Goal: Task Accomplishment & Management: Manage account settings

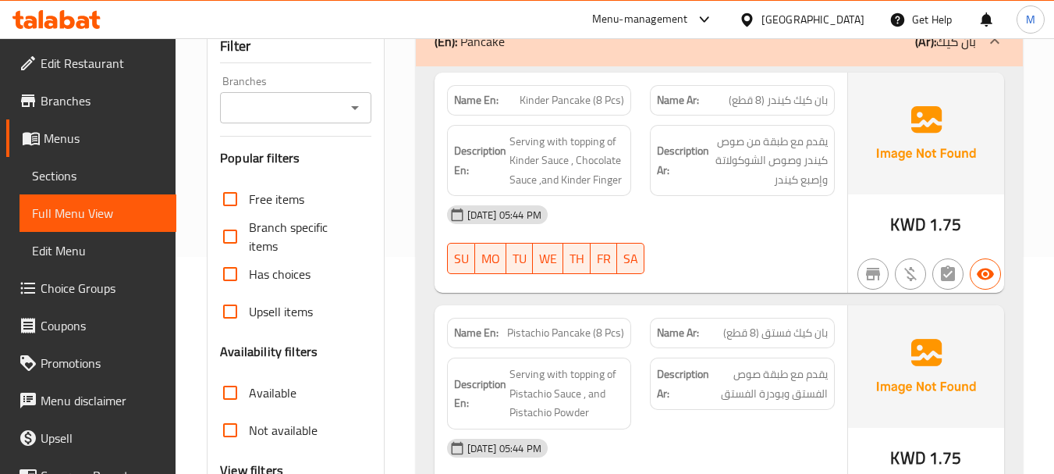
scroll to position [244, 0]
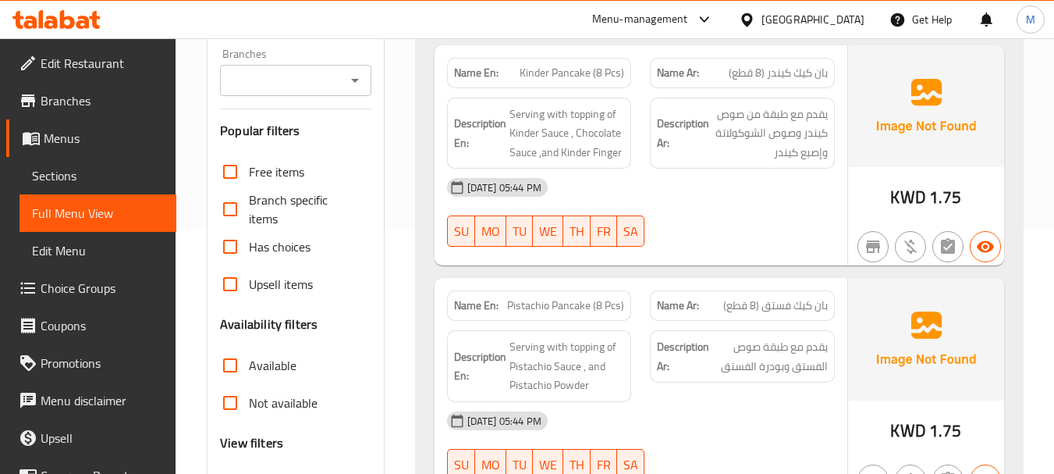
click at [669, 204] on div "[DATE] 05:44 PM SU MO TU WE TH FR SA" at bounding box center [641, 212] width 406 height 87
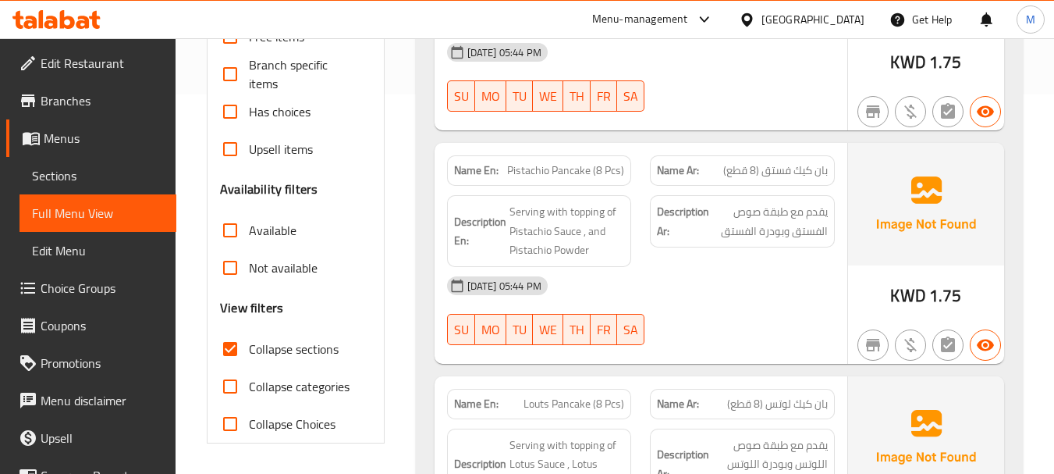
scroll to position [400, 0]
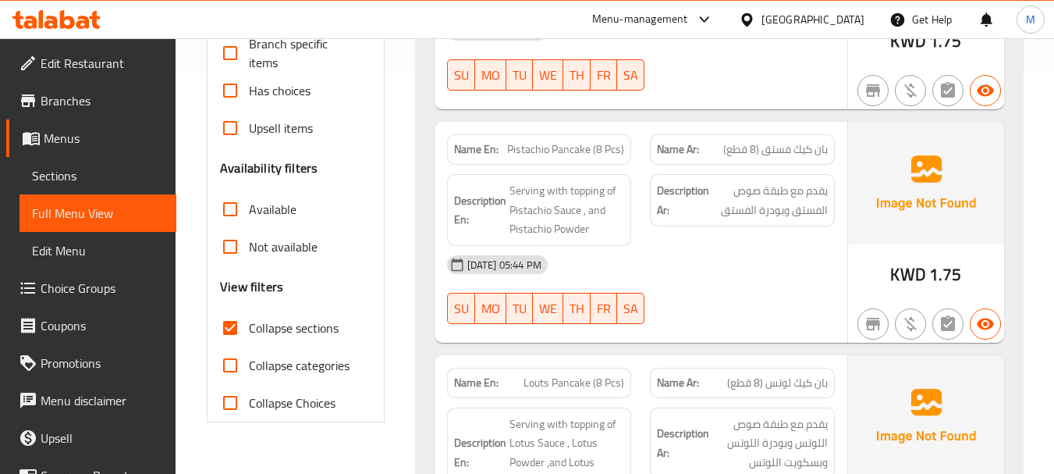
click at [712, 246] on div "[DATE] 05:44 PM" at bounding box center [641, 264] width 406 height 37
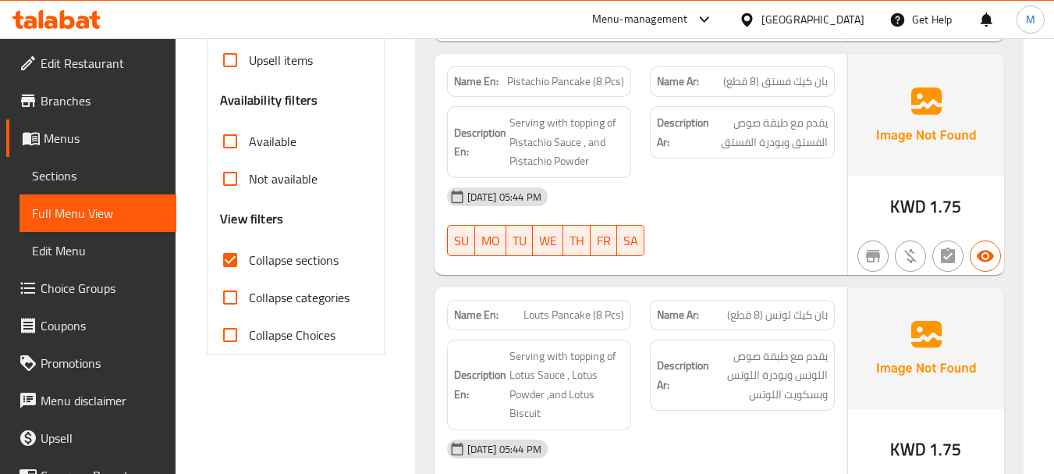
scroll to position [556, 0]
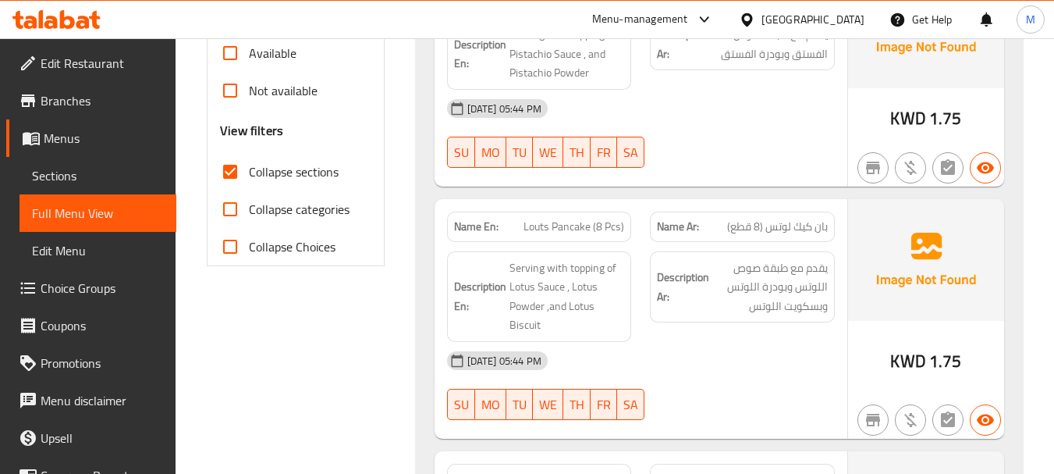
click at [671, 342] on div "[DATE] 05:44 PM" at bounding box center [641, 360] width 406 height 37
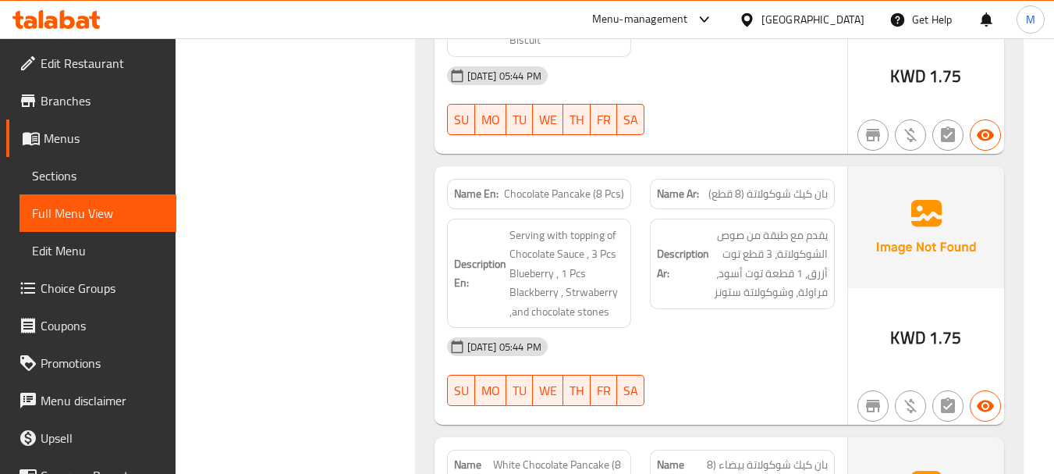
scroll to position [868, 0]
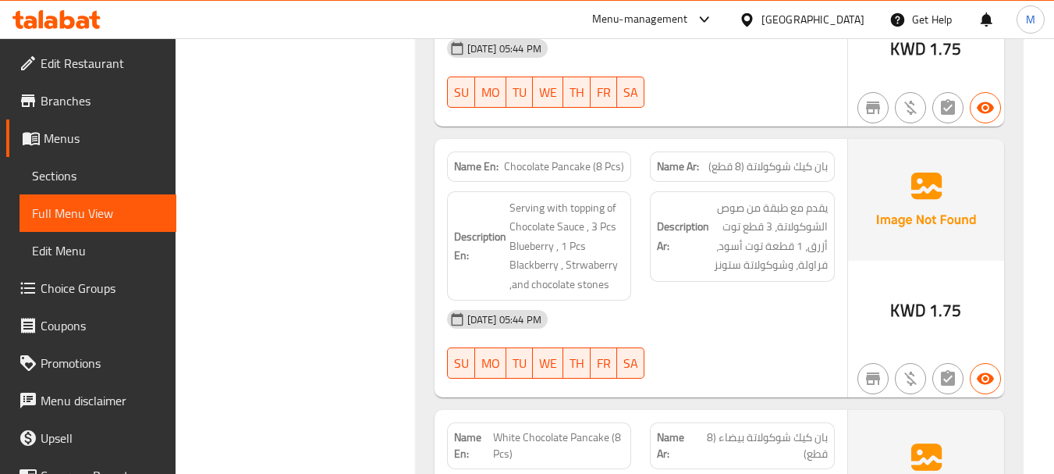
click at [698, 317] on div "[DATE] 05:44 PM SU MO TU WE TH FR SA" at bounding box center [641, 343] width 406 height 87
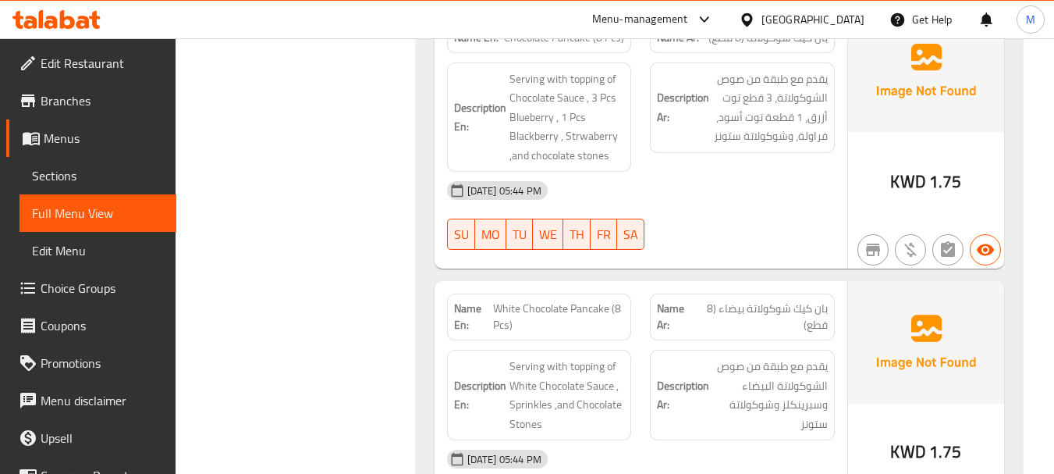
scroll to position [1102, 0]
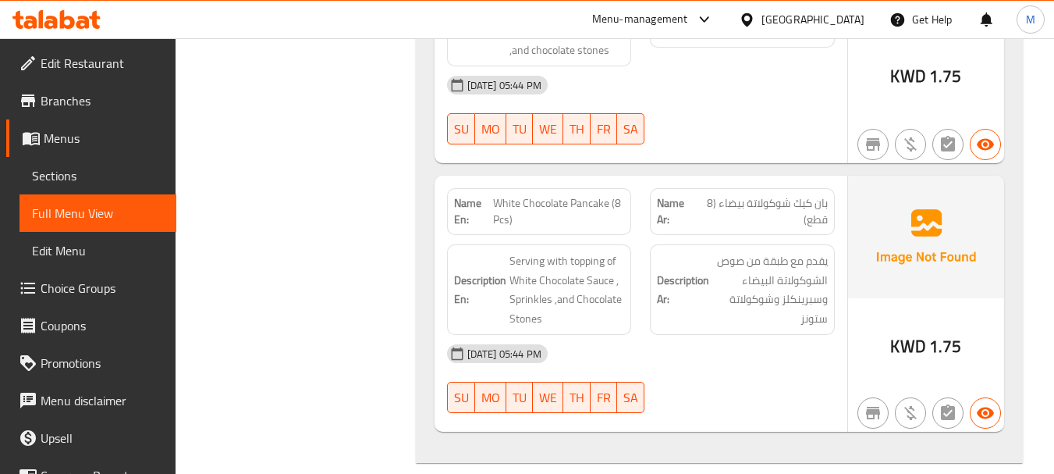
click at [701, 336] on div "[DATE] 05:44 PM" at bounding box center [641, 353] width 406 height 37
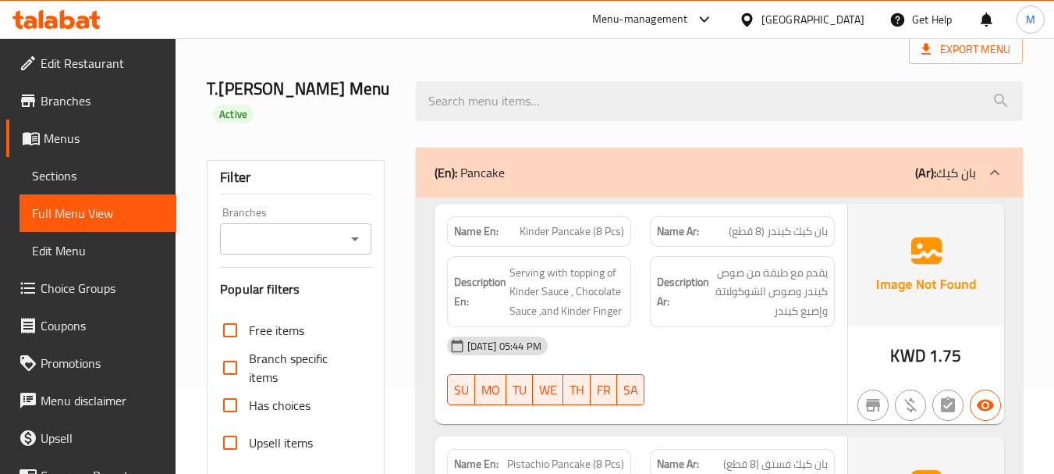
scroll to position [0, 0]
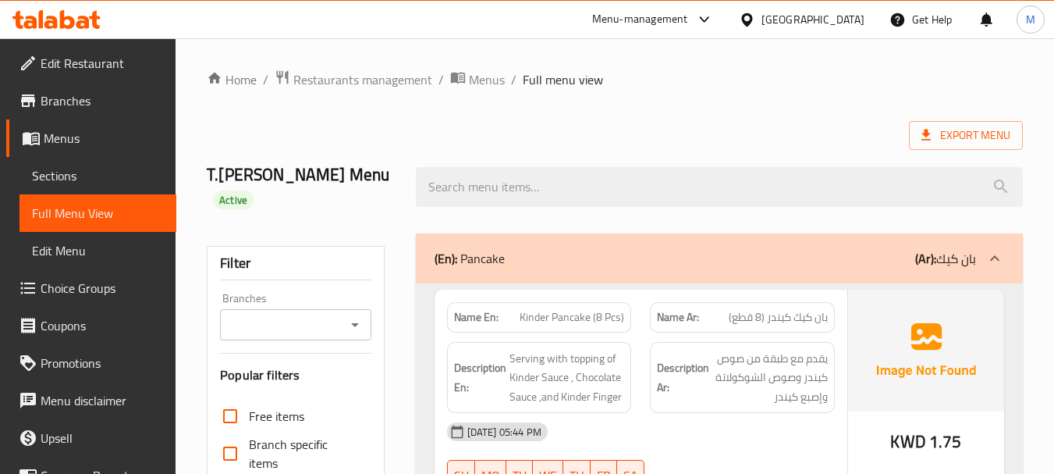
click at [642, 249] on div "(En): Pancake (Ar): بان كيك" at bounding box center [705, 258] width 541 height 19
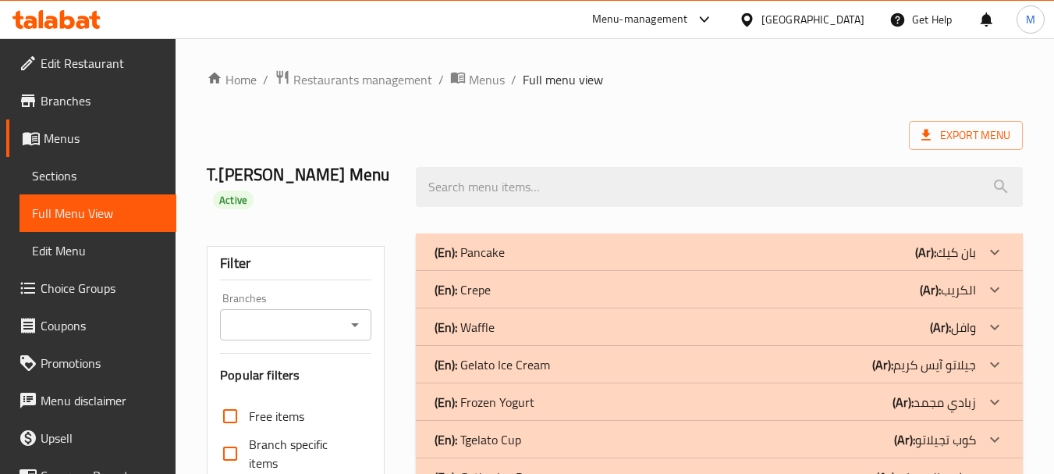
click at [520, 261] on div "(En): Crepe (Ar): الكريب" at bounding box center [705, 252] width 541 height 19
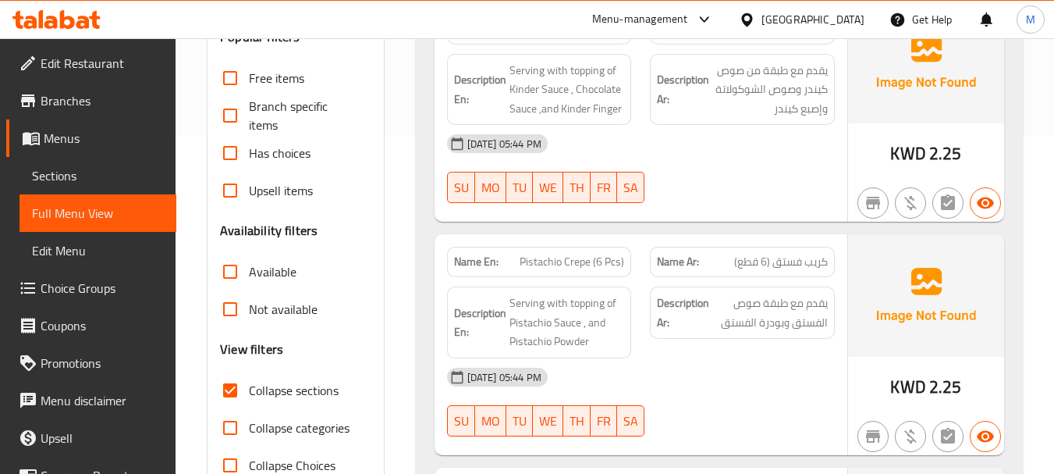
scroll to position [104, 0]
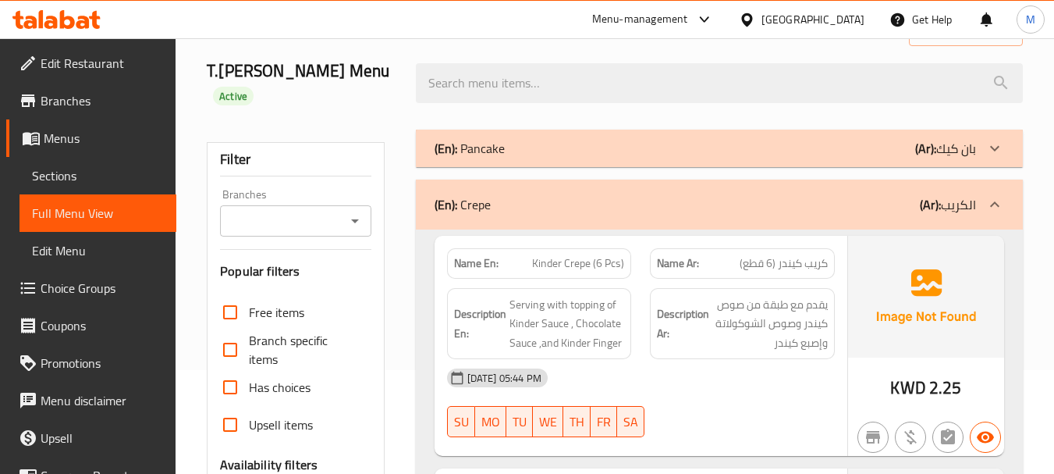
click at [676, 359] on div "[DATE] 05:44 PM" at bounding box center [641, 377] width 406 height 37
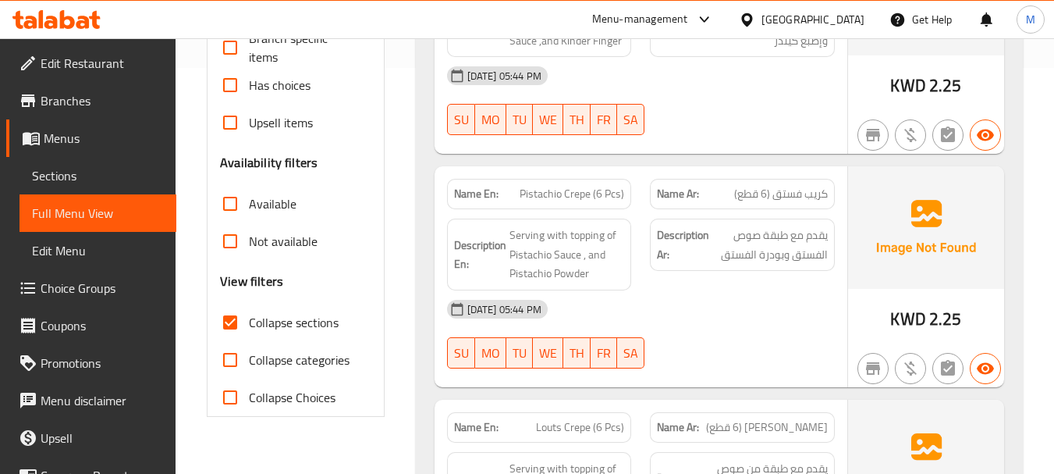
scroll to position [416, 0]
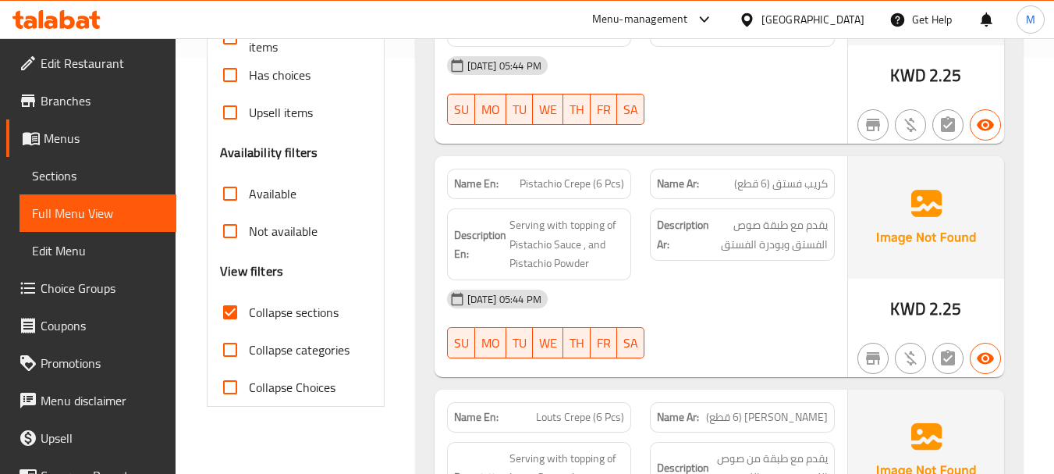
click at [667, 289] on div "[DATE] 05:44 PM" at bounding box center [641, 298] width 406 height 37
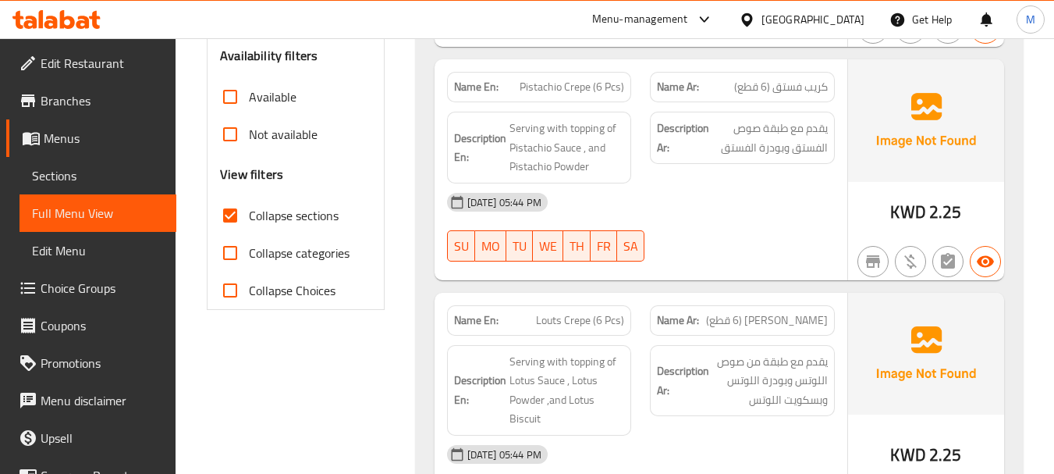
scroll to position [572, 0]
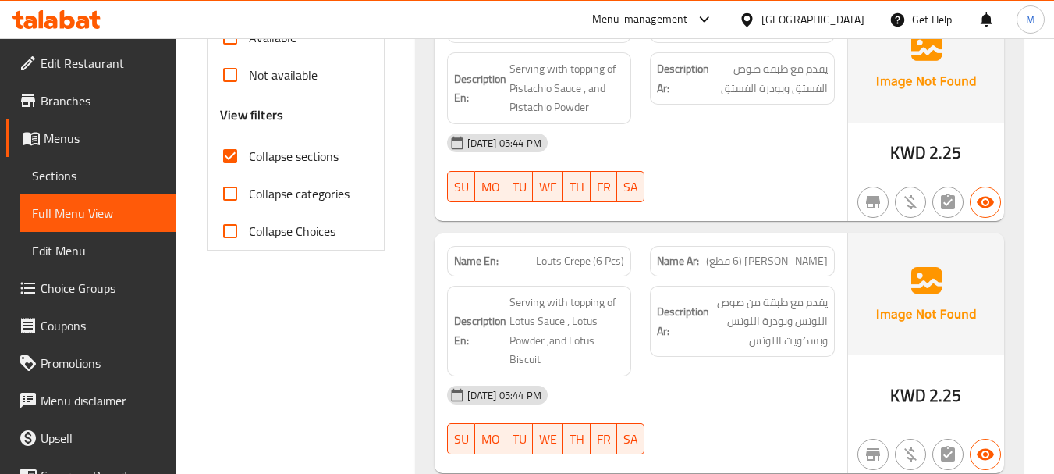
click at [660, 396] on div "[DATE] 05:44 PM SU MO TU WE TH FR SA" at bounding box center [641, 419] width 406 height 87
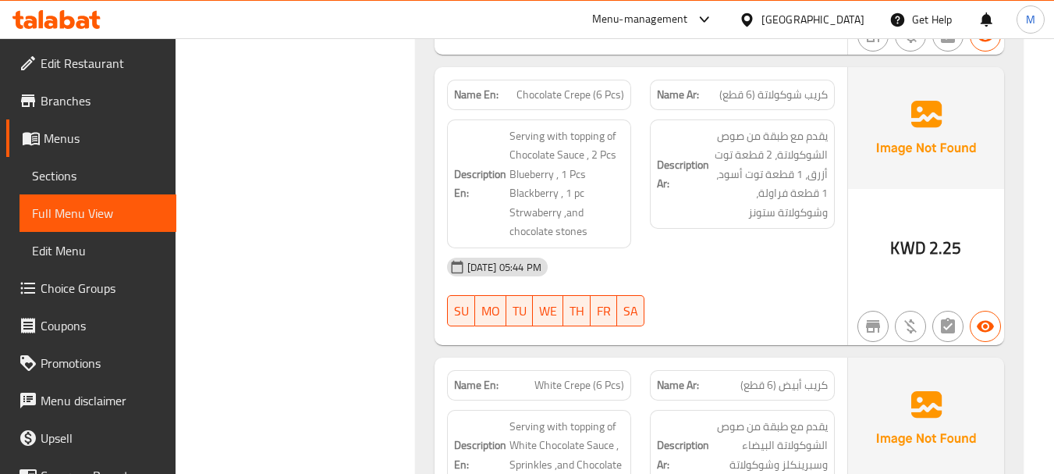
scroll to position [962, 0]
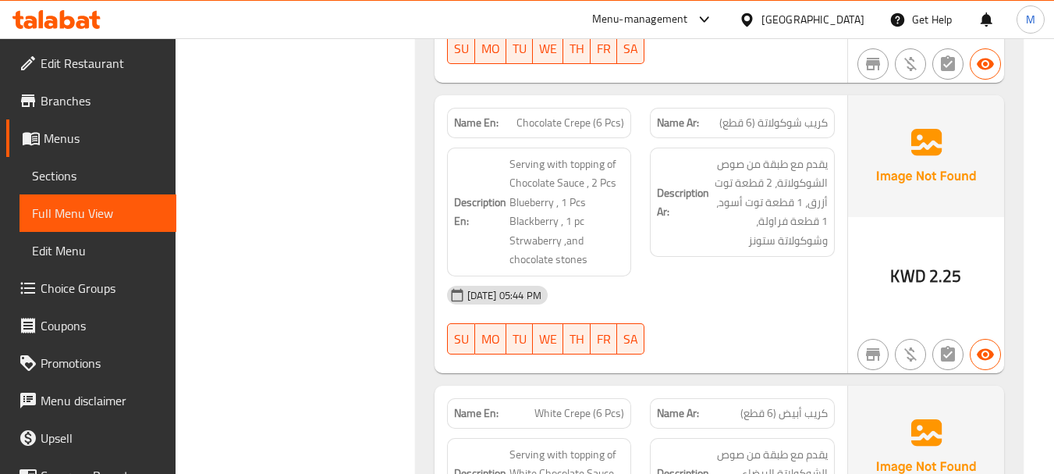
click at [657, 276] on div "[DATE] 05:44 PM" at bounding box center [641, 294] width 406 height 37
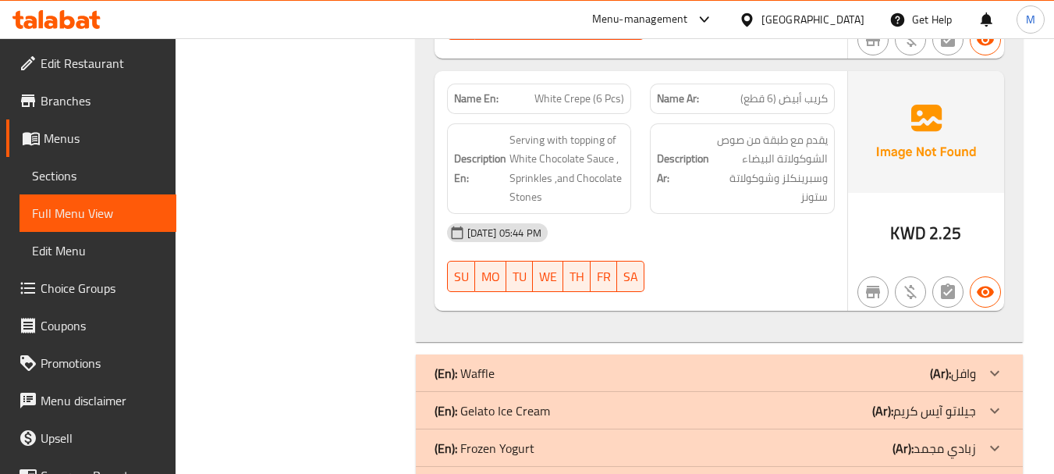
scroll to position [1352, 0]
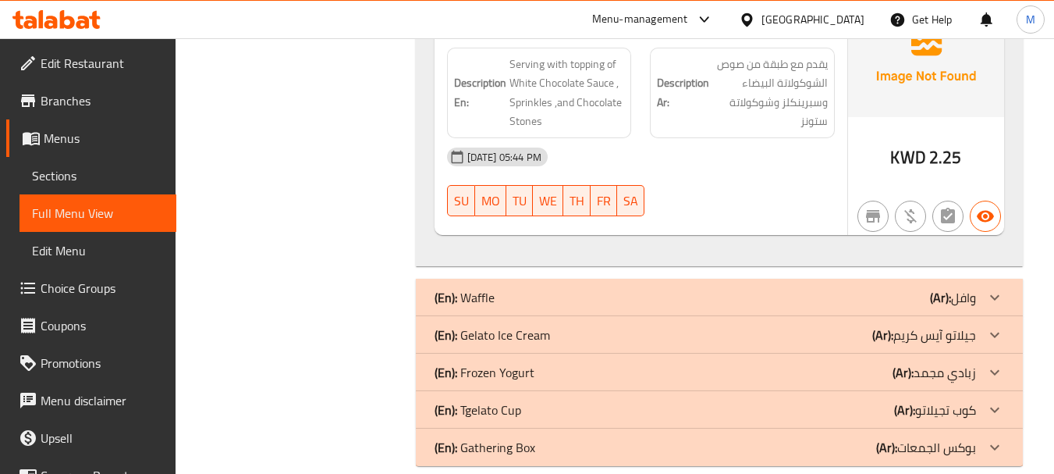
drag, startPoint x: 565, startPoint y: 271, endPoint x: 523, endPoint y: 296, distance: 49.0
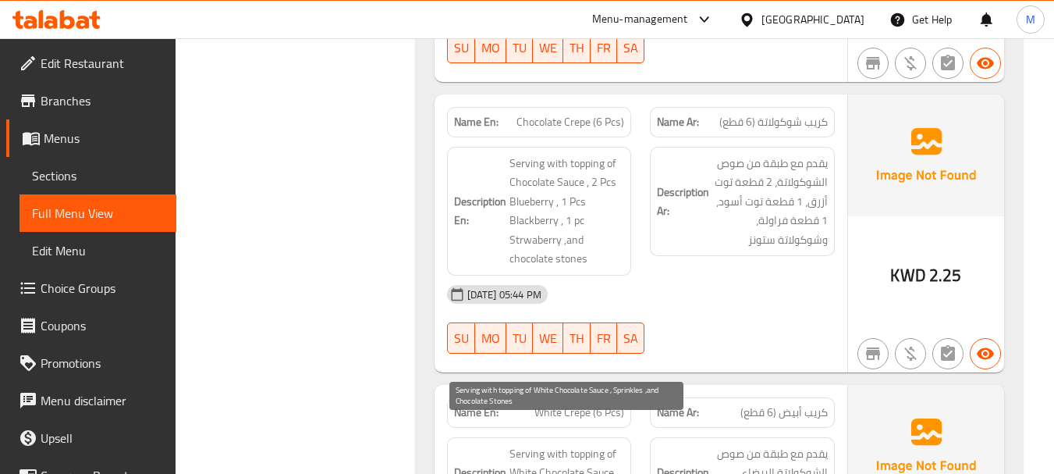
scroll to position [962, 0]
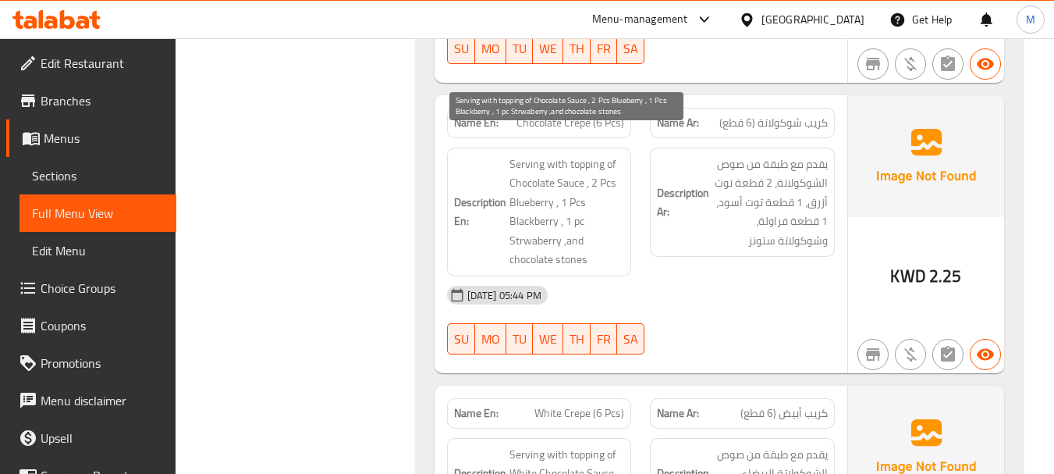
click at [559, 208] on span "Serving with topping of Chocolate Sauce , 2 Pcs Blueberry , 1 Pcs Blackberry , …" at bounding box center [566, 211] width 115 height 115
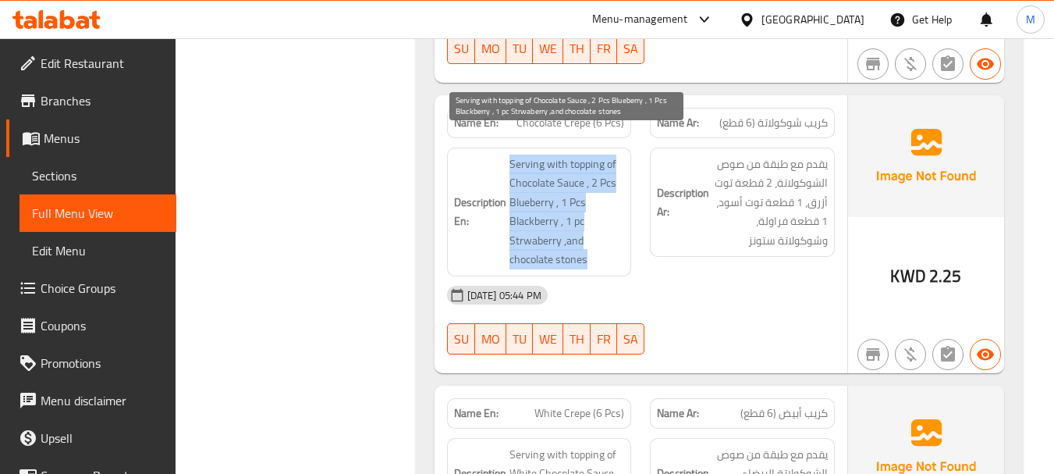
click at [559, 208] on span "Serving with topping of Chocolate Sauce , 2 Pcs Blueberry , 1 Pcs Blackberry , …" at bounding box center [566, 211] width 115 height 115
copy span "Serving with topping of Chocolate Sauce , 2 Pcs Blueberry , 1 Pcs Blackberry , …"
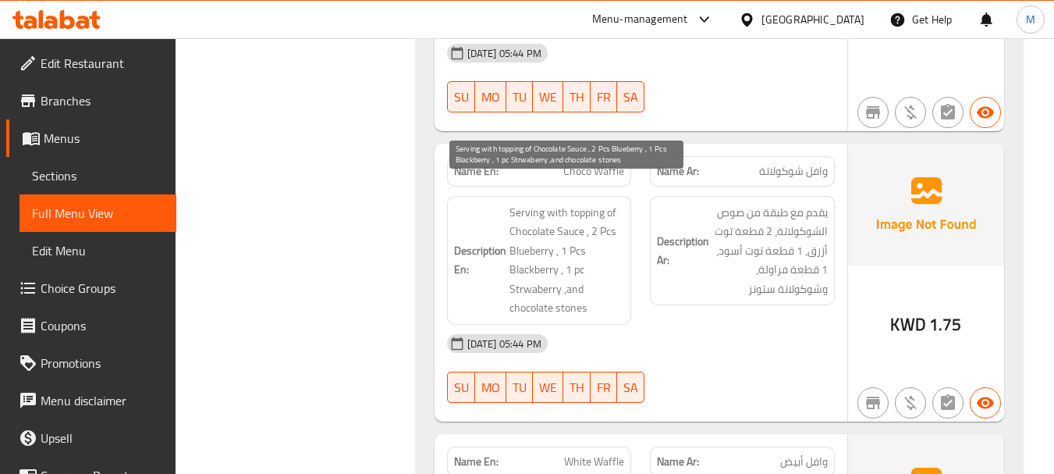
scroll to position [2339, 0]
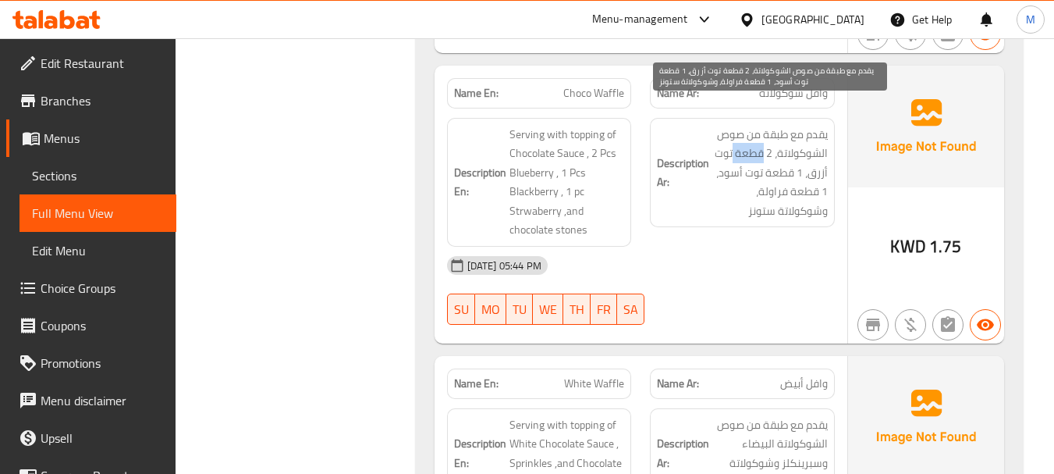
click at [760, 136] on span "يقدم مع طبقة من صوص الشوكولاتة، 2 قطعة توت أزرق، 1 قطعة توت أسود، 1 قطعة فراولة…" at bounding box center [769, 173] width 115 height 96
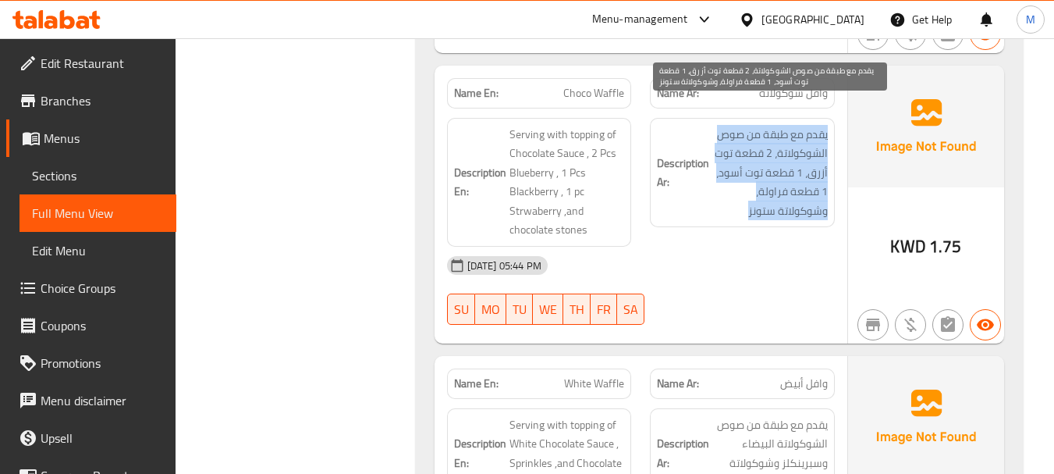
click at [760, 136] on span "يقدم مع طبقة من صوص الشوكولاتة، 2 قطعة توت أزرق، 1 قطعة توت أسود، 1 قطعة فراولة…" at bounding box center [769, 173] width 115 height 96
copy div "يقدم مع طبقة من صوص الشوكولاتة، 2 قطعة توت أزرق، 1 قطعة توت أسود، 1 قطعة فراولة…"
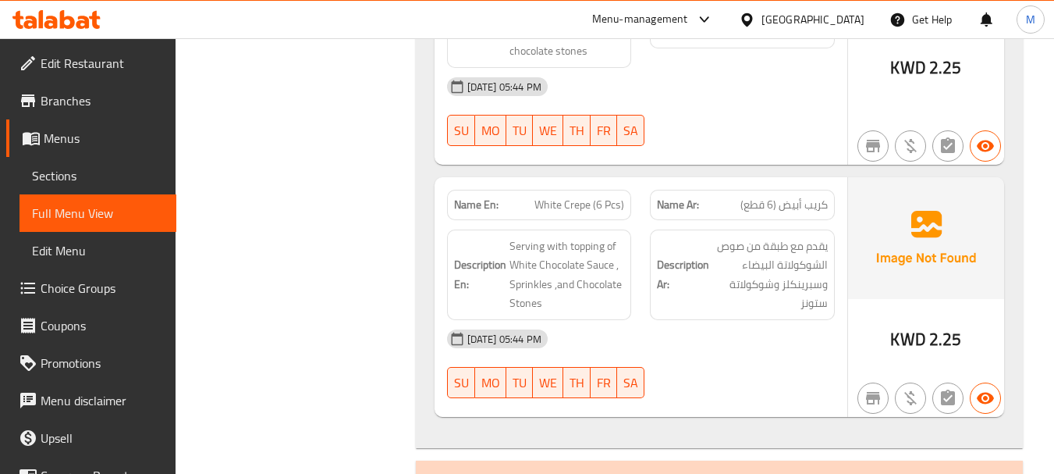
scroll to position [1247, 0]
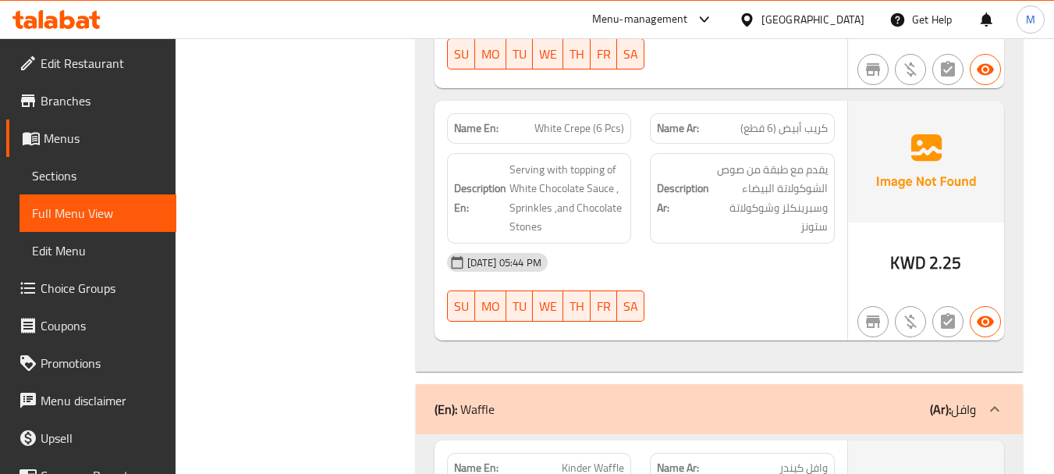
click at [674, 261] on div "[DATE] 05:44 PM SU MO TU WE TH FR SA" at bounding box center [641, 286] width 406 height 87
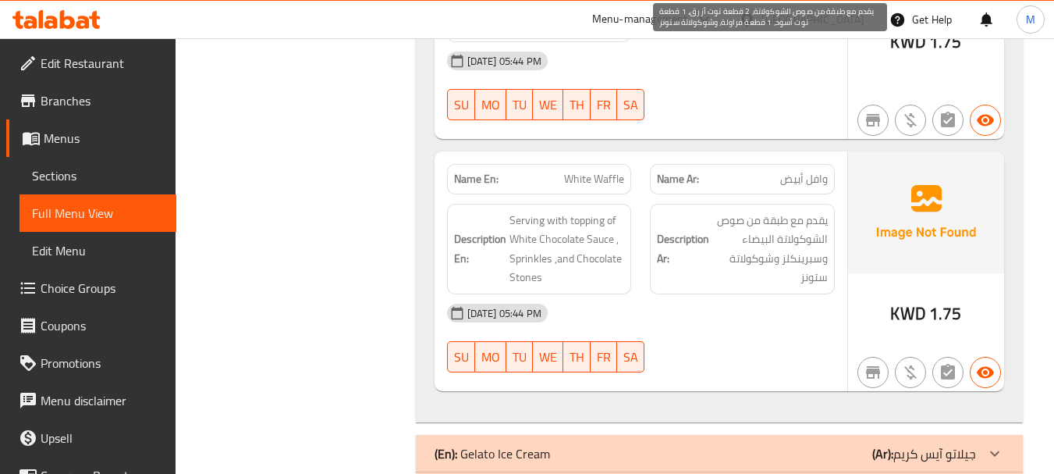
scroll to position [2584, 0]
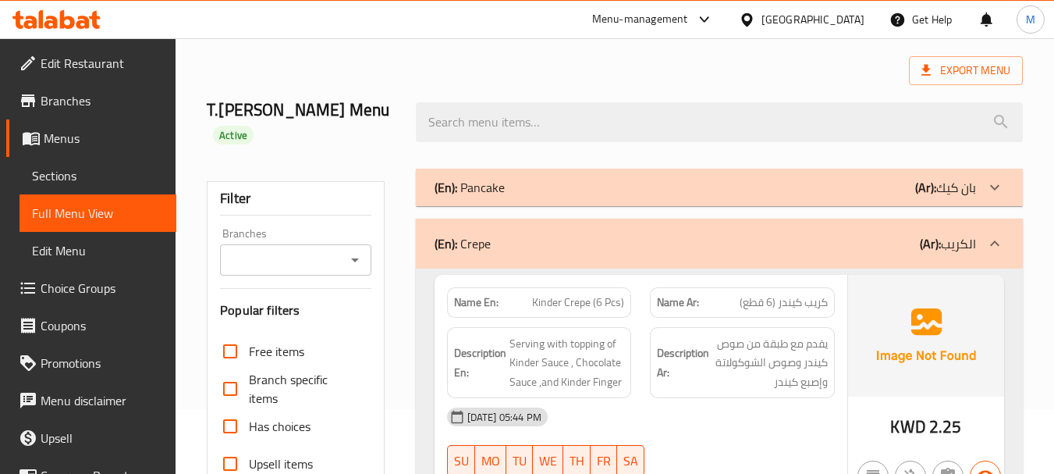
scroll to position [0, 0]
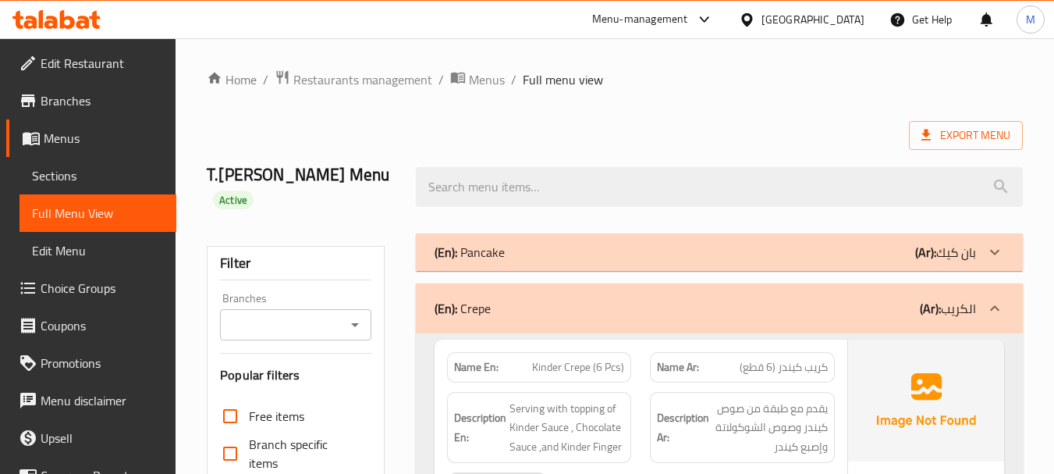
click at [705, 299] on div "(En): Crepe (Ar): الكريب" at bounding box center [705, 308] width 541 height 19
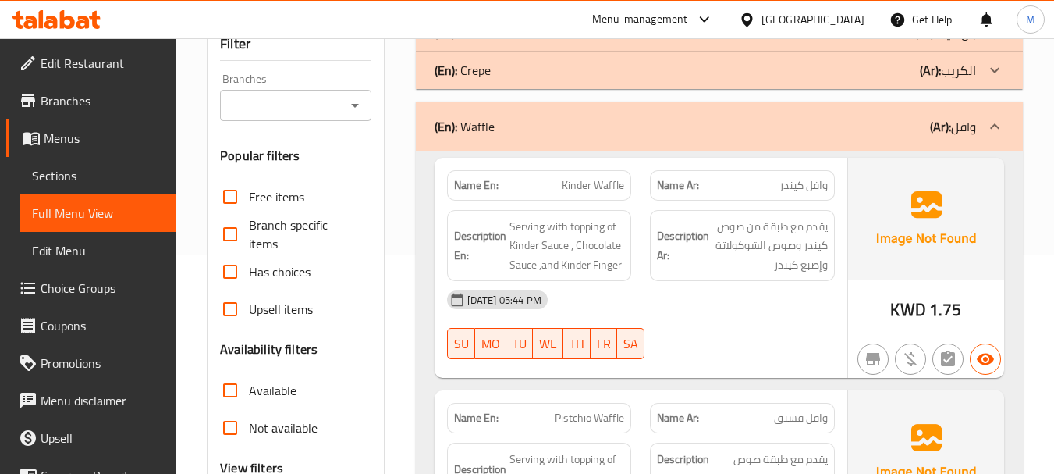
scroll to position [78, 0]
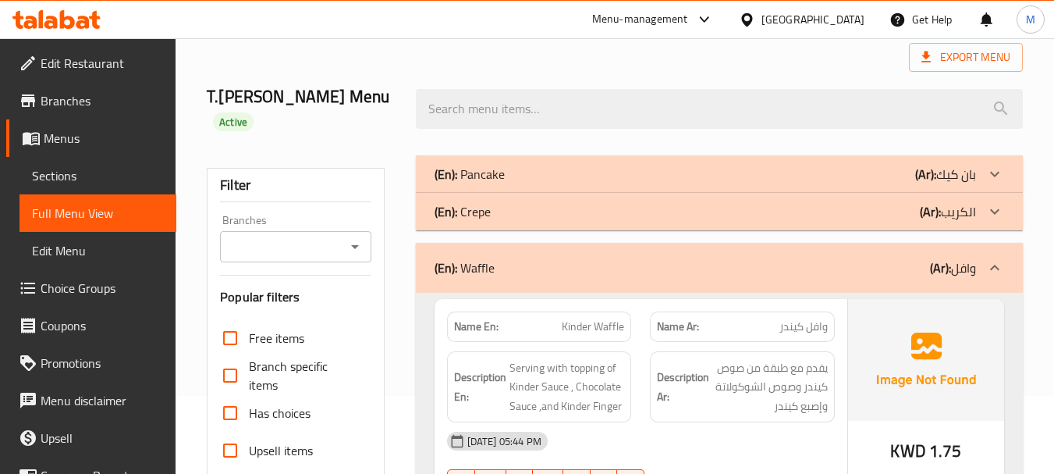
click at [558, 183] on div "(En): Crepe (Ar): الكريب" at bounding box center [705, 174] width 541 height 19
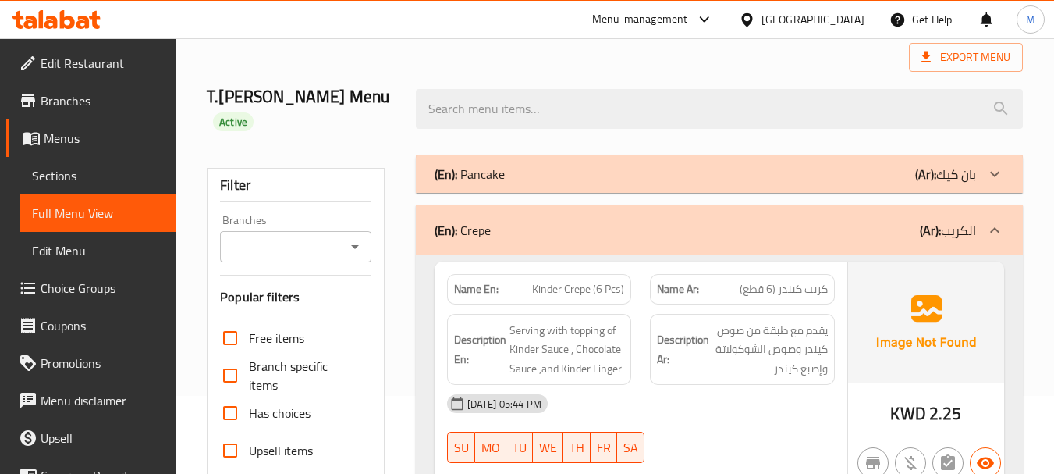
click at [543, 165] on div "(En): Pancake (Ar): بان كيك" at bounding box center [705, 174] width 541 height 19
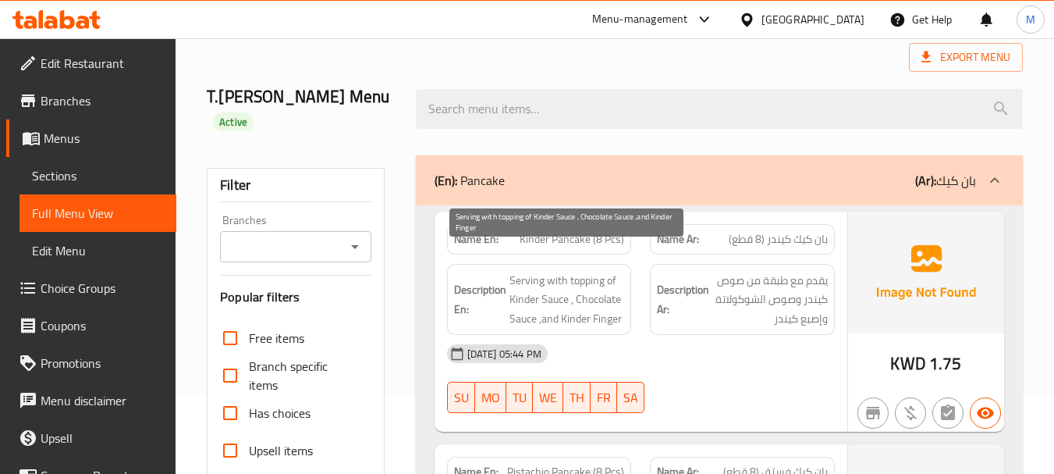
click at [555, 279] on span "Serving with topping of Kinder Sauce , Chocolate Sauce ,and Kinder Finger" at bounding box center [566, 300] width 115 height 58
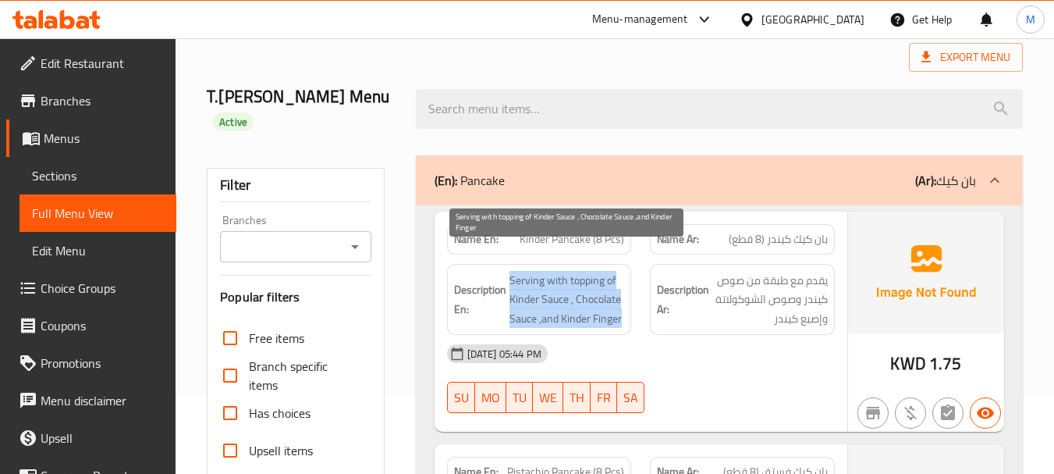
click at [555, 279] on span "Serving with topping of Kinder Sauce , Chocolate Sauce ,and Kinder Finger" at bounding box center [566, 300] width 115 height 58
copy span "Serving with topping of Kinder Sauce , Chocolate Sauce ,and Kinder Finger"
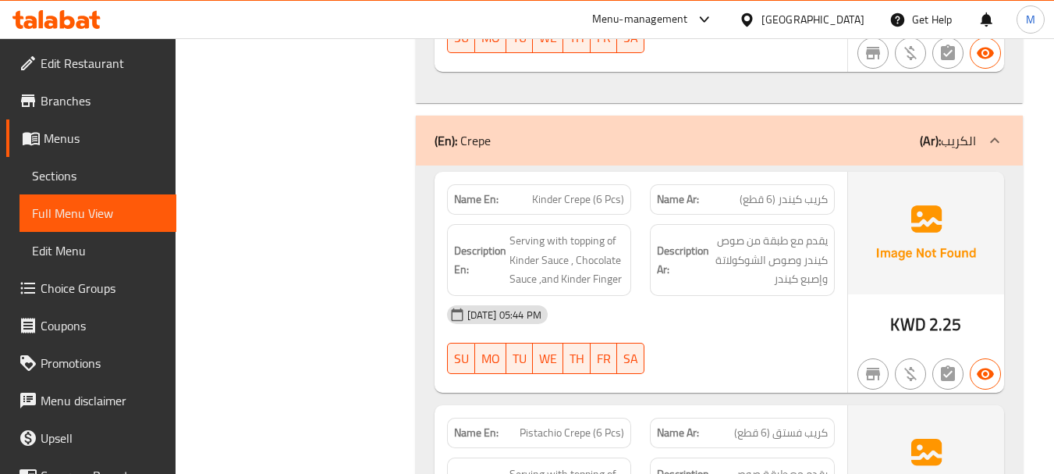
scroll to position [2809, 0]
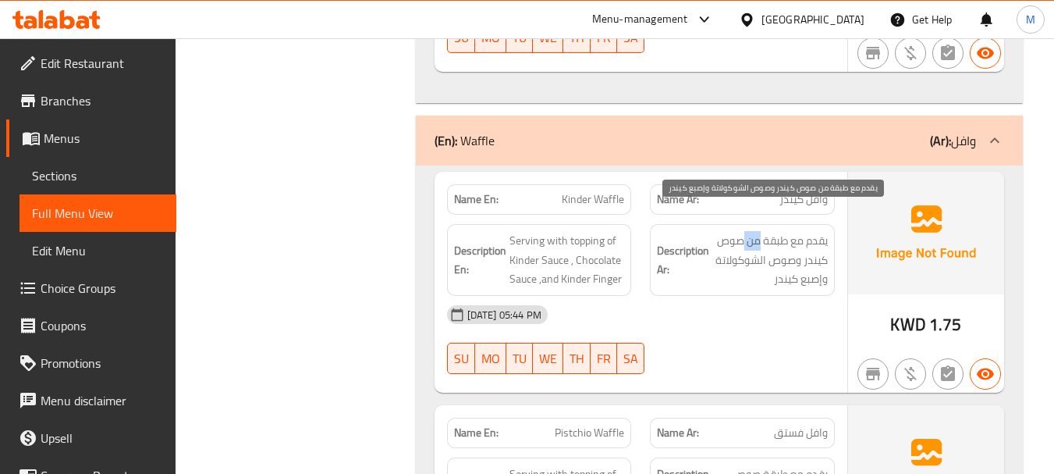
click at [756, 231] on span "يقدم مع طبقة من صوص كيندر وصوص الشوكولاتة وإصبع كيندر" at bounding box center [769, 260] width 115 height 58
copy div "يقدم مع طبقة من صوص كيندر وصوص الشوكولاتة وإصبع كيندر"
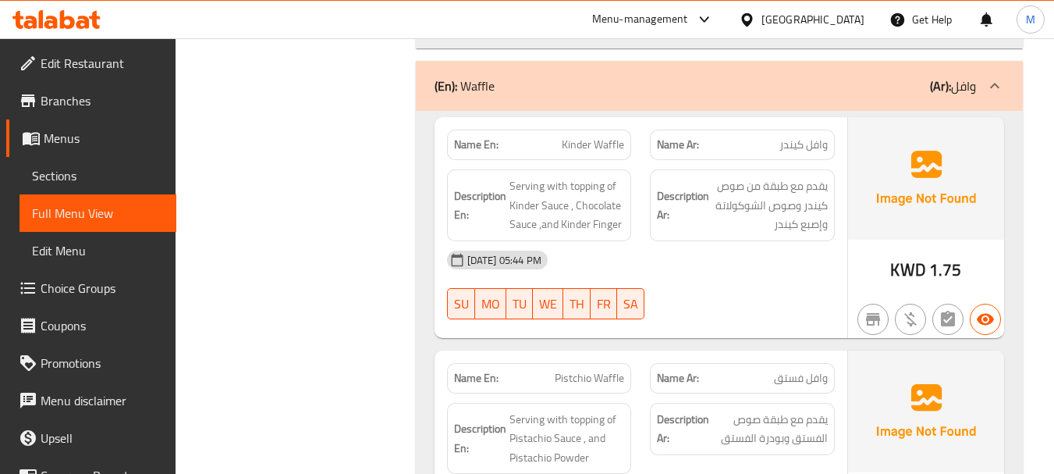
scroll to position [2965, 0]
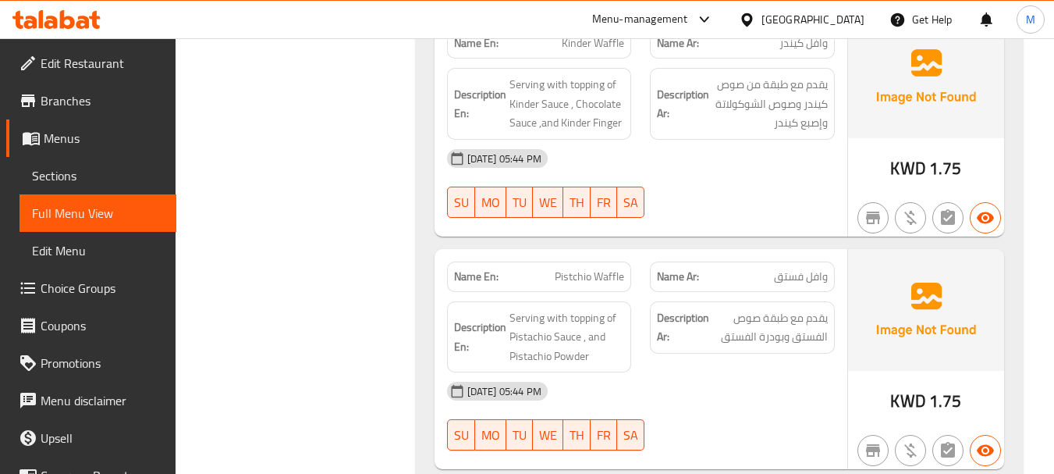
click at [574, 308] on span "Serving with topping of Pistachio Sauce , and Pistachio Powder" at bounding box center [566, 337] width 115 height 58
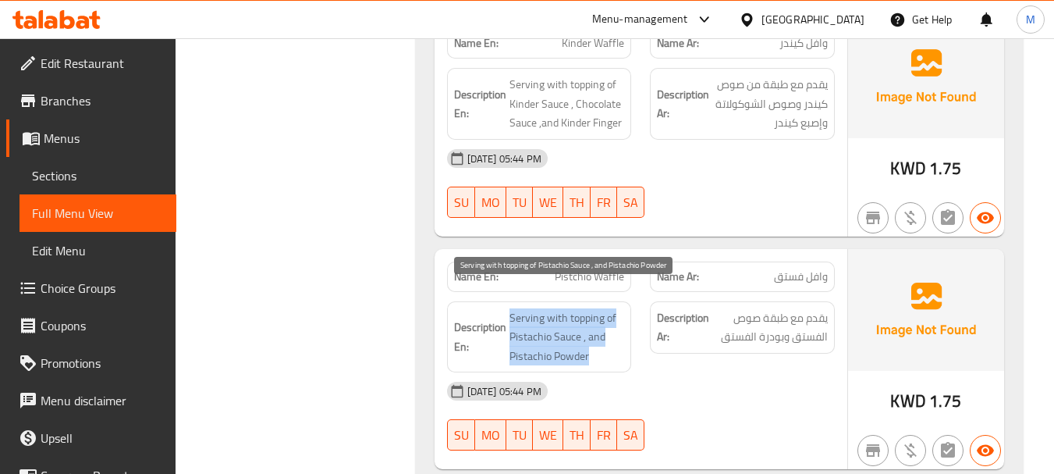
click at [574, 308] on span "Serving with topping of Pistachio Sauce , and Pistachio Powder" at bounding box center [566, 337] width 115 height 58
copy span "Serving with topping of Pistachio Sauce , and Pistachio Powder"
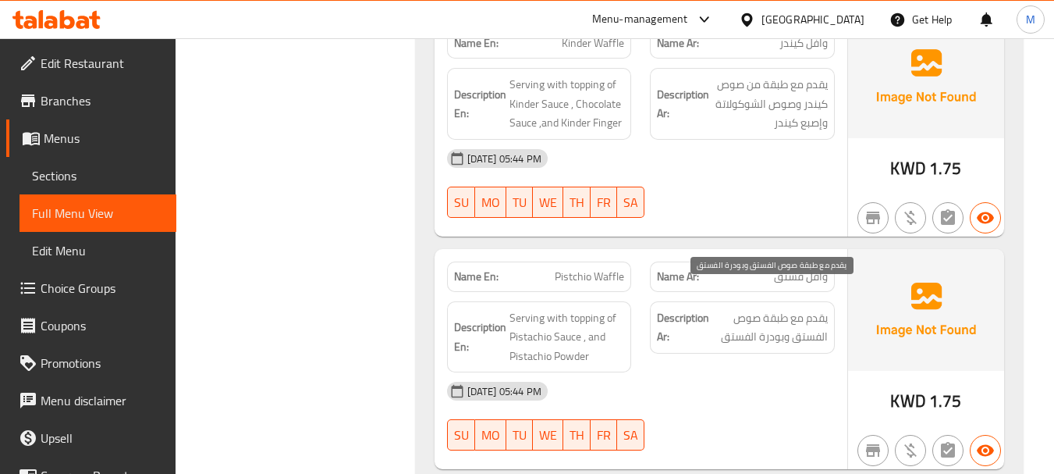
click at [734, 308] on span "يقدم مع طبقة صوص الفستق وبودرة الفستق" at bounding box center [769, 327] width 115 height 38
copy div "يقدم مع طبقة صوص الفستق وبودرة الفستق"
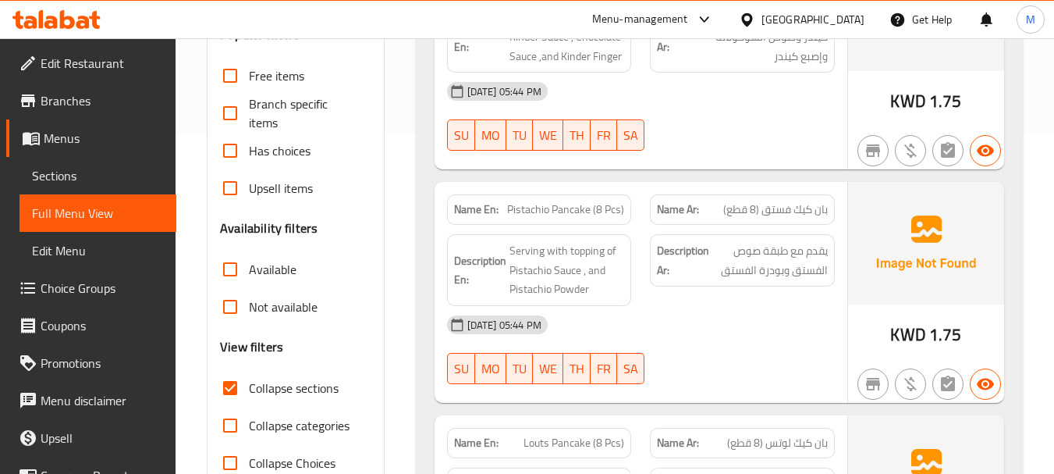
scroll to position [1685, 0]
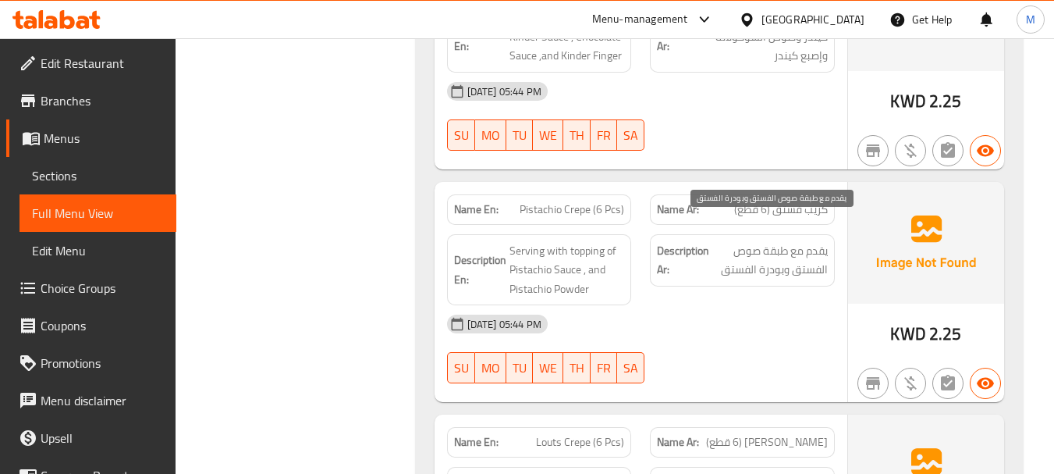
click at [747, 241] on span "يقدم مع طبقة صوص الفستق وبودرة الفستق" at bounding box center [769, 260] width 115 height 38
copy div "يقدم مع طبقة صوص الفستق وبودرة الفستق"
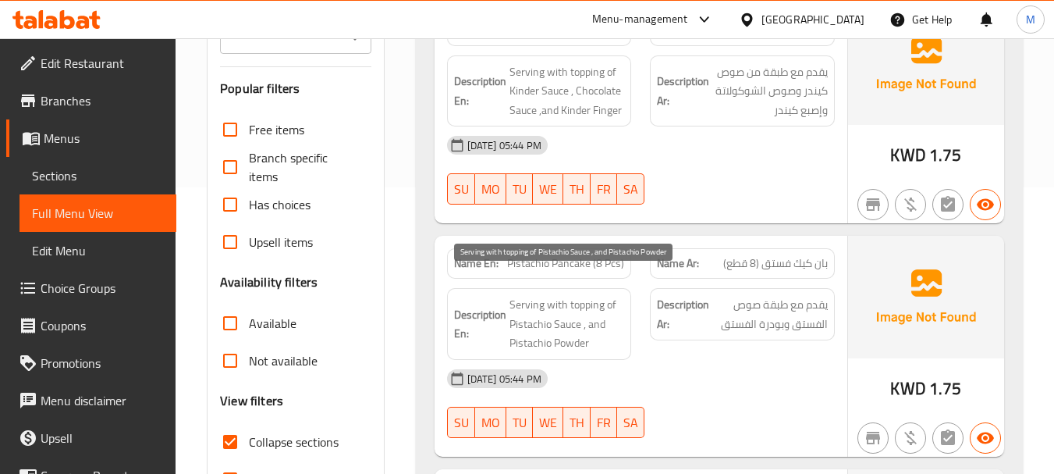
scroll to position [546, 0]
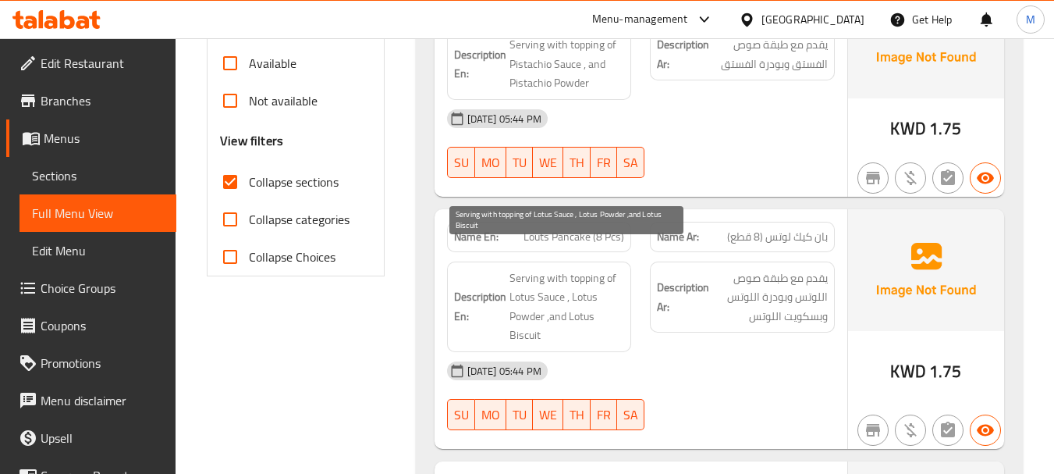
click at [577, 275] on span "Serving with topping of Lotus Sauce , Lotus Powder ,and Lotus Biscuit" at bounding box center [566, 306] width 115 height 76
click at [576, 273] on span "Serving with topping of Lotus Sauce , Lotus Powder ,and Lotus Biscuit" at bounding box center [566, 306] width 115 height 76
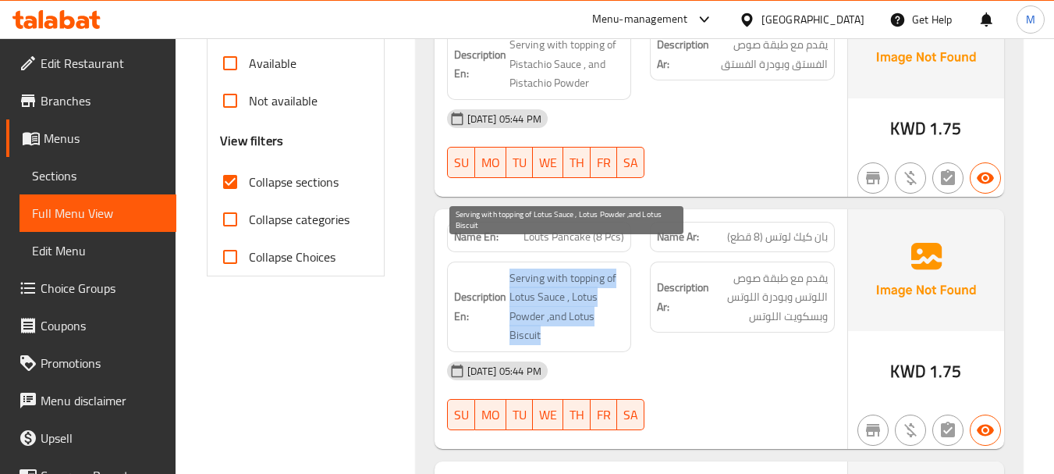
click at [576, 273] on span "Serving with topping of Lotus Sauce , Lotus Powder ,and Lotus Biscuit" at bounding box center [566, 306] width 115 height 76
copy span "Serving with topping of Lotus Sauce , Lotus Powder ,and Lotus Biscuit"
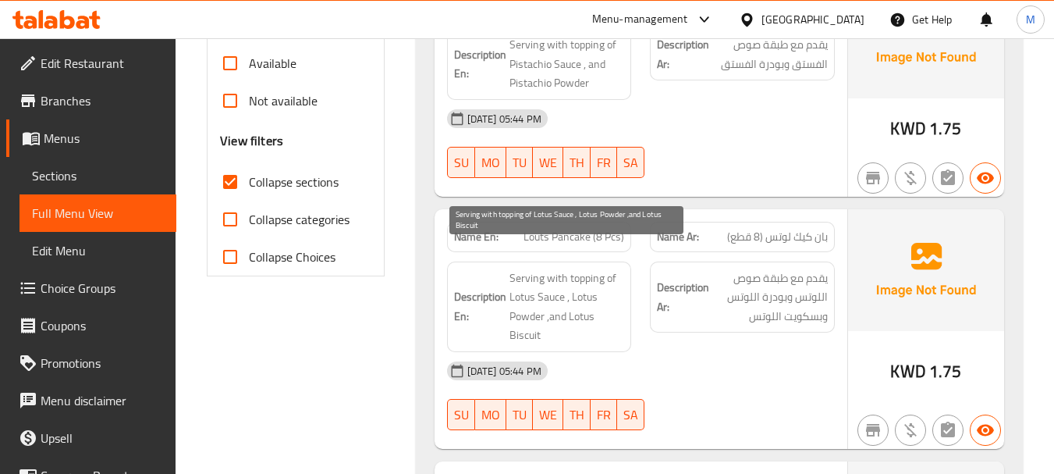
scroll to position [702, 0]
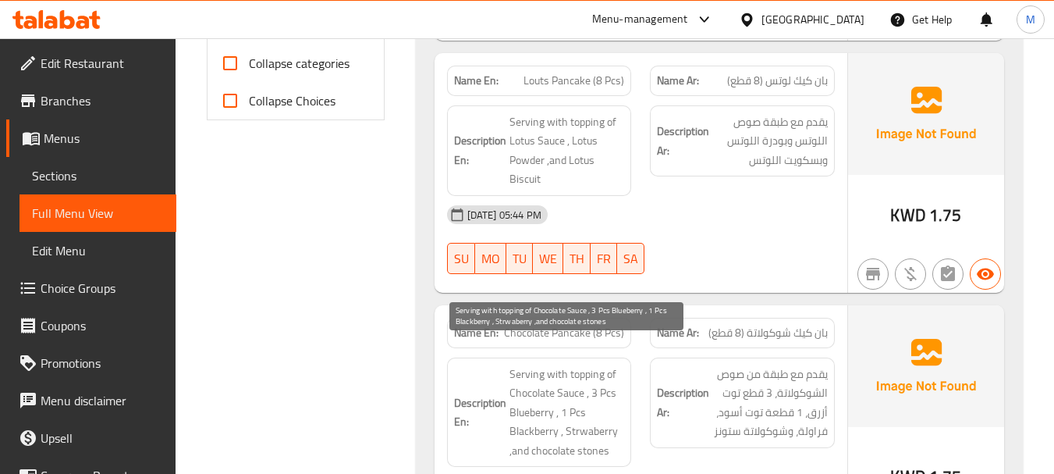
click at [559, 364] on span "Serving with topping of Chocolate Sauce , 3 Pcs Blueberry , 1 Pcs Blackberry , …" at bounding box center [566, 412] width 115 height 96
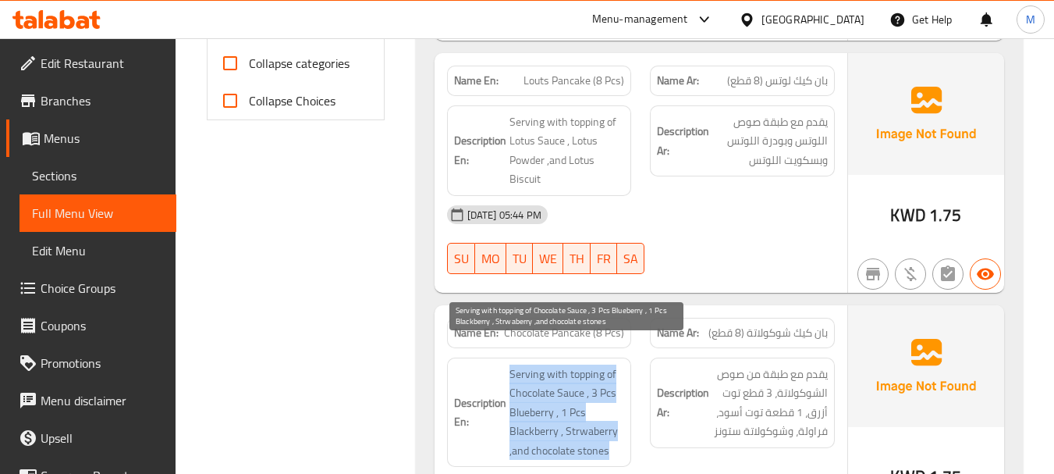
click at [559, 364] on span "Serving with topping of Chocolate Sauce , 3 Pcs Blueberry , 1 Pcs Blackberry , …" at bounding box center [566, 412] width 115 height 96
copy span "Serving with topping of Chocolate Sauce , 3 Pcs Blueberry , 1 Pcs Blackberry , …"
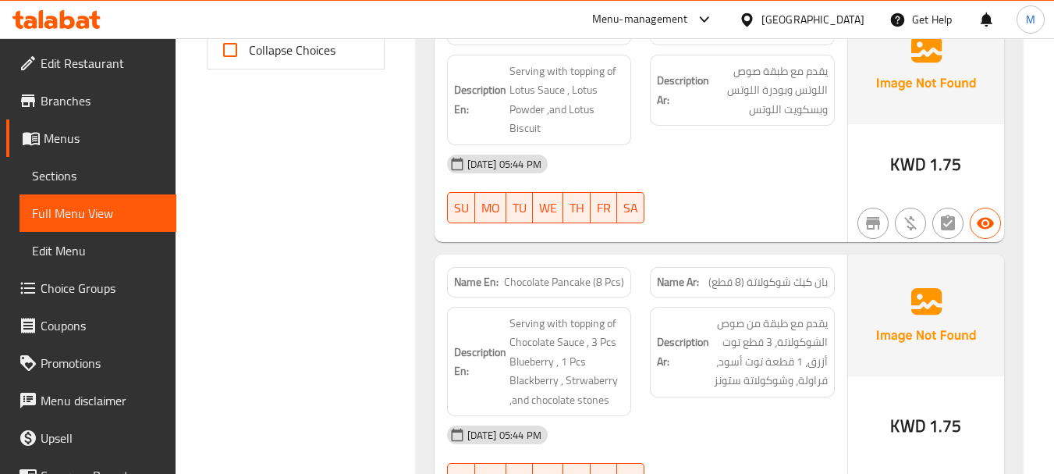
scroll to position [780, 0]
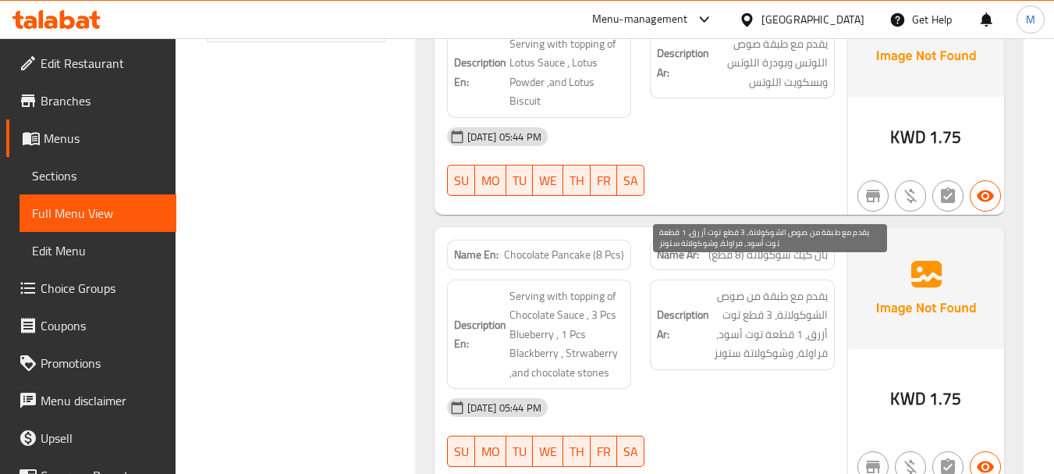
click at [754, 286] on span "يقدم مع طبقة من صوص الشوكولاتة، 3 قطع توت أزرق، 1 قطعة توت أسود، فراولة، وشوكول…" at bounding box center [769, 324] width 115 height 76
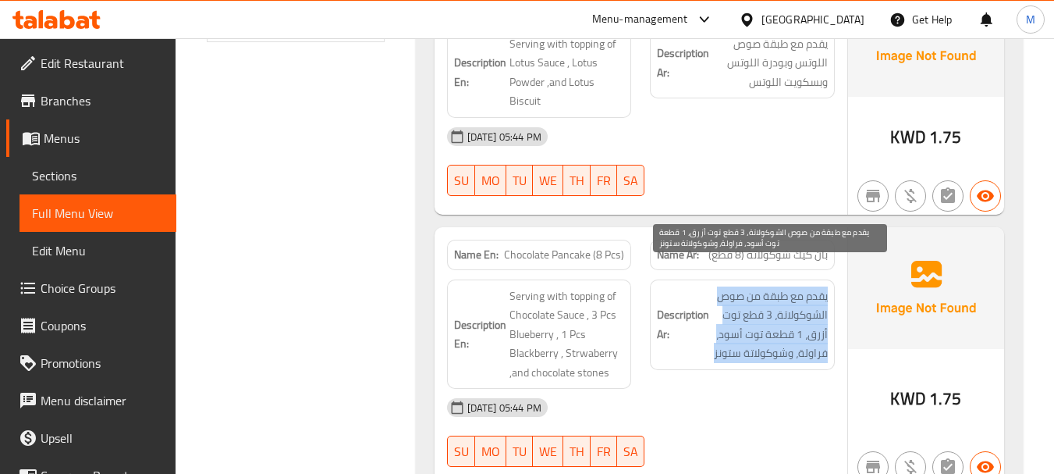
click at [754, 286] on span "يقدم مع طبقة من صوص الشوكولاتة، 3 قطع توت أزرق، 1 قطعة توت أسود، فراولة، وشوكول…" at bounding box center [769, 324] width 115 height 76
copy div "يقدم مع طبقة من صوص الشوكولاتة، 3 قطع توت أزرق، 1 قطعة توت أسود، فراولة، وشوكول…"
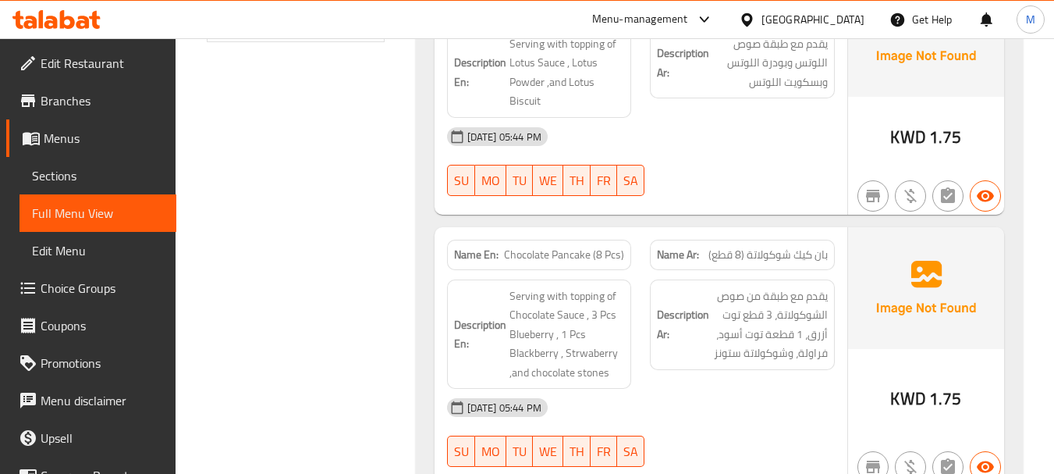
click at [660, 389] on div "[DATE] 05:44 PM" at bounding box center [641, 407] width 406 height 37
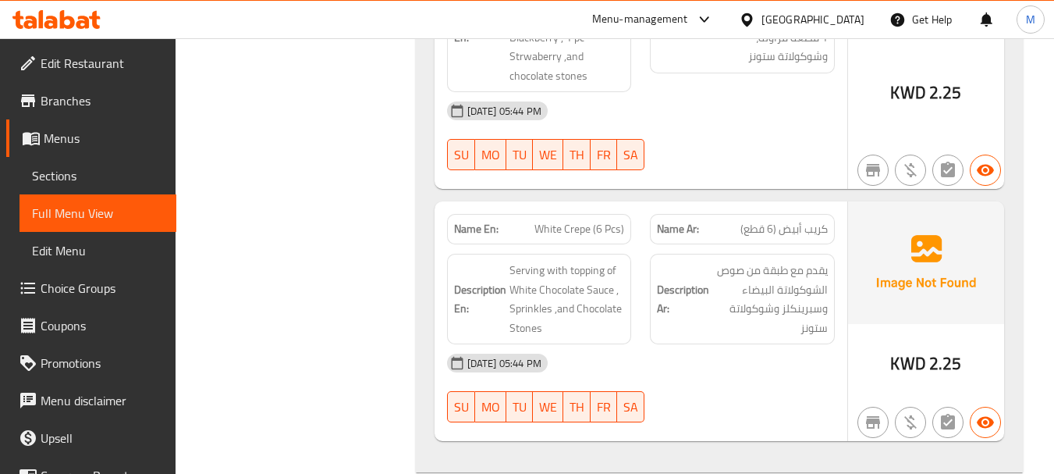
scroll to position [2442, 0]
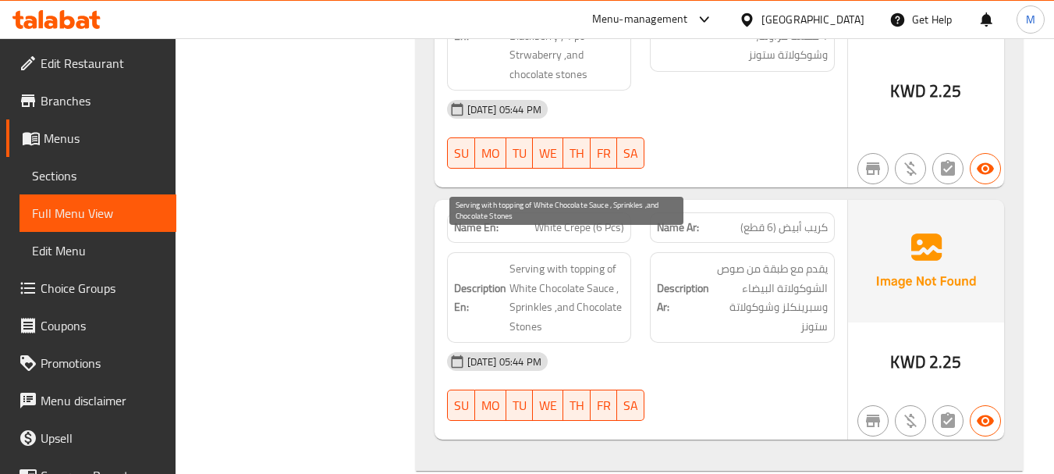
click at [580, 259] on span "Serving with topping of White Chocolate Sauce , Sprinkles ,and Chocolate Stones" at bounding box center [566, 297] width 115 height 76
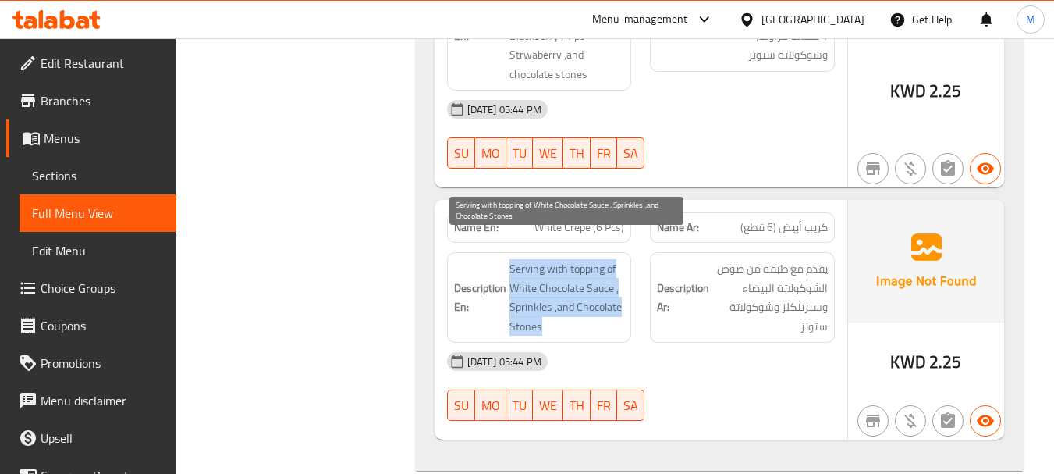
click at [579, 259] on span "Serving with topping of White Chocolate Sauce , Sprinkles ,and Chocolate Stones" at bounding box center [566, 297] width 115 height 76
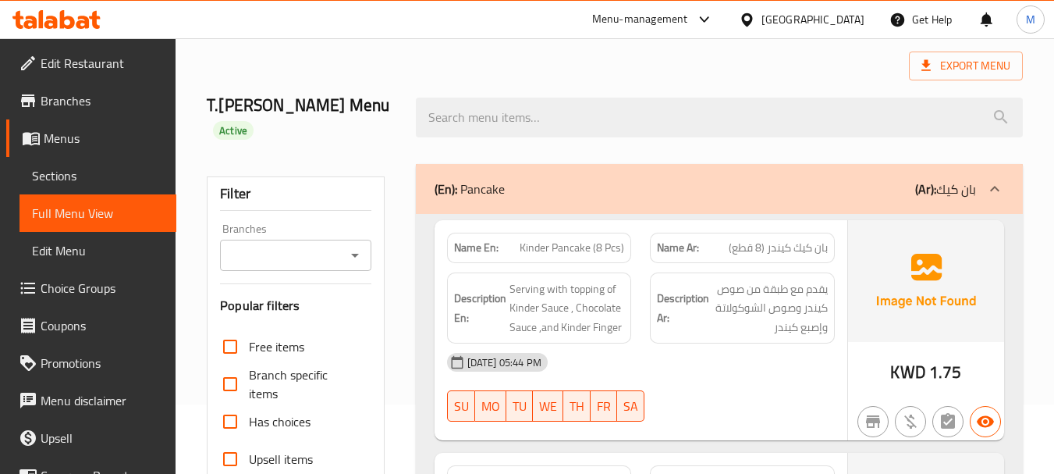
scroll to position [0, 0]
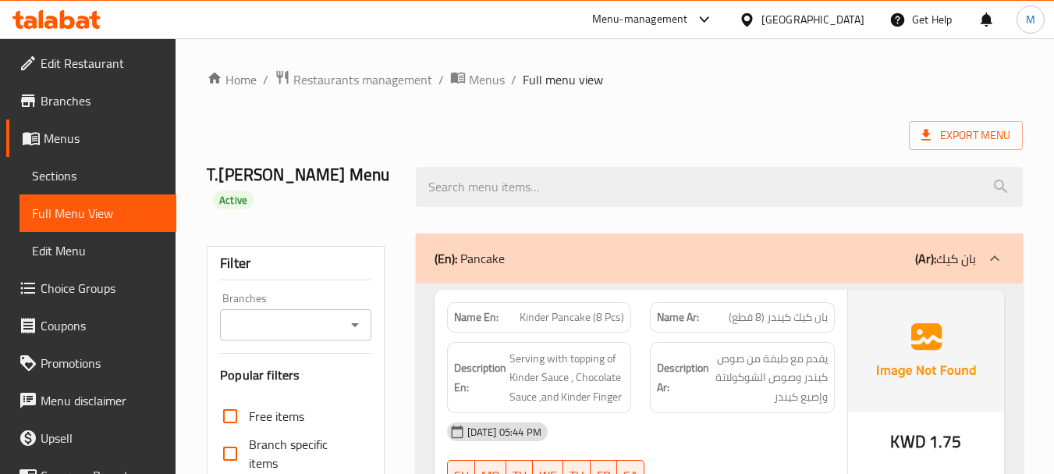
click at [697, 249] on div "(En): Pancake (Ar): بان كيك" at bounding box center [705, 258] width 541 height 19
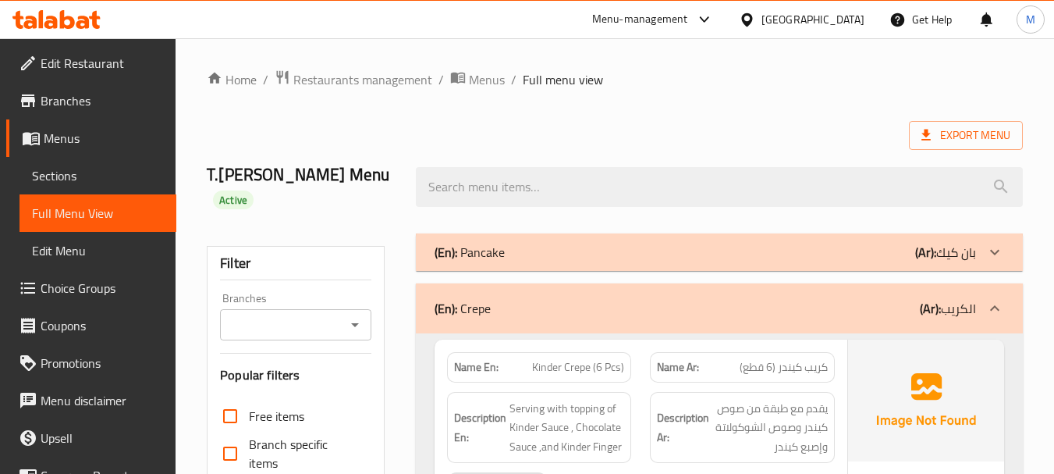
click at [651, 299] on div "(En): Crepe (Ar): الكريب" at bounding box center [705, 308] width 541 height 19
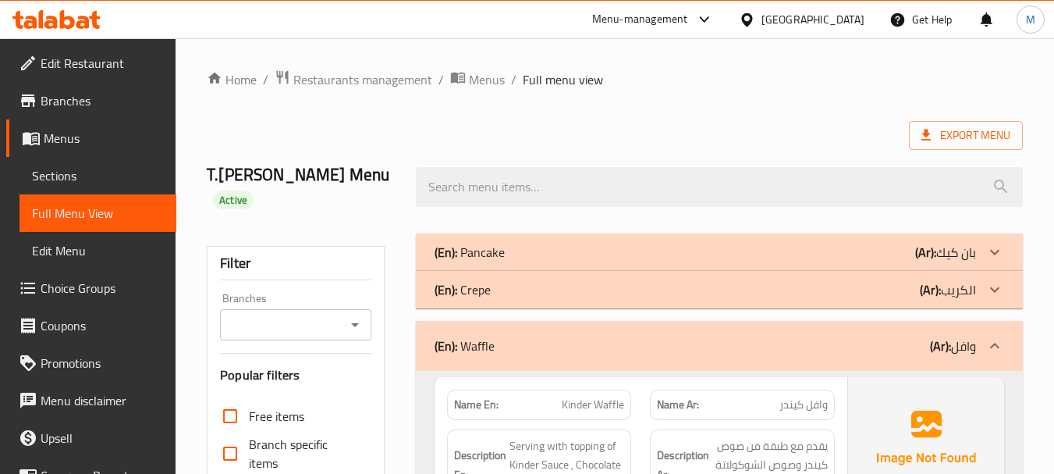
click at [625, 335] on div "(En): Waffle (Ar): وافل" at bounding box center [719, 346] width 607 height 50
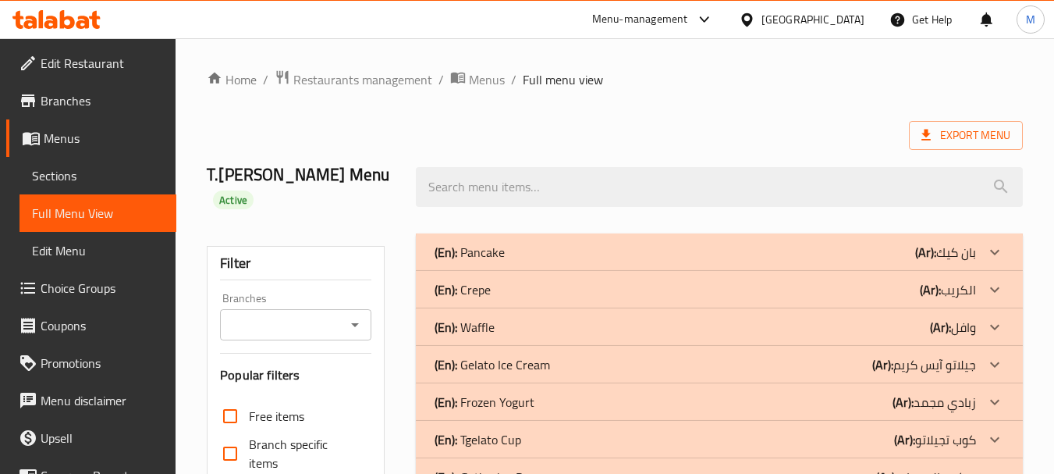
click at [498, 261] on p "(En): Gelato Ice Cream" at bounding box center [470, 252] width 70 height 19
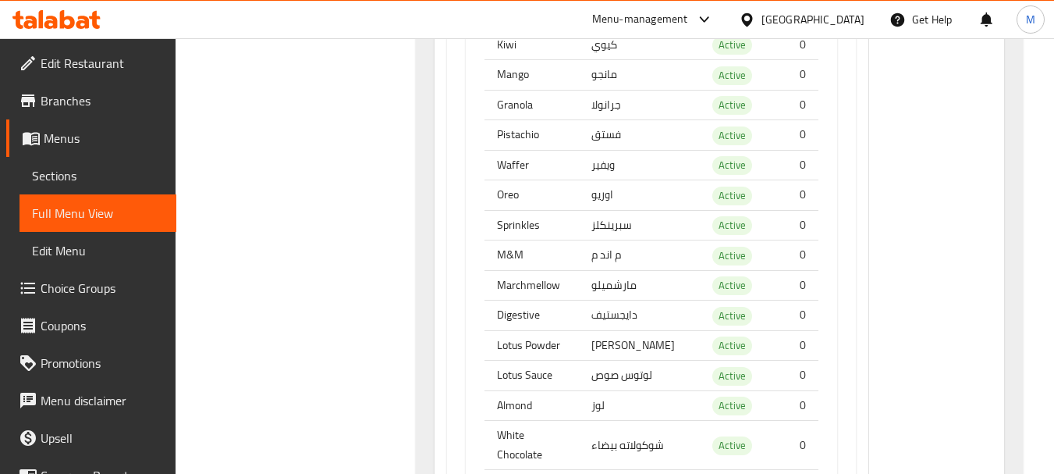
scroll to position [468, 0]
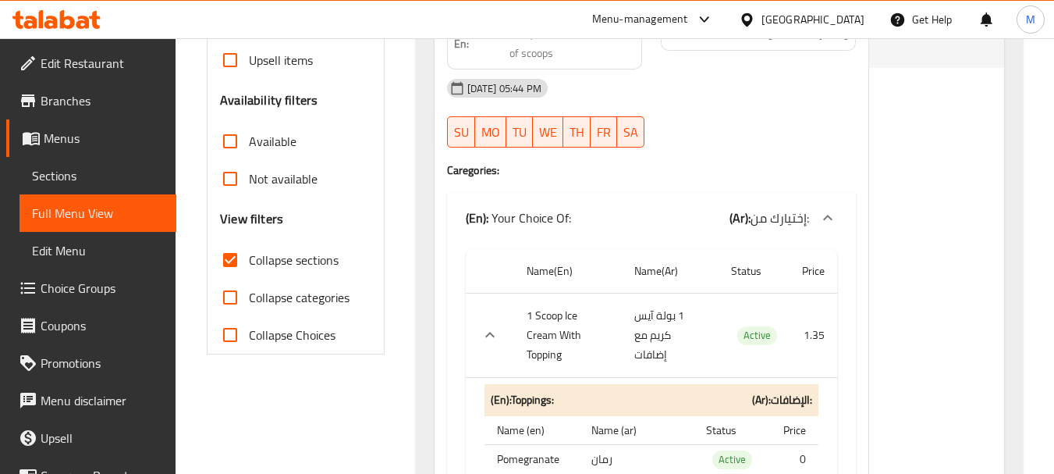
click at [250, 325] on span "Collapse Choices" at bounding box center [292, 334] width 87 height 19
click at [249, 316] on input "Collapse Choices" at bounding box center [229, 334] width 37 height 37
checkbox input "true"
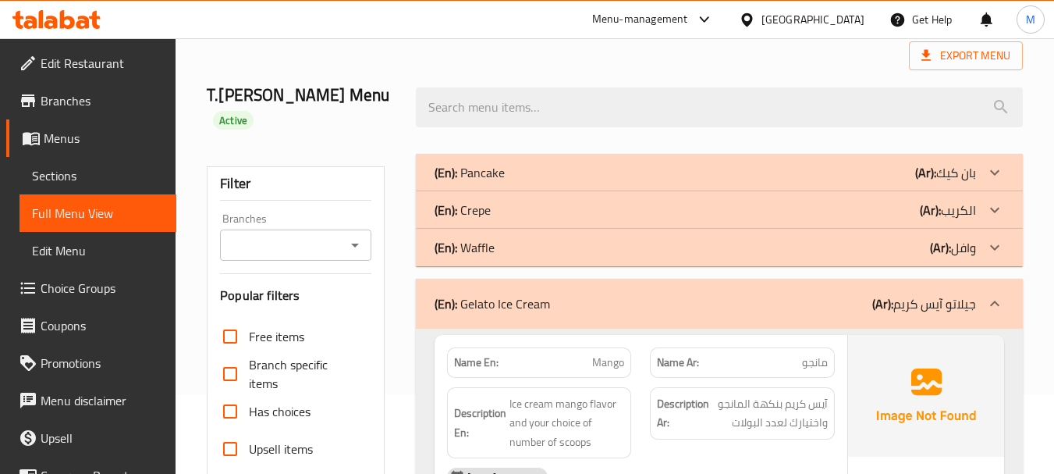
scroll to position [156, 0]
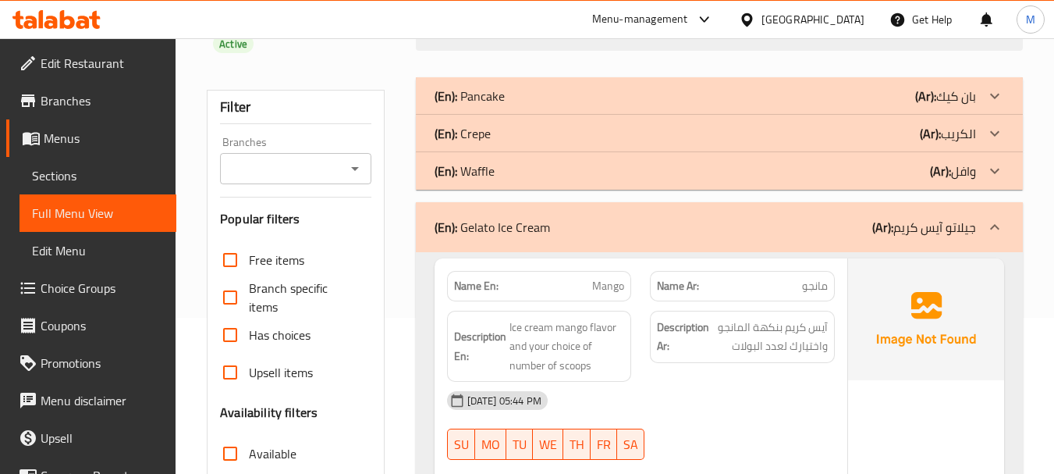
click at [436, 215] on b "(En):" at bounding box center [446, 226] width 23 height 23
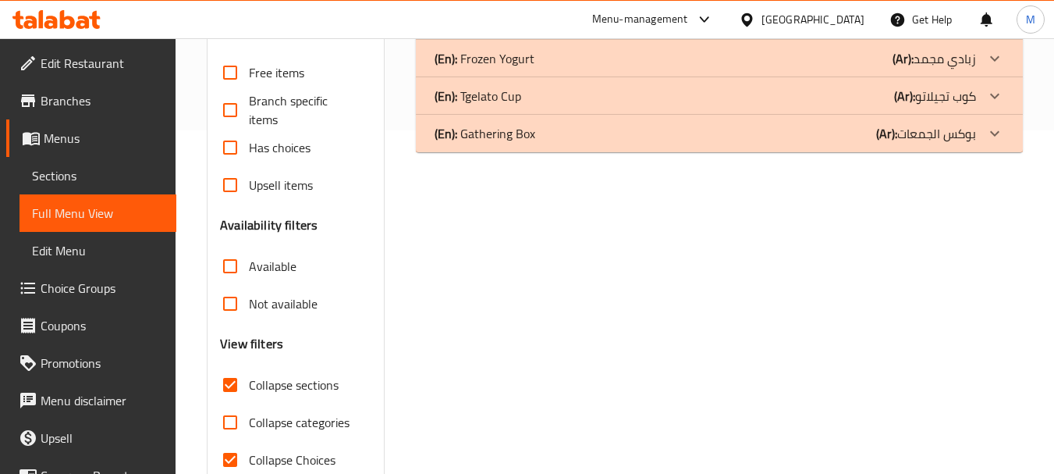
scroll to position [357, 0]
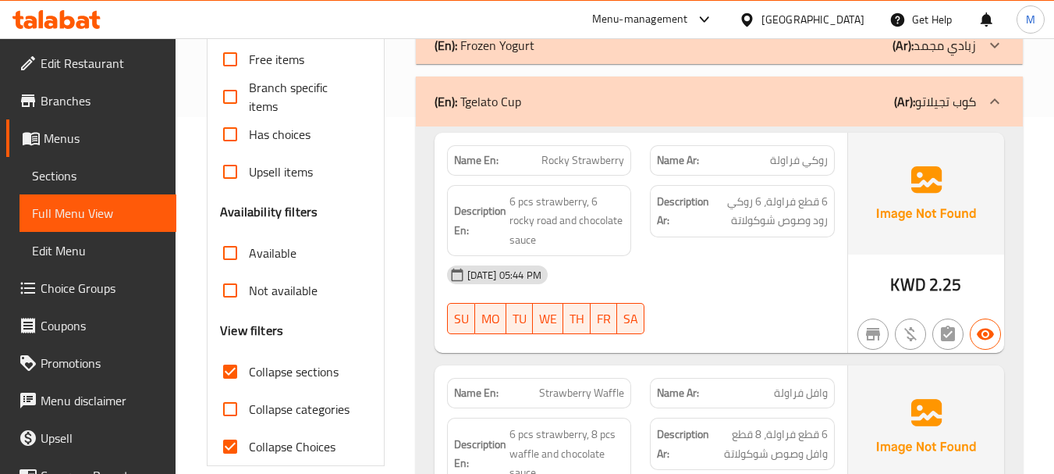
click at [674, 266] on div "[DATE] 05:44 PM" at bounding box center [641, 274] width 406 height 37
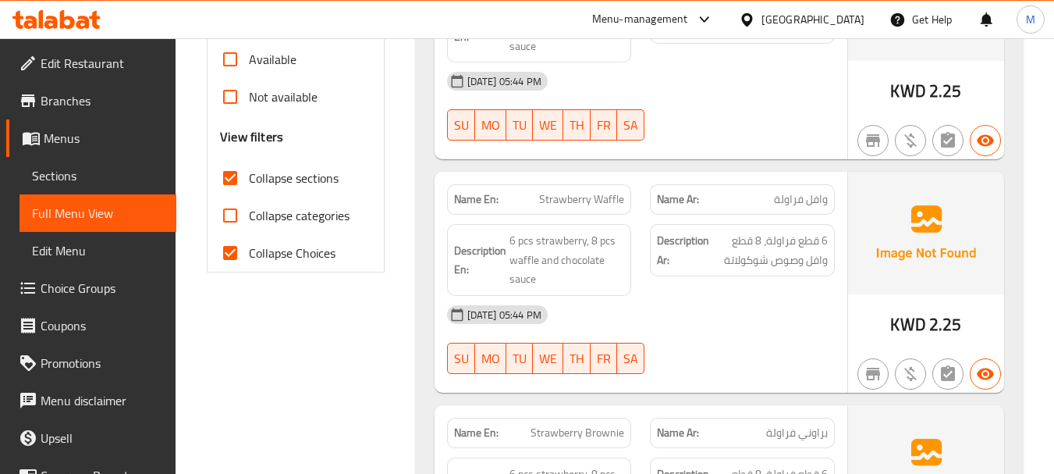
scroll to position [591, 0]
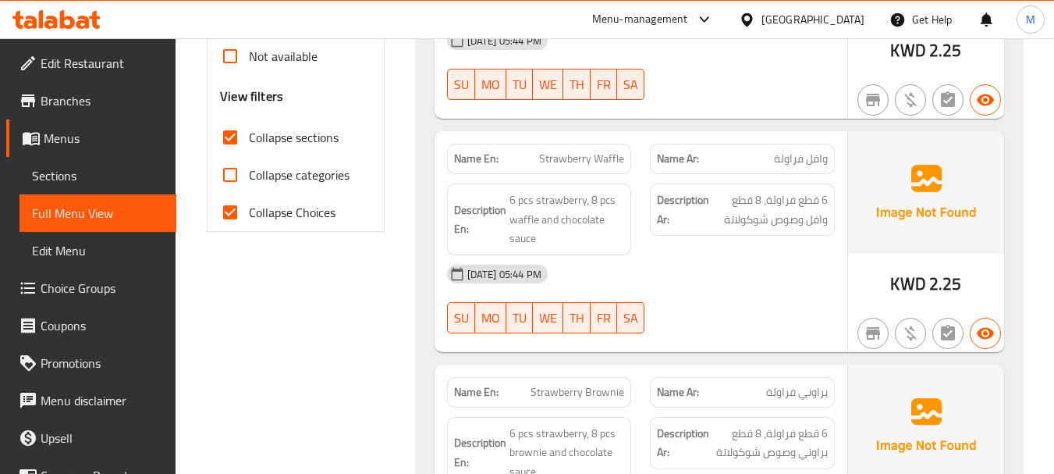
click at [714, 287] on div "[DATE] 05:44 PM SU MO TU WE TH FR SA" at bounding box center [641, 298] width 406 height 87
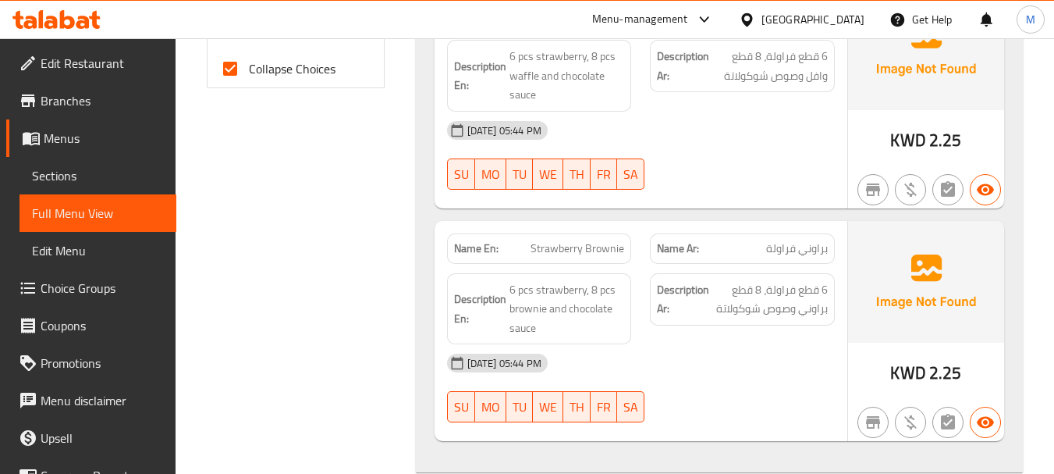
scroll to position [825, 0]
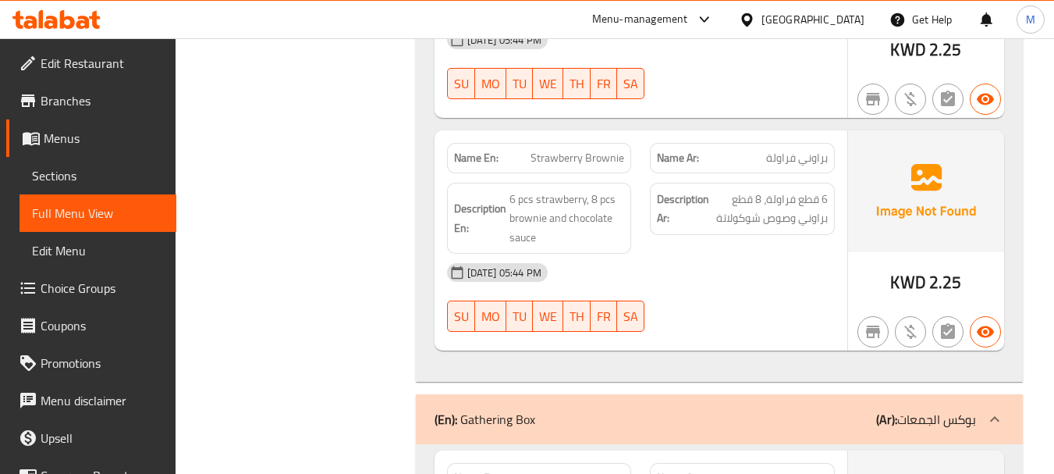
click at [705, 286] on div "[DATE] 05:44 PM SU MO TU WE TH FR SA" at bounding box center [641, 297] width 406 height 87
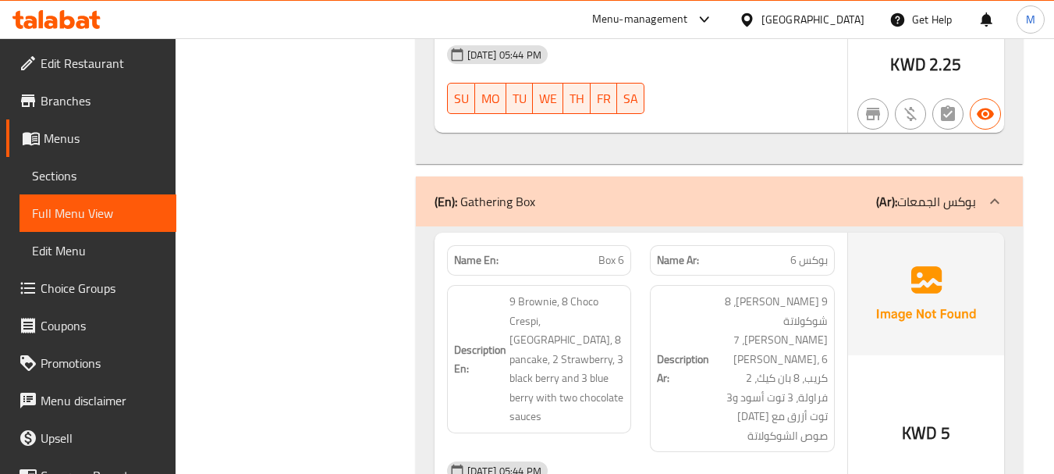
scroll to position [1118, 0]
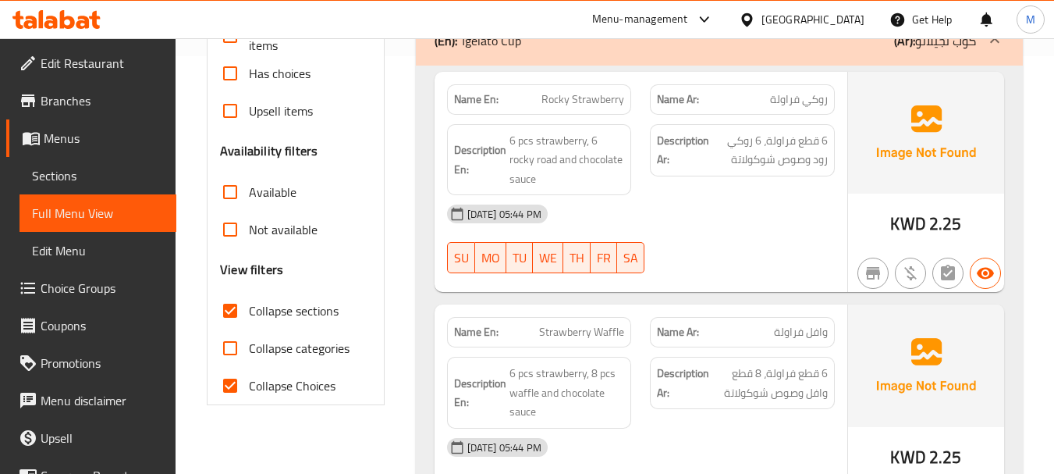
scroll to position [260, 0]
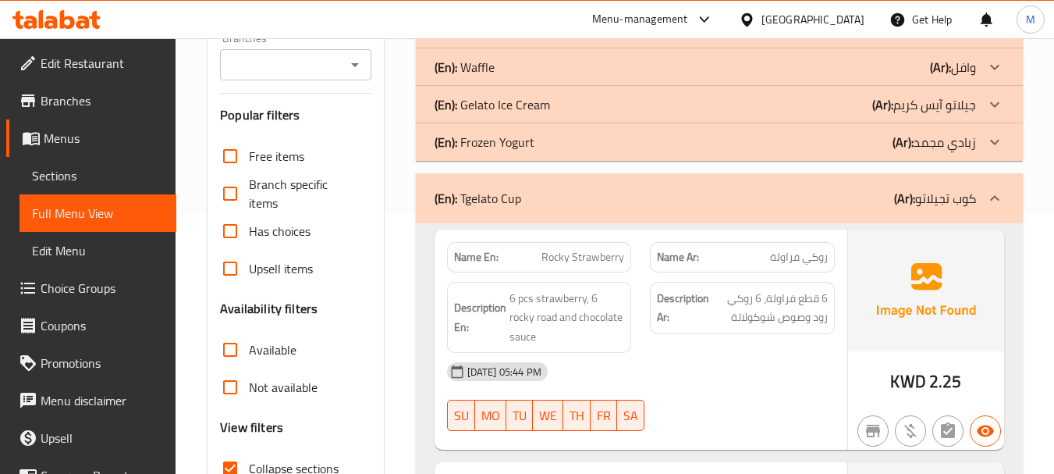
click at [509, 189] on p "(En): Tgelato Cup" at bounding box center [478, 198] width 87 height 19
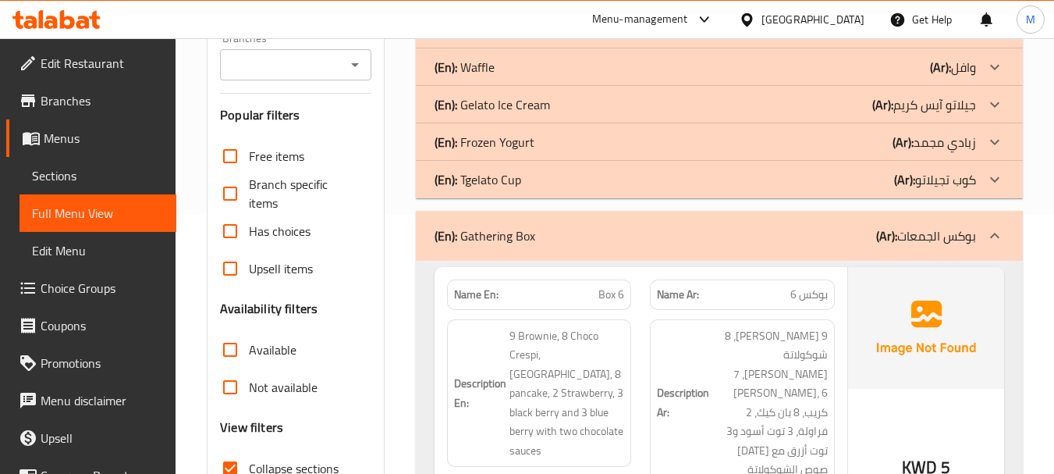
click at [511, 226] on p "(En): Gathering Box" at bounding box center [485, 235] width 101 height 19
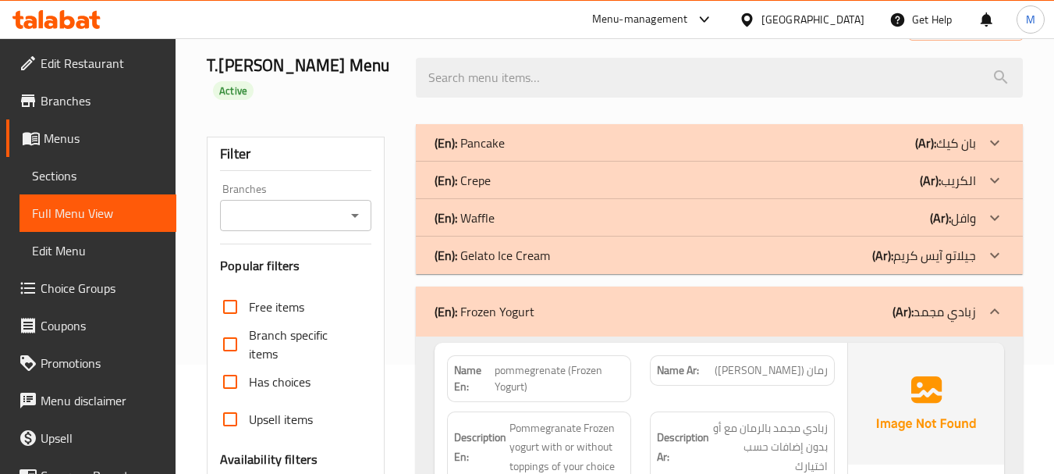
scroll to position [104, 0]
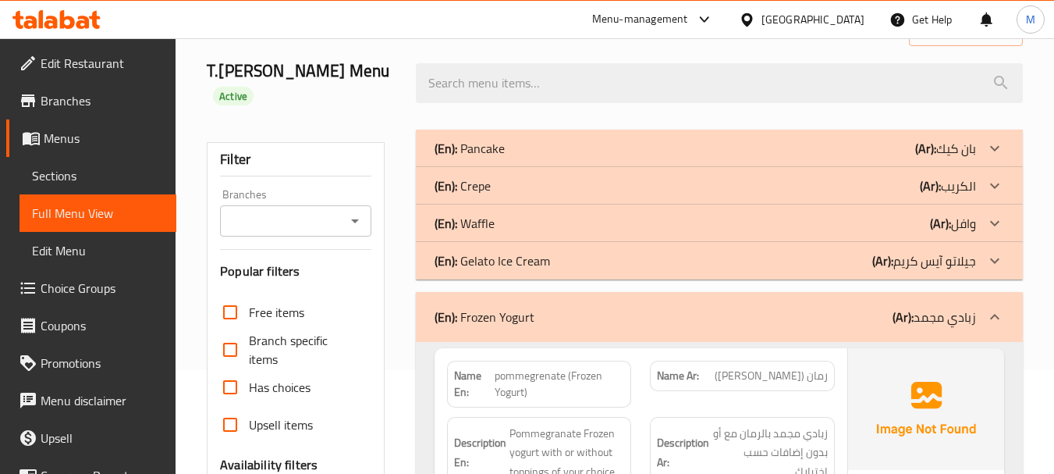
click at [463, 292] on div "(En): Frozen Yogurt (Ar): زبادي مجمد" at bounding box center [719, 317] width 607 height 50
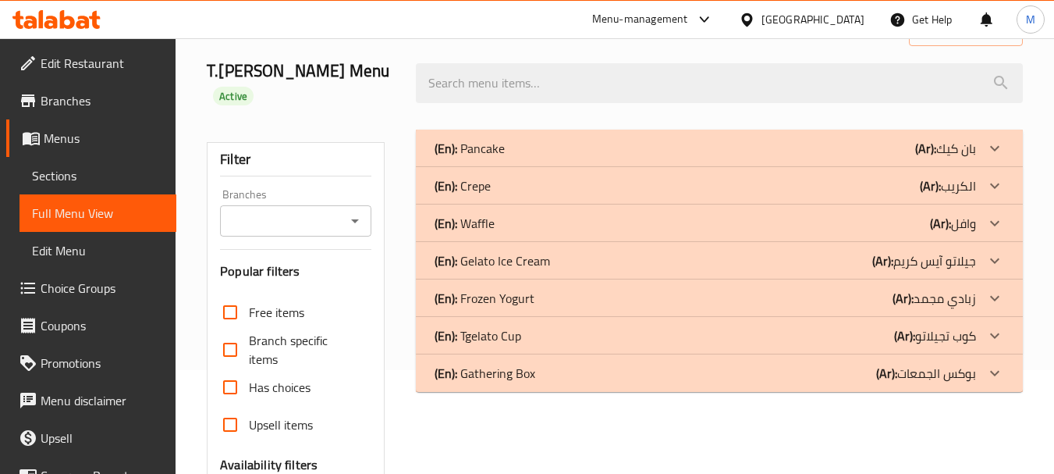
click at [460, 158] on p "(En): Gelato Ice Cream" at bounding box center [470, 148] width 70 height 19
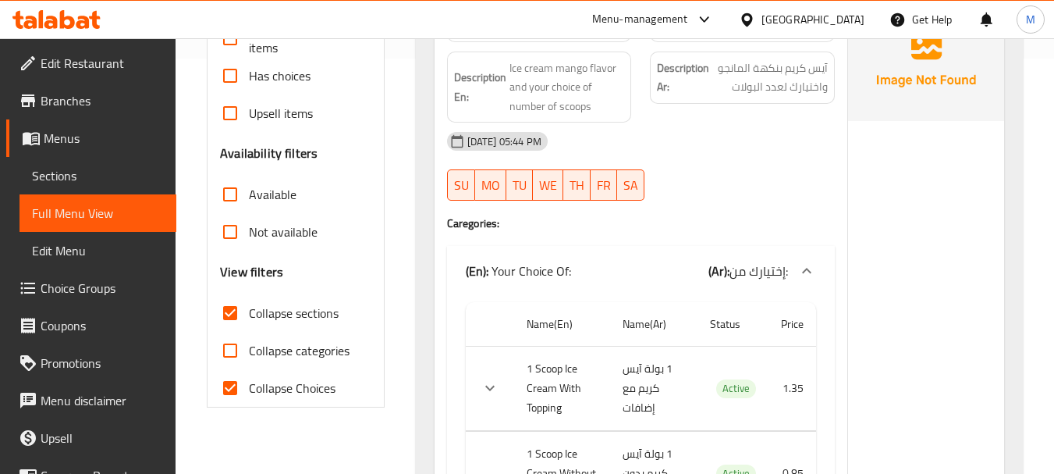
scroll to position [416, 0]
click at [227, 331] on input "Collapse categories" at bounding box center [229, 349] width 37 height 37
checkbox input "true"
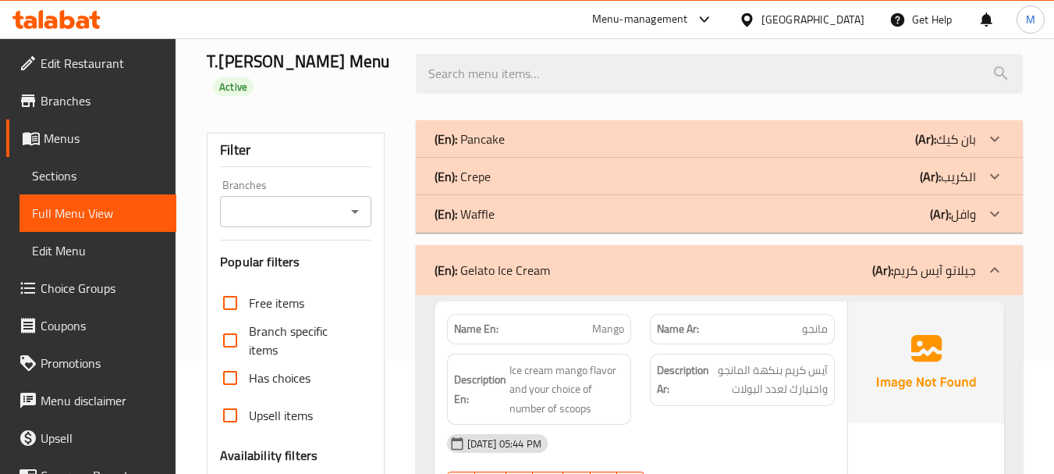
scroll to position [260, 0]
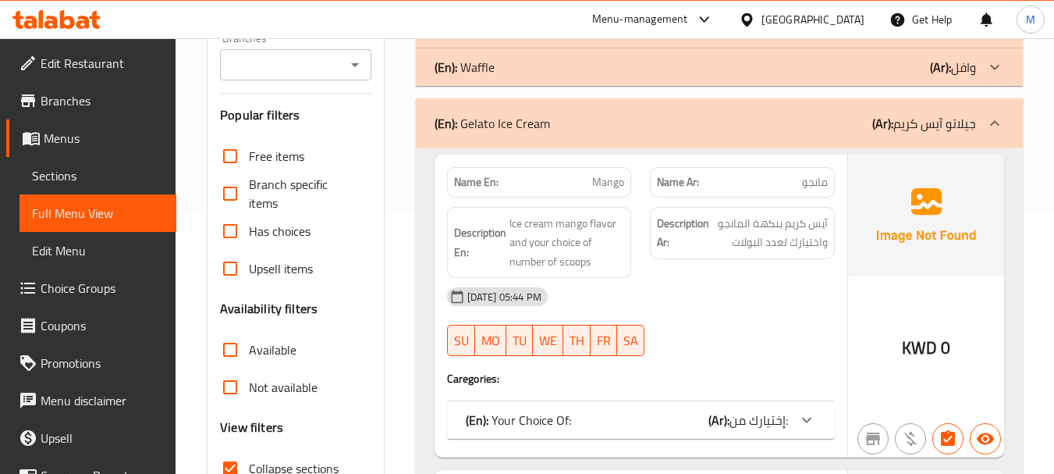
click at [666, 278] on div "[DATE] 05:44 PM" at bounding box center [641, 296] width 406 height 37
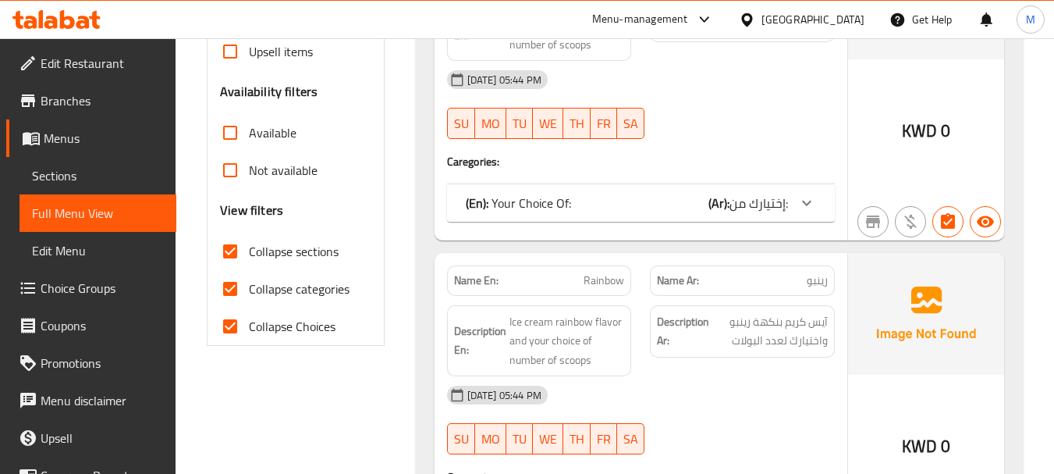
scroll to position [494, 0]
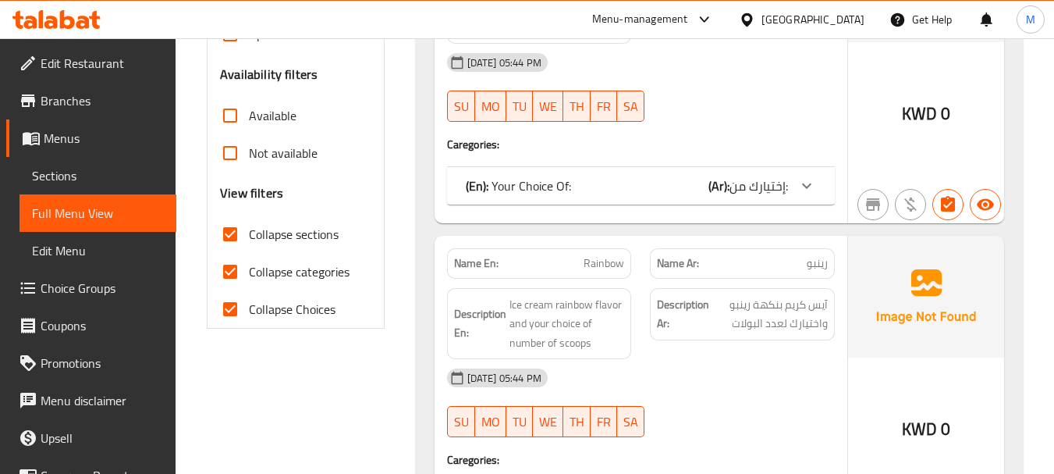
click at [721, 370] on div "[DATE] 05:44 PM" at bounding box center [641, 377] width 406 height 37
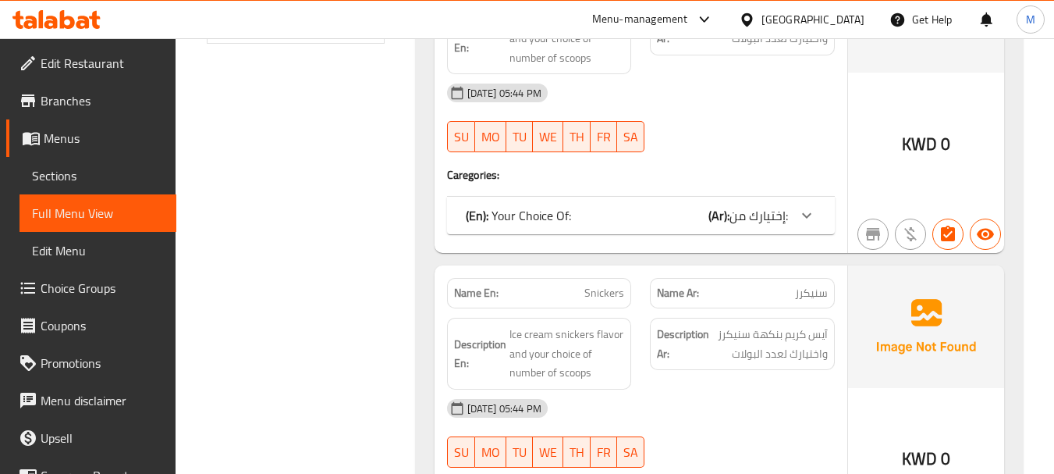
scroll to position [806, 0]
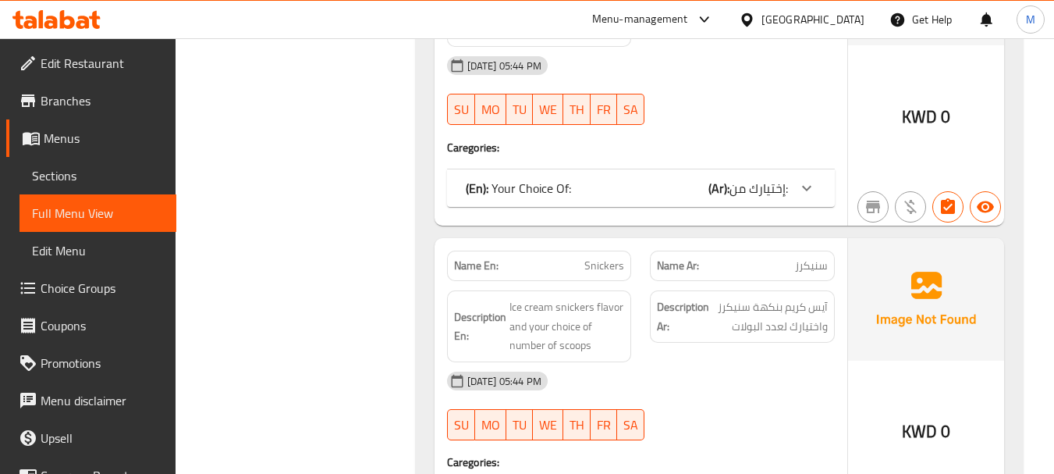
click at [712, 362] on div "[DATE] 05:44 PM" at bounding box center [641, 380] width 406 height 37
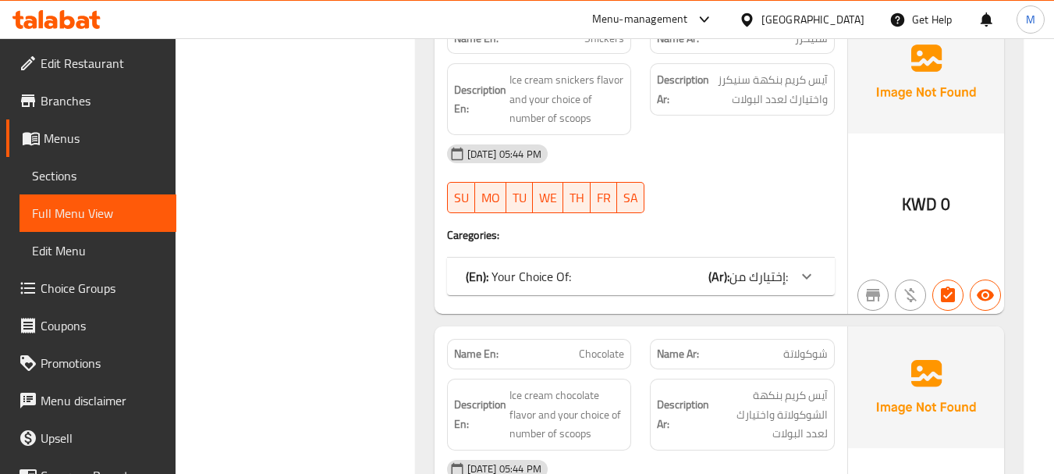
scroll to position [1118, 0]
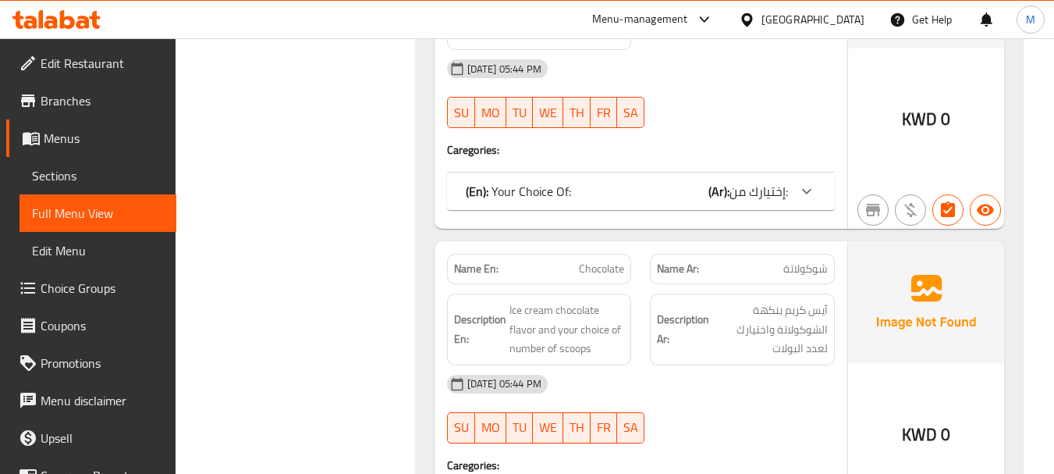
click at [703, 365] on div "[DATE] 05:44 PM" at bounding box center [641, 383] width 406 height 37
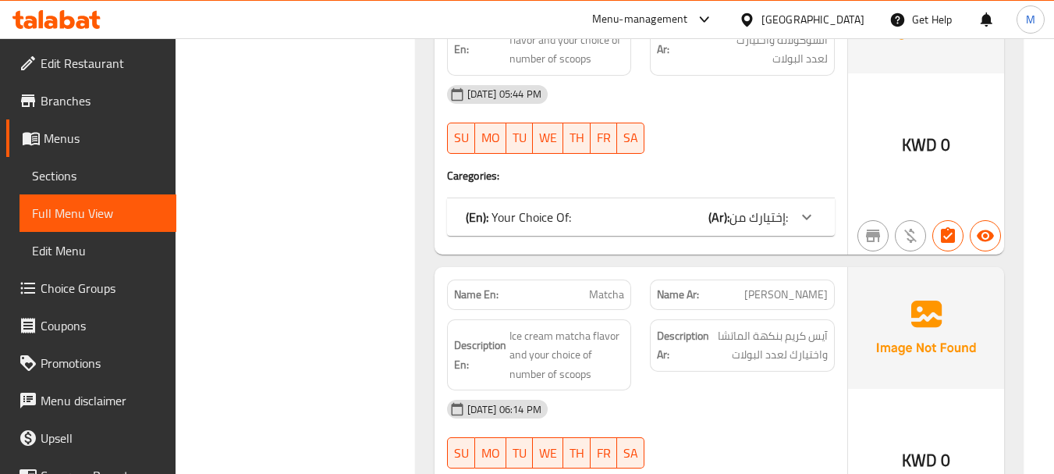
scroll to position [1508, 0]
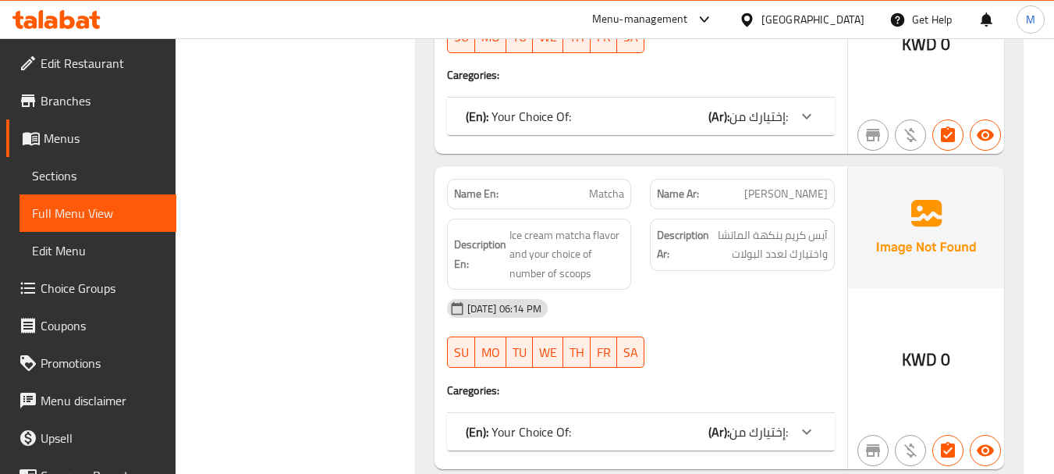
click at [698, 297] on div "[DATE] 06:14 PM" at bounding box center [641, 307] width 406 height 37
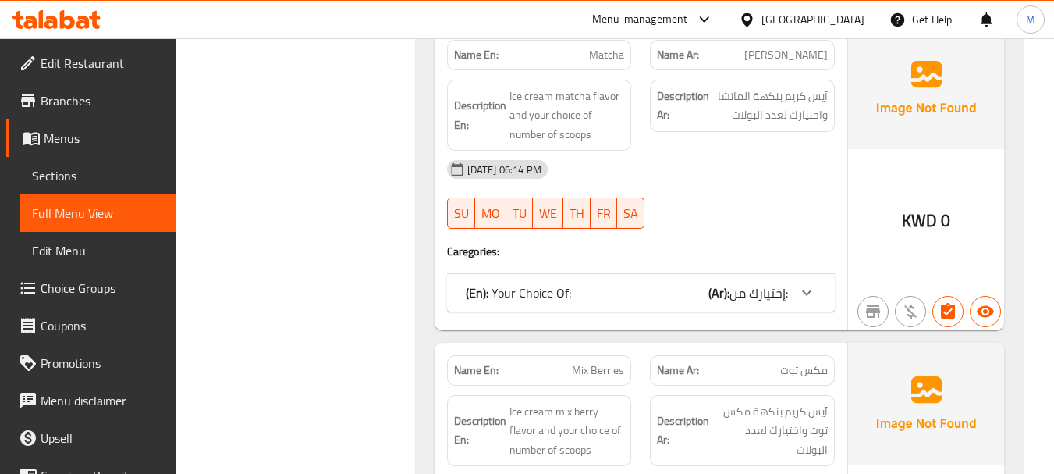
scroll to position [1820, 0]
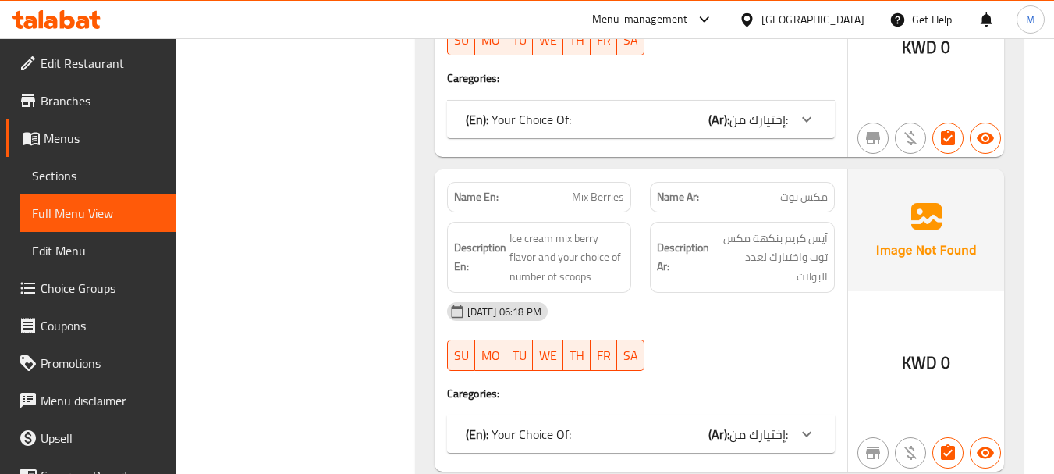
click at [697, 306] on div "[DATE] 06:18 PM" at bounding box center [641, 311] width 406 height 37
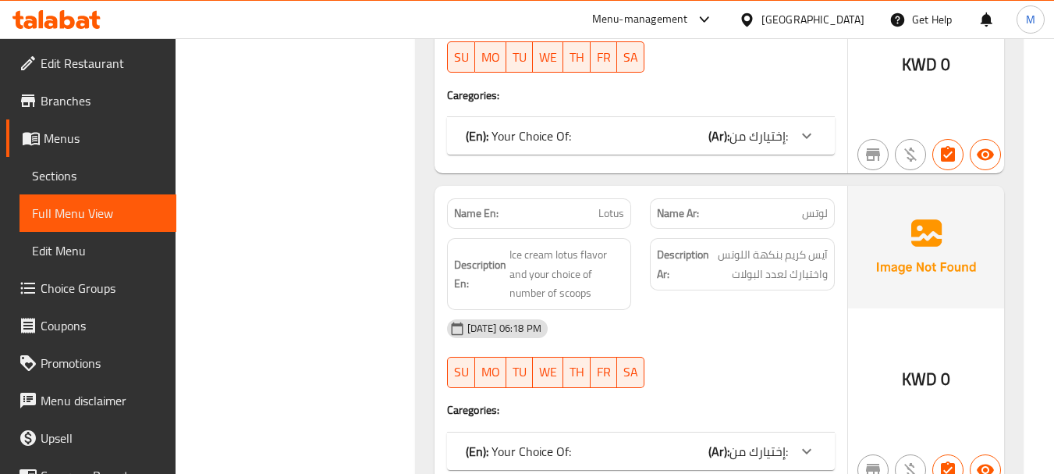
scroll to position [2132, 0]
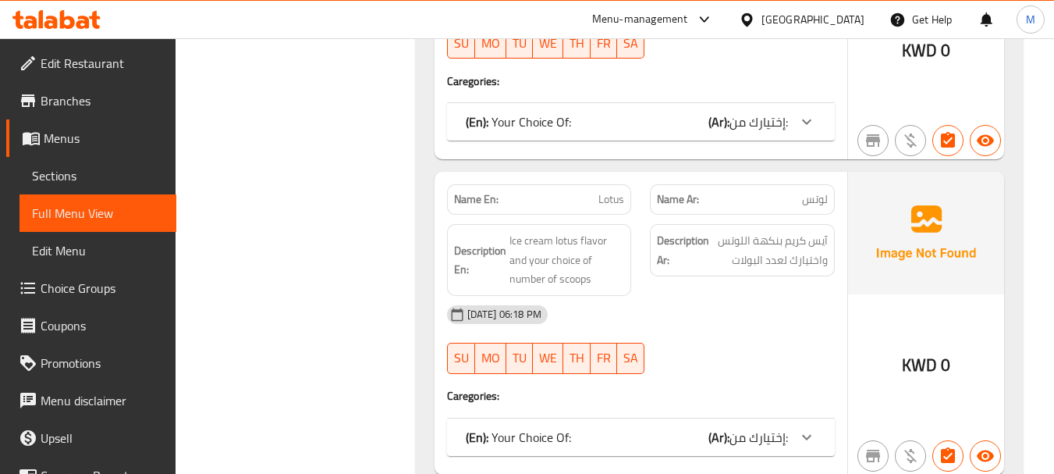
click at [701, 311] on div "[DATE] 06:18 PM SU MO TU WE TH FR SA" at bounding box center [641, 339] width 406 height 87
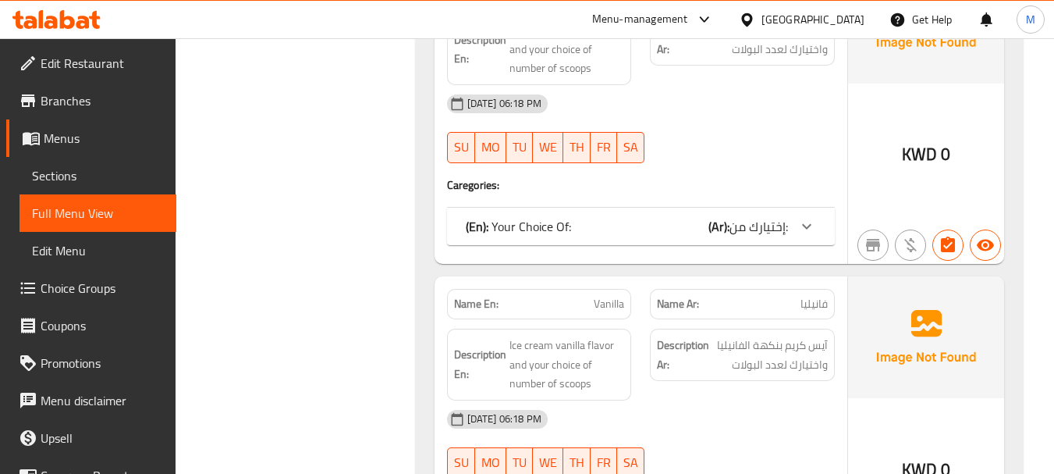
scroll to position [2444, 0]
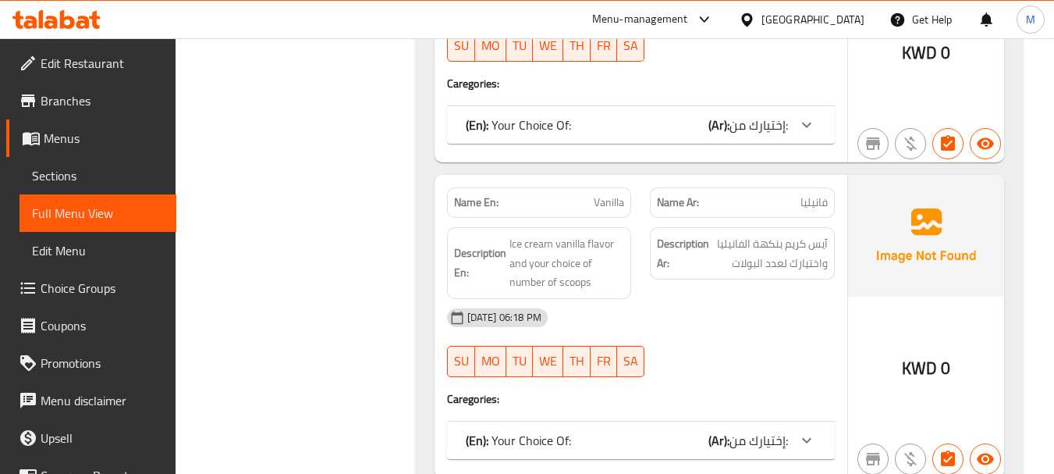
click at [719, 304] on div "[DATE] 06:18 PM" at bounding box center [641, 317] width 406 height 37
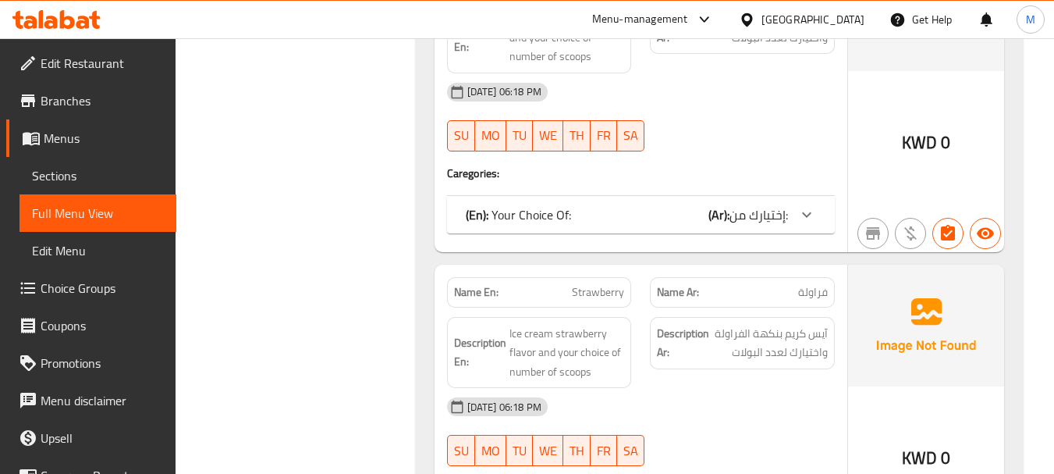
scroll to position [2678, 0]
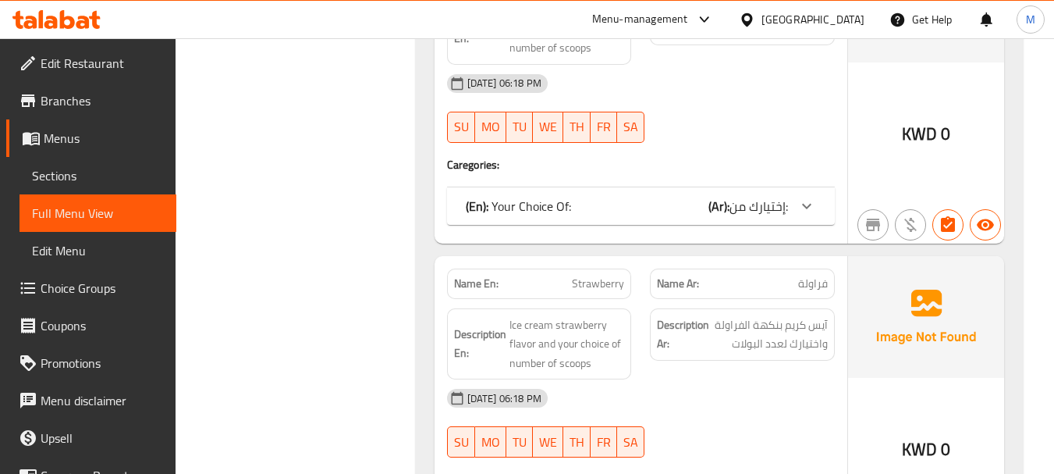
click at [717, 379] on div "[DATE] 06:18 PM" at bounding box center [641, 397] width 406 height 37
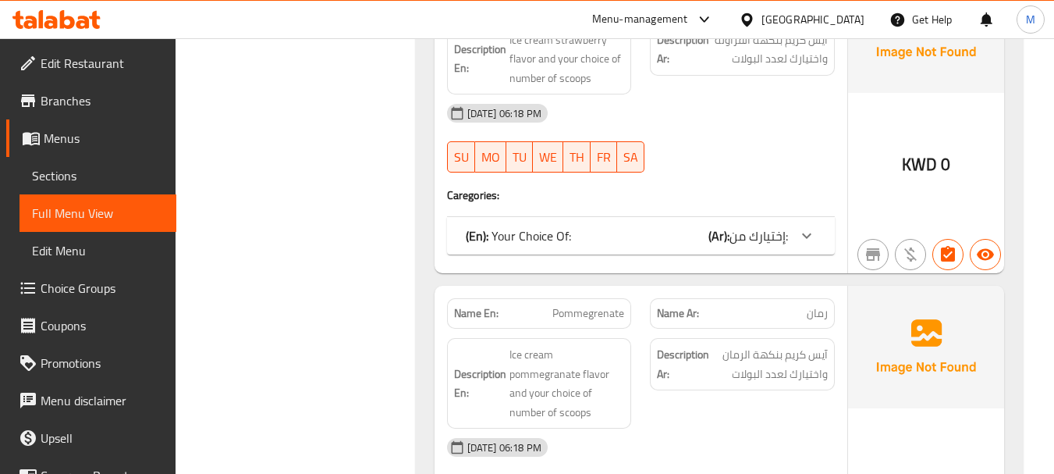
scroll to position [2990, 0]
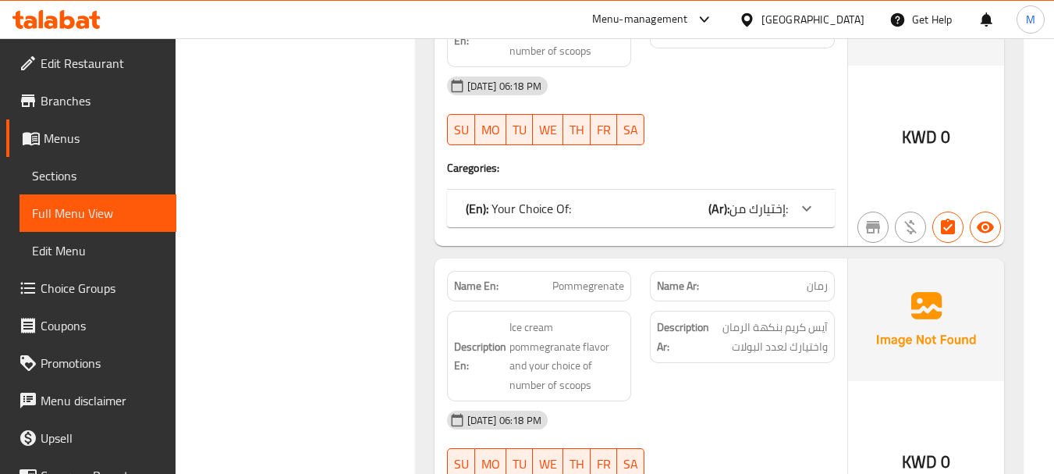
click at [706, 401] on div "[DATE] 06:18 PM" at bounding box center [641, 419] width 406 height 37
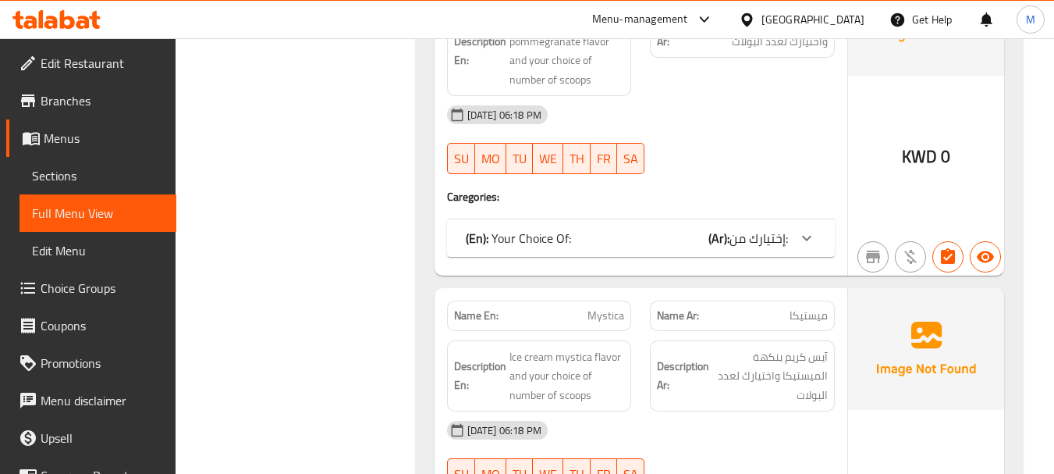
scroll to position [3381, 0]
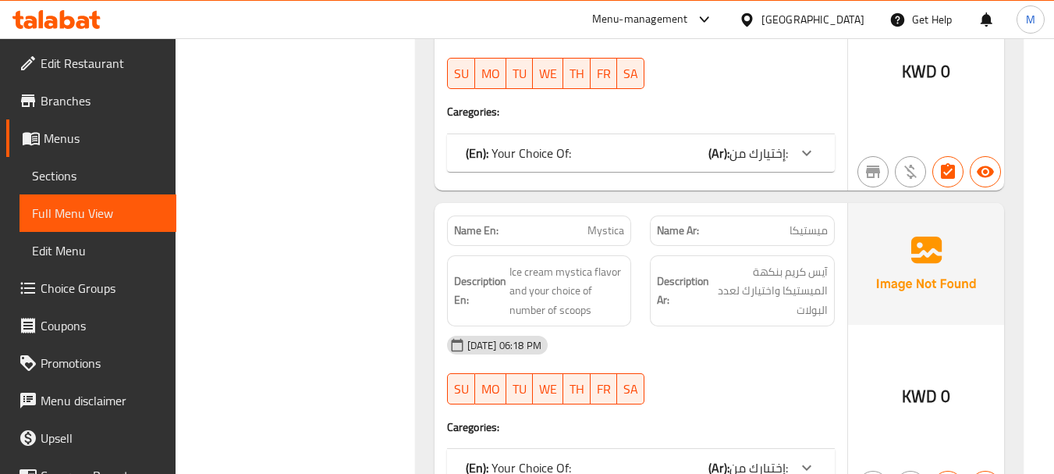
click at [722, 353] on div "[DATE] 06:18 PM SU MO TU WE TH FR SA" at bounding box center [641, 369] width 406 height 87
click at [581, 262] on span "Ice cream mystica flavor and your choice of number of scoops" at bounding box center [566, 291] width 115 height 58
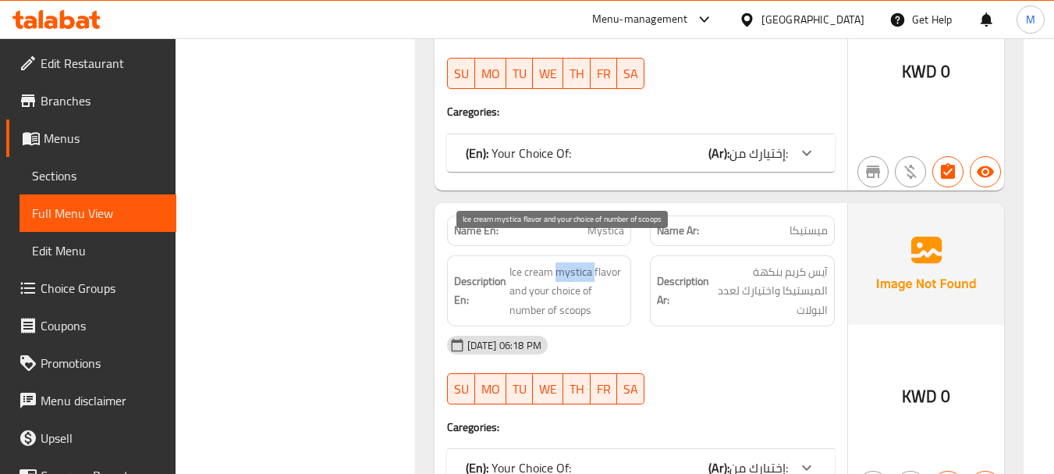
click at [581, 262] on span "Ice cream mystica flavor and your choice of number of scoops" at bounding box center [566, 291] width 115 height 58
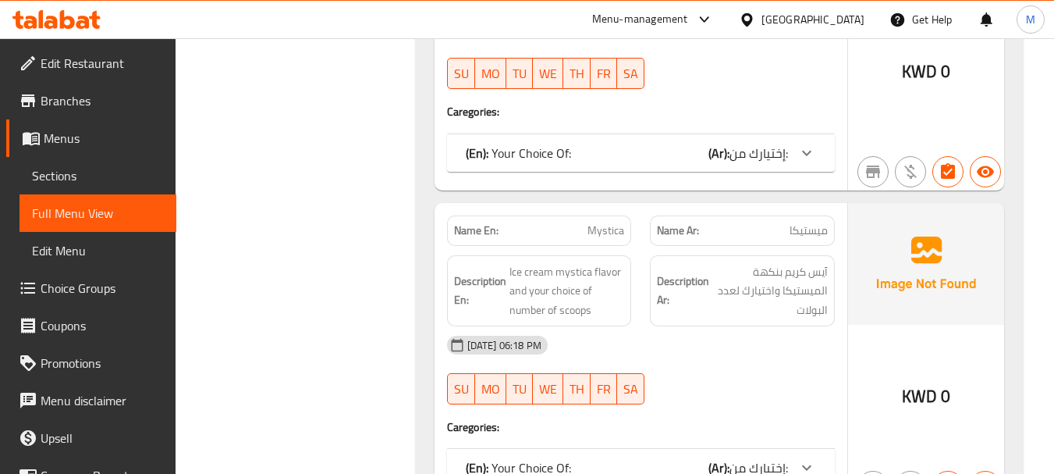
click at [605, 222] on span "Mystica" at bounding box center [605, 230] width 37 height 16
click at [609, 222] on span "Mystica" at bounding box center [605, 230] width 37 height 16
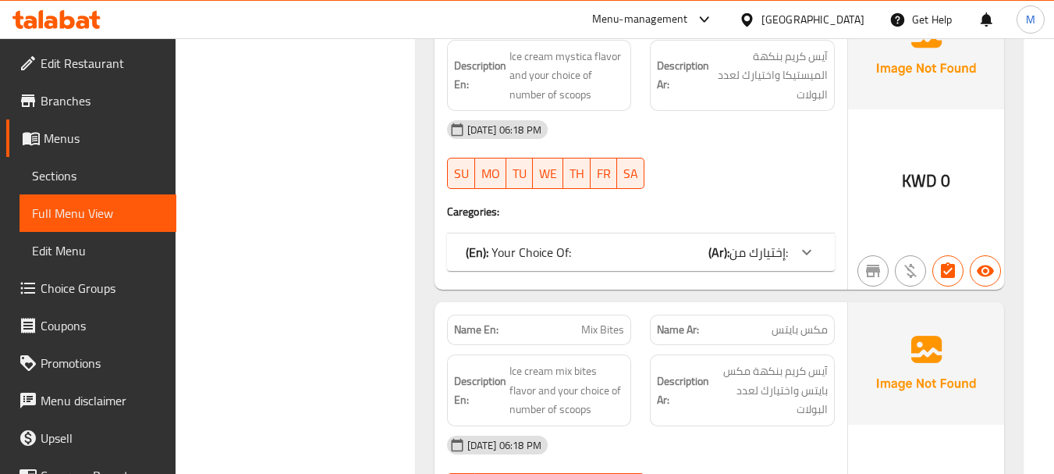
scroll to position [3693, 0]
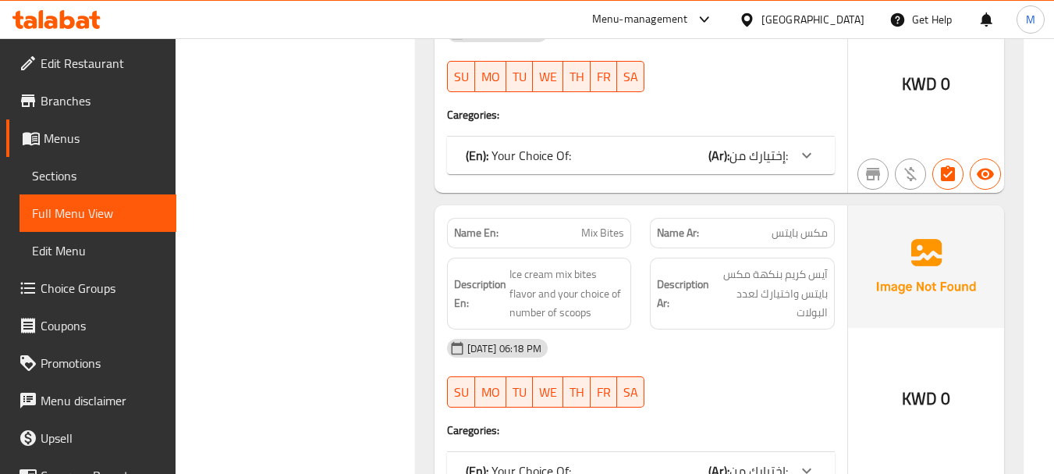
click at [688, 345] on div "[DATE] 06:18 PM SU MO TU WE TH FR SA" at bounding box center [641, 372] width 406 height 87
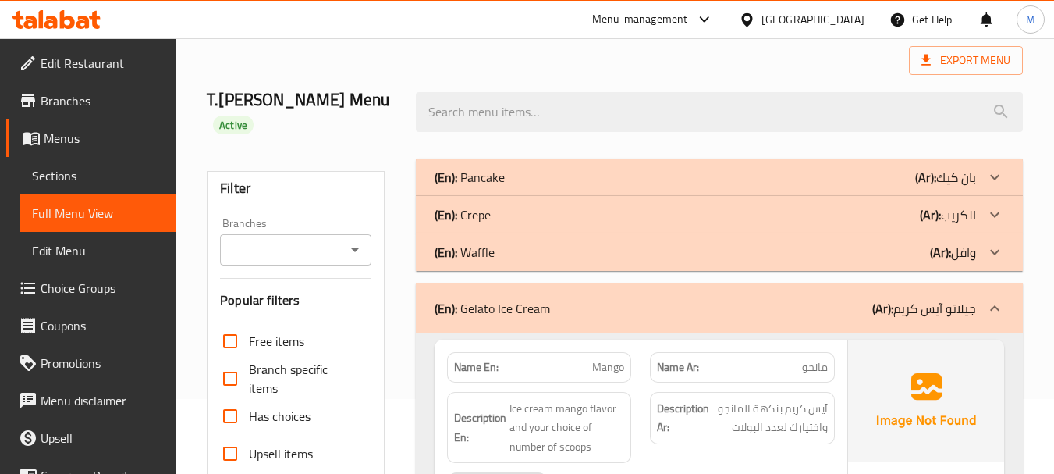
scroll to position [0, 0]
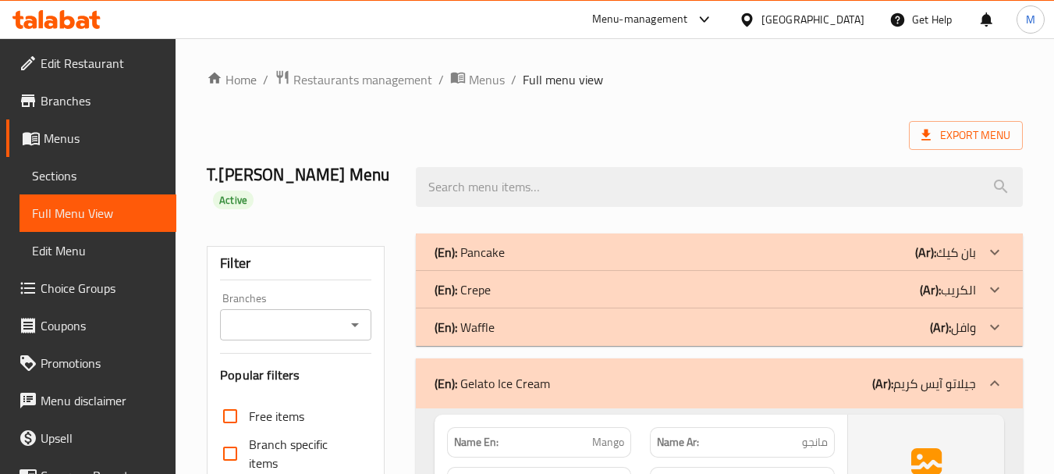
click at [598, 374] on div "(En): Gelato Ice Cream (Ar): جيلاتو آيس كريم" at bounding box center [705, 383] width 541 height 19
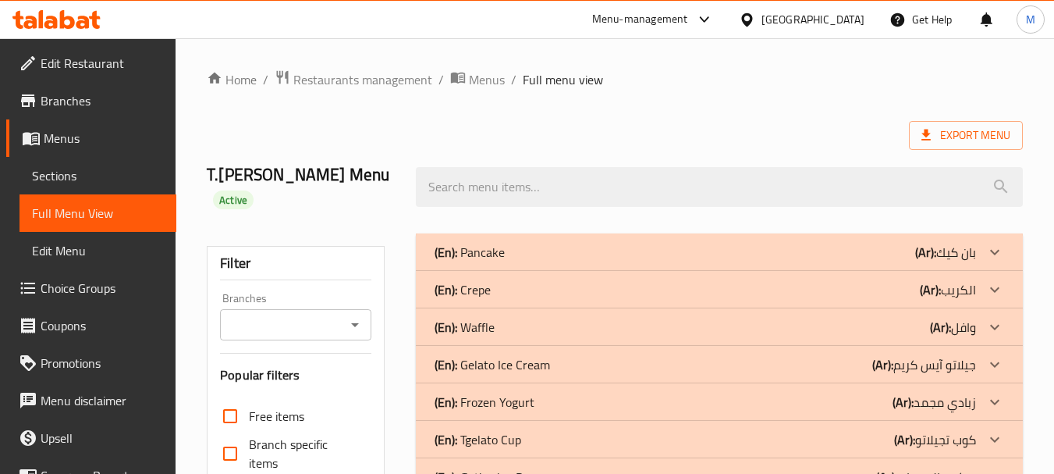
click at [505, 261] on p "(En): Frozen Yogurt" at bounding box center [470, 252] width 70 height 19
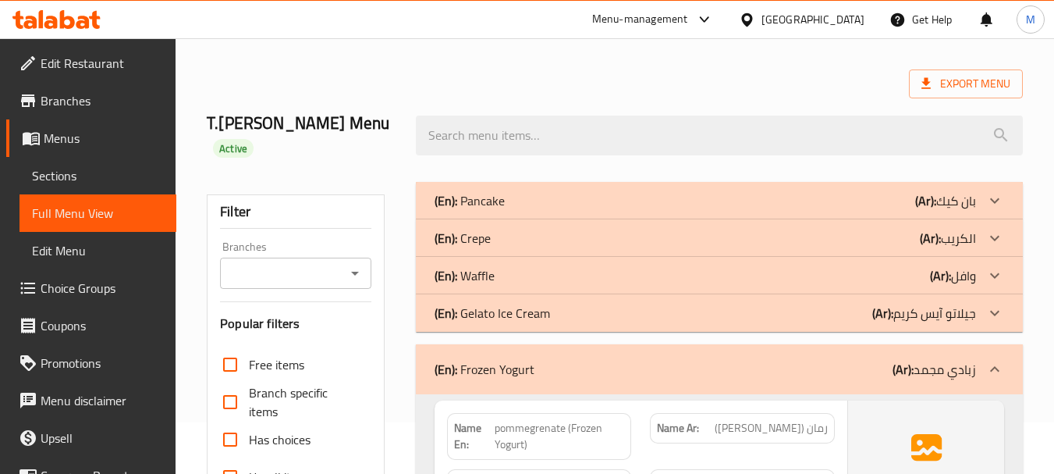
scroll to position [312, 0]
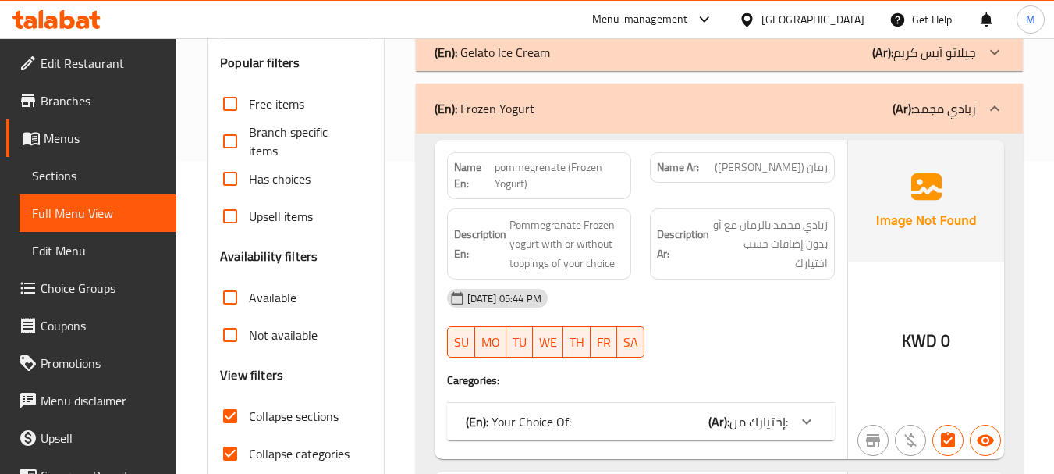
click at [690, 308] on div "[DATE] 05:44 PM SU MO TU WE TH FR SA" at bounding box center [641, 322] width 406 height 87
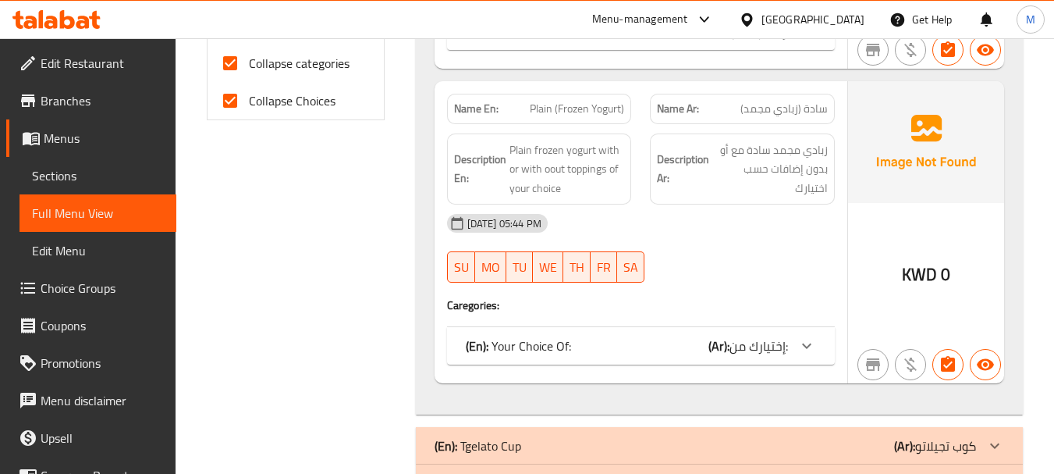
scroll to position [624, 0]
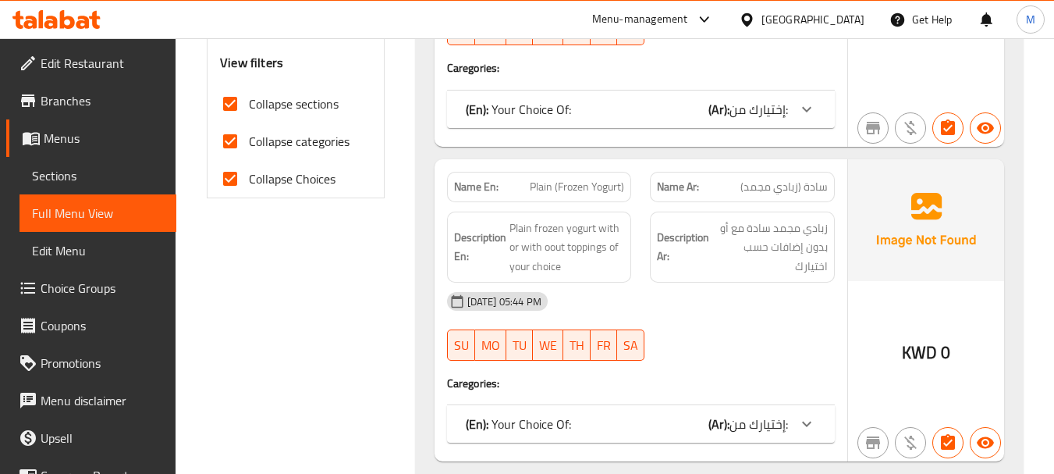
click at [553, 119] on p "(En): Your Choice Of:" at bounding box center [518, 109] width 105 height 19
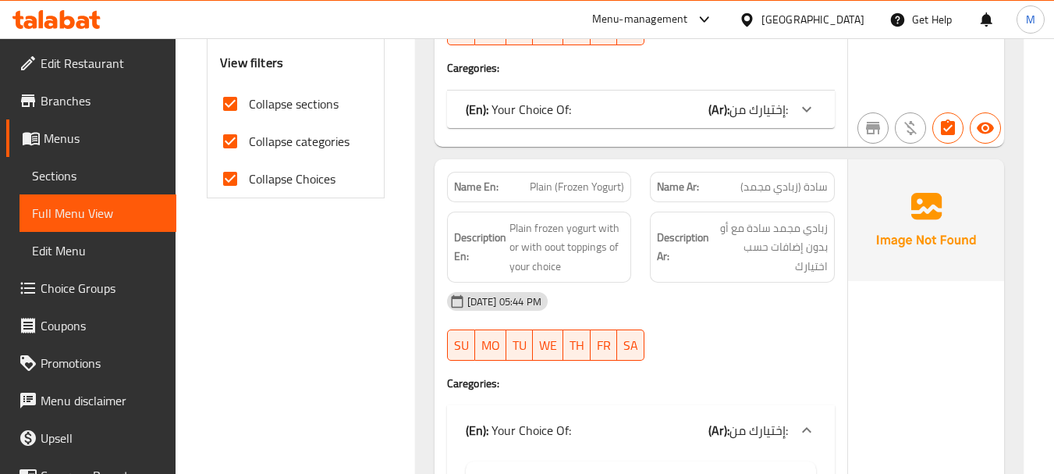
click at [538, 100] on p "(En): Your Choice Of:" at bounding box center [518, 109] width 105 height 19
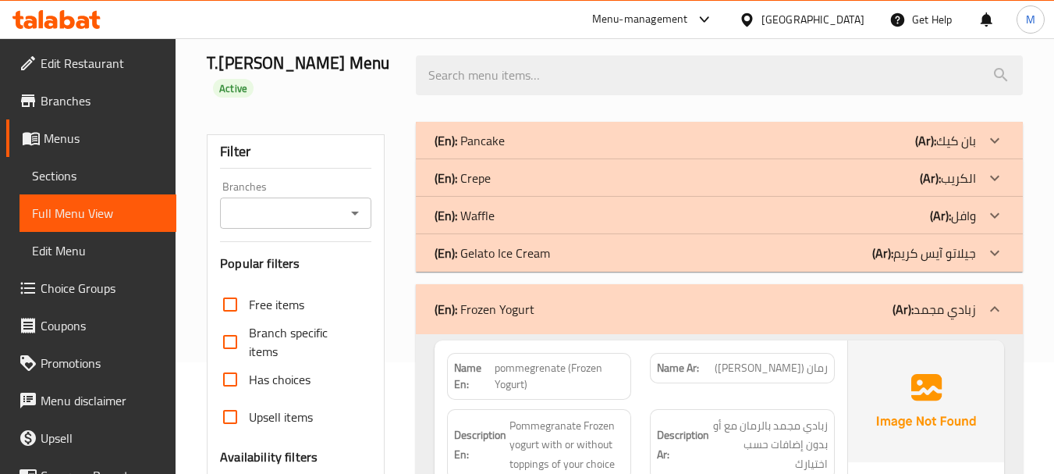
scroll to position [0, 0]
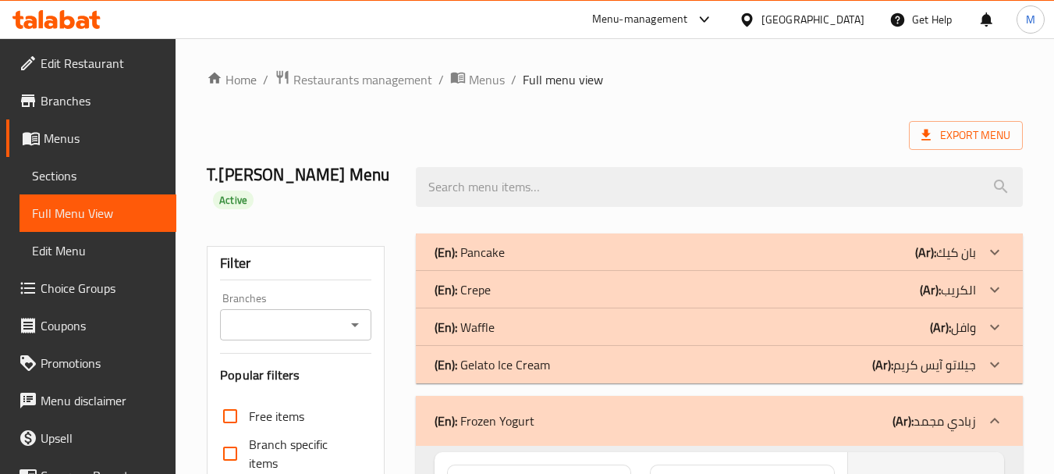
click at [568, 409] on div "(En): Frozen Yogurt (Ar): زبادي مجمد" at bounding box center [719, 421] width 607 height 50
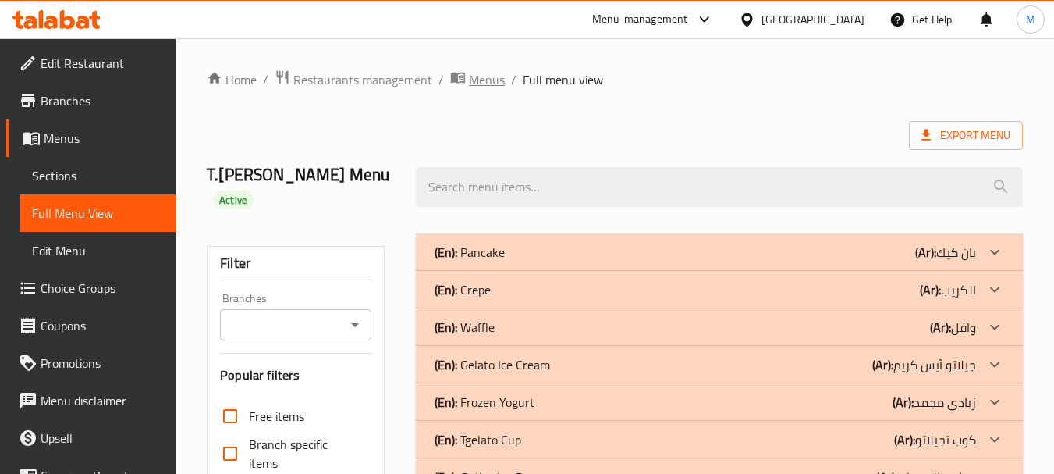
click at [466, 72] on span "breadcrumb" at bounding box center [459, 79] width 19 height 20
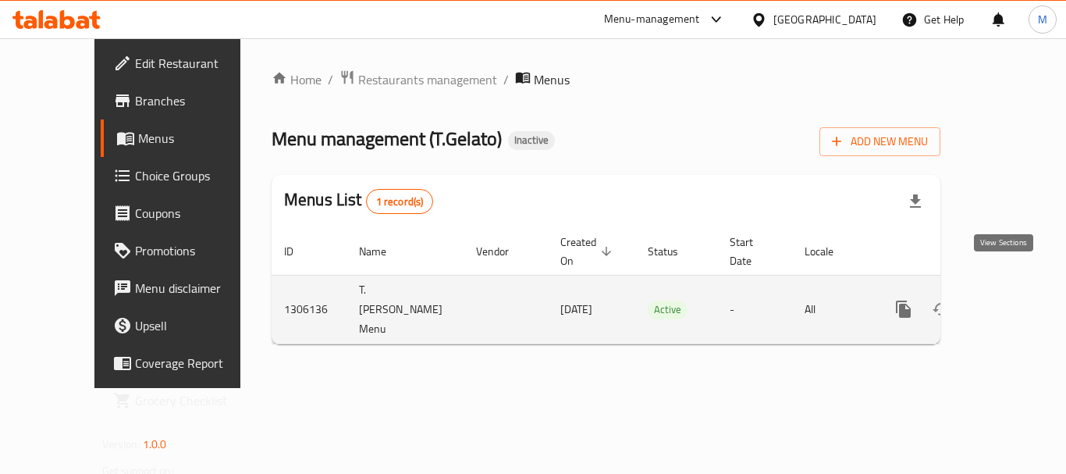
click at [1010, 300] on icon "enhanced table" at bounding box center [1015, 309] width 19 height 19
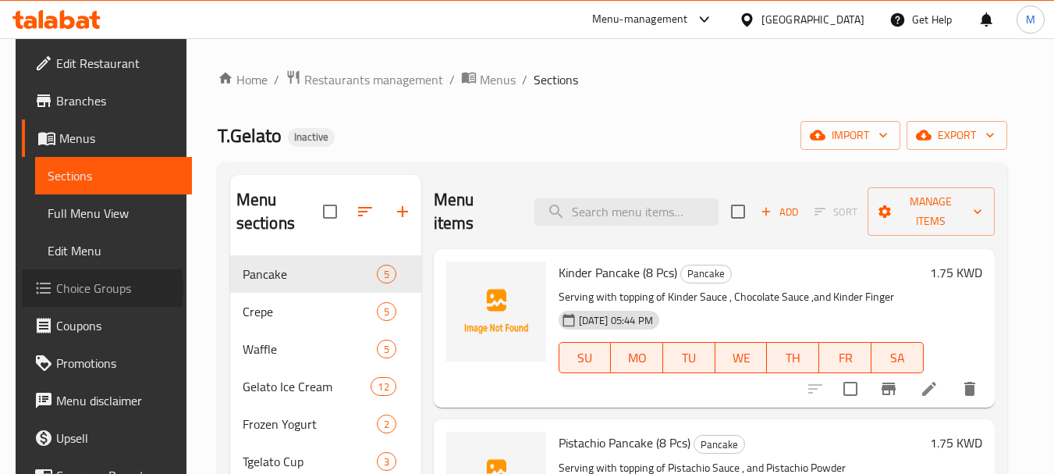
click at [59, 288] on span "Choice Groups" at bounding box center [117, 288] width 123 height 19
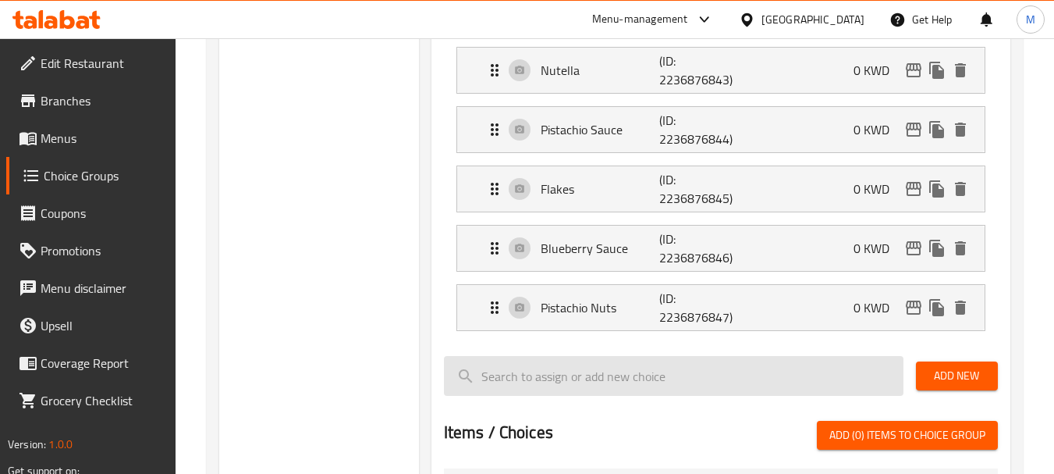
scroll to position [1560, 0]
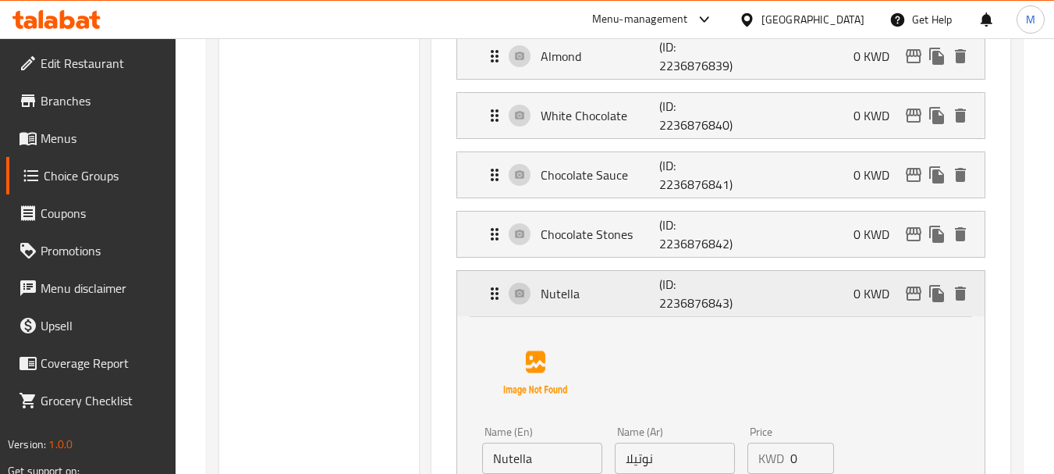
scroll to position [1248, 0]
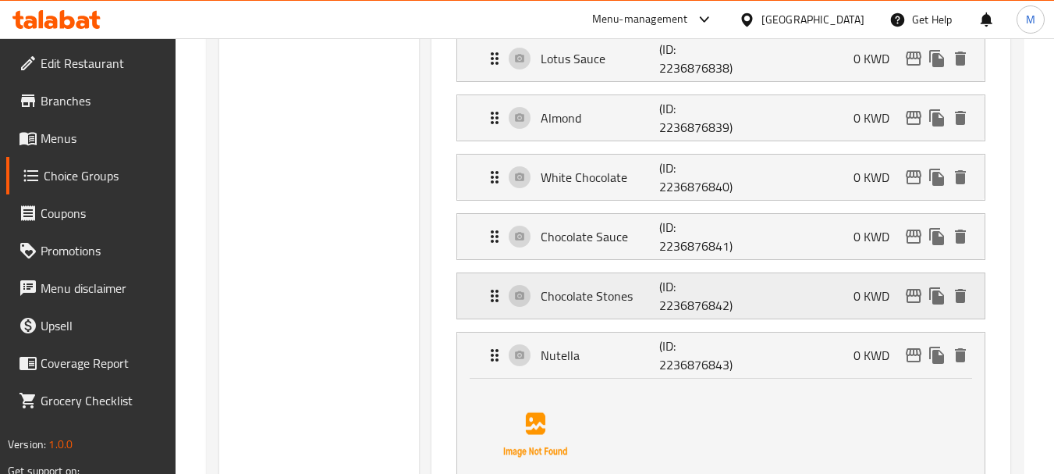
click at [487, 291] on icon "Expand" at bounding box center [494, 295] width 19 height 19
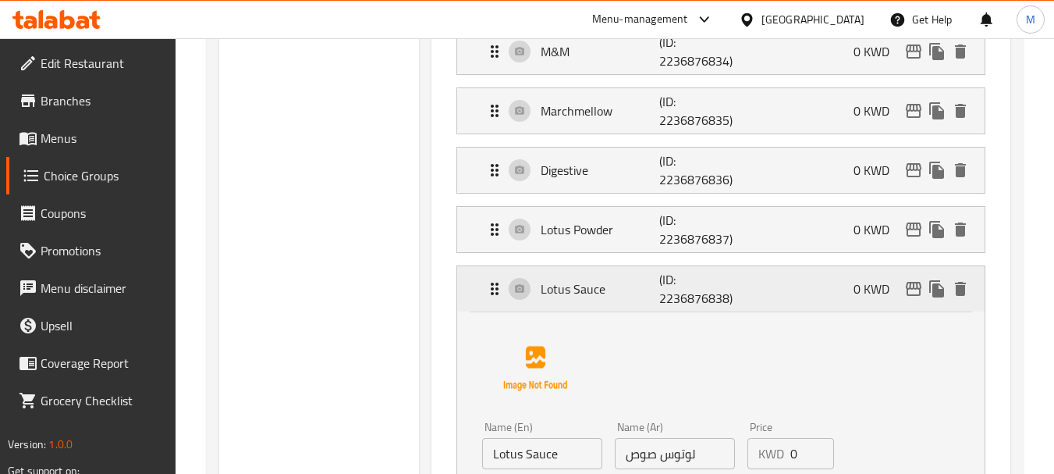
scroll to position [1014, 0]
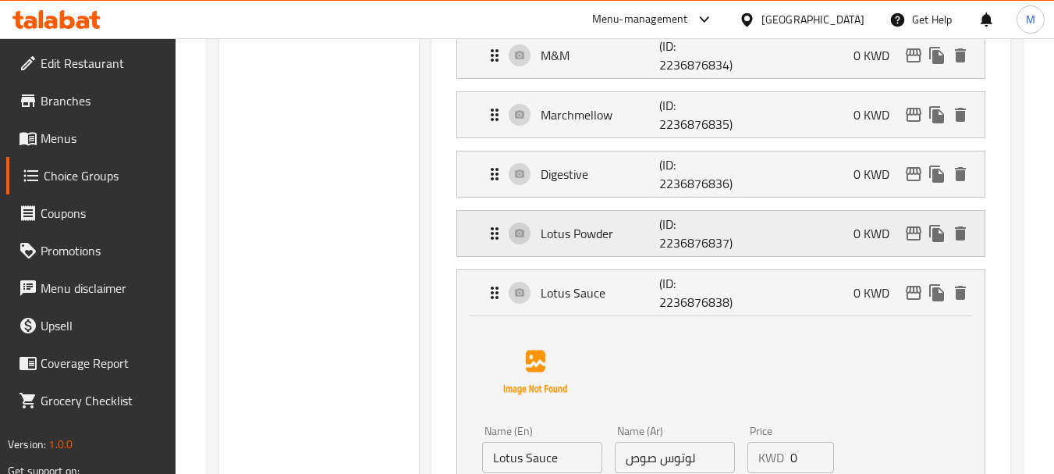
click at [492, 240] on icon "Expand" at bounding box center [494, 233] width 19 height 19
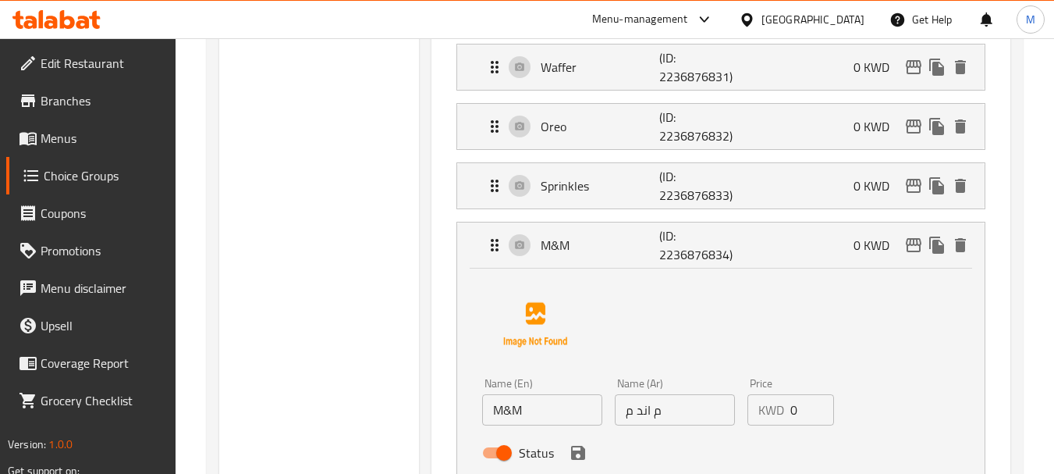
scroll to position [780, 0]
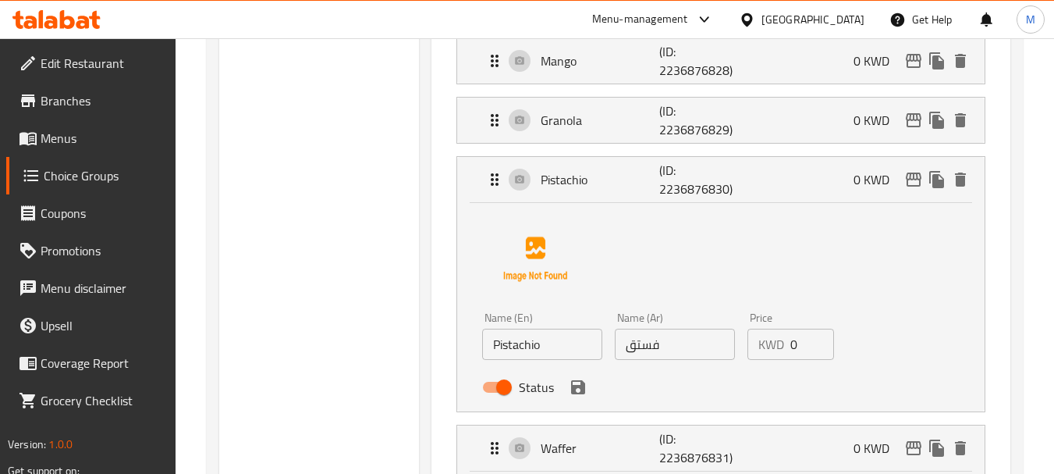
scroll to position [468, 0]
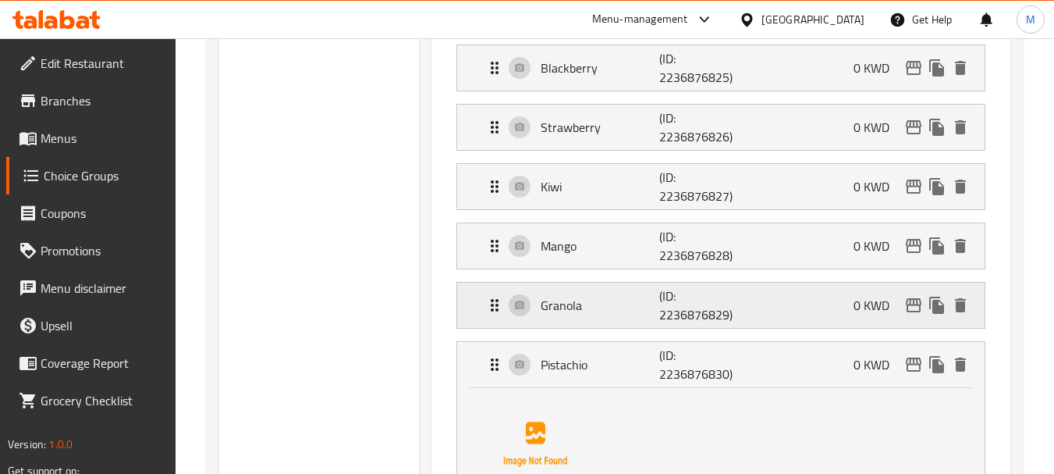
click at [487, 311] on icon "Expand" at bounding box center [494, 305] width 19 height 19
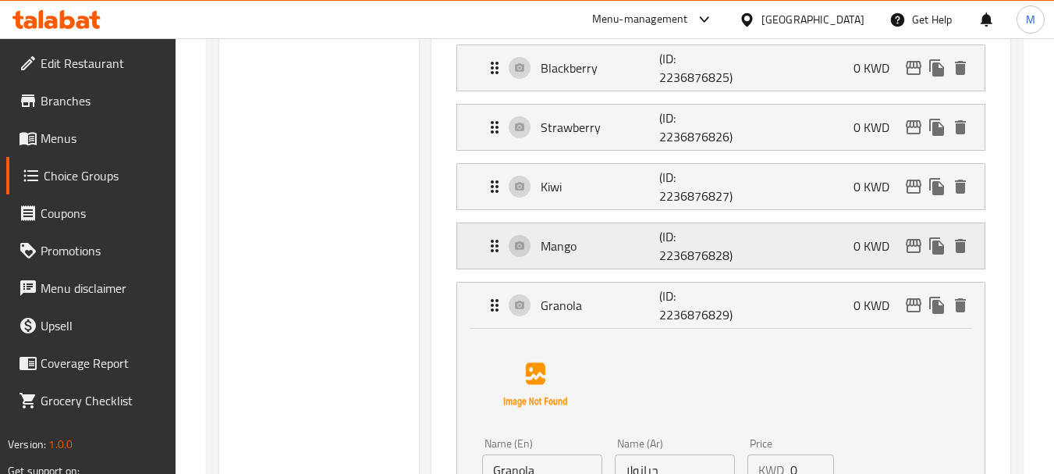
drag, startPoint x: 481, startPoint y: 257, endPoint x: 478, endPoint y: 200, distance: 57.8
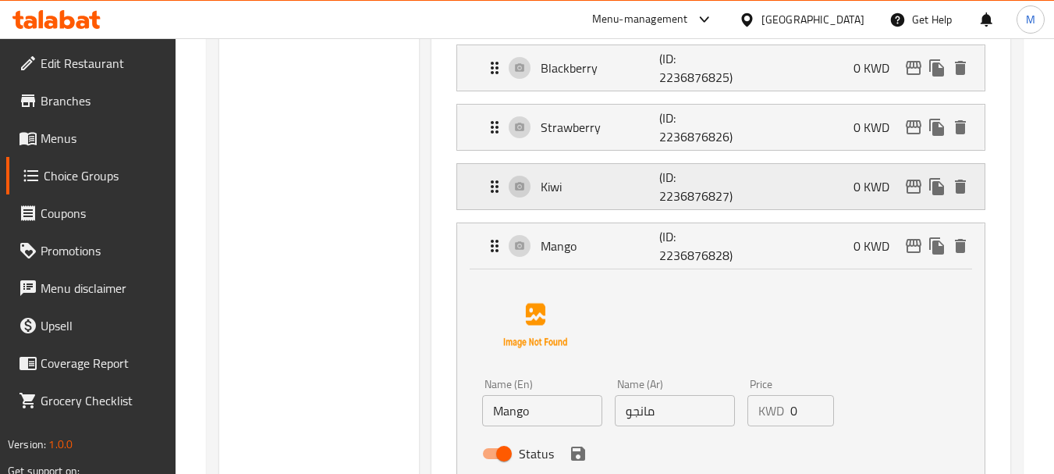
drag, startPoint x: 478, startPoint y: 193, endPoint x: 479, endPoint y: 176, distance: 17.2
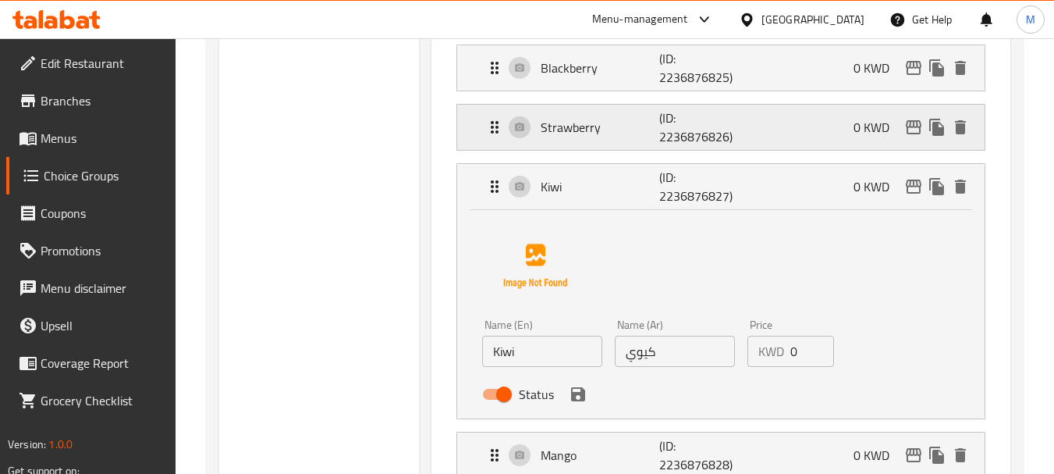
click at [488, 137] on div "Strawberry (ID: 2236876826) 0 KWD" at bounding box center [725, 127] width 481 height 45
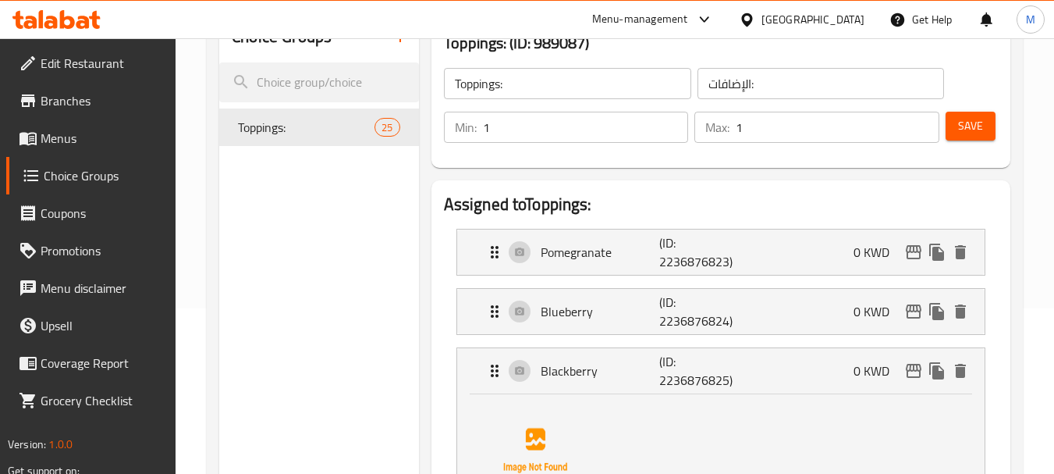
scroll to position [156, 0]
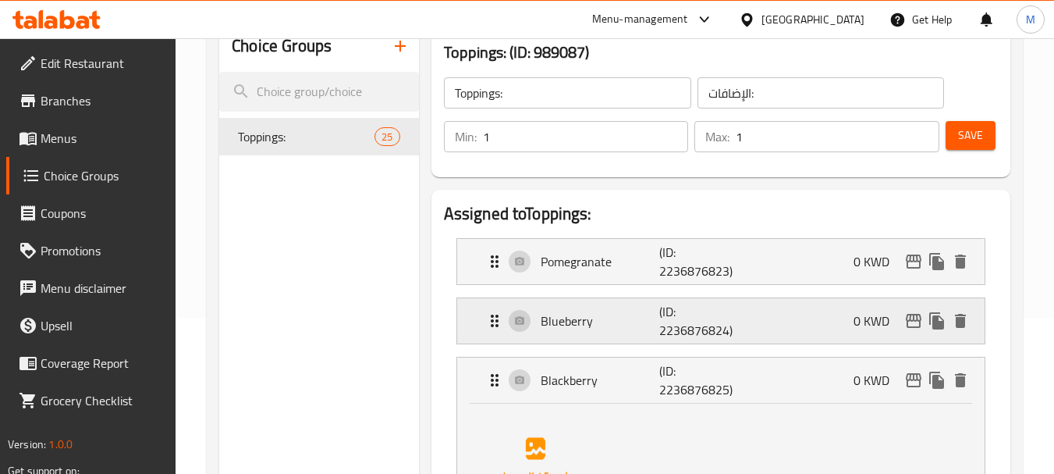
click at [483, 284] on div "Blueberry (ID: 2236876824) 0 KWD" at bounding box center [720, 261] width 527 height 45
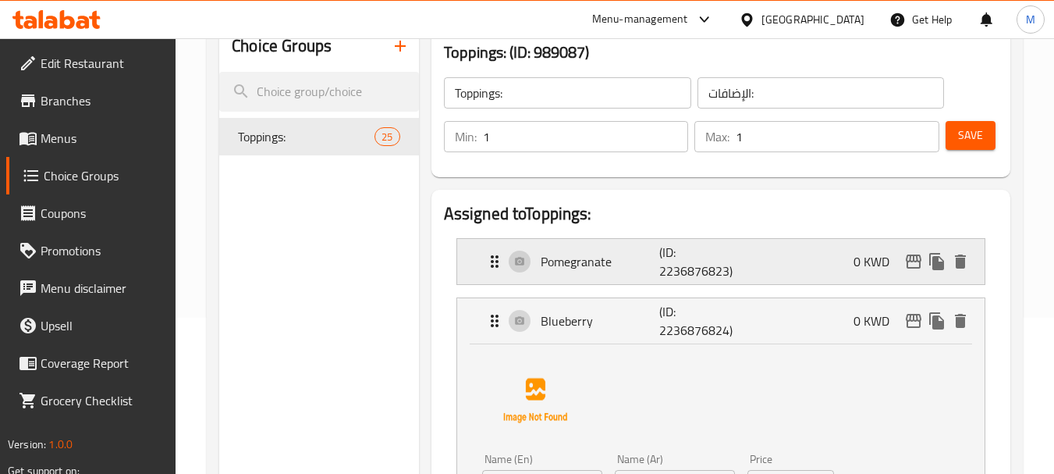
click at [481, 254] on div "Pomegranate (ID: 2236876823) 0 KWD" at bounding box center [720, 261] width 527 height 45
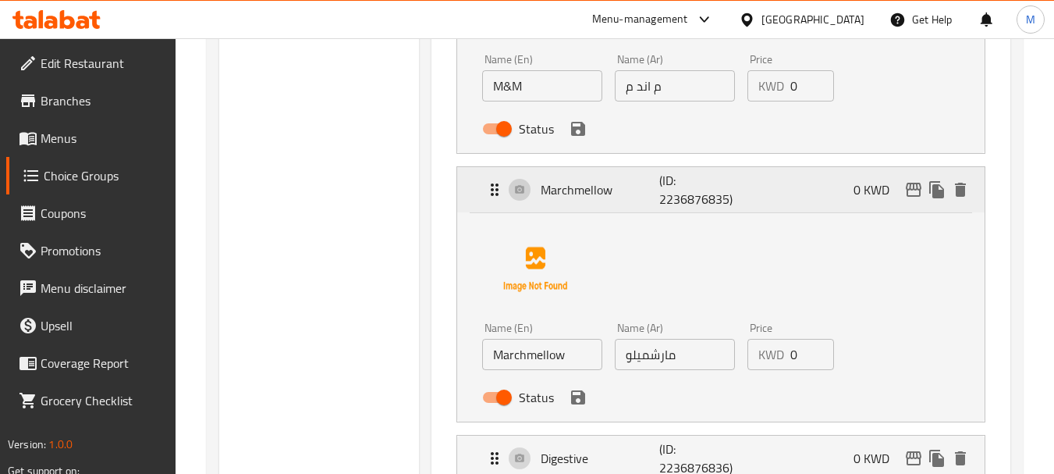
scroll to position [3277, 0]
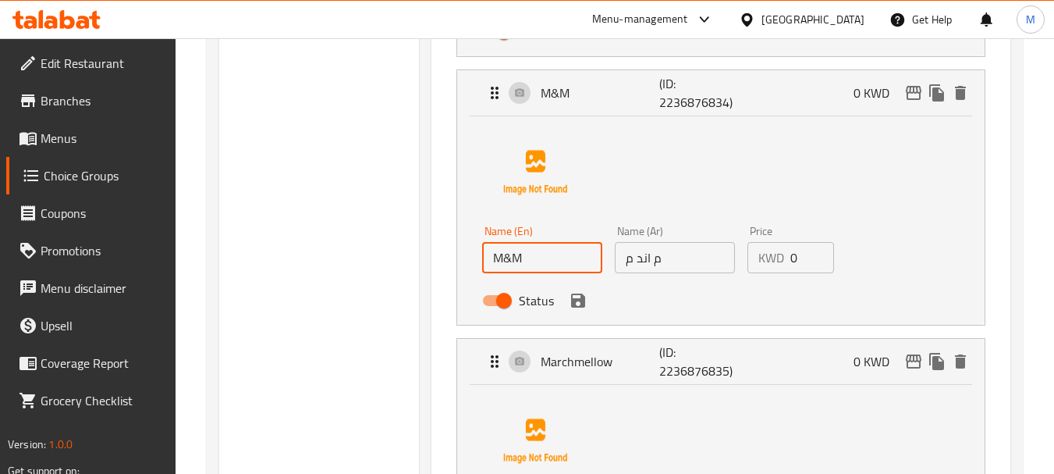
drag, startPoint x: 523, startPoint y: 254, endPoint x: 475, endPoint y: 258, distance: 47.8
click at [476, 258] on div "Name (En) M&M Name (En)" at bounding box center [542, 249] width 133 height 60
click at [663, 265] on input "م اند م" at bounding box center [675, 257] width 120 height 31
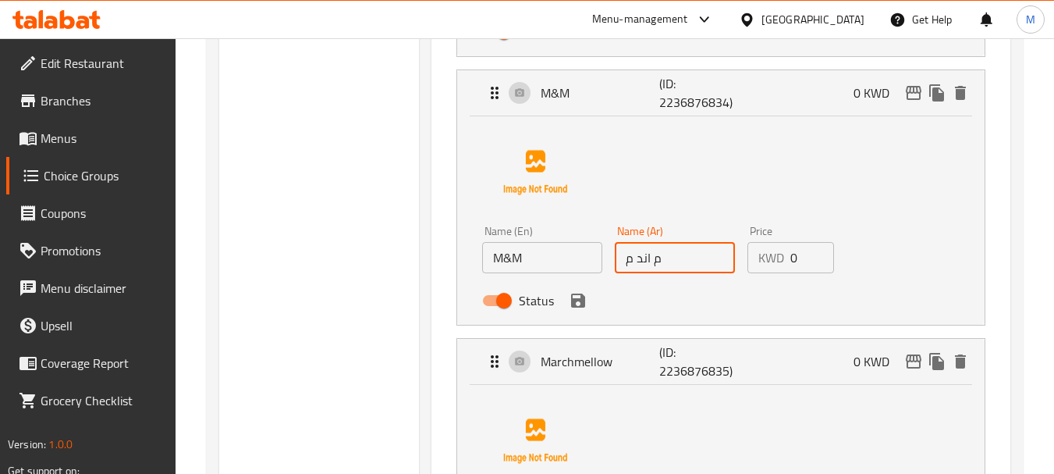
click at [663, 265] on input "م اند م" at bounding box center [675, 257] width 120 height 31
paste input "إم آند إمز"
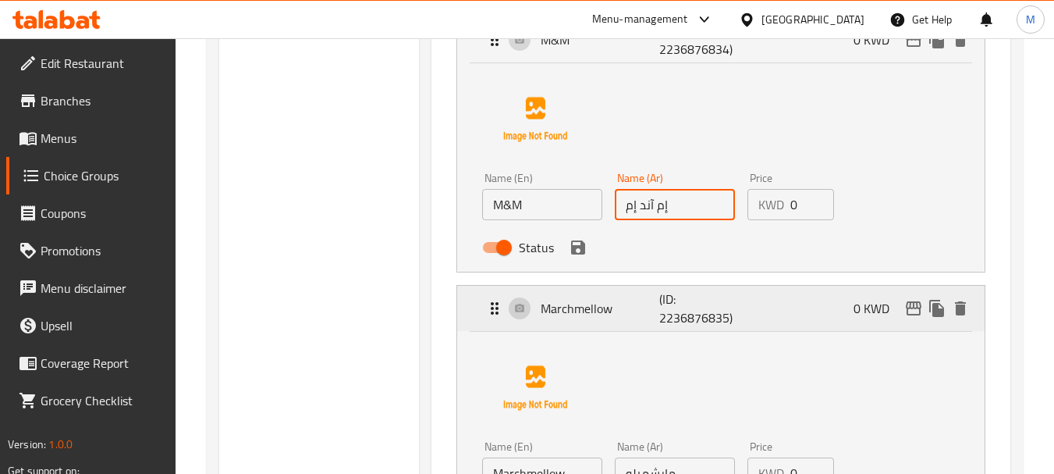
scroll to position [3355, 0]
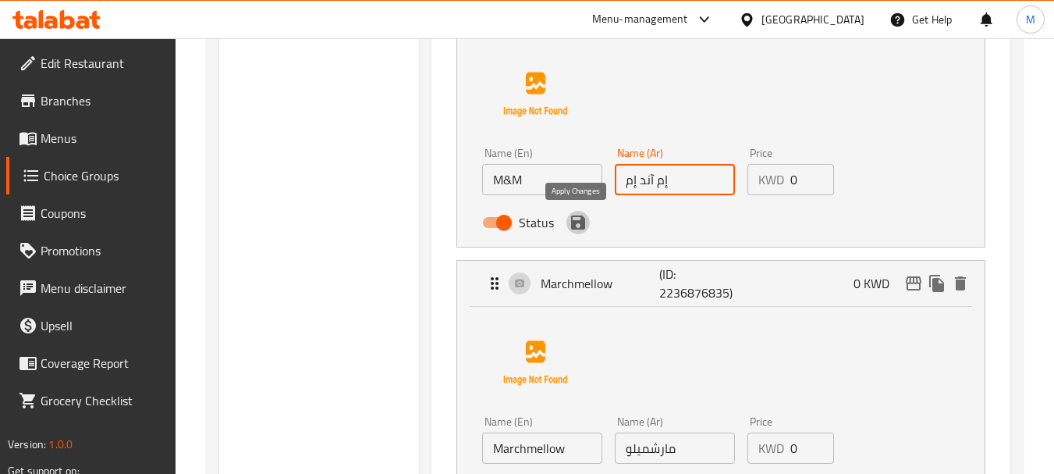
click at [580, 224] on icon "save" at bounding box center [578, 222] width 14 height 14
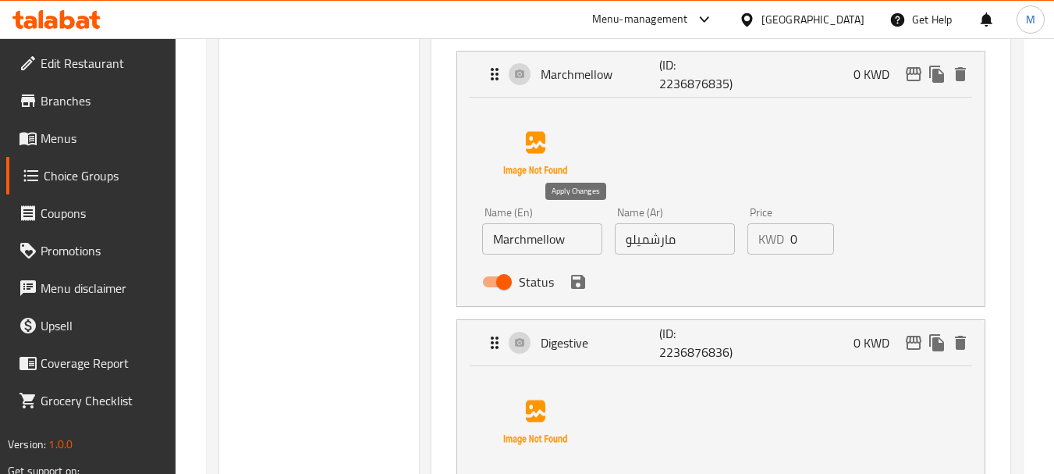
type input "إم آند إم"
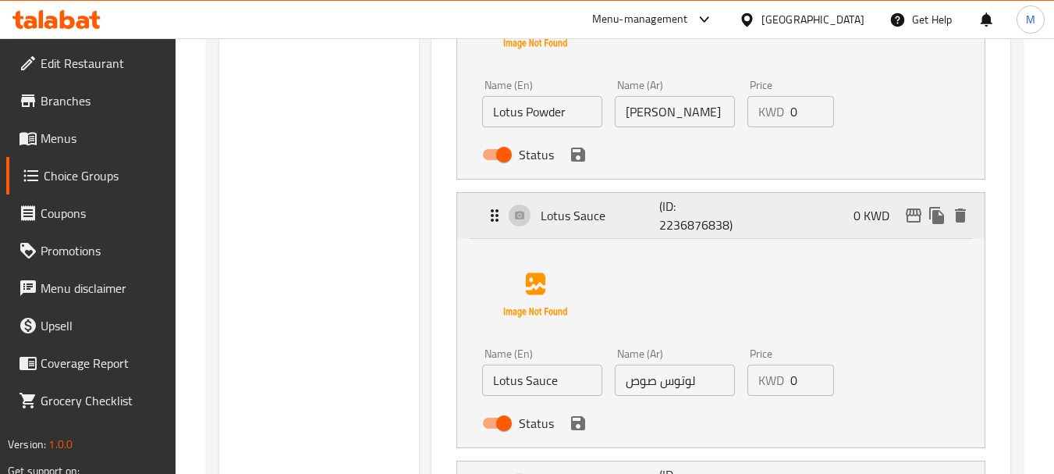
scroll to position [3979, 0]
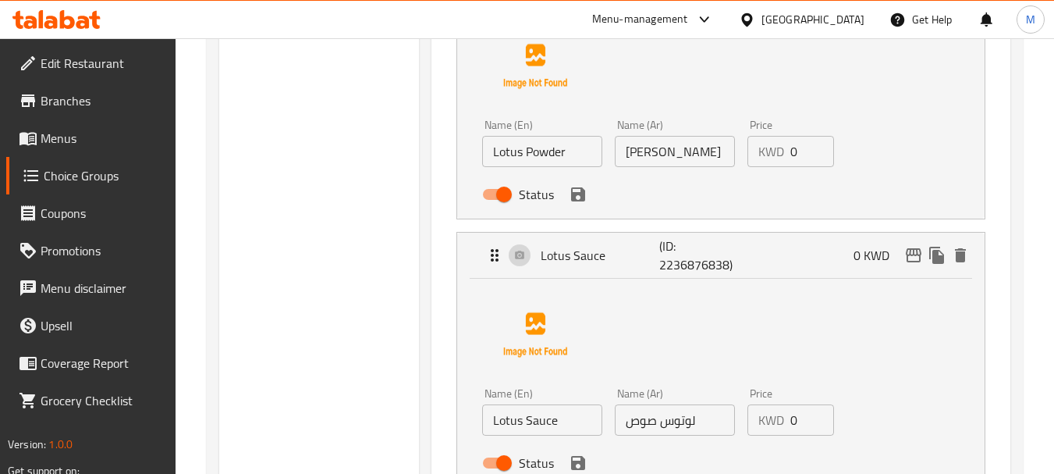
drag, startPoint x: 664, startPoint y: 150, endPoint x: 668, endPoint y: 161, distance: 12.3
click at [664, 150] on input "[PERSON_NAME]" at bounding box center [675, 151] width 120 height 31
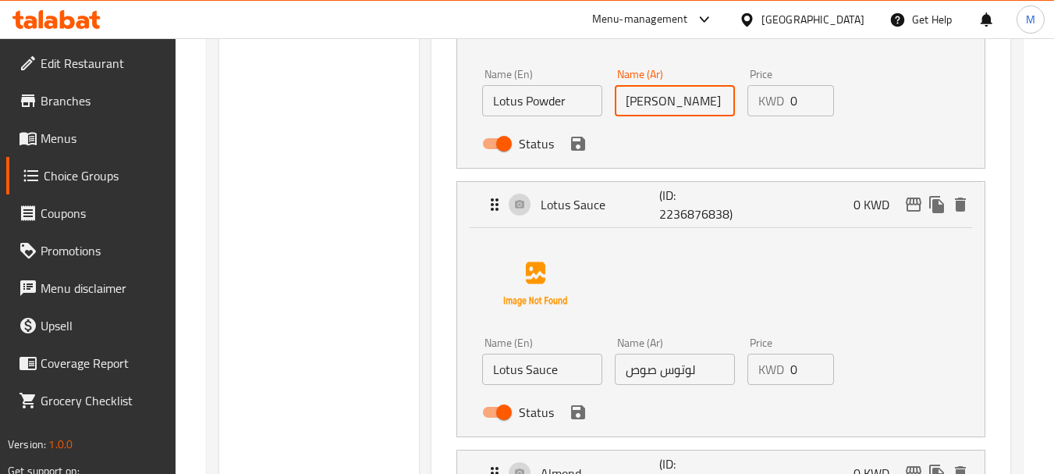
scroll to position [4057, 0]
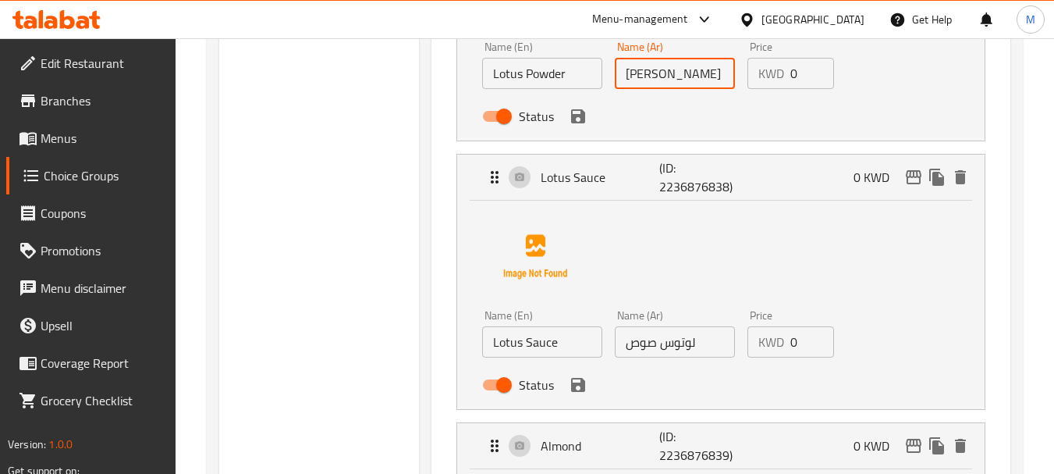
type input "[PERSON_NAME]"
click at [674, 346] on input "لوتوس صوص" at bounding box center [675, 341] width 120 height 31
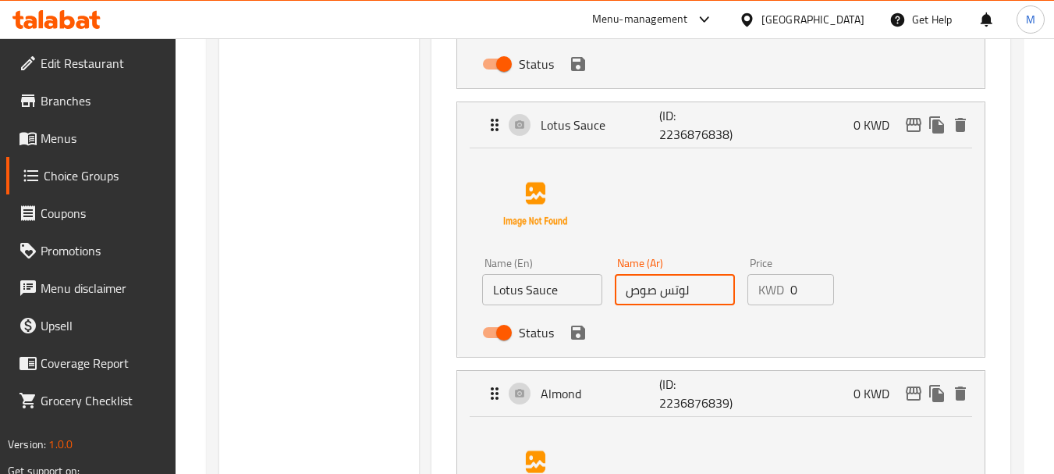
scroll to position [4291, 0]
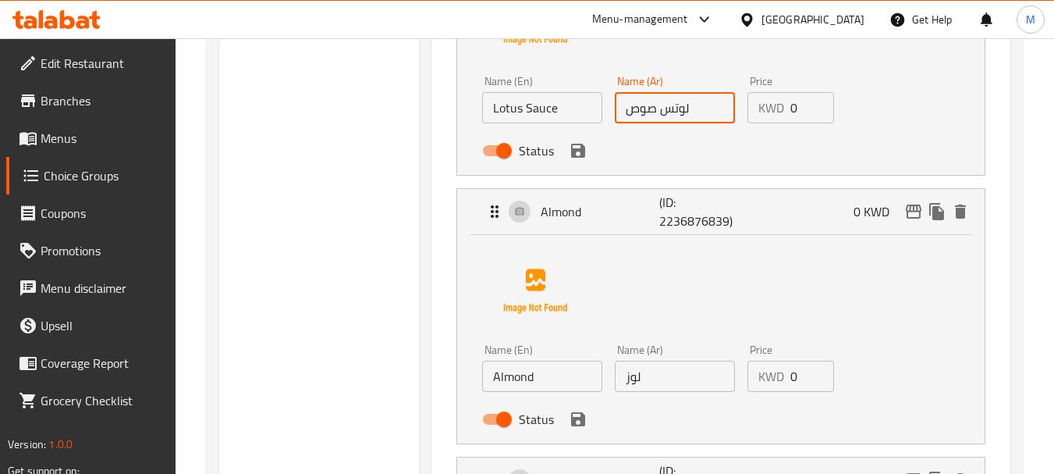
type input "لوتس صوص"
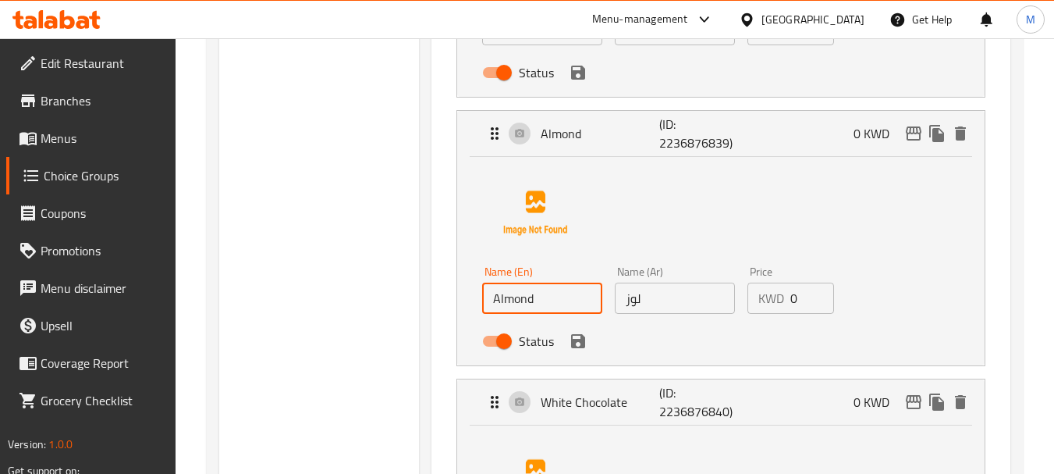
click at [514, 300] on input "Almond" at bounding box center [542, 297] width 120 height 31
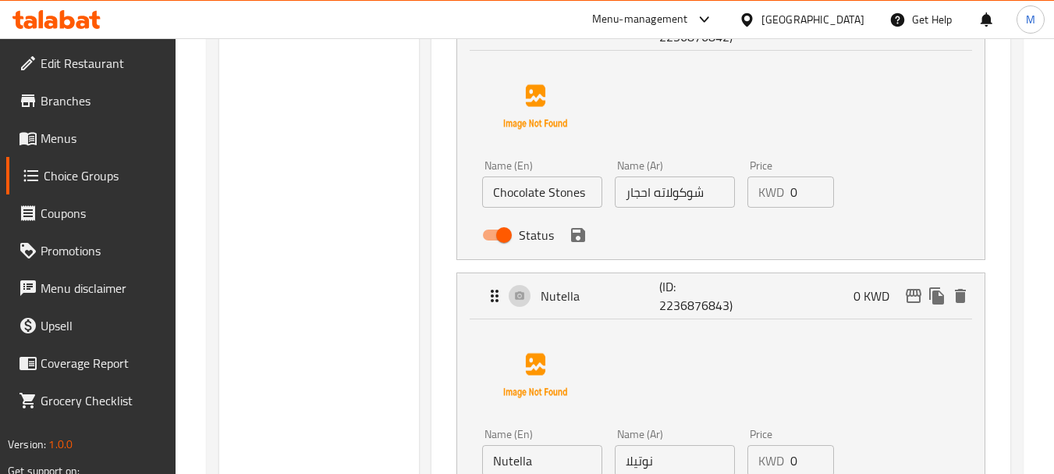
scroll to position [5305, 0]
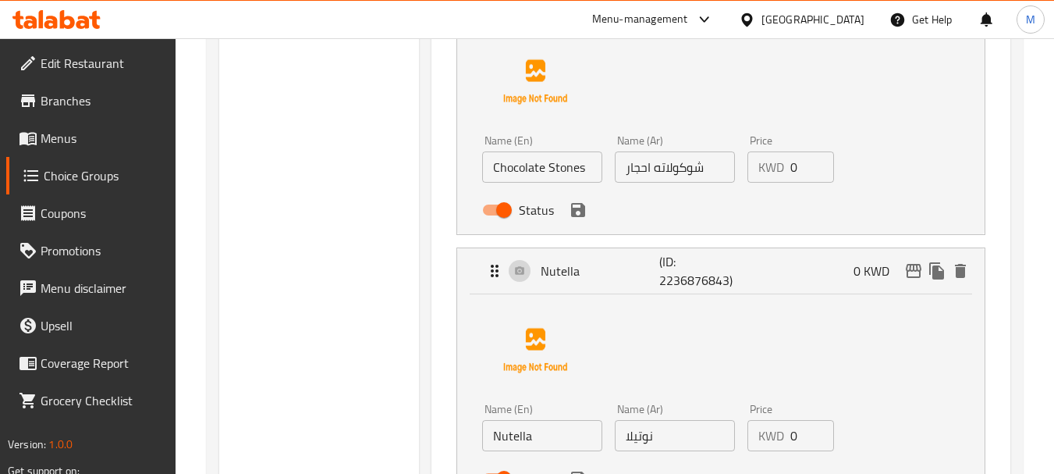
click at [640, 175] on input "شوكولاته احجار" at bounding box center [675, 166] width 120 height 31
click at [578, 215] on icon "save" at bounding box center [578, 210] width 14 height 14
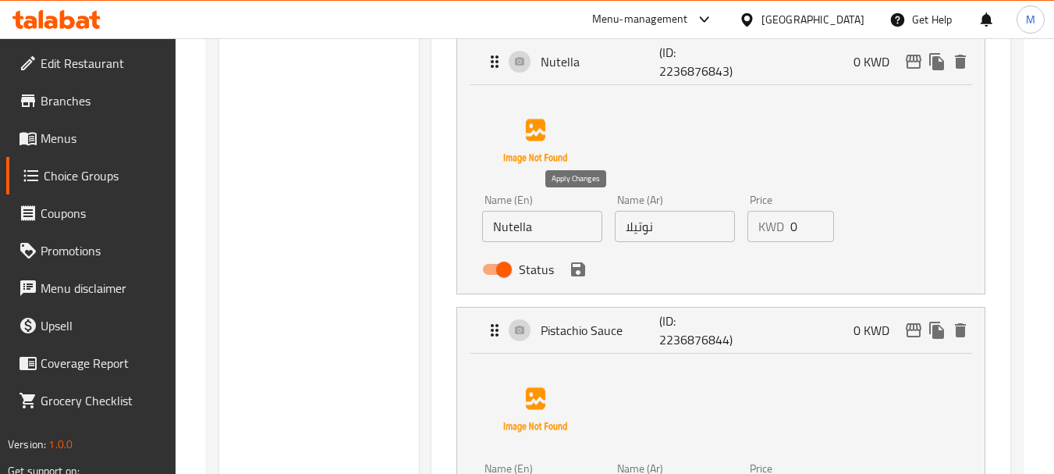
type input "شوكولاته ستونز"
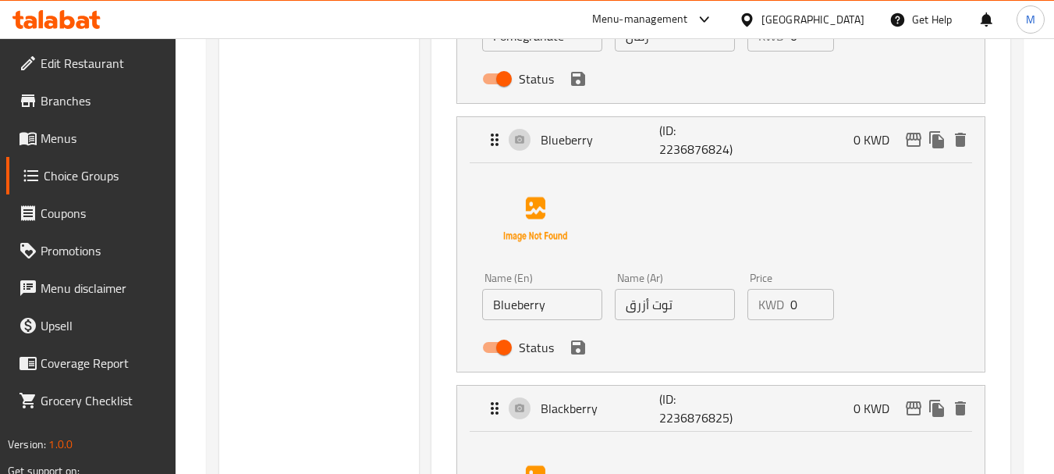
scroll to position [0, 0]
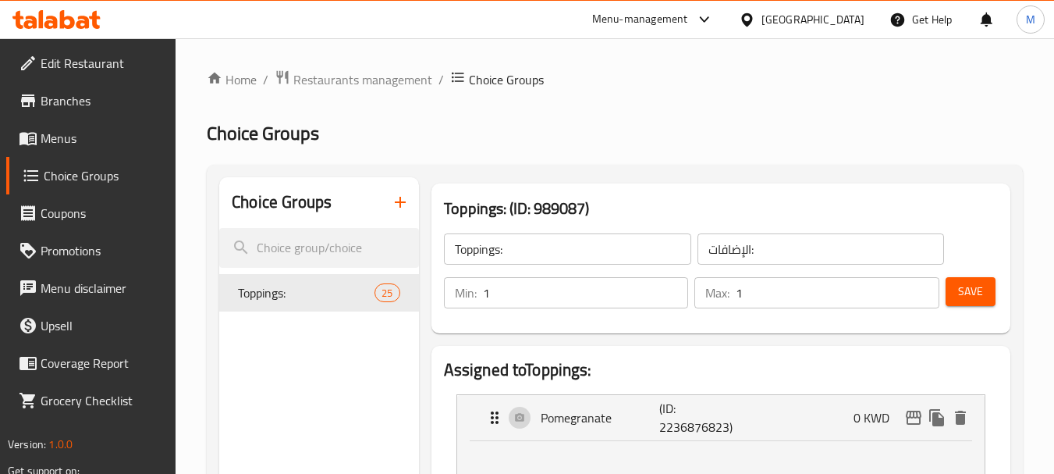
drag, startPoint x: 971, startPoint y: 295, endPoint x: 695, endPoint y: 371, distance: 286.6
click at [971, 295] on span "Save" at bounding box center [970, 292] width 25 height 20
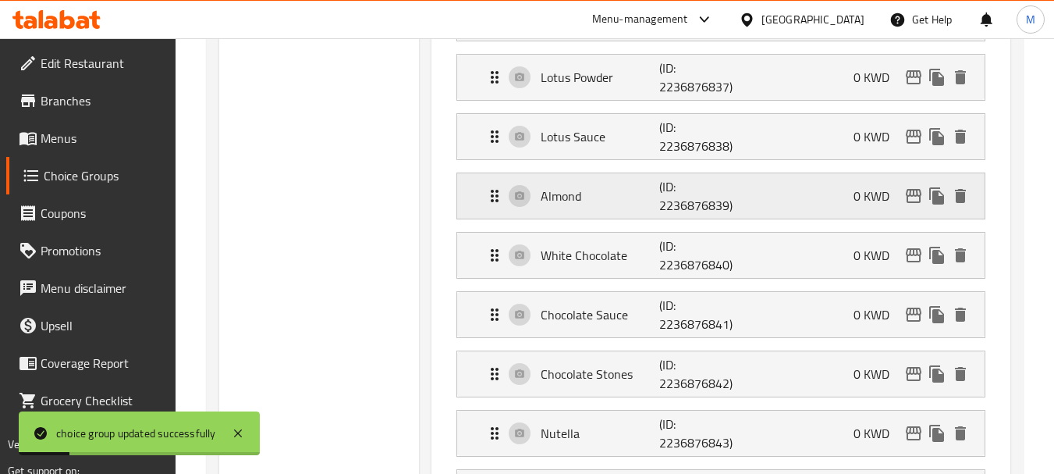
scroll to position [1482, 0]
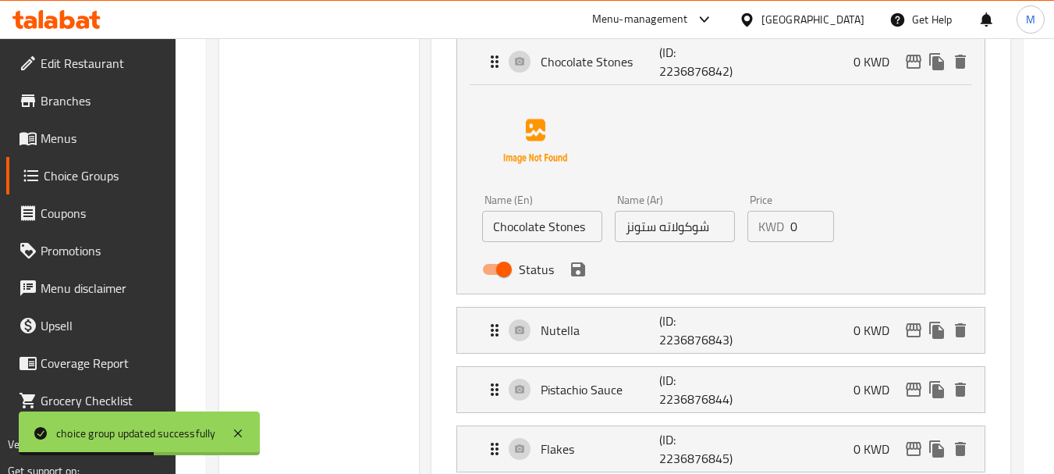
click at [537, 247] on div "Name (En) Chocolate Stones Name (En)" at bounding box center [542, 218] width 133 height 60
click at [541, 240] on input "Chocolate Stones" at bounding box center [542, 226] width 120 height 31
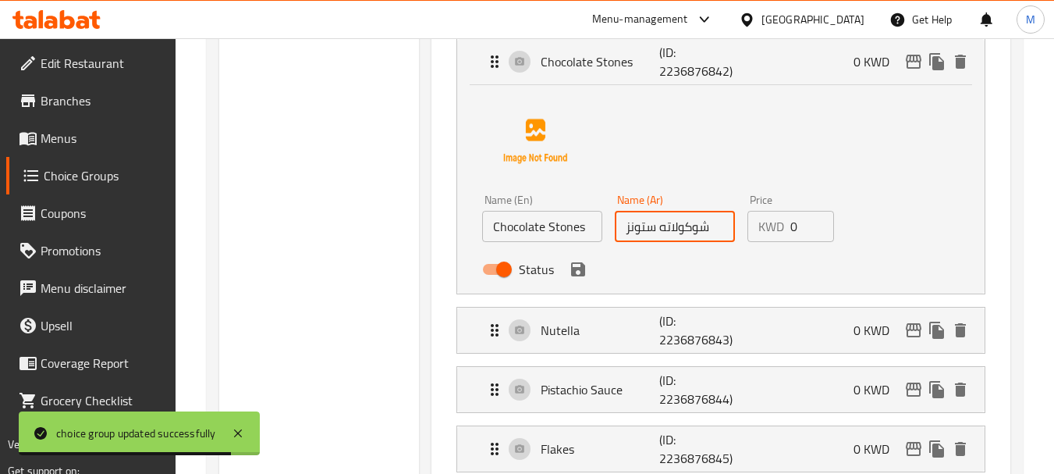
click at [652, 239] on input "شوكولاته ستونز" at bounding box center [675, 226] width 120 height 31
click at [652, 238] on input "شوكولاته ستونز" at bounding box center [675, 226] width 120 height 31
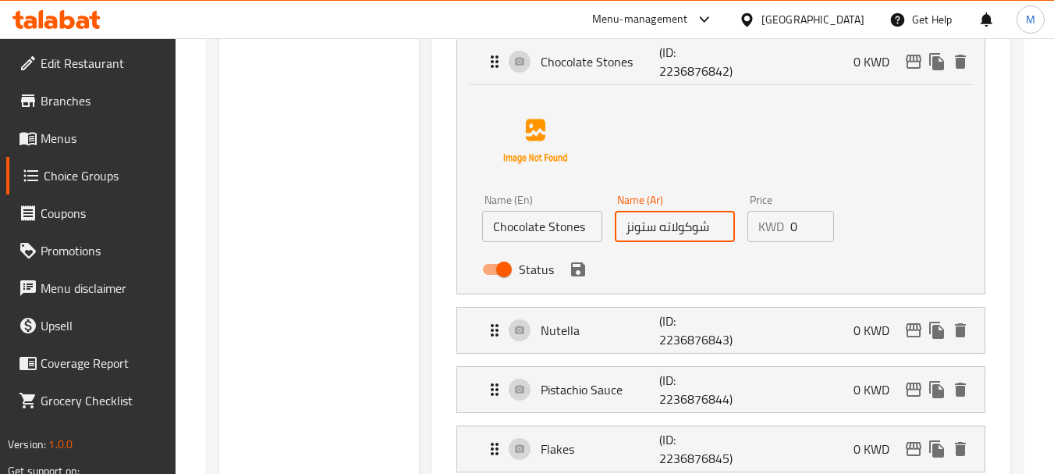
click at [547, 226] on input "Chocolate Stones" at bounding box center [542, 226] width 120 height 31
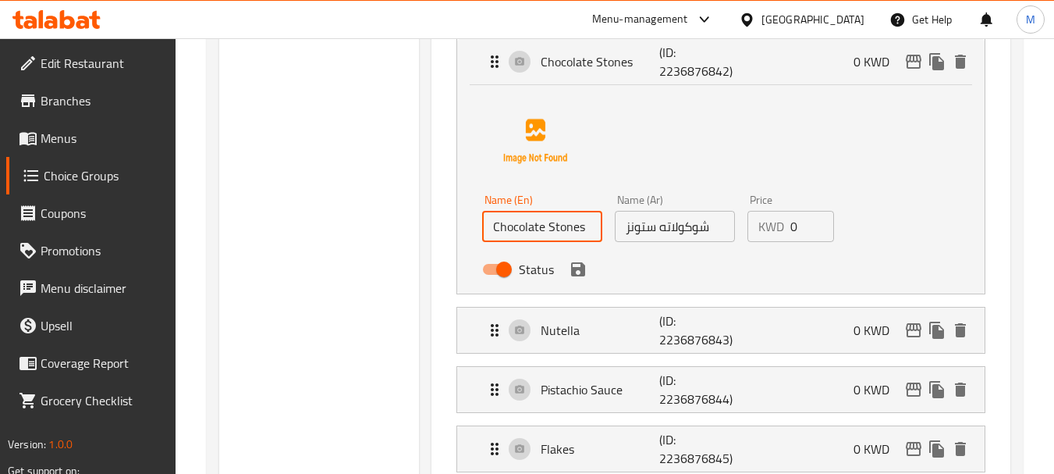
click at [547, 226] on input "Chocolate Stones" at bounding box center [542, 226] width 120 height 31
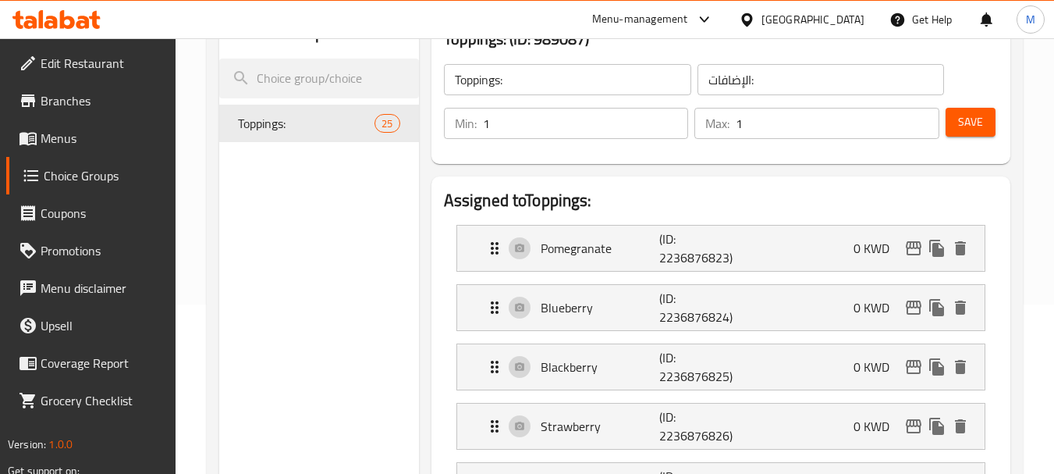
scroll to position [0, 0]
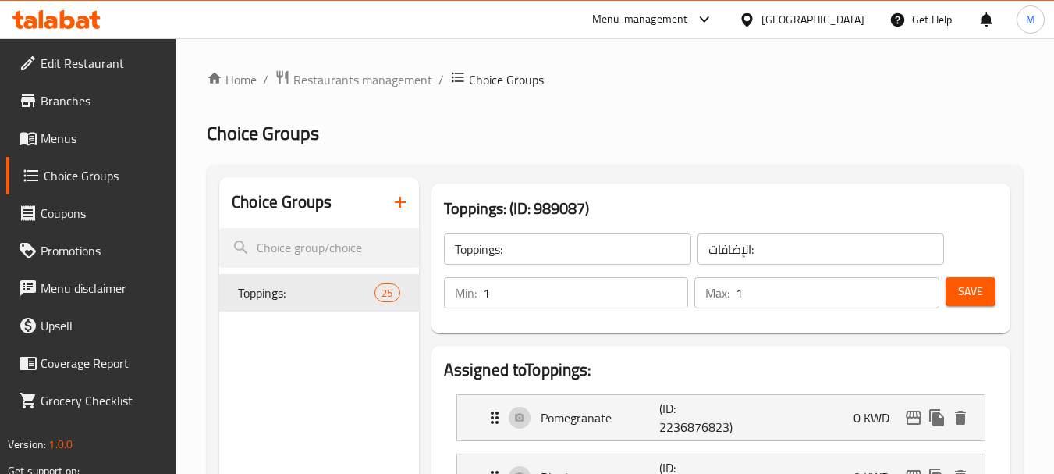
click at [76, 143] on span "Menus" at bounding box center [102, 138] width 123 height 19
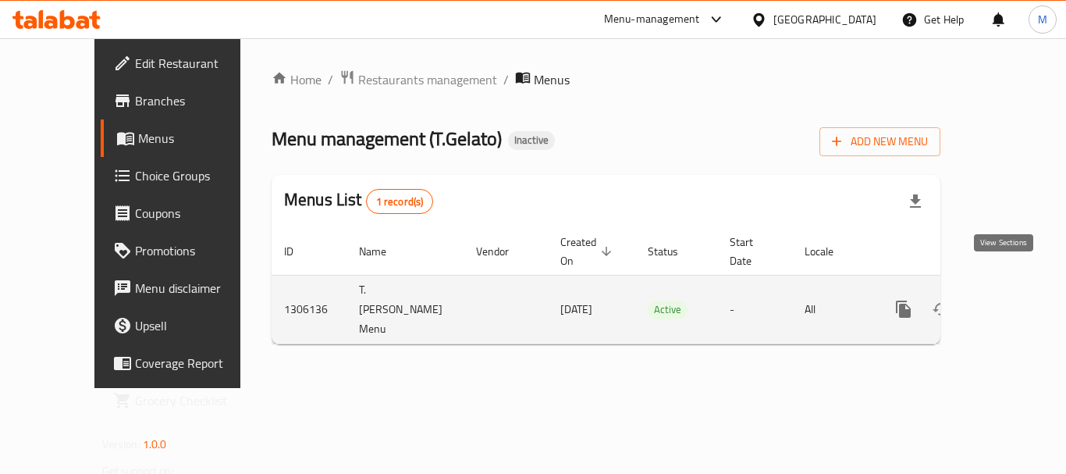
click at [1010, 300] on icon "enhanced table" at bounding box center [1015, 309] width 19 height 19
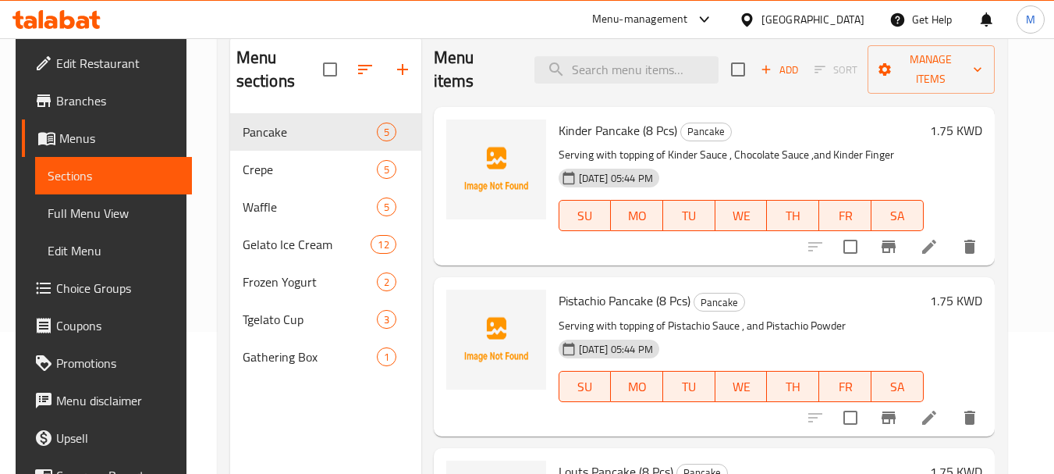
scroll to position [156, 0]
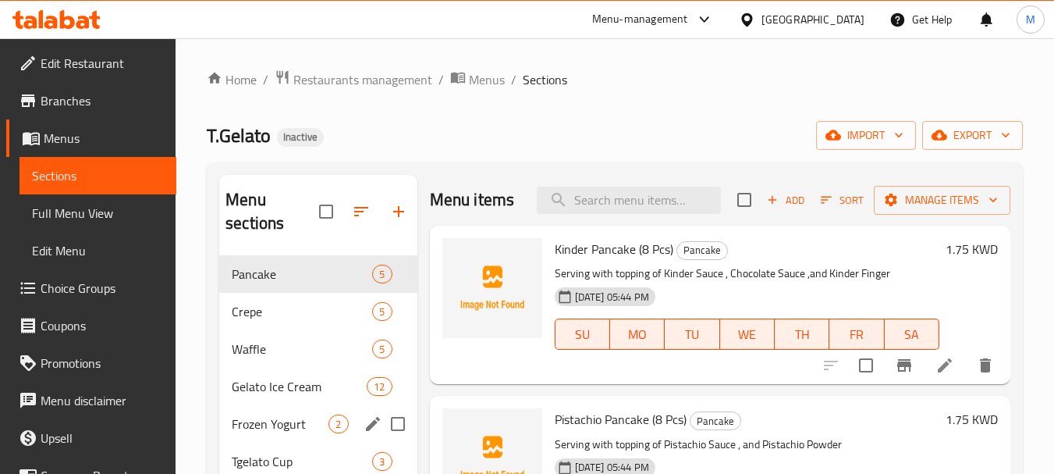
scroll to position [78, 0]
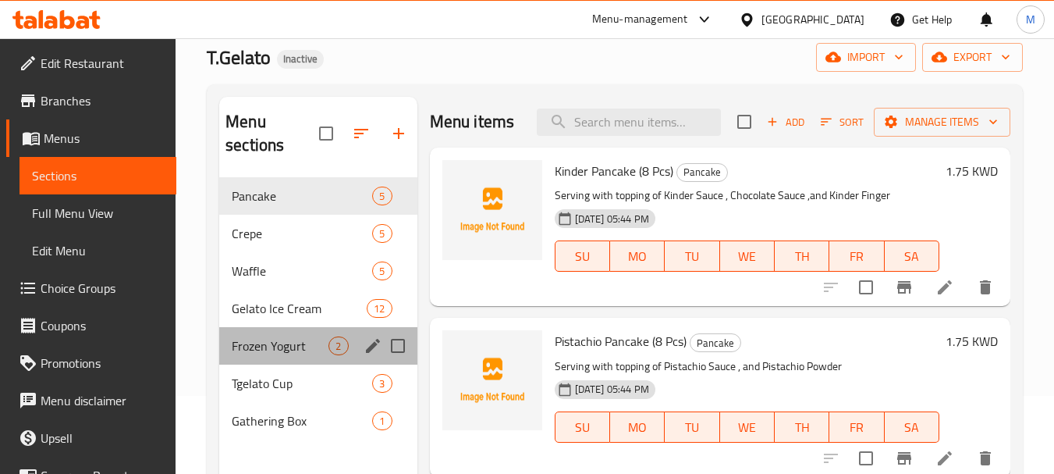
click at [267, 334] on div "Frozen Yogurt 2" at bounding box center [317, 345] width 197 height 37
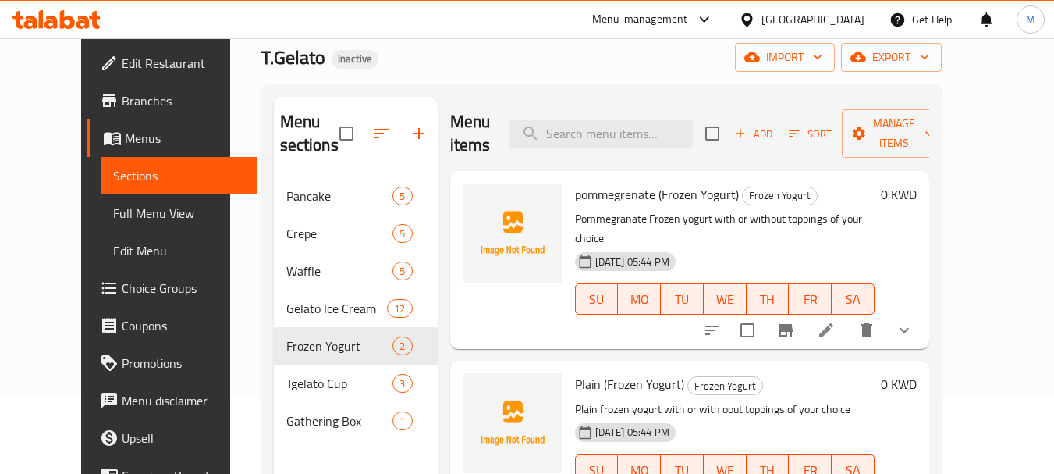
click at [914, 321] on icon "show more" at bounding box center [904, 330] width 19 height 19
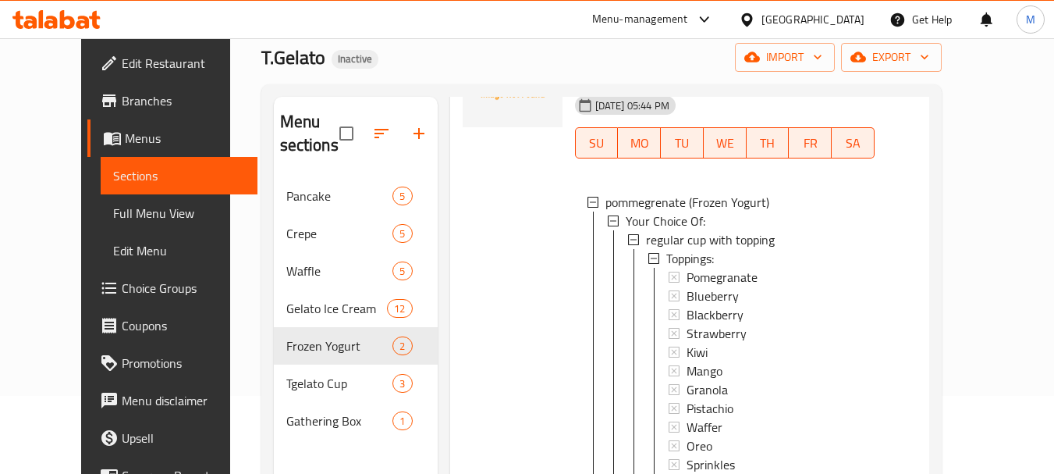
scroll to position [2, 0]
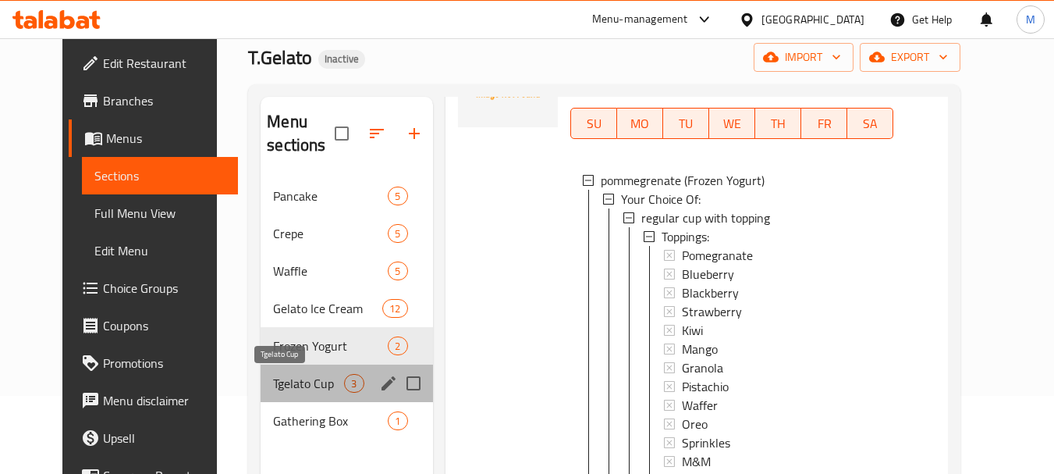
click at [292, 382] on span "Tgelato Cup" at bounding box center [308, 383] width 71 height 19
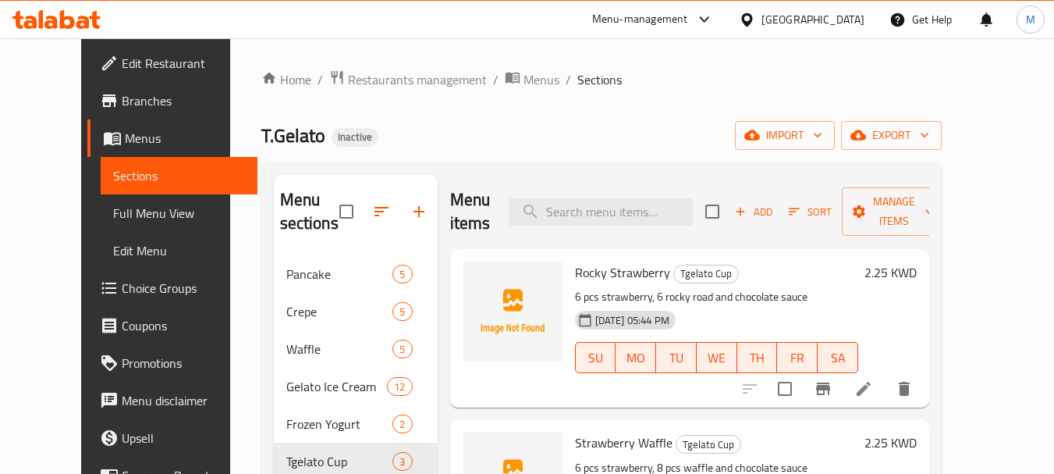
click at [587, 268] on span "Rocky Strawberry" at bounding box center [622, 272] width 95 height 23
copy h6 "Rocky Strawberry"
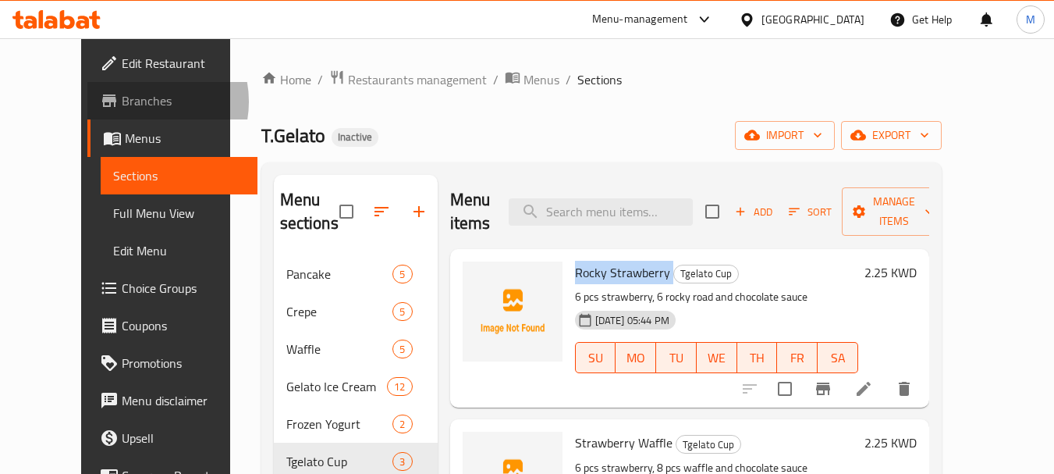
click at [122, 101] on span "Branches" at bounding box center [183, 100] width 123 height 19
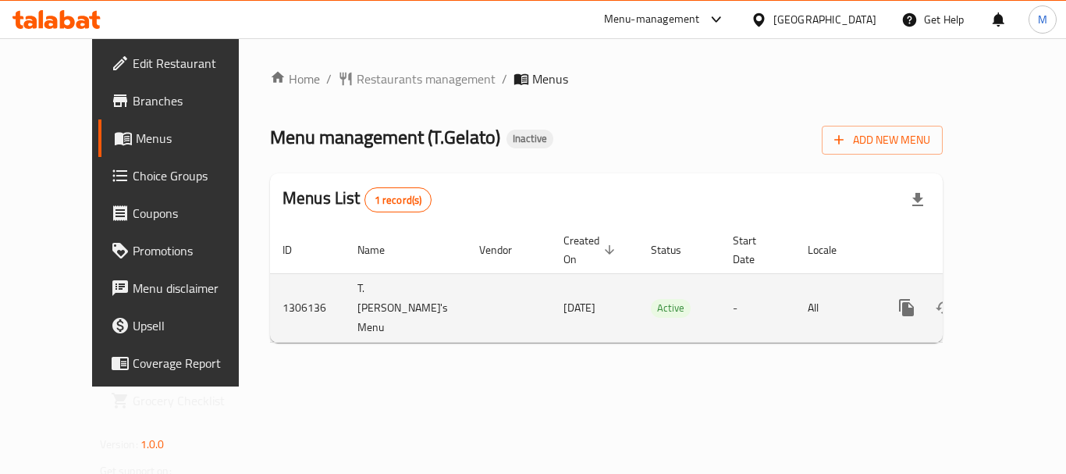
click at [1012, 300] on icon "enhanced table" at bounding box center [1019, 307] width 14 height 14
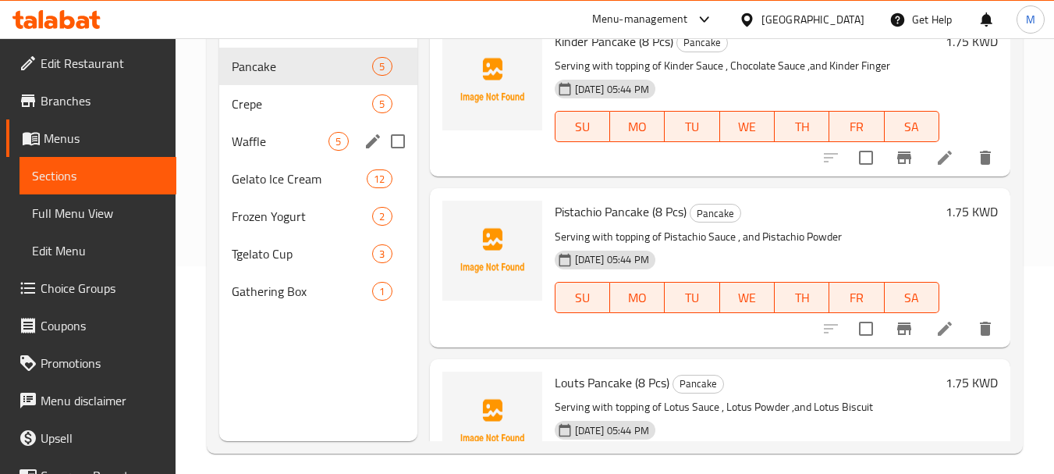
scroll to position [218, 0]
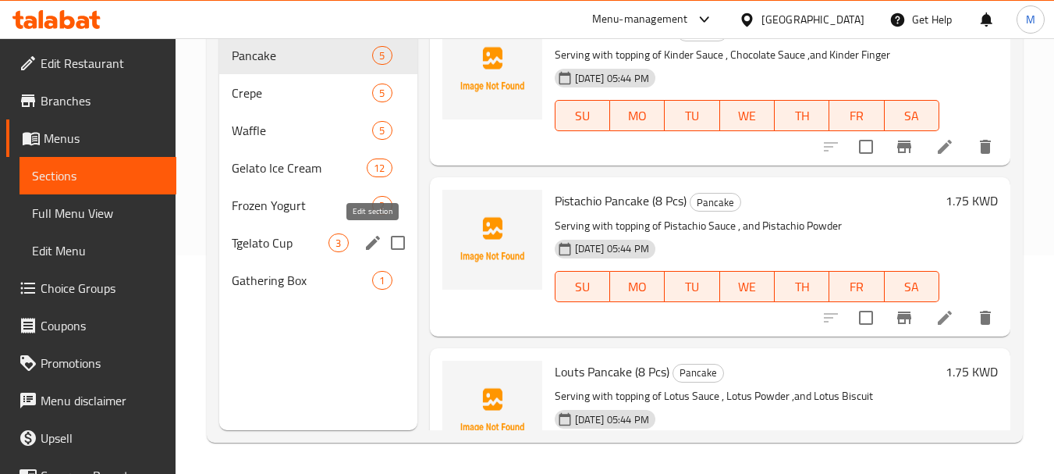
click at [369, 243] on icon "edit" at bounding box center [373, 243] width 14 height 14
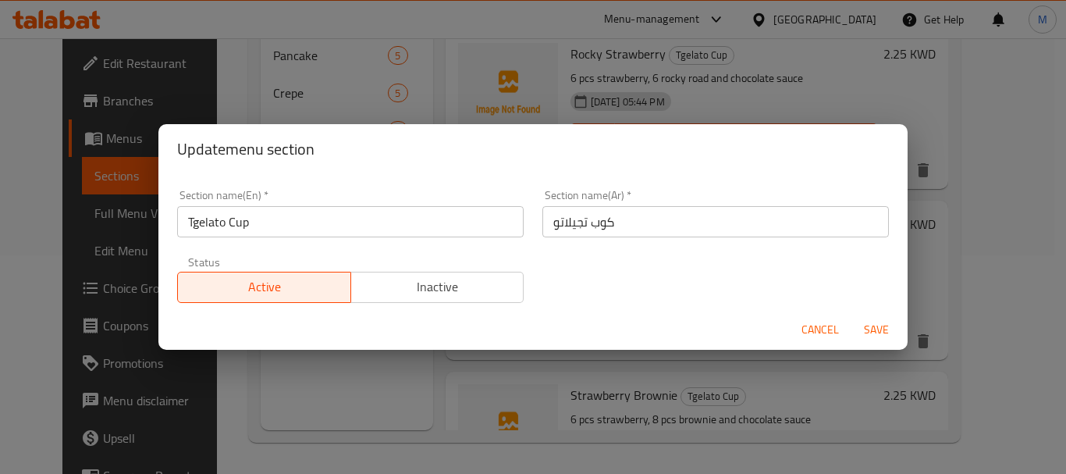
click at [567, 222] on input "كوب تجيلاتو" at bounding box center [715, 221] width 346 height 31
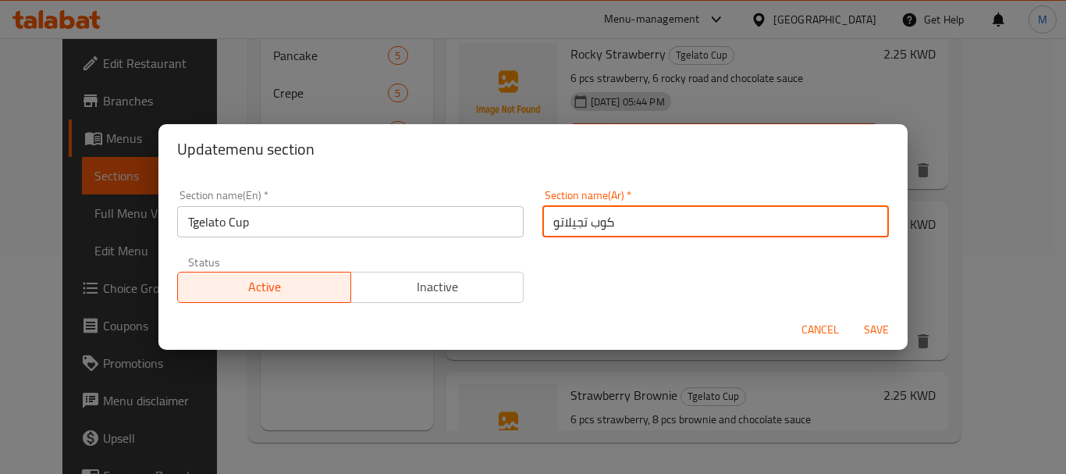
click at [567, 222] on input "كوب تجيلاتو" at bounding box center [715, 221] width 346 height 31
paste input "ي"
type input "كوب تي جيلاتو"
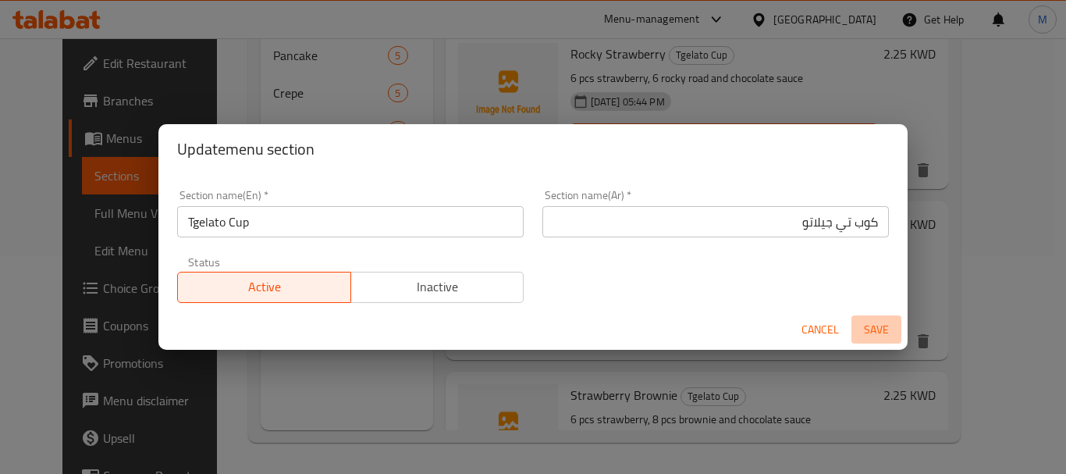
click at [877, 330] on span "Save" at bounding box center [875, 330] width 37 height 20
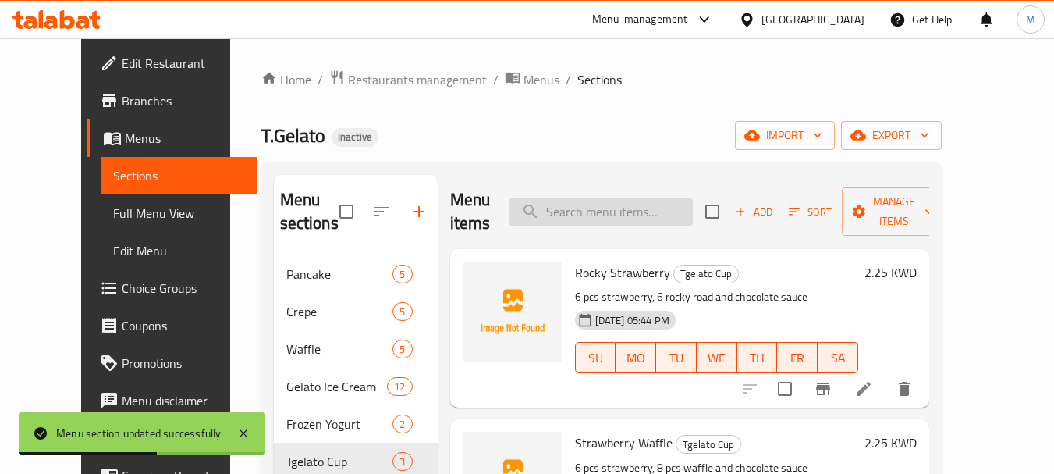
click at [577, 218] on input "search" at bounding box center [601, 211] width 184 height 27
paste input "Strawberry Waffle"
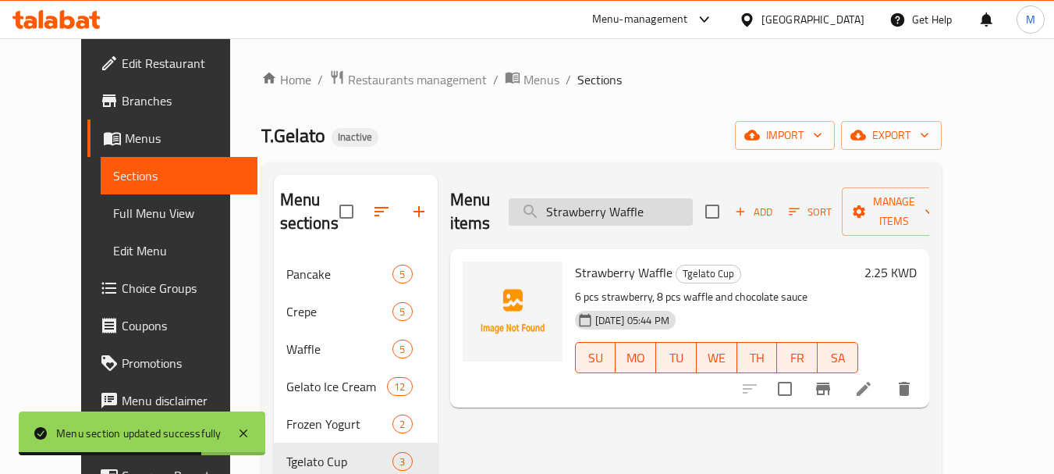
drag, startPoint x: 568, startPoint y: 201, endPoint x: 548, endPoint y: 201, distance: 19.5
click at [548, 201] on input "Strawberry Waffle" at bounding box center [601, 211] width 184 height 27
type input "Strawberry Waffle"
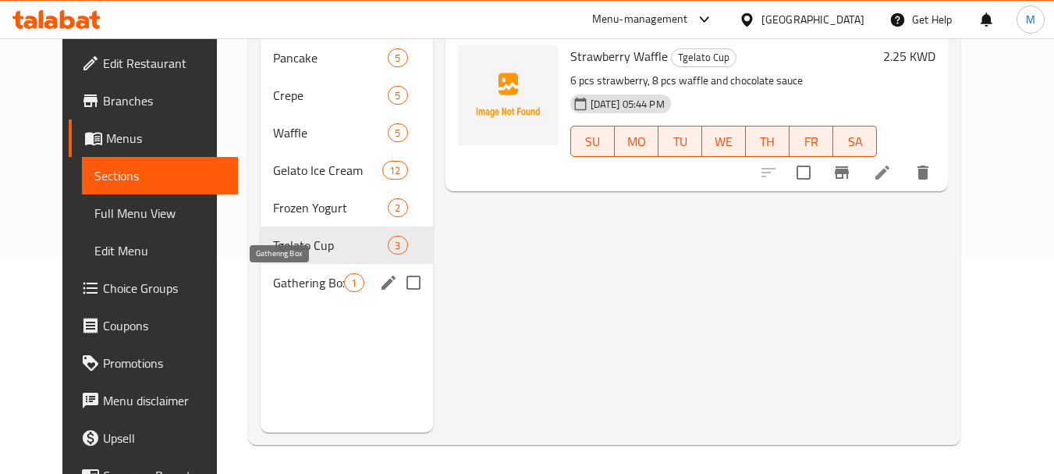
scroll to position [218, 0]
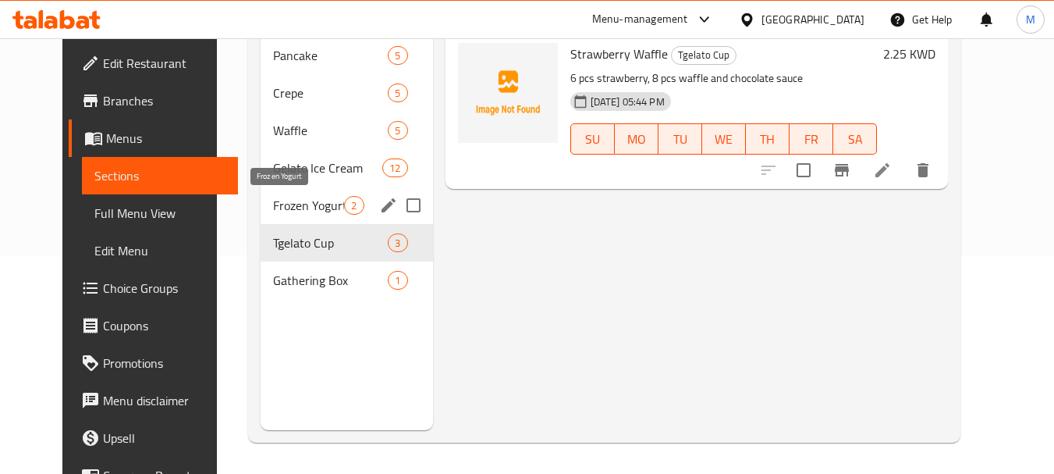
click at [273, 197] on span "Frozen Yogurt" at bounding box center [308, 205] width 71 height 19
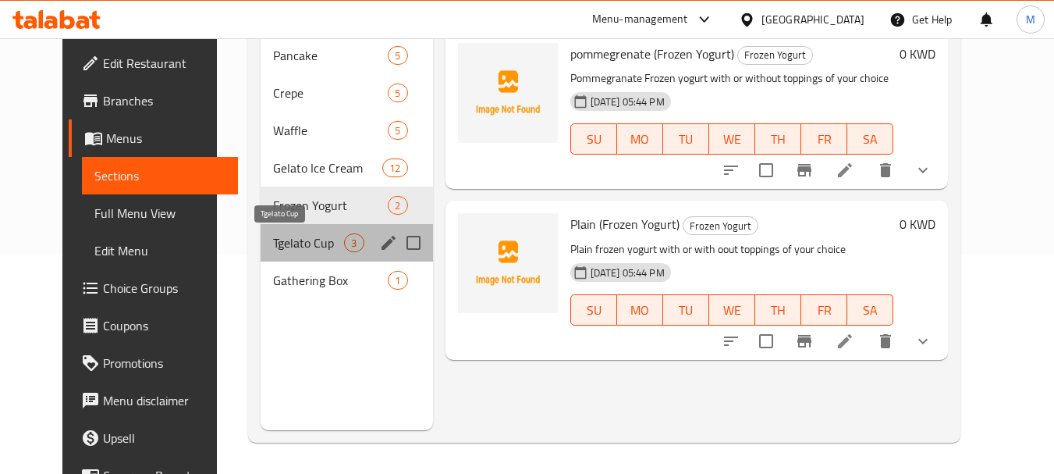
click at [273, 234] on span "Tgelato Cup" at bounding box center [308, 242] width 71 height 19
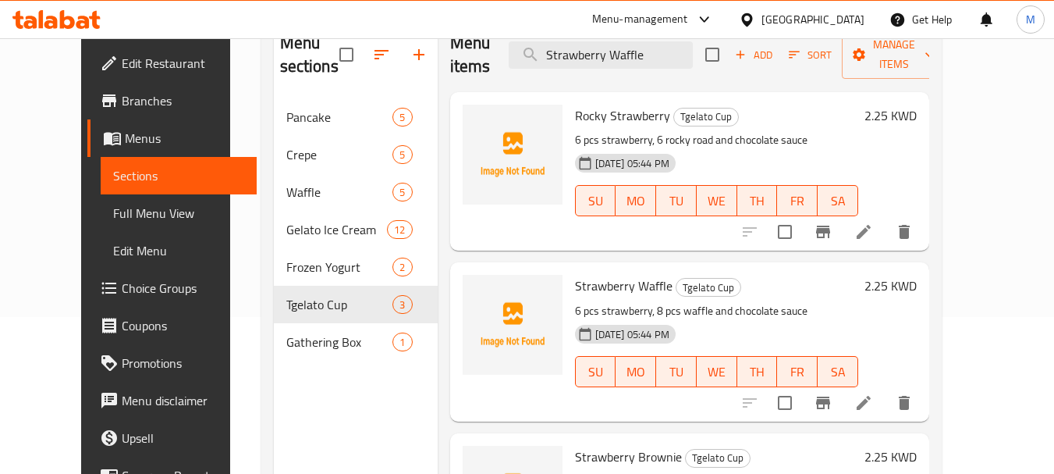
scroll to position [62, 0]
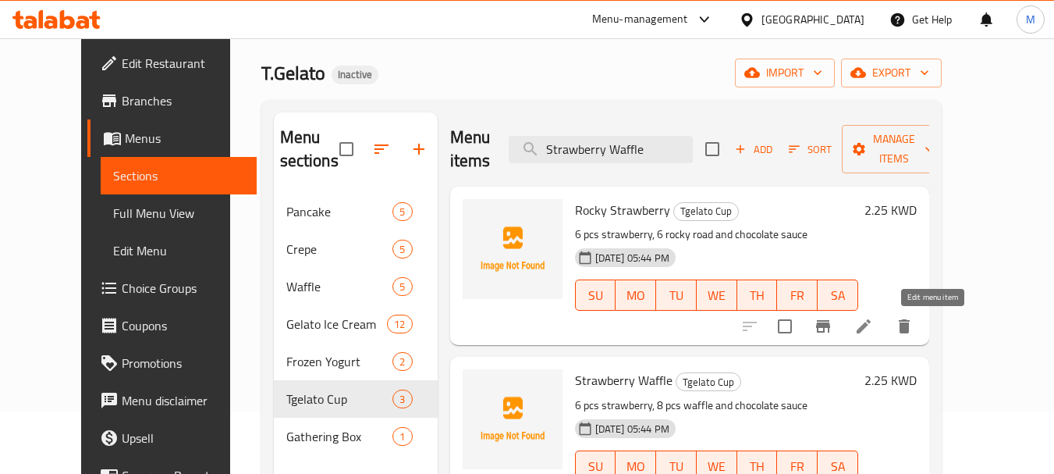
click at [873, 335] on icon at bounding box center [863, 326] width 19 height 19
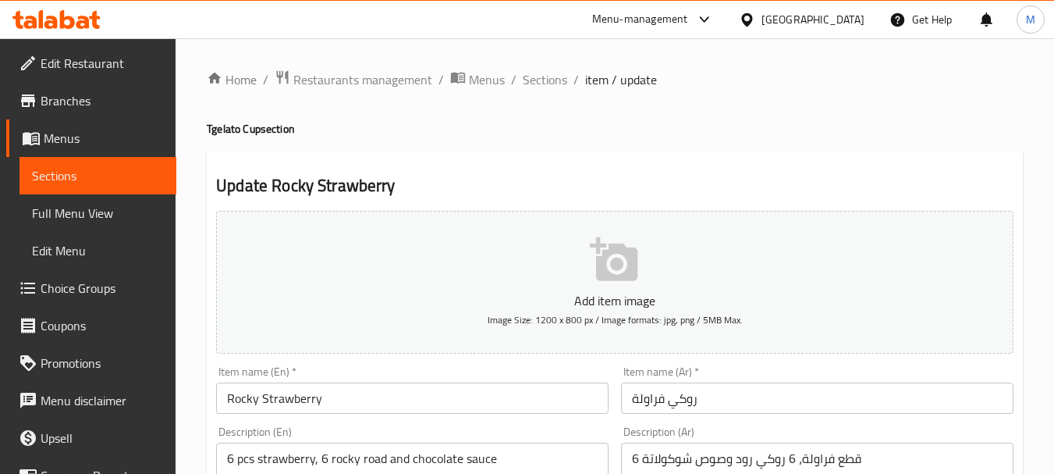
click at [248, 131] on h4 "Tgelato Cup section" at bounding box center [615, 129] width 816 height 16
copy h4 "Cup"
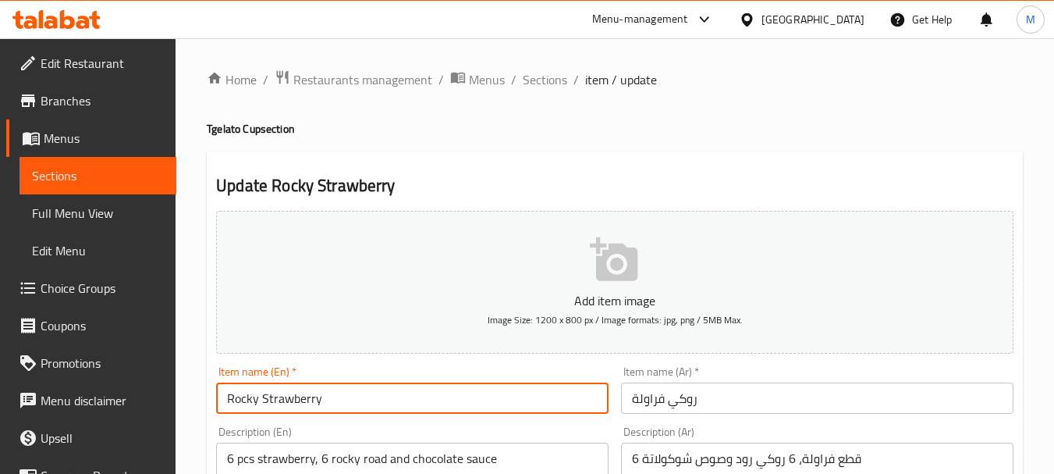
click at [360, 399] on input "Rocky Strawberry" at bounding box center [412, 397] width 392 height 31
paste input "Cup"
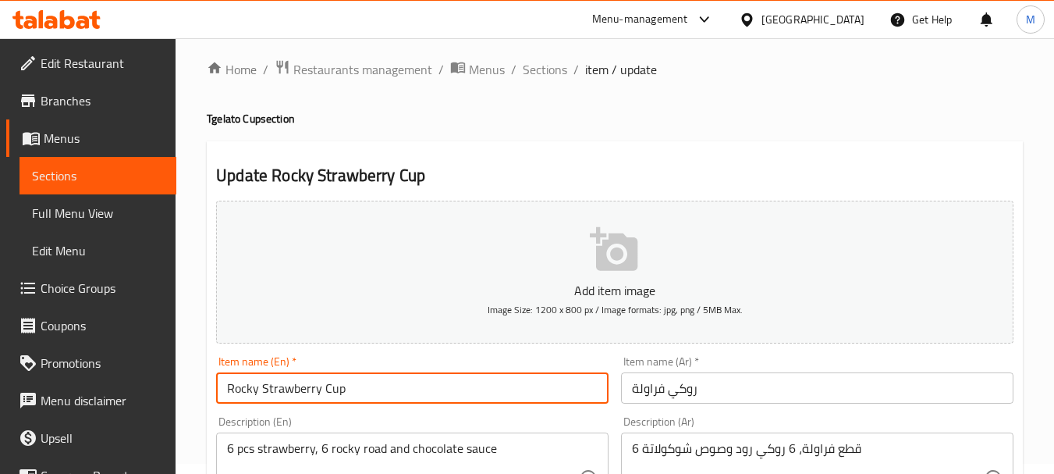
scroll to position [78, 0]
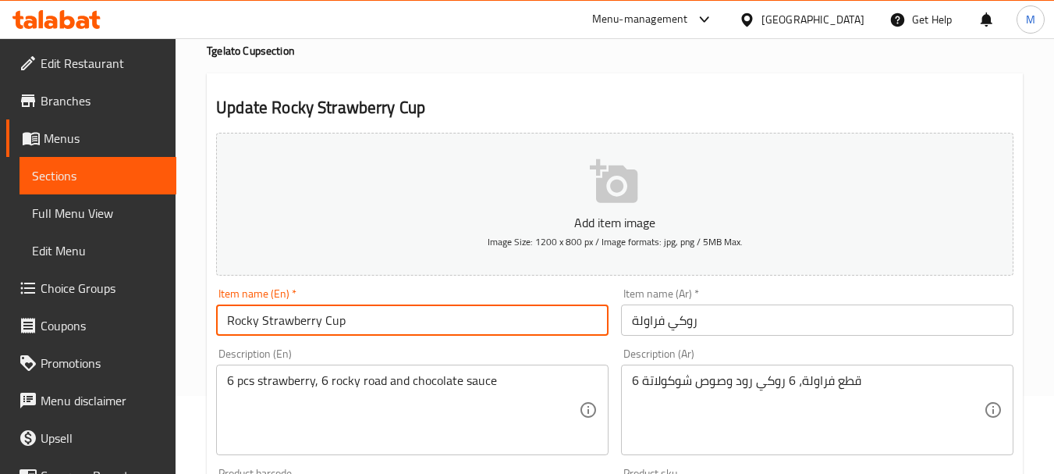
type input "Rocky Strawberry Cup"
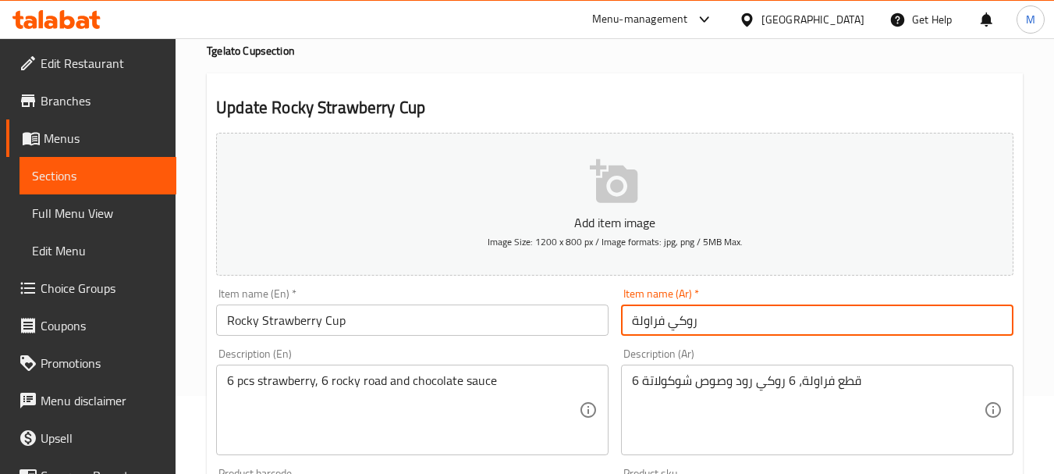
click at [707, 325] on input "روكي فراولة" at bounding box center [817, 319] width 392 height 31
paste input "كوب"
type input "كوب روكي فراولة"
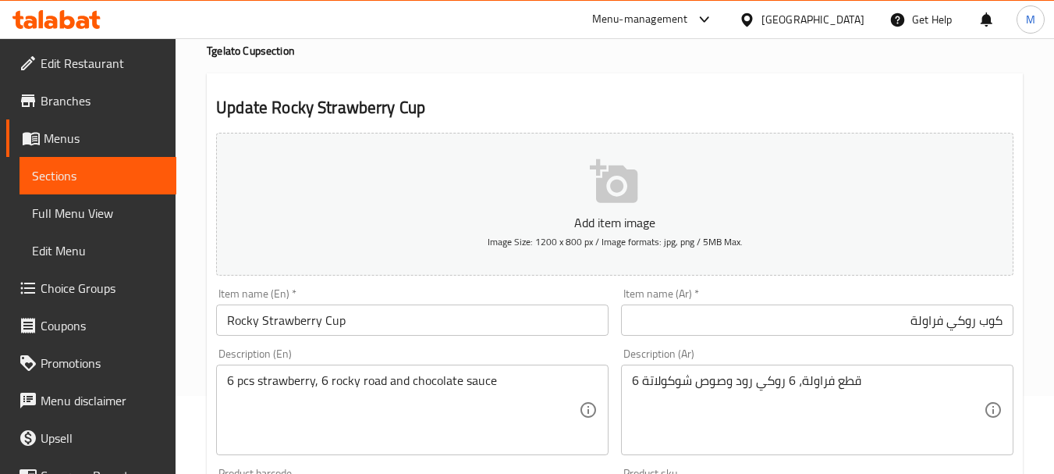
click at [867, 345] on div "Description (Ar) 6 قطع فراولة، 6 روكي رود وصوص شوكولاتة Description (Ar)" at bounding box center [817, 401] width 405 height 119
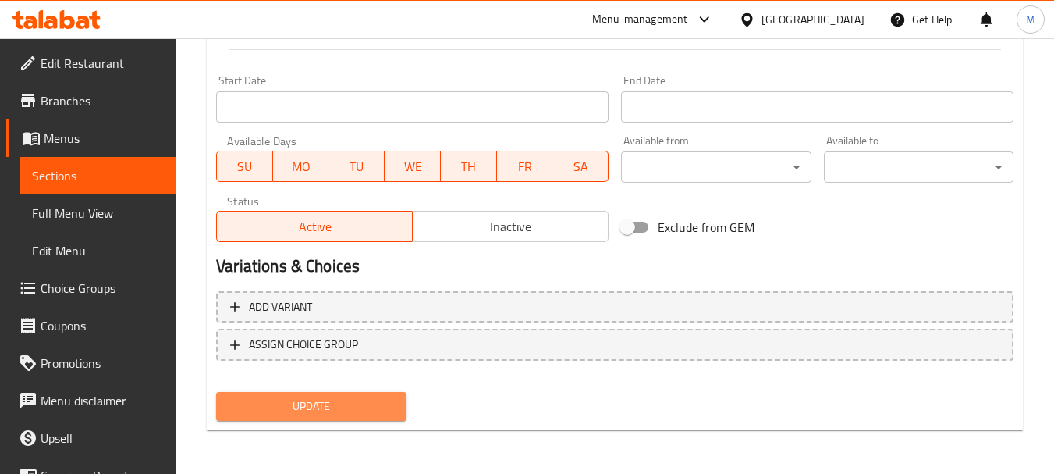
click at [395, 403] on button "Update" at bounding box center [311, 406] width 190 height 29
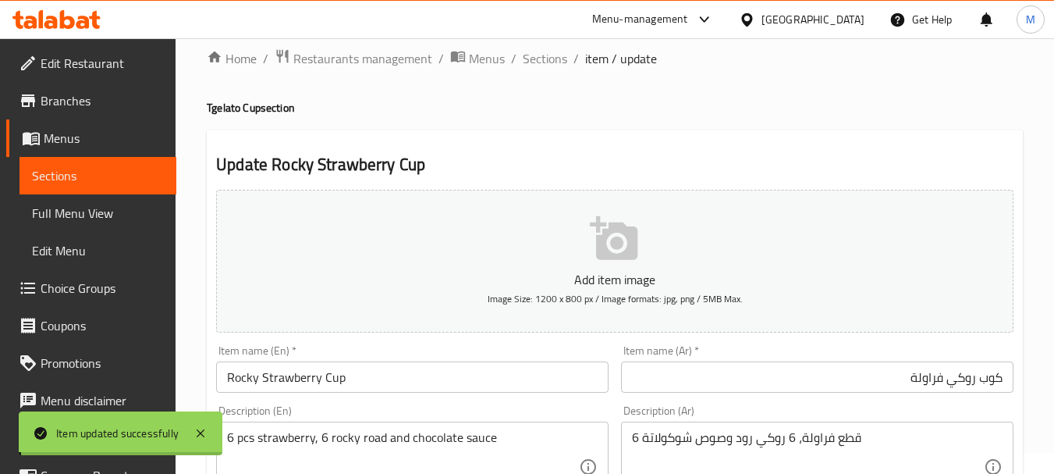
scroll to position [0, 0]
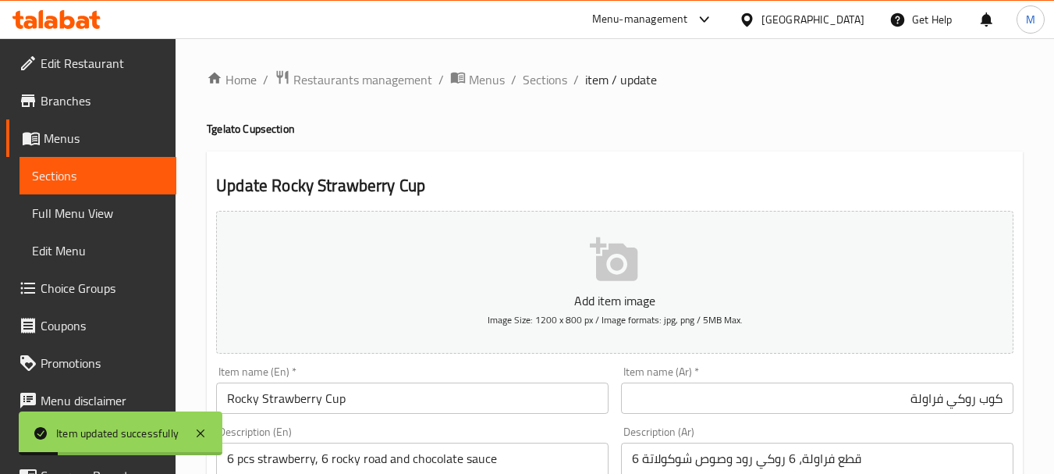
click at [993, 399] on input "كوب روكي فراولة" at bounding box center [817, 397] width 392 height 31
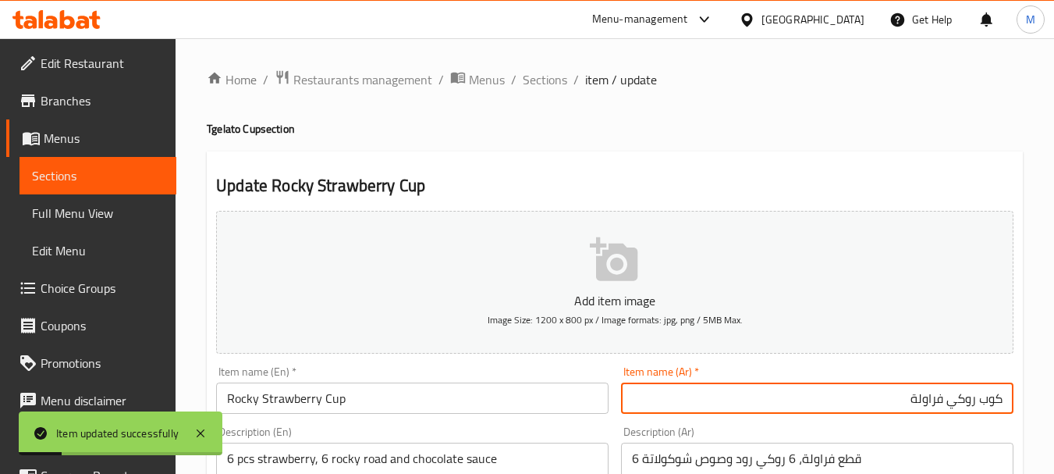
click at [993, 399] on input "كوب روكي فراولة" at bounding box center [817, 397] width 392 height 31
click at [544, 87] on span "Sections" at bounding box center [545, 79] width 44 height 19
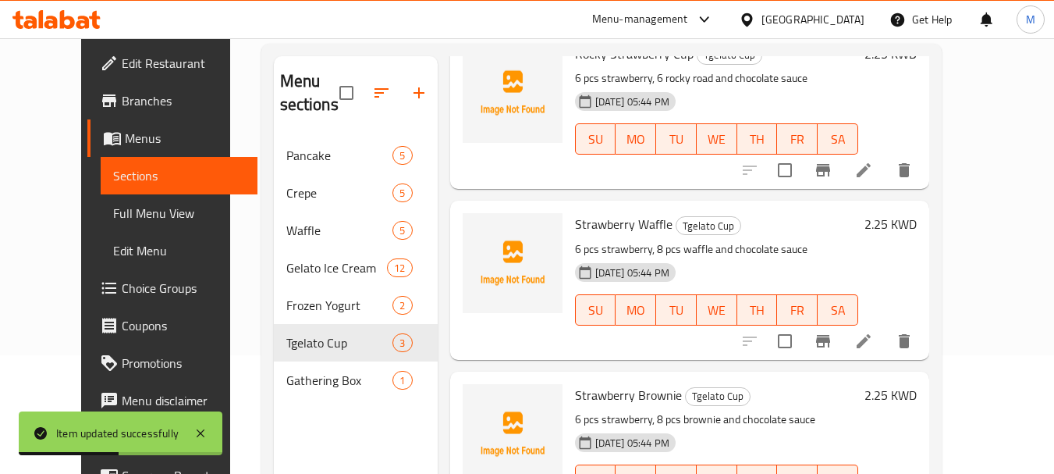
scroll to position [156, 0]
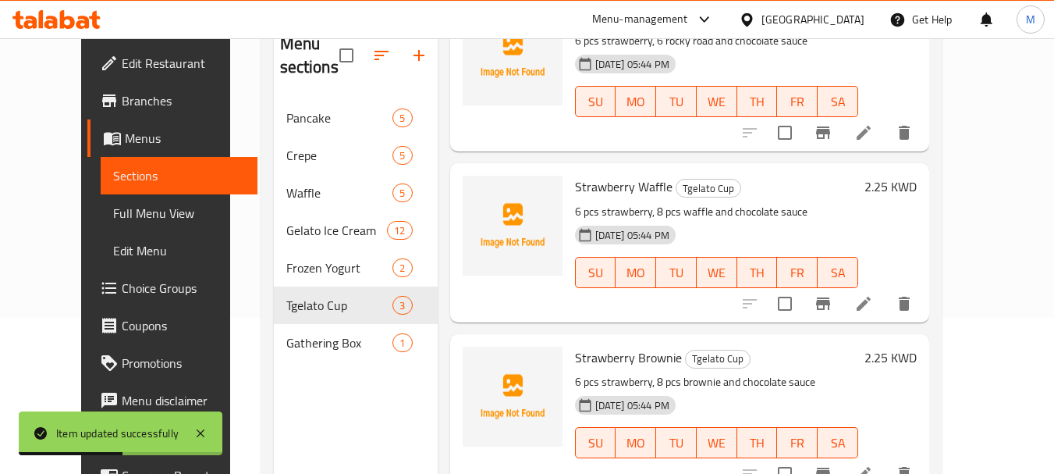
click at [873, 303] on icon at bounding box center [863, 303] width 19 height 19
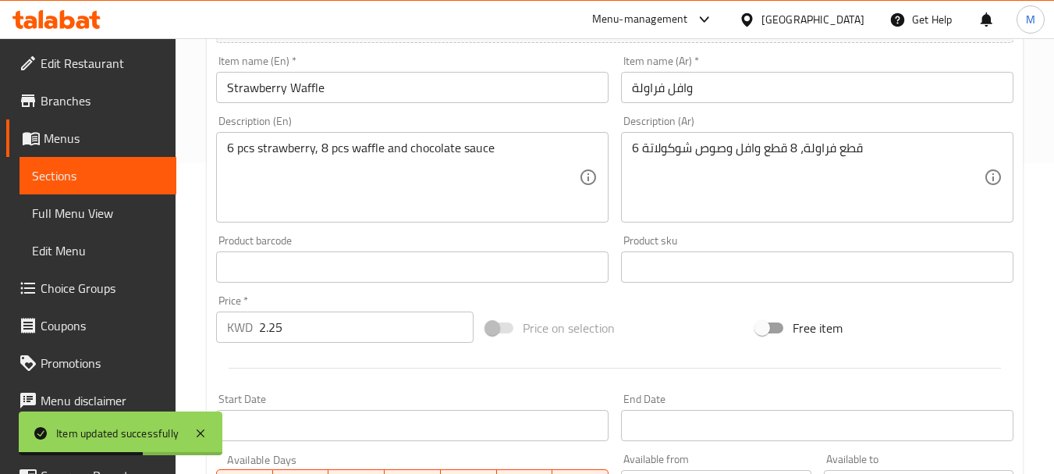
scroll to position [312, 0]
click at [862, 83] on input "وافل فراولة" at bounding box center [817, 85] width 392 height 31
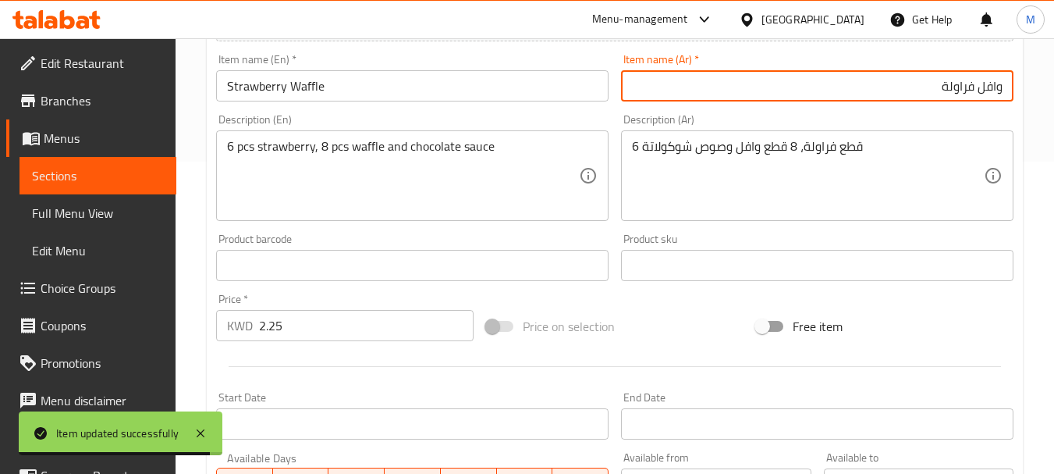
paste input "كوب"
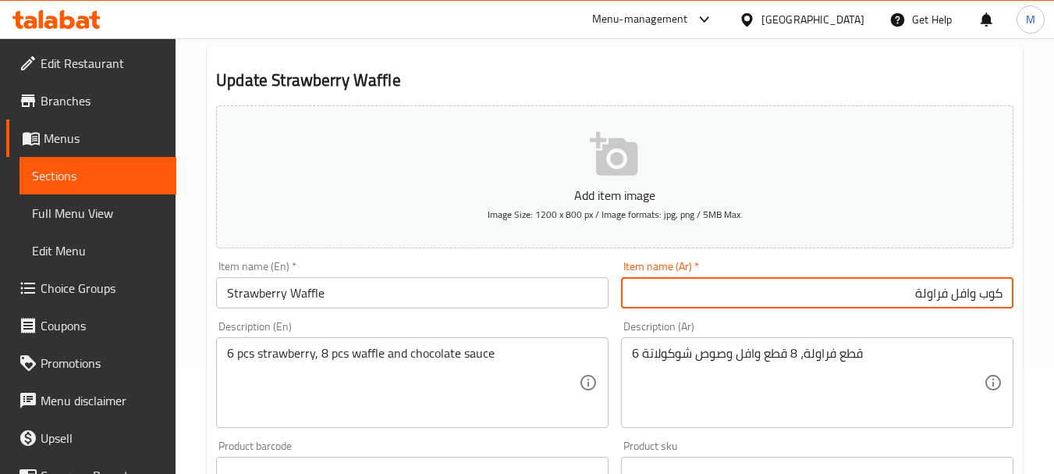
scroll to position [78, 0]
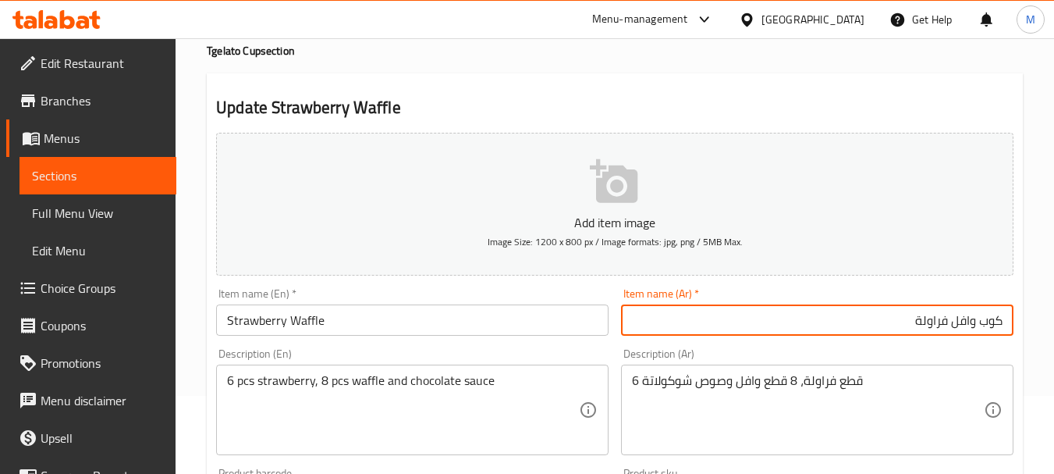
type input "كوب وافل فراولة"
click at [253, 52] on h4 "Tgelato Cup section" at bounding box center [615, 51] width 816 height 16
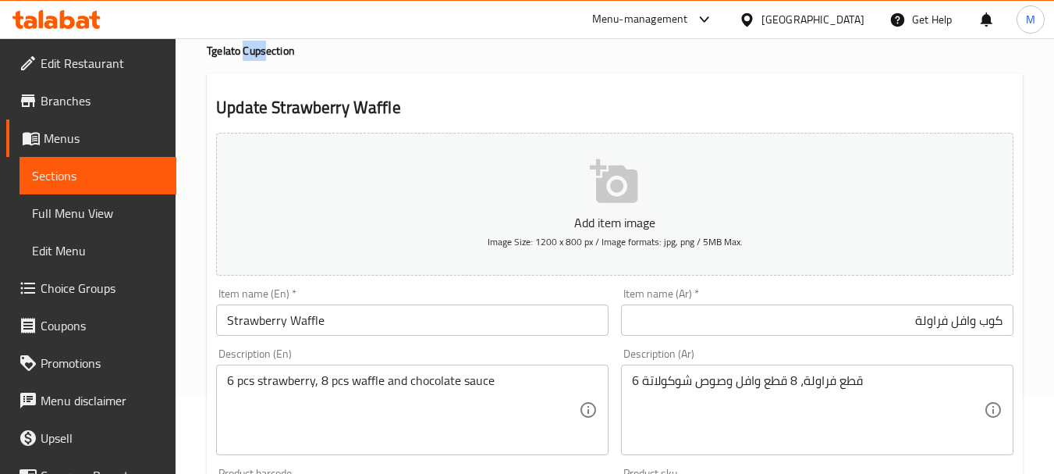
click at [253, 52] on h4 "Tgelato Cup section" at bounding box center [615, 51] width 816 height 16
copy h4 "Cup"
click at [374, 321] on input "Strawberry Waffle" at bounding box center [412, 319] width 392 height 31
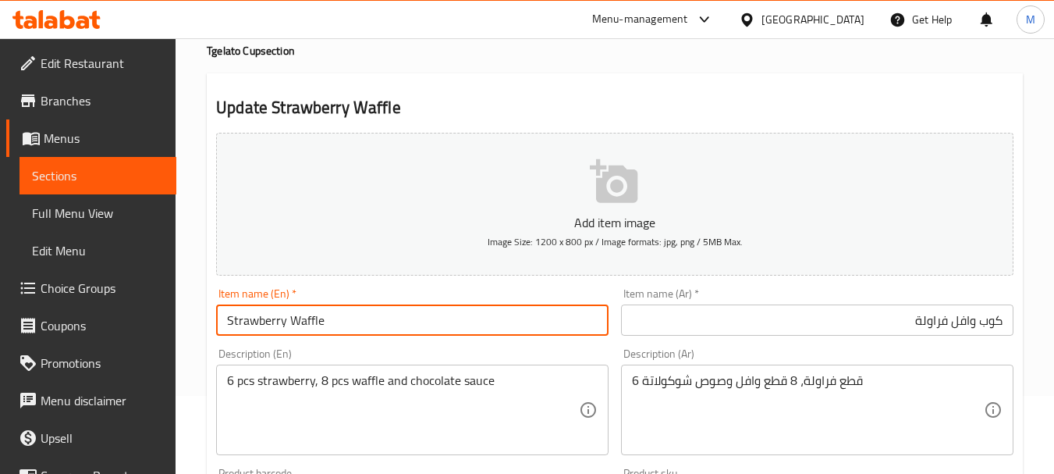
paste input "Cup"
type input "Strawberry Waffle Cup"
click at [993, 318] on input "كوب وافل فراولة" at bounding box center [817, 319] width 392 height 31
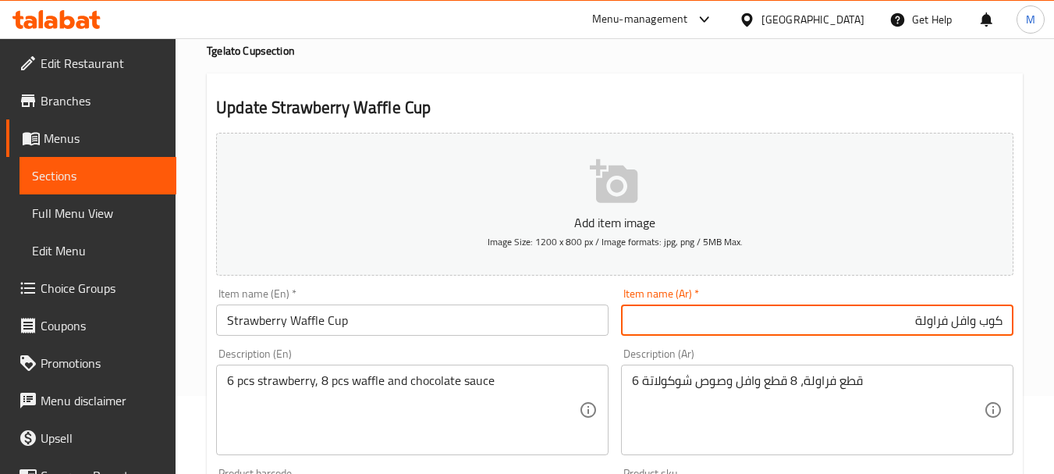
click at [993, 318] on input "كوب وافل فراولة" at bounding box center [817, 319] width 392 height 31
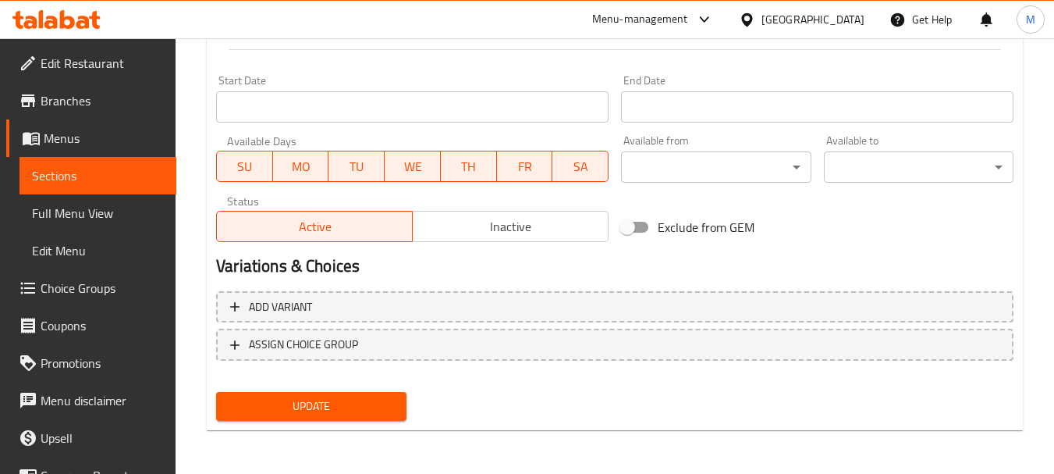
click at [354, 404] on span "Update" at bounding box center [311, 406] width 165 height 20
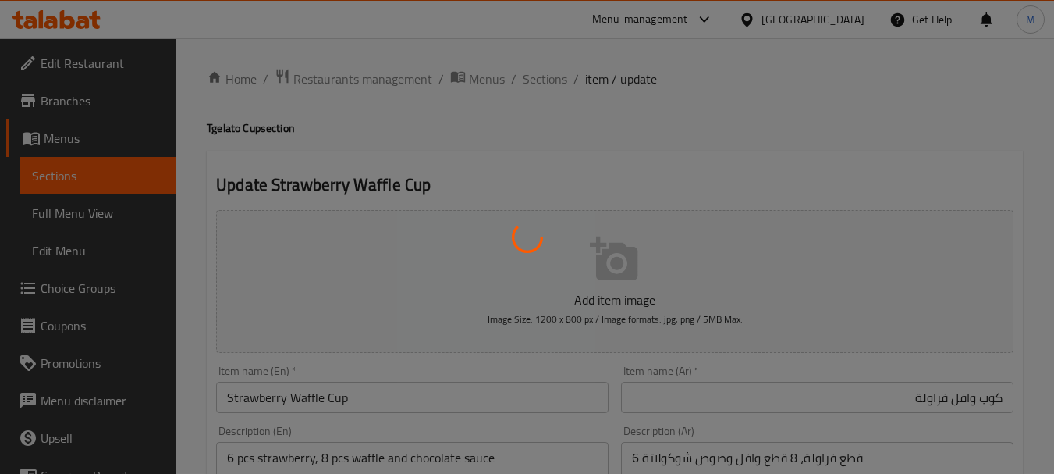
scroll to position [0, 0]
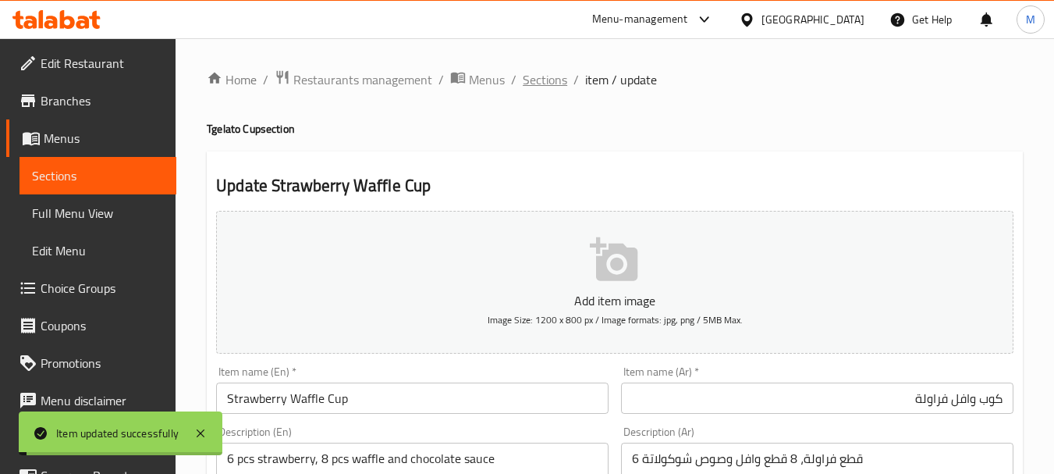
click at [545, 76] on span "Sections" at bounding box center [545, 79] width 44 height 19
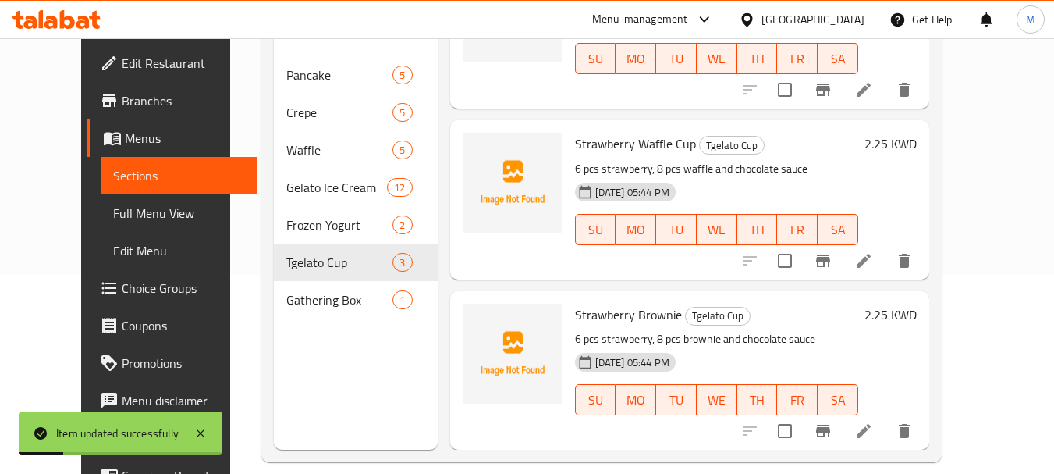
scroll to position [218, 0]
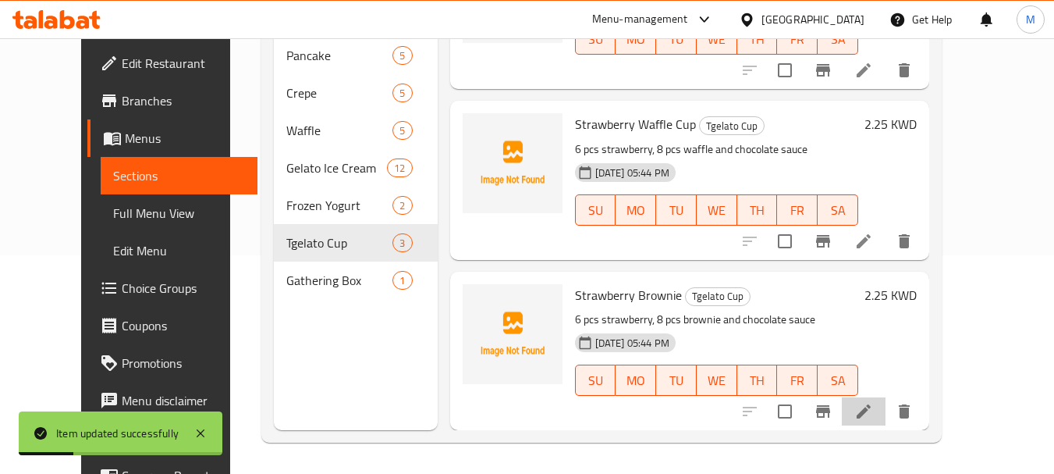
click at [886, 423] on li at bounding box center [864, 411] width 44 height 28
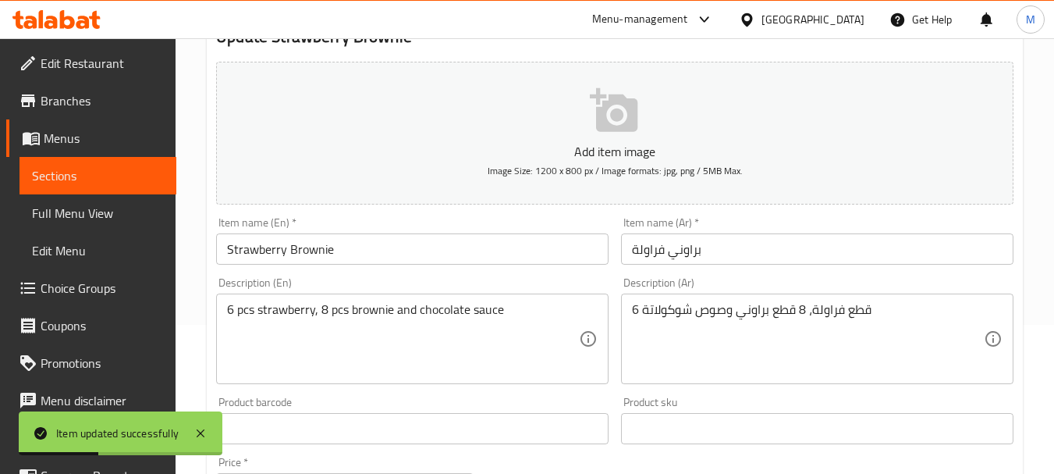
scroll to position [156, 0]
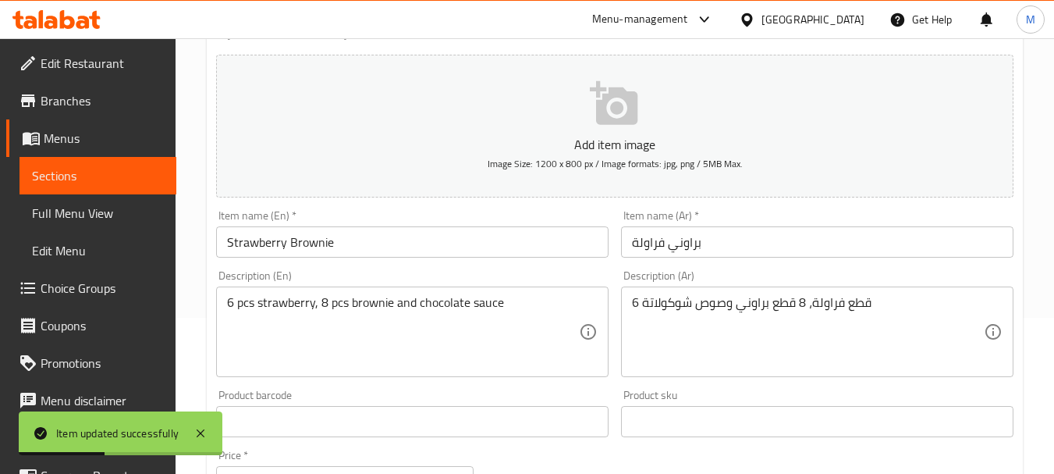
click at [883, 234] on input "براوني فراولة" at bounding box center [817, 241] width 392 height 31
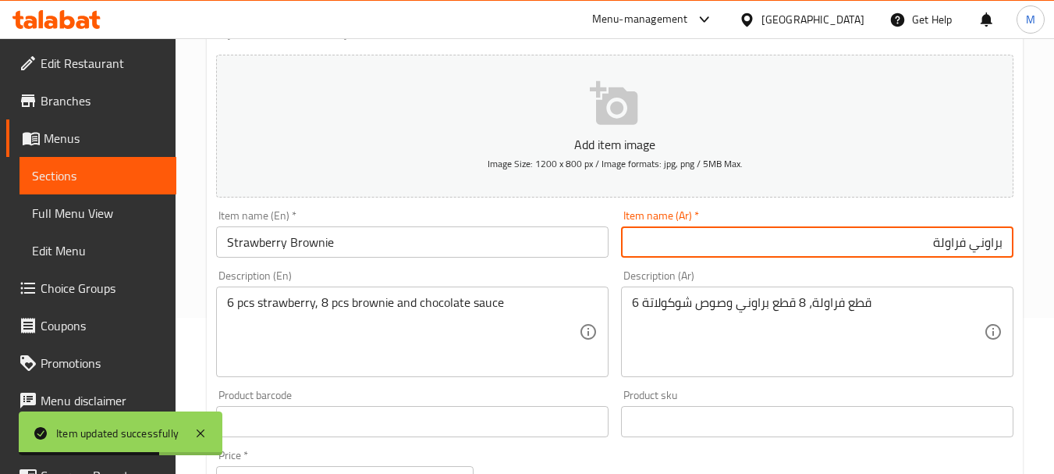
paste input "كوب"
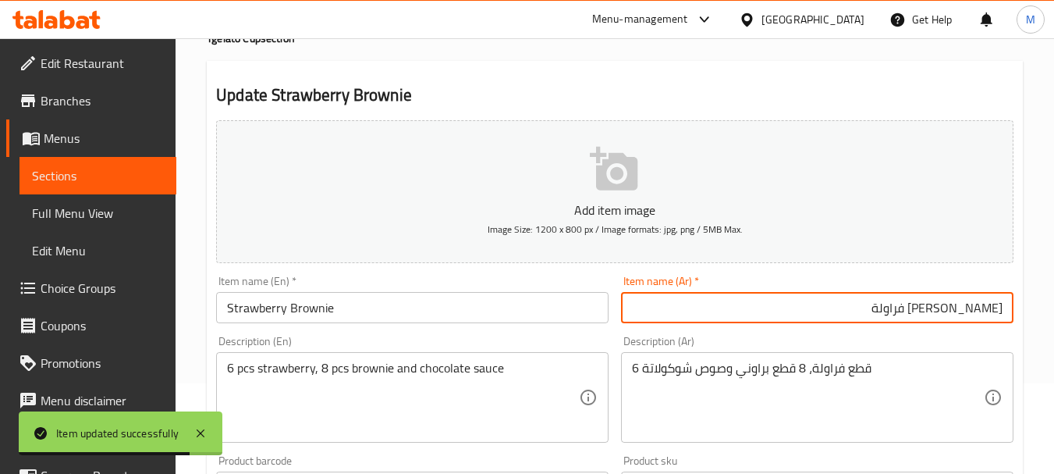
scroll to position [0, 0]
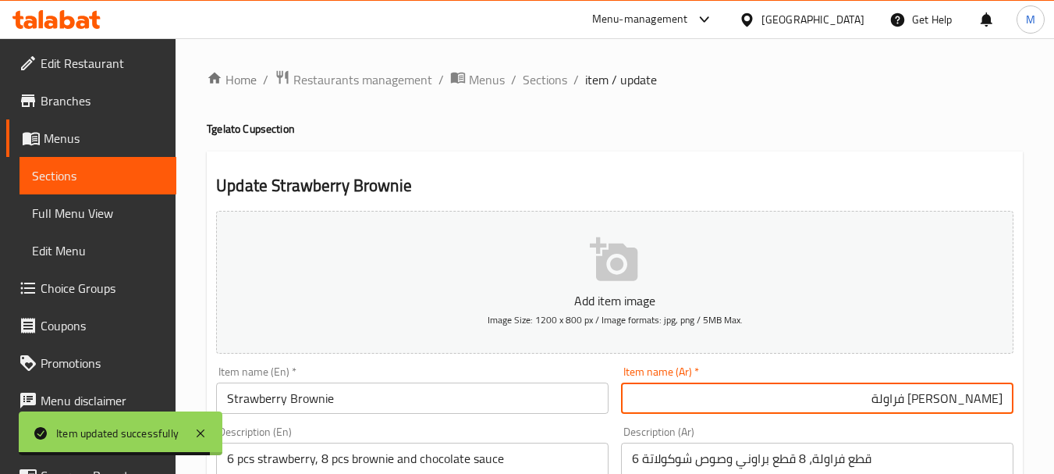
type input "كوب براوني فراولة"
click at [254, 133] on h4 "Tgelato Cup section" at bounding box center [615, 129] width 816 height 16
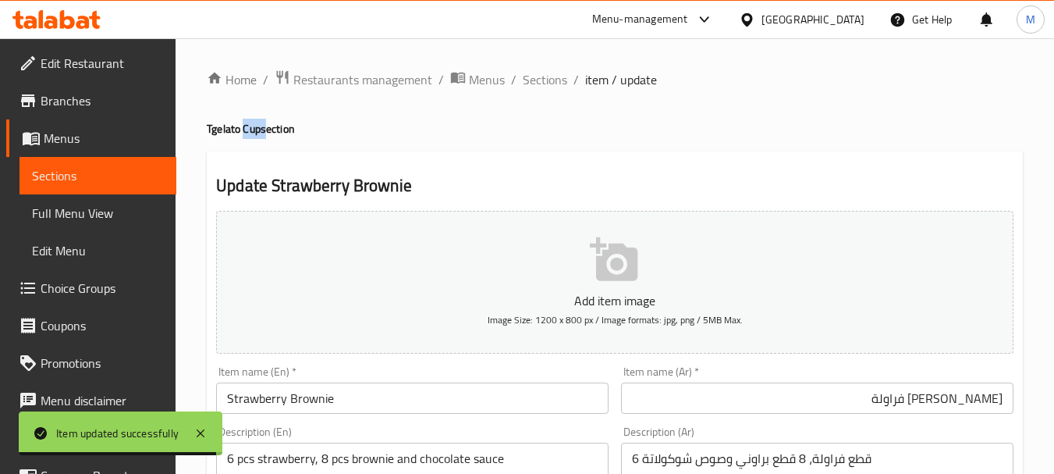
click at [254, 133] on h4 "Tgelato Cup section" at bounding box center [615, 129] width 816 height 16
copy h4 "Cup"
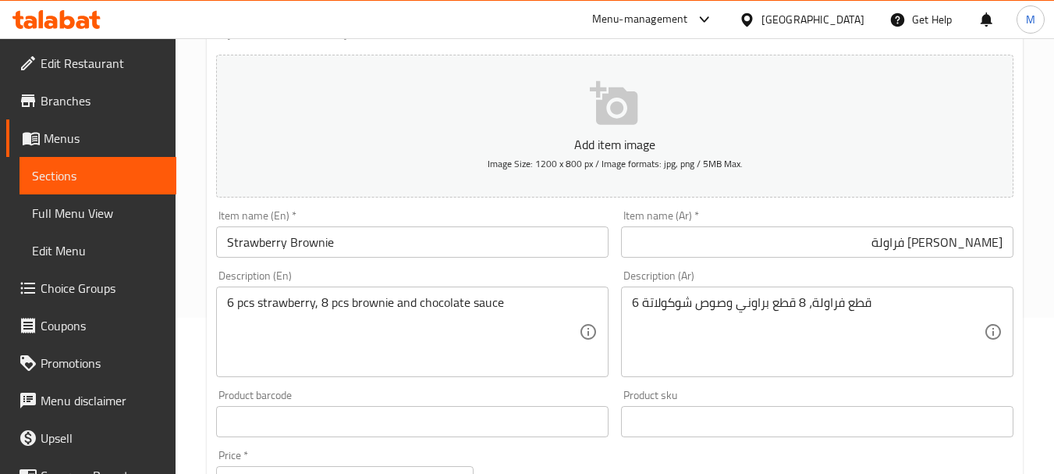
click at [341, 244] on input "Strawberry Brownie" at bounding box center [412, 241] width 392 height 31
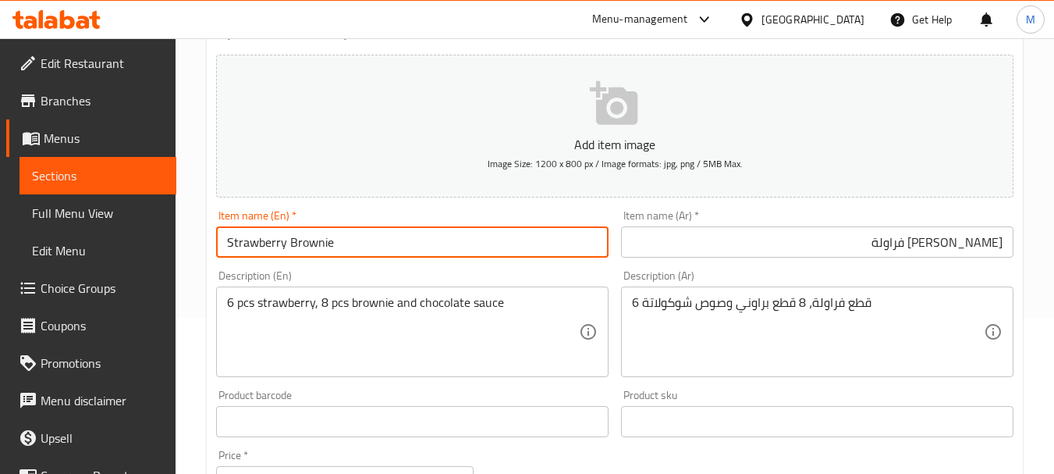
paste input "Cup"
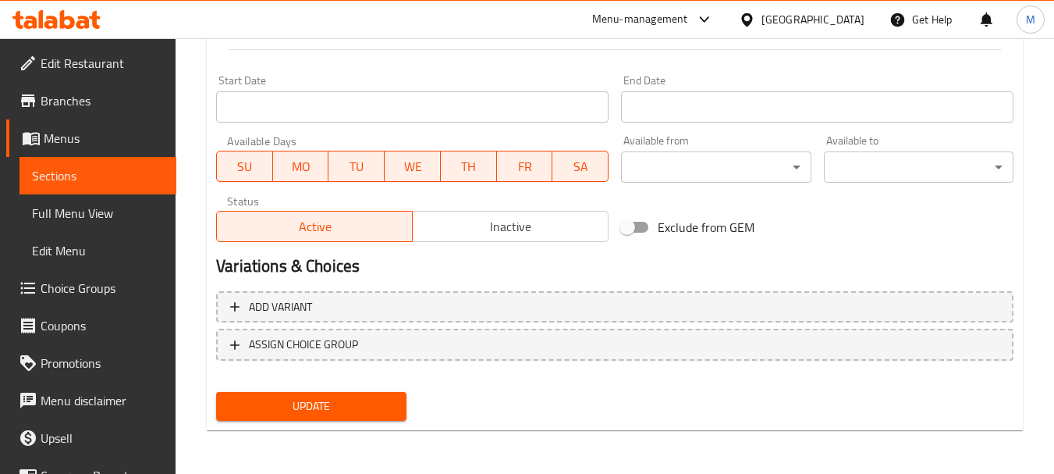
type input "Strawberry Brownie Cup"
click at [327, 404] on span "Update" at bounding box center [311, 406] width 165 height 20
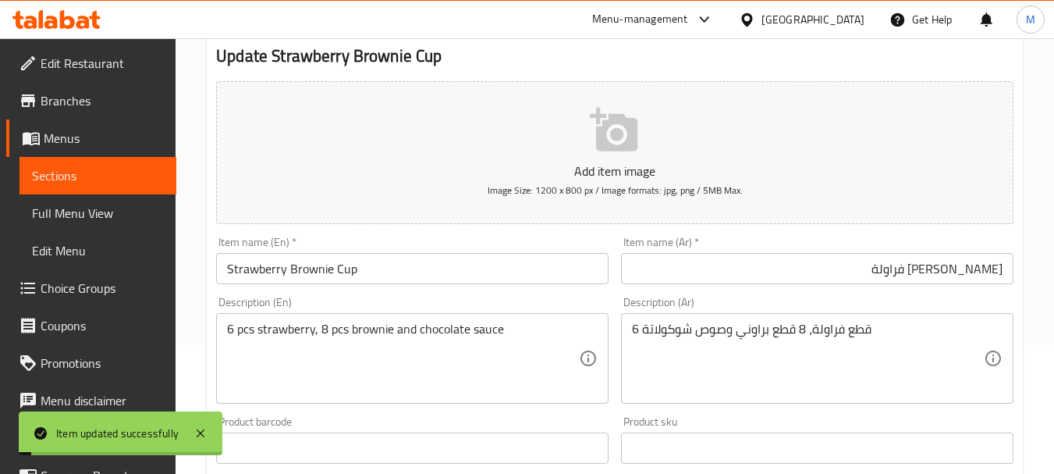
scroll to position [0, 0]
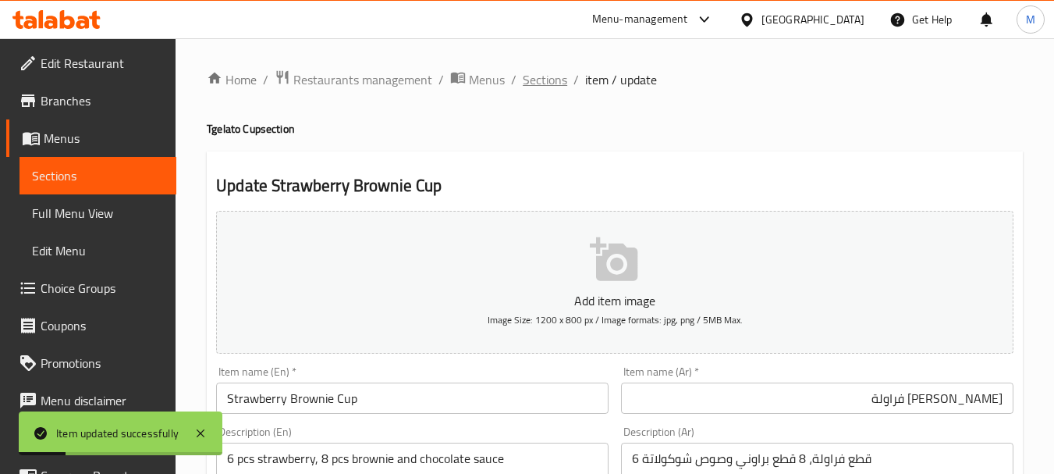
click at [533, 78] on span "Sections" at bounding box center [545, 79] width 44 height 19
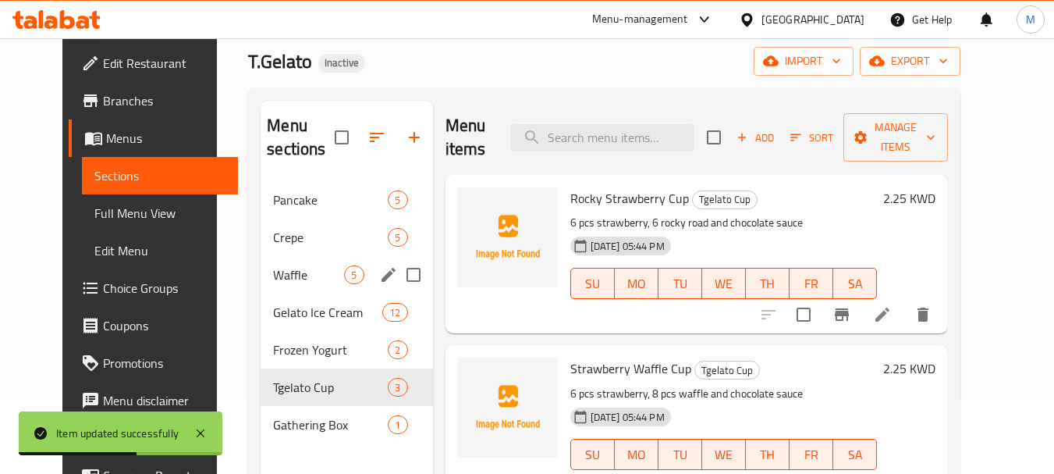
scroll to position [62, 0]
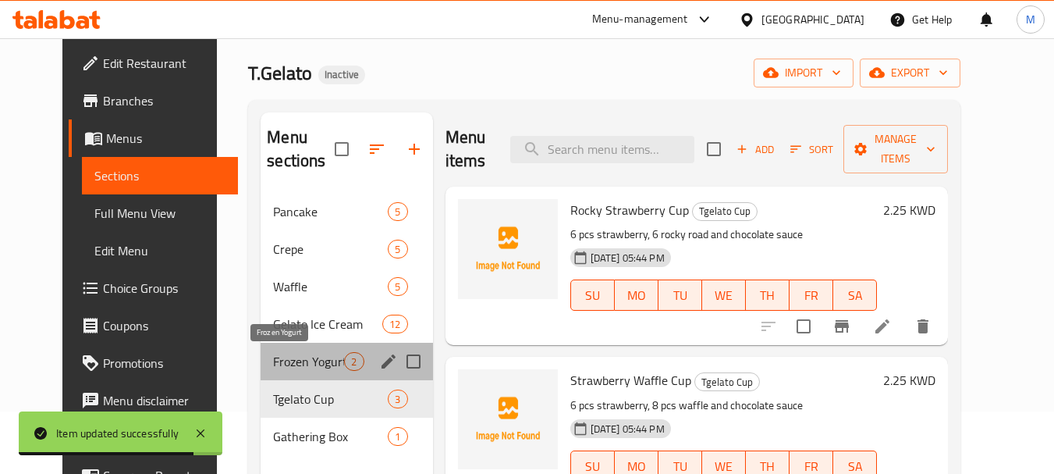
click at [273, 364] on span "Frozen Yogurt" at bounding box center [308, 361] width 71 height 19
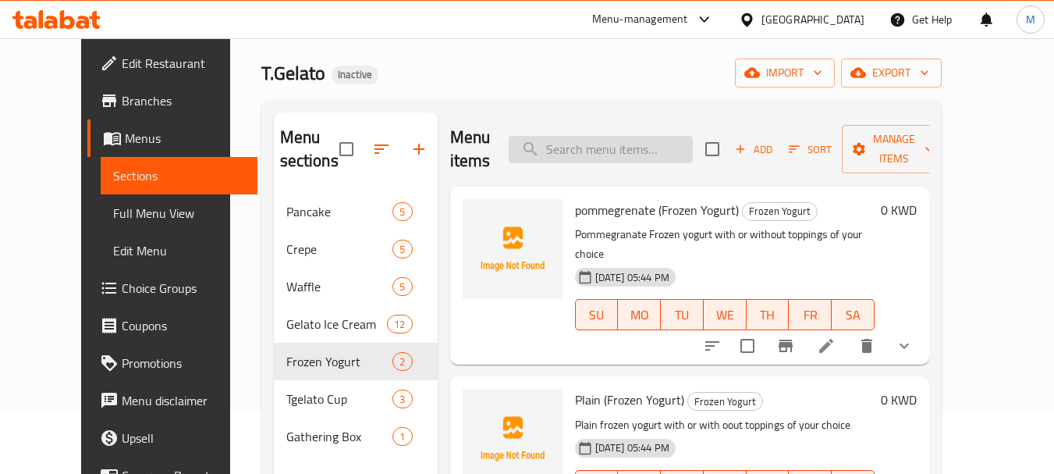
click at [587, 143] on input "search" at bounding box center [601, 149] width 184 height 27
paste input "Mystica"
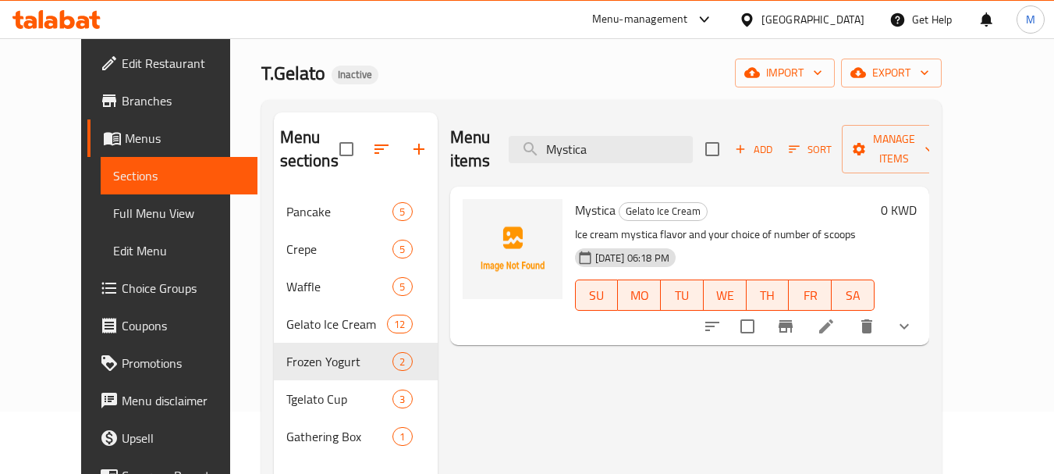
type input "Mystica"
click at [836, 317] on icon at bounding box center [826, 326] width 19 height 19
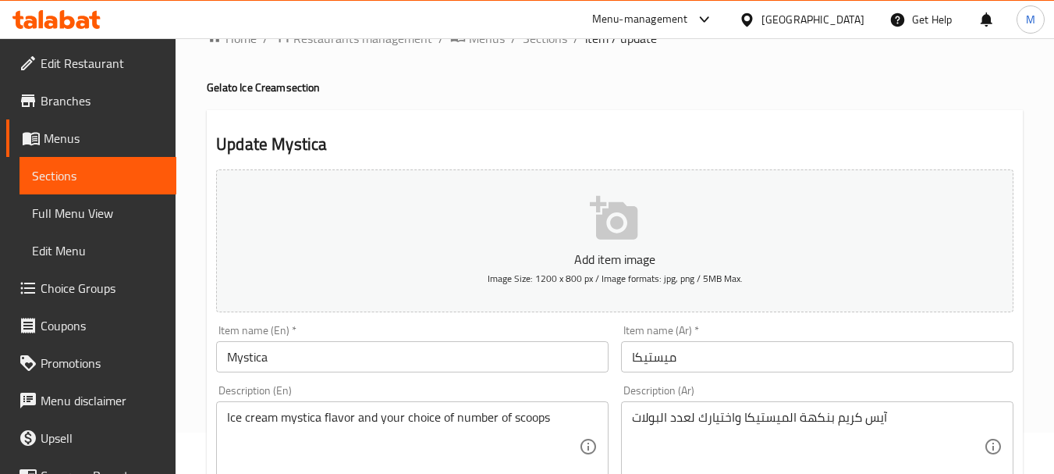
scroll to position [78, 0]
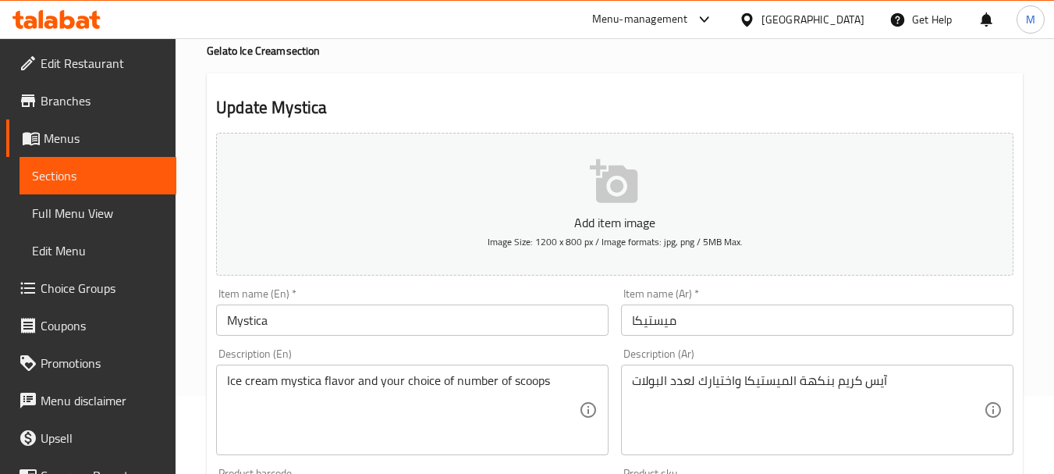
click at [653, 314] on input "ميستيكا" at bounding box center [817, 319] width 392 height 31
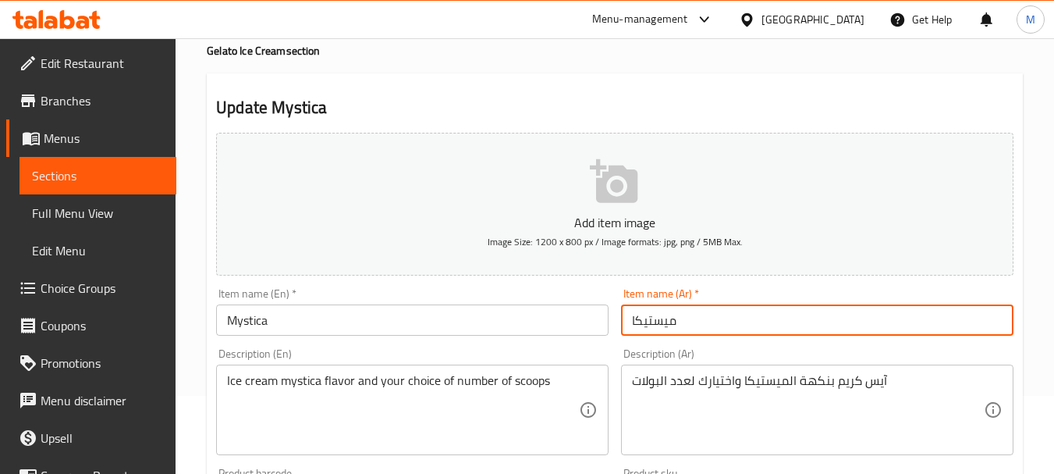
click at [653, 314] on input "ميستيكا" at bounding box center [817, 319] width 392 height 31
paste input "ستكة"
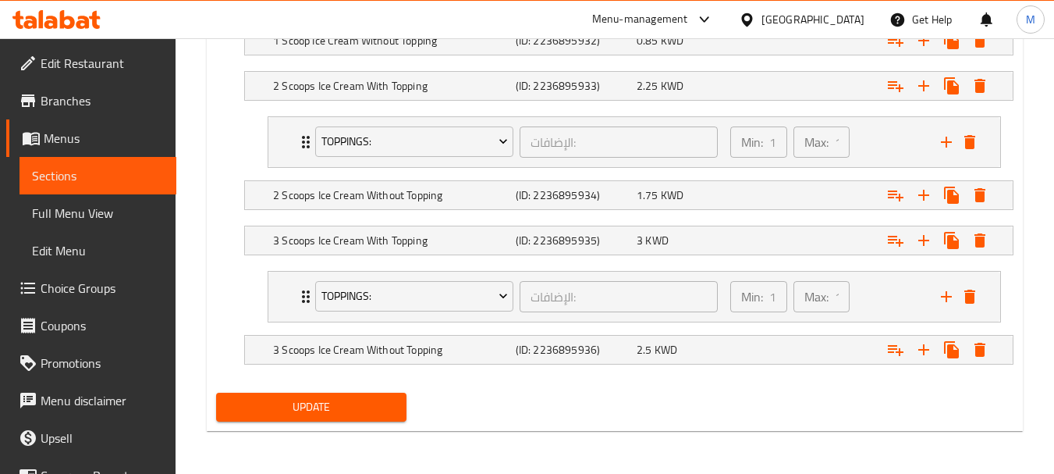
scroll to position [1037, 0]
type input "مستكة"
click at [347, 411] on span "Update" at bounding box center [311, 406] width 165 height 20
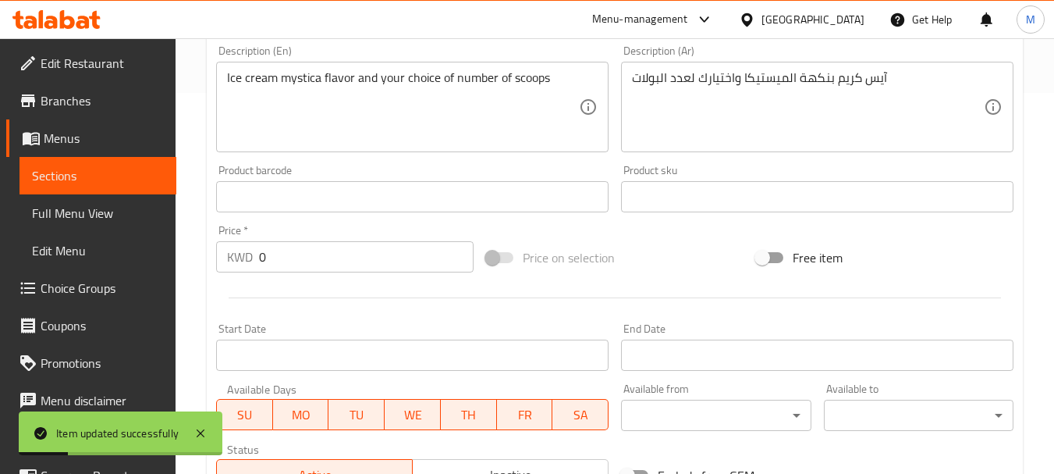
scroll to position [234, 0]
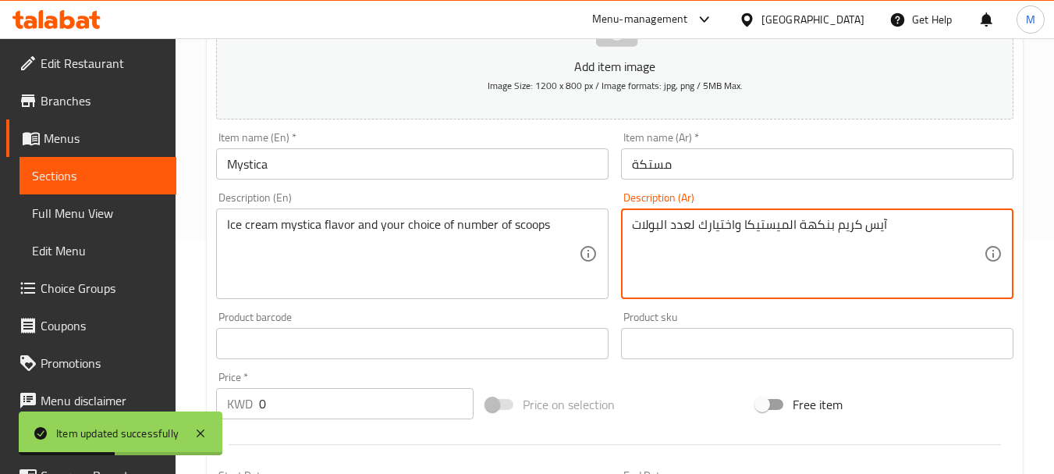
drag, startPoint x: 745, startPoint y: 223, endPoint x: 755, endPoint y: 223, distance: 10.1
drag, startPoint x: 743, startPoint y: 223, endPoint x: 784, endPoint y: 223, distance: 41.3
click at [784, 223] on textarea "آيس كريم بنكهة الميستيكا واختيارك لعدد البولات" at bounding box center [808, 254] width 352 height 74
paste textarea "ستكة"
type textarea "آيس كريم بنكهة المستكة واختيارك لعدد البولات"
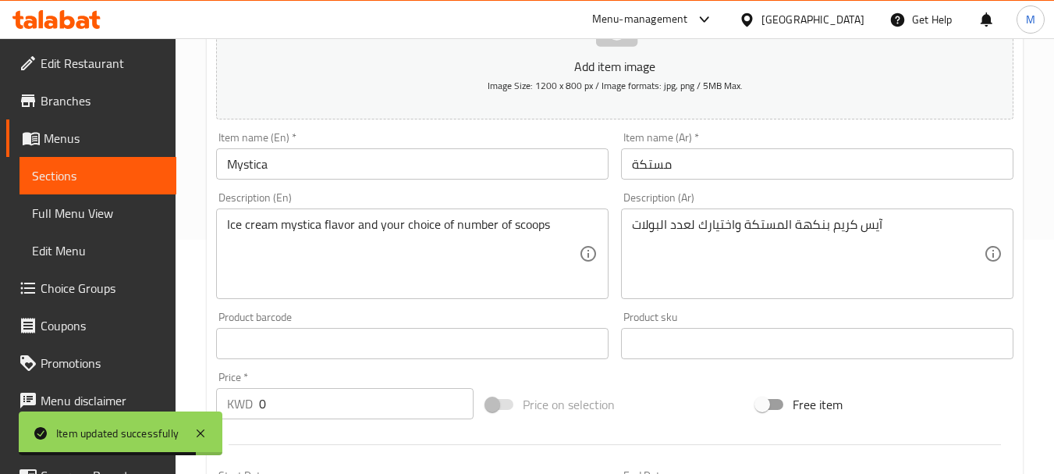
click at [705, 306] on div "Product sku Product sku" at bounding box center [817, 335] width 405 height 60
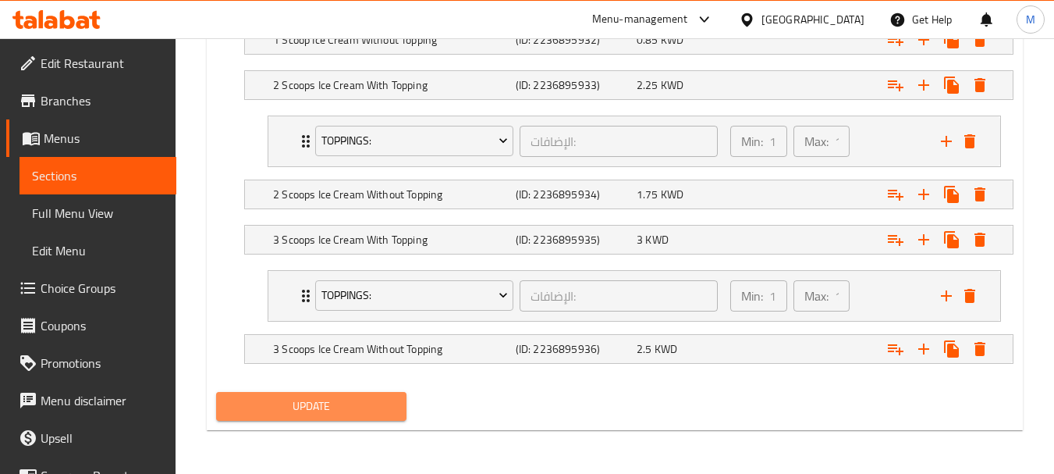
click at [378, 405] on span "Update" at bounding box center [311, 406] width 165 height 20
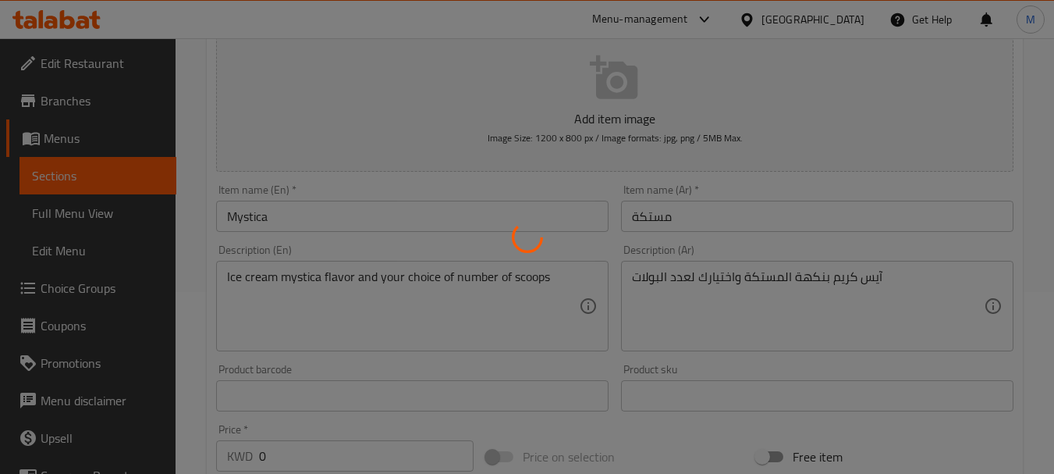
scroll to position [0, 0]
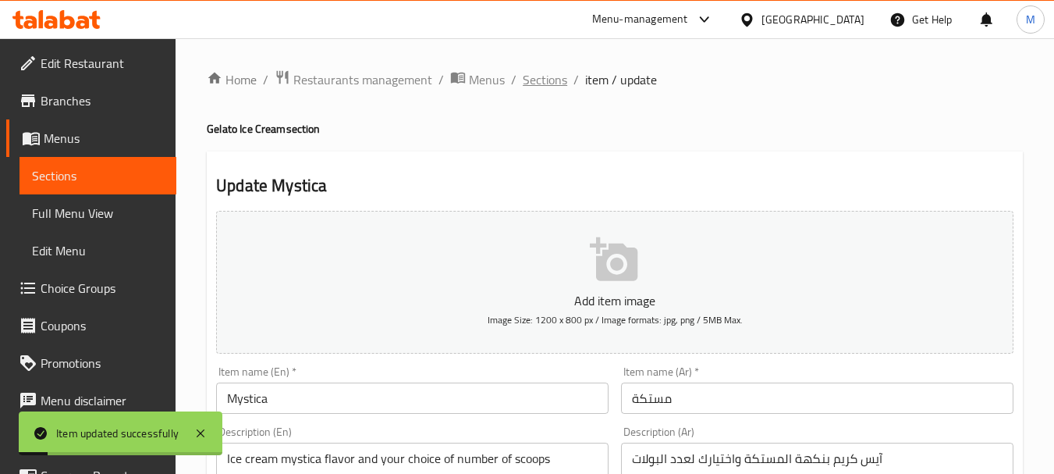
click at [531, 81] on span "Sections" at bounding box center [545, 79] width 44 height 19
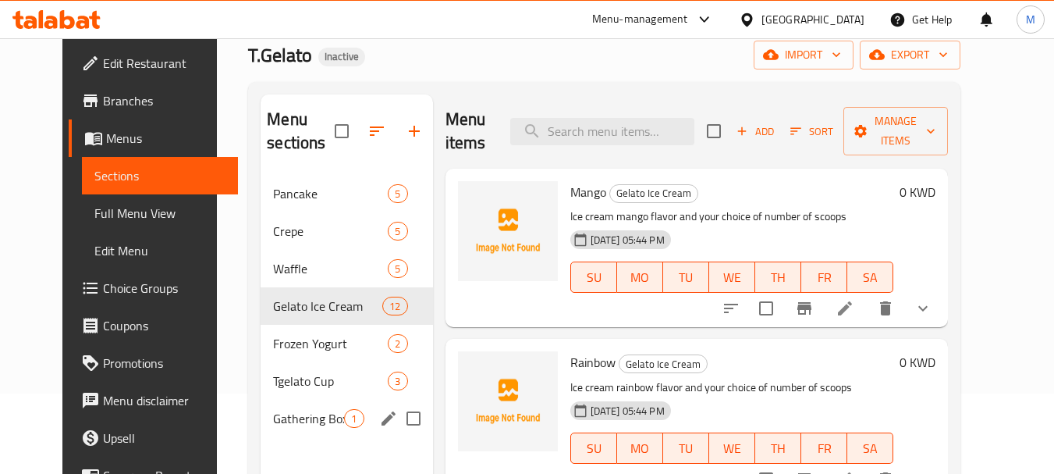
scroll to position [156, 0]
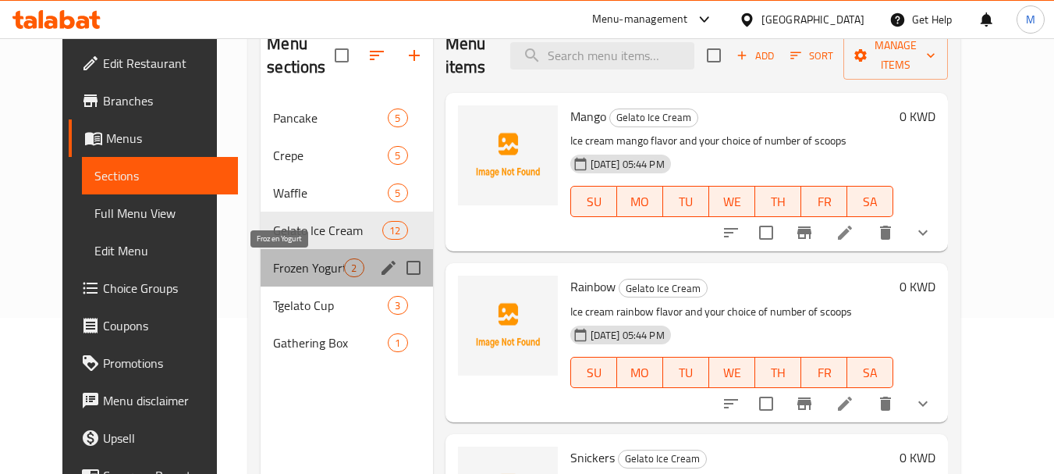
click at [276, 271] on span "Frozen Yogurt" at bounding box center [308, 267] width 71 height 19
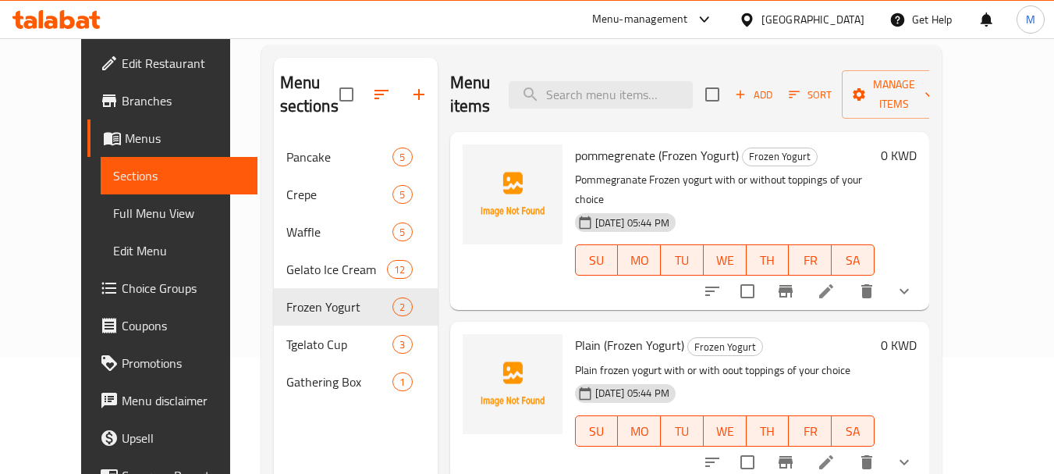
scroll to position [78, 0]
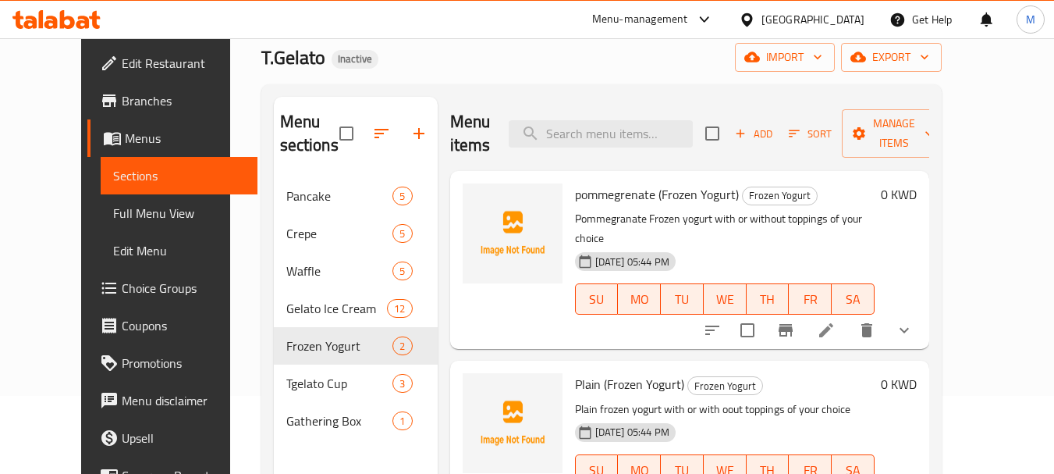
click at [833, 323] on icon at bounding box center [826, 330] width 14 height 14
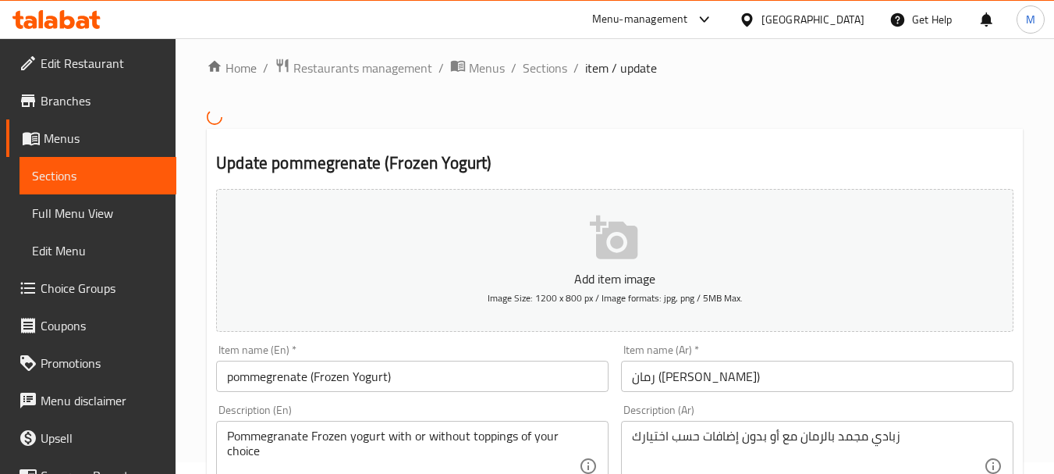
scroll to position [234, 0]
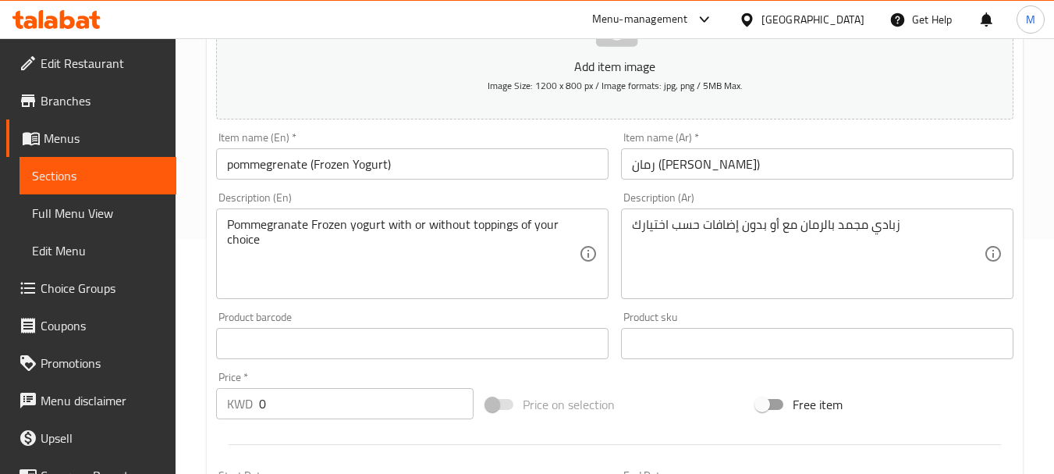
click at [315, 165] on input "pommegrenate (Frozen Yogurt)" at bounding box center [412, 163] width 392 height 31
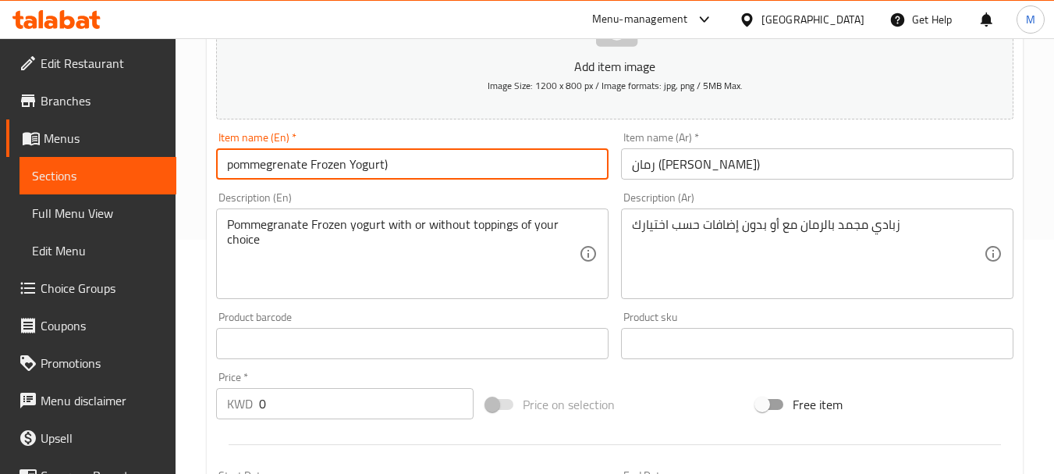
click at [410, 161] on input "pommegrenate Frozen Yogurt)" at bounding box center [412, 163] width 392 height 31
type input "pommegrenate Frozen Yogurt"
click at [694, 166] on input "رمان ([PERSON_NAME])" at bounding box center [817, 163] width 392 height 31
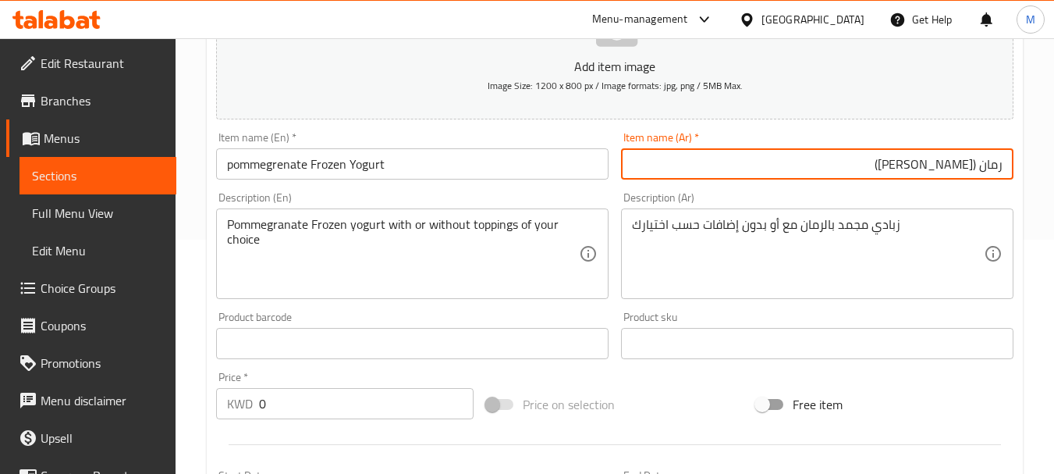
click at [987, 165] on input "رمان ([PERSON_NAME])" at bounding box center [817, 163] width 392 height 31
paste input "رمان"
type input "زبادي مجمد بالرمان"
click at [566, 193] on div "Description (En) Pommegranate Frozen yogurt with or without toppings of your ch…" at bounding box center [412, 245] width 392 height 107
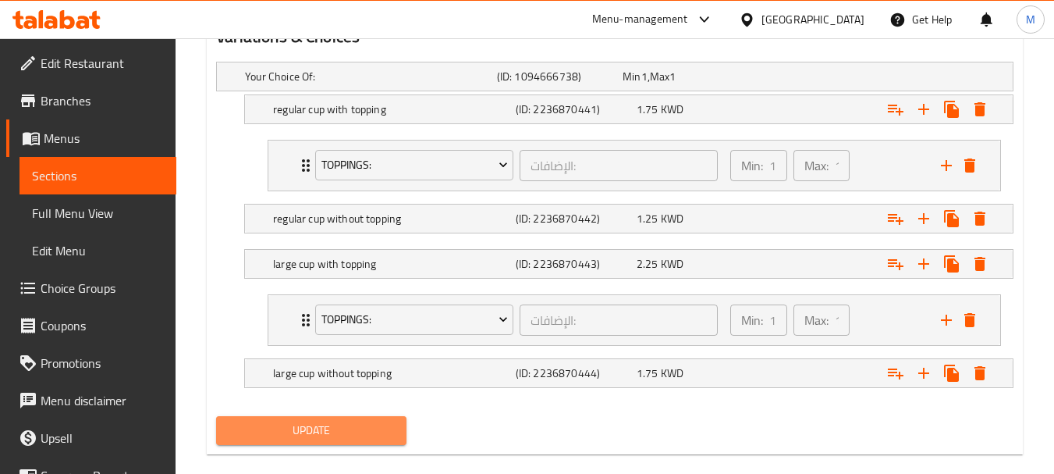
click at [351, 424] on span "Update" at bounding box center [311, 431] width 165 height 20
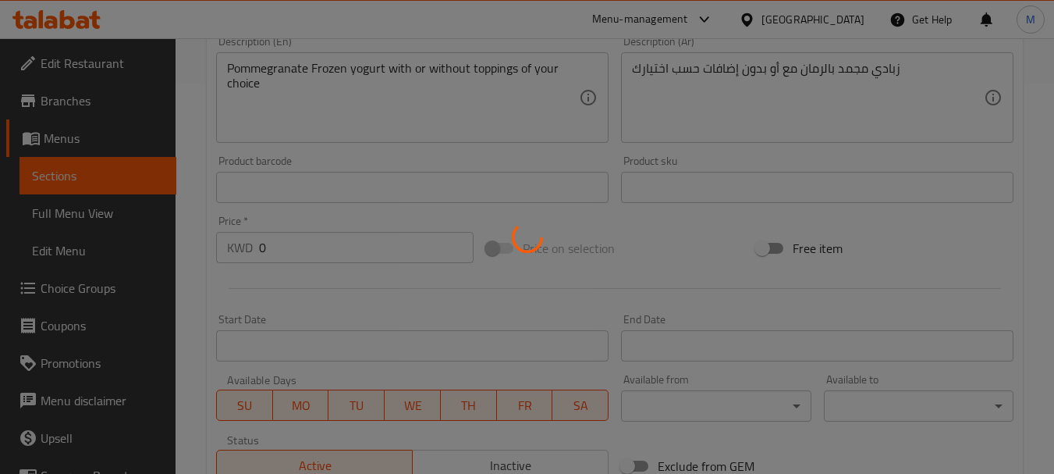
scroll to position [0, 0]
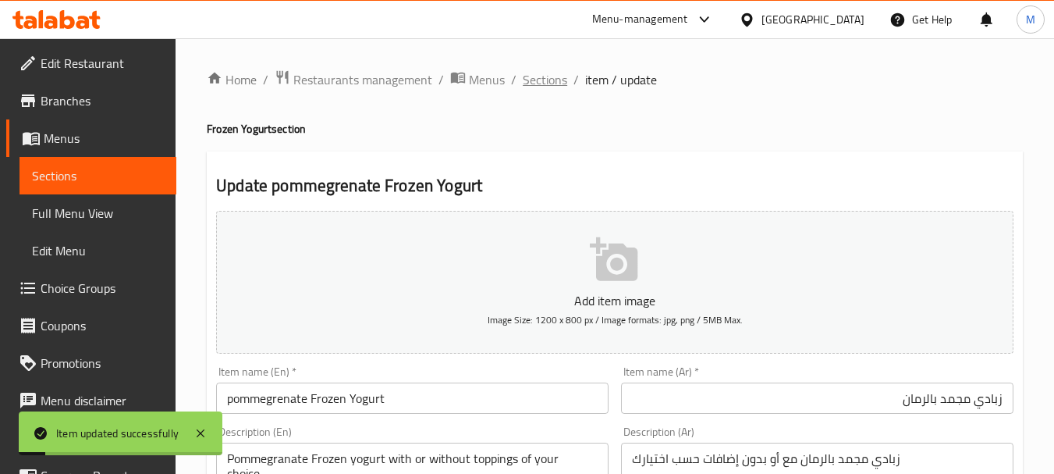
click at [537, 80] on span "Sections" at bounding box center [545, 79] width 44 height 19
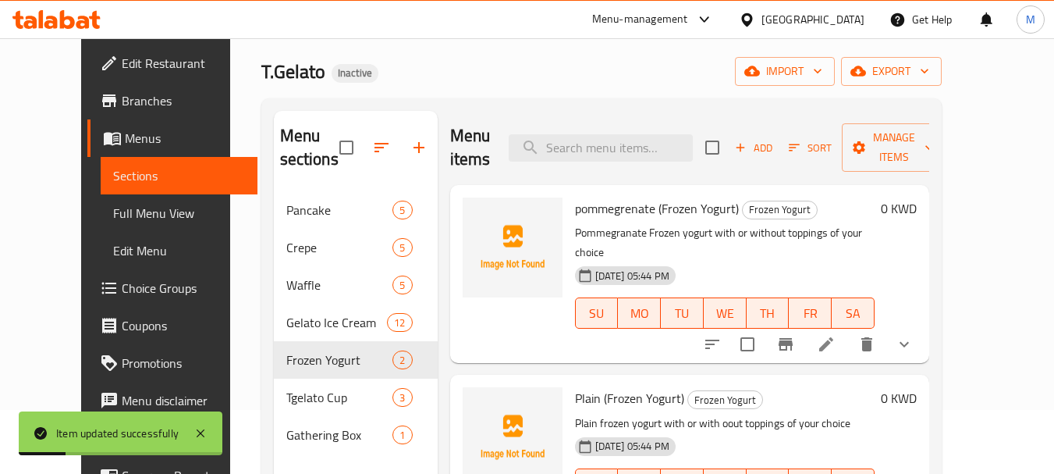
scroll to position [218, 0]
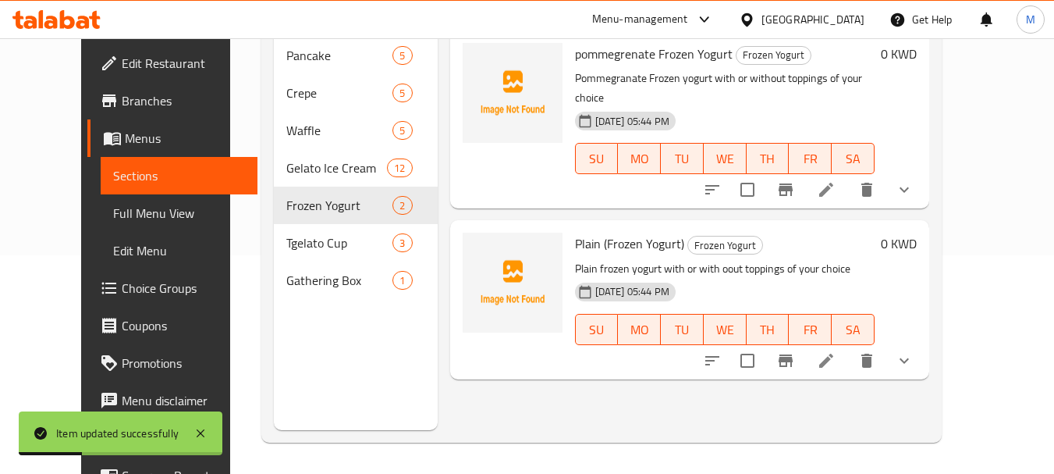
click at [848, 346] on li at bounding box center [826, 360] width 44 height 28
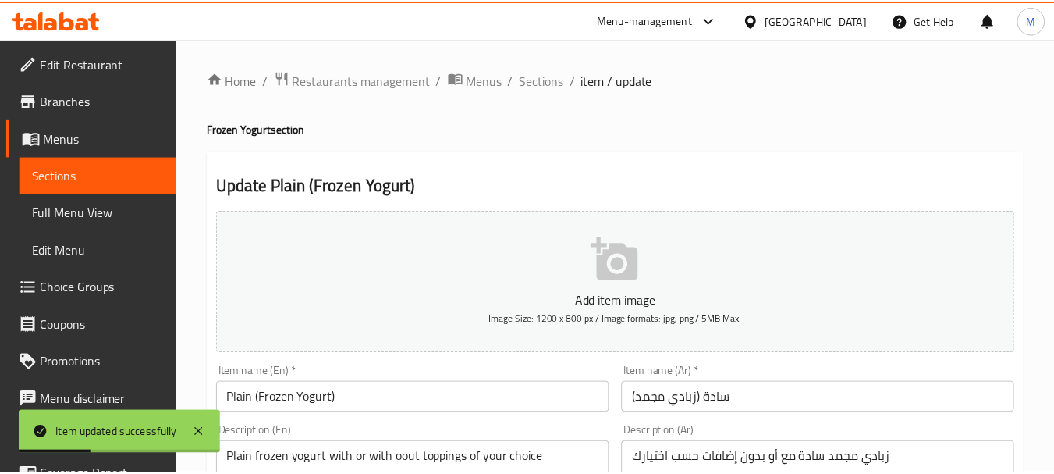
scroll to position [78, 0]
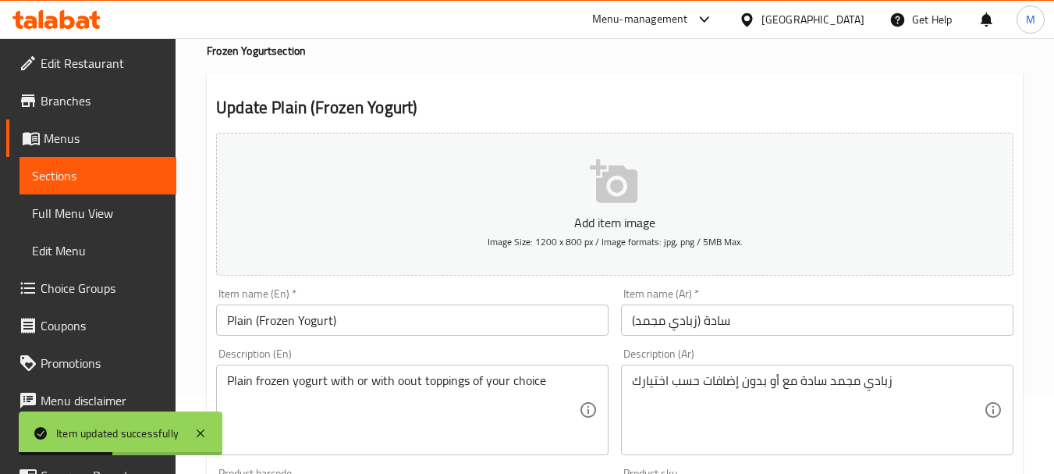
click at [261, 320] on input "Plain (Frozen Yogurt)" at bounding box center [412, 319] width 392 height 31
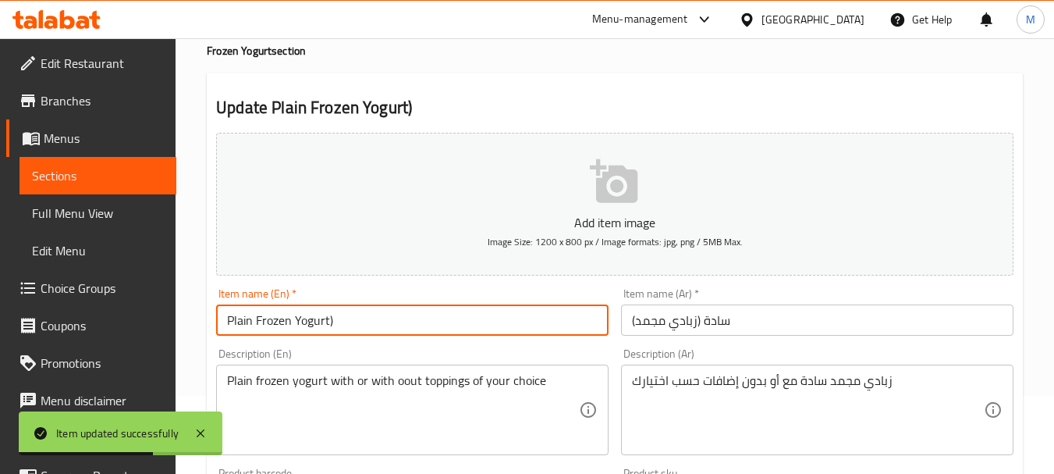
click at [373, 320] on input "Plain Frozen Yogurt)" at bounding box center [412, 319] width 392 height 31
click at [580, 332] on input "Plain Frozen Yogurt" at bounding box center [412, 319] width 392 height 31
type input "Plain Frozen Yogurt"
click at [667, 314] on input "سادة (زبادي مجمد)" at bounding box center [817, 319] width 392 height 31
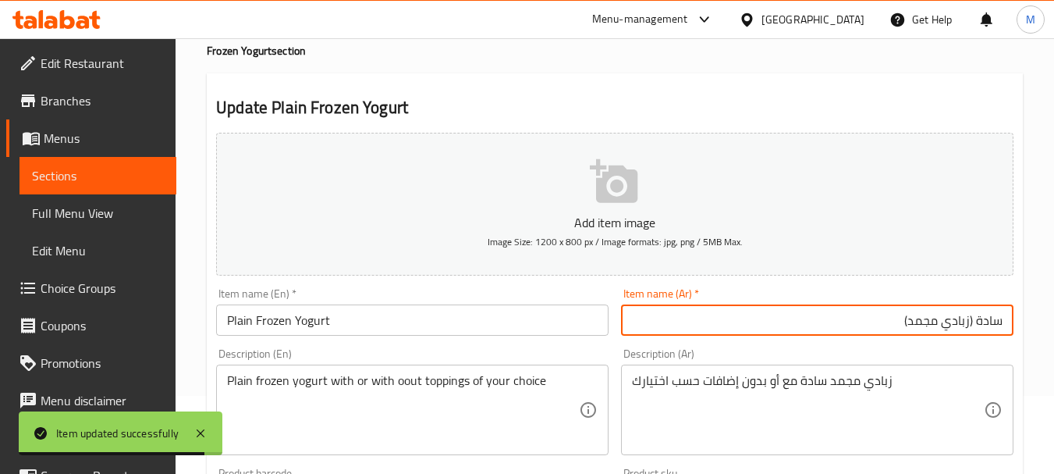
click at [838, 320] on input "سادة (زبادي مجمد)" at bounding box center [817, 319] width 392 height 31
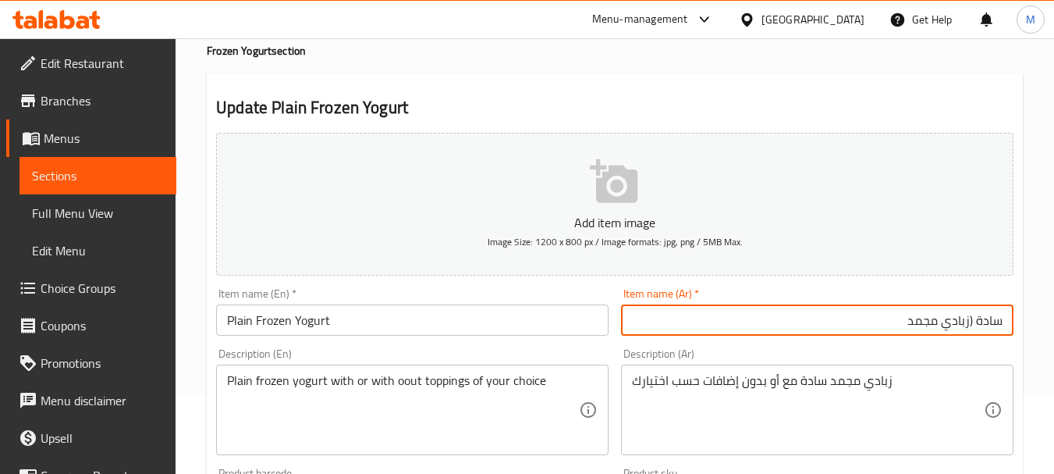
click at [971, 325] on input "سادة (زبادي مجمد" at bounding box center [817, 319] width 392 height 31
click at [989, 317] on input "سادة زبادي مجمد" at bounding box center [817, 319] width 392 height 31
click at [927, 320] on input "زبادي مجمد" at bounding box center [817, 319] width 392 height 31
paste input "سادة"
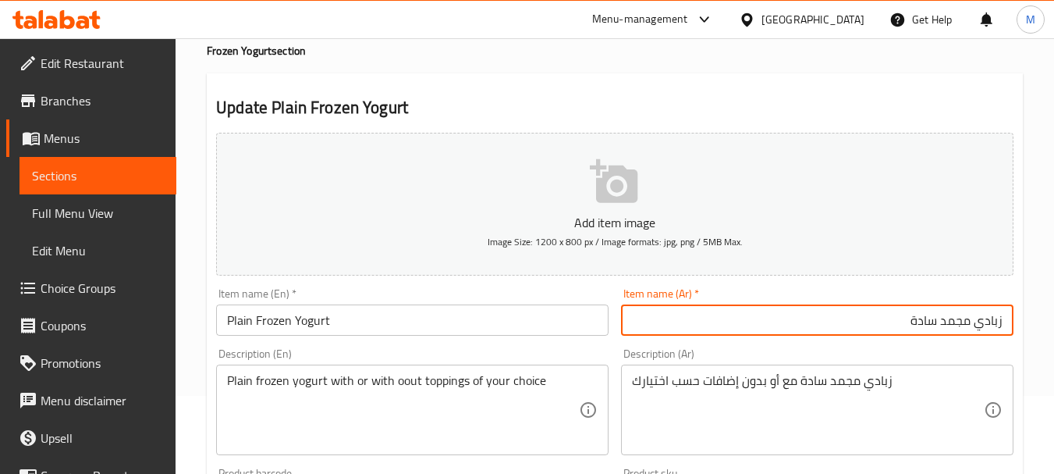
type input "زبادي مجمد سادة"
click at [814, 347] on div "Description (Ar) زبادي مجمد سادة مع أو بدون إضافات حسب اختيارك Description (Ar)" at bounding box center [817, 401] width 405 height 119
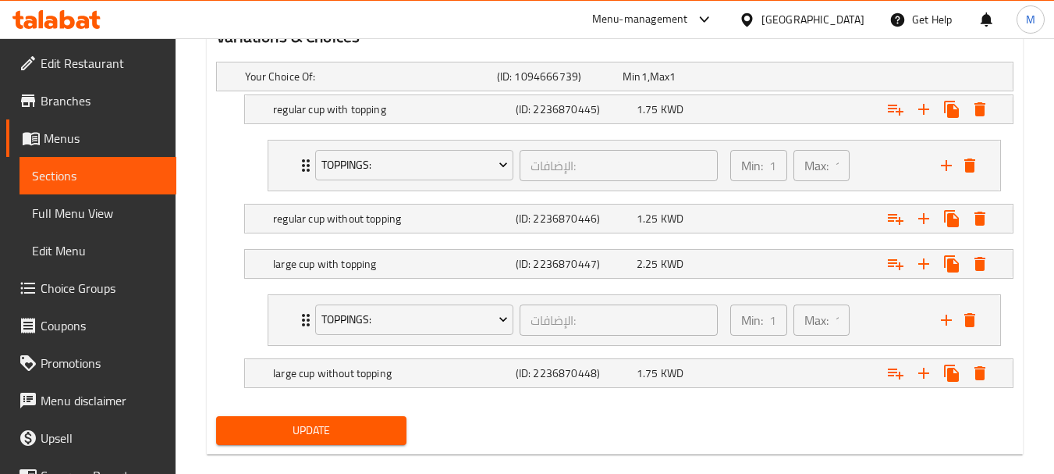
click at [325, 422] on span "Update" at bounding box center [311, 431] width 165 height 20
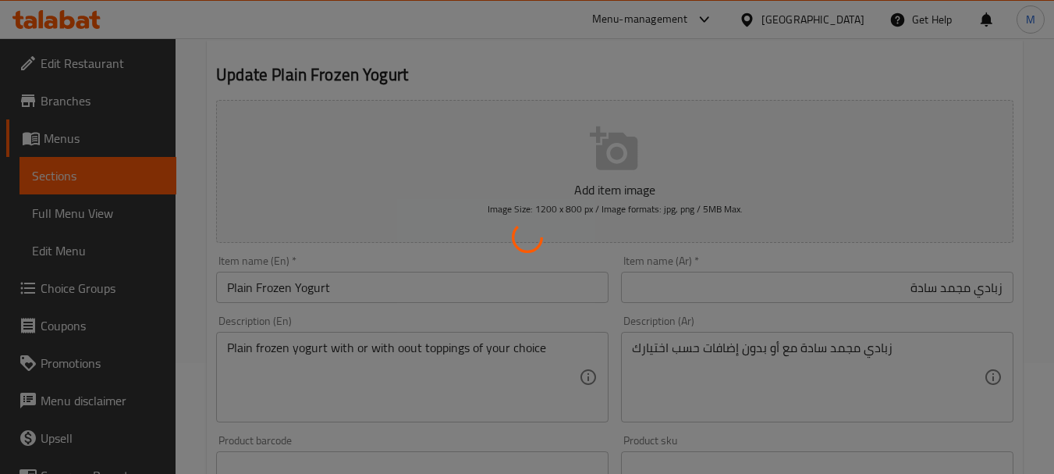
scroll to position [234, 0]
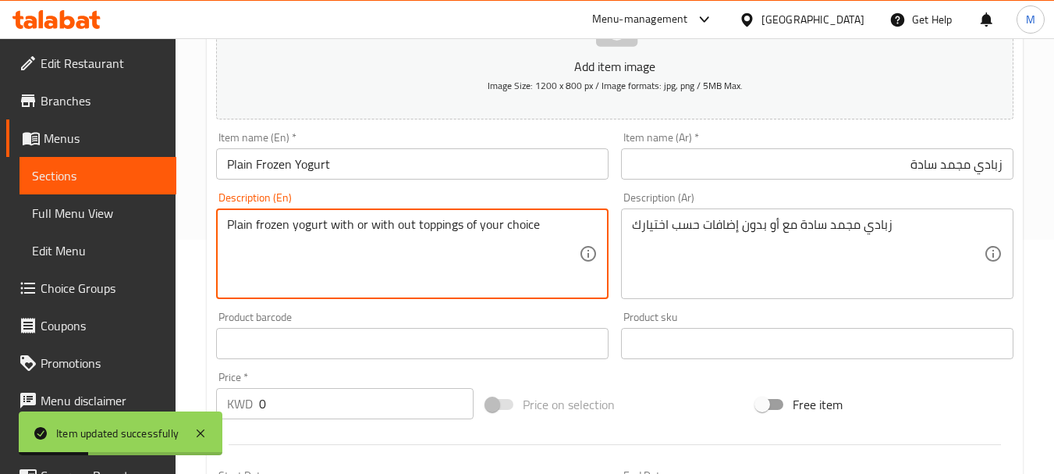
type textarea "Plain frozen yogurt with or with out toppings of your choice"
click at [434, 306] on div "Product barcode Product barcode" at bounding box center [412, 335] width 405 height 60
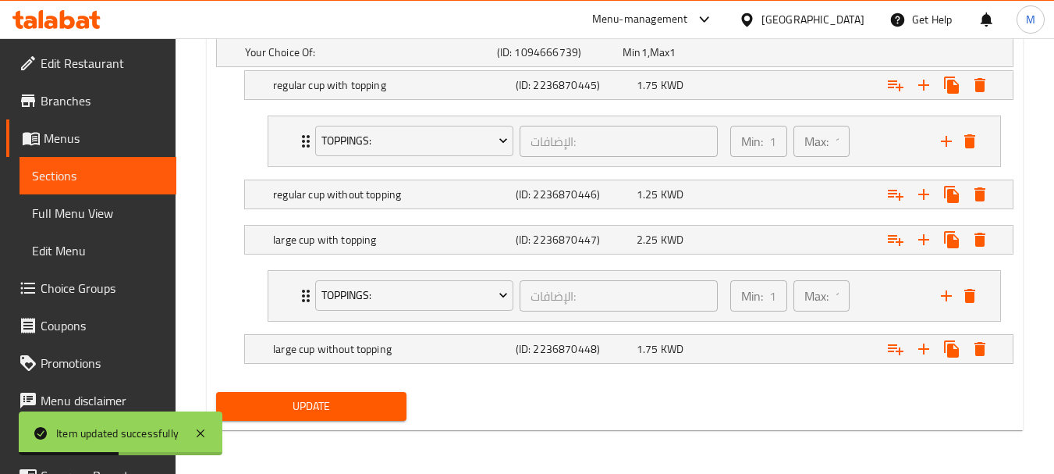
click at [340, 415] on span "Update" at bounding box center [311, 406] width 165 height 20
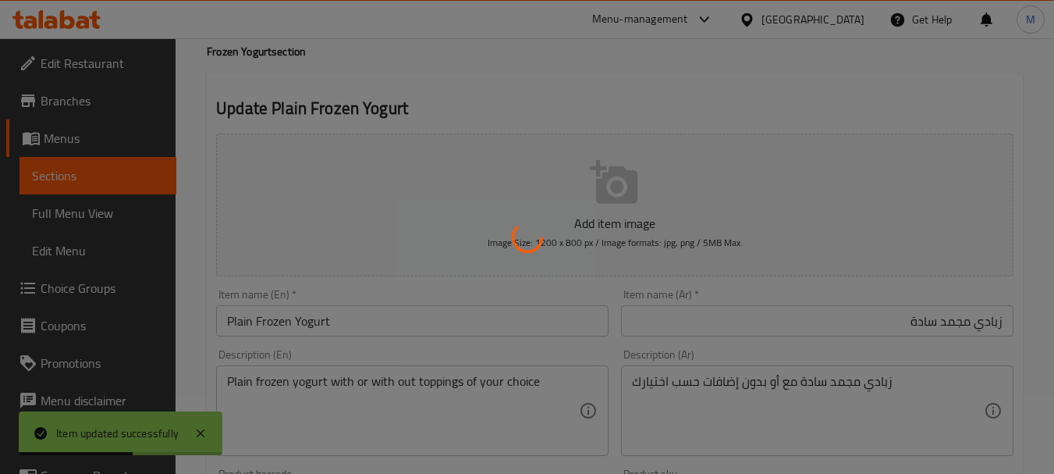
scroll to position [0, 0]
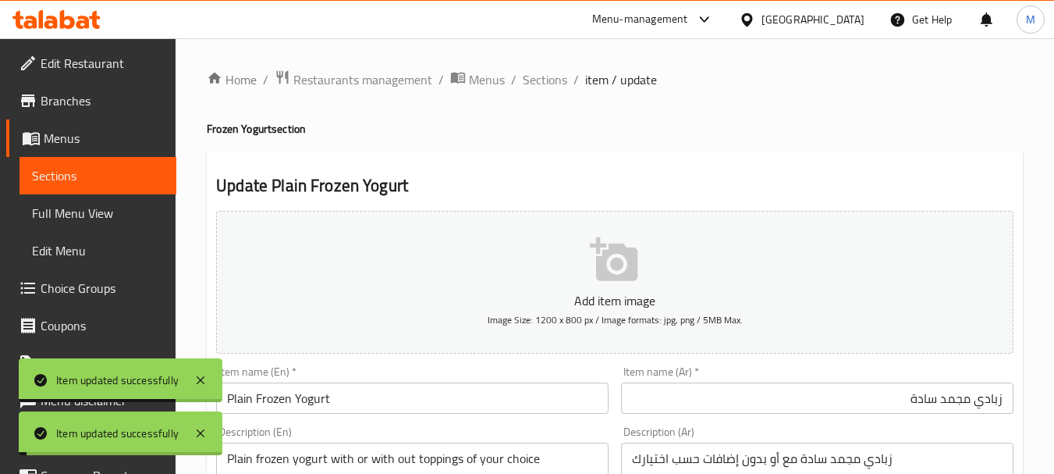
click at [544, 83] on span "Sections" at bounding box center [545, 79] width 44 height 19
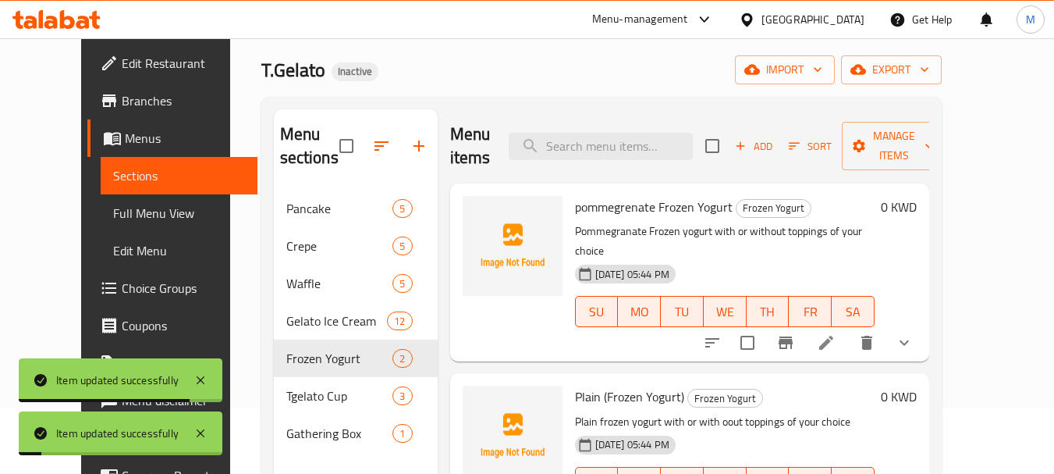
scroll to position [156, 0]
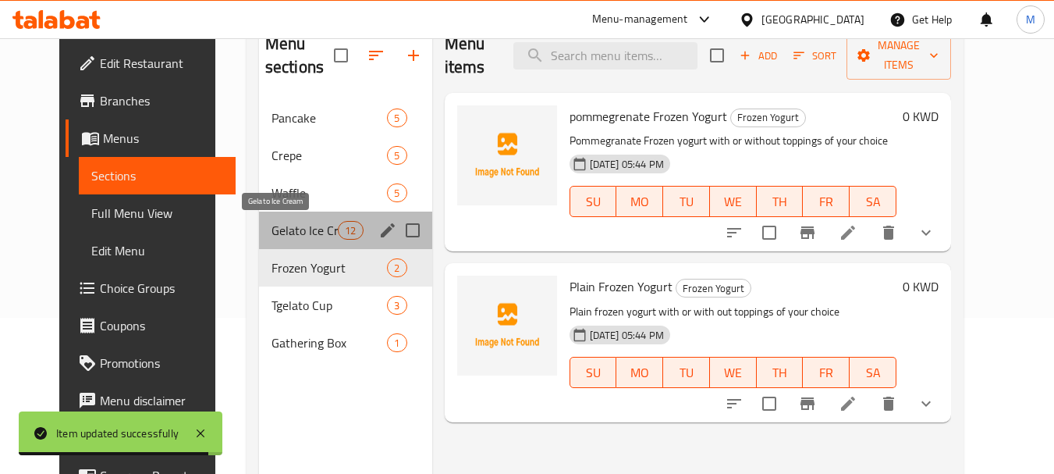
click at [293, 233] on span "Gelato Ice Cream" at bounding box center [305, 230] width 66 height 19
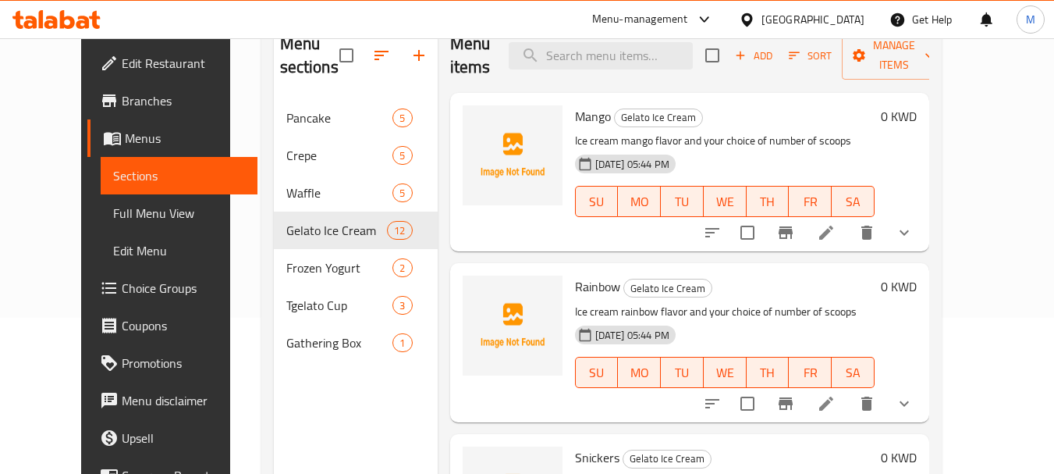
click at [836, 231] on icon at bounding box center [826, 232] width 19 height 19
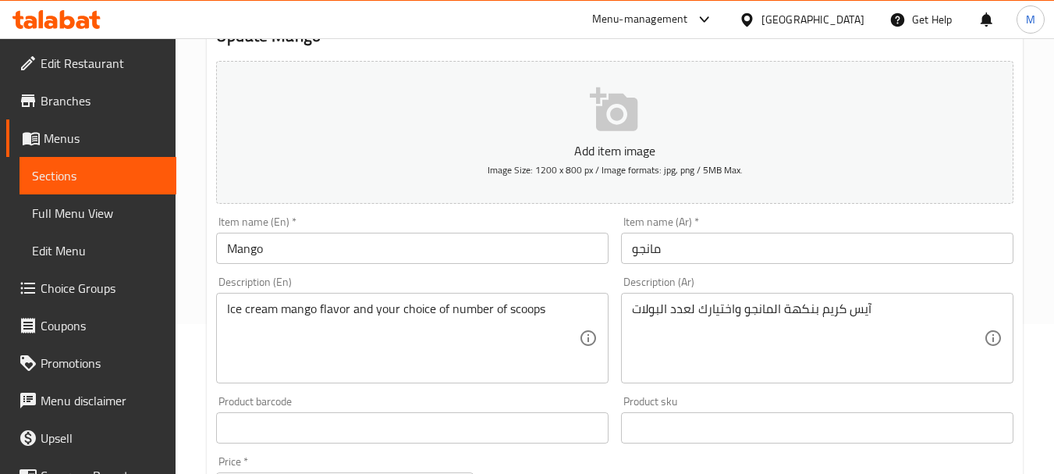
scroll to position [156, 0]
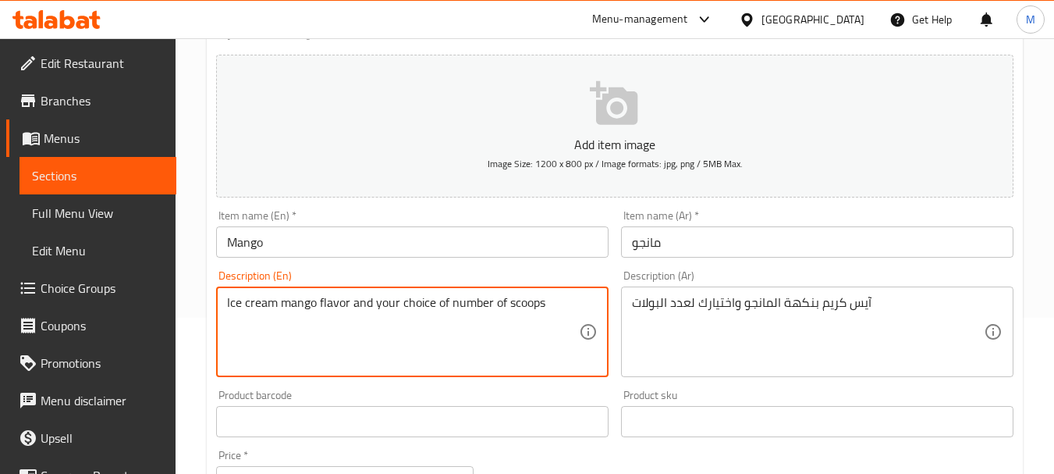
drag, startPoint x: 227, startPoint y: 305, endPoint x: 275, endPoint y: 301, distance: 48.5
click at [289, 244] on input "Mango" at bounding box center [412, 241] width 392 height 31
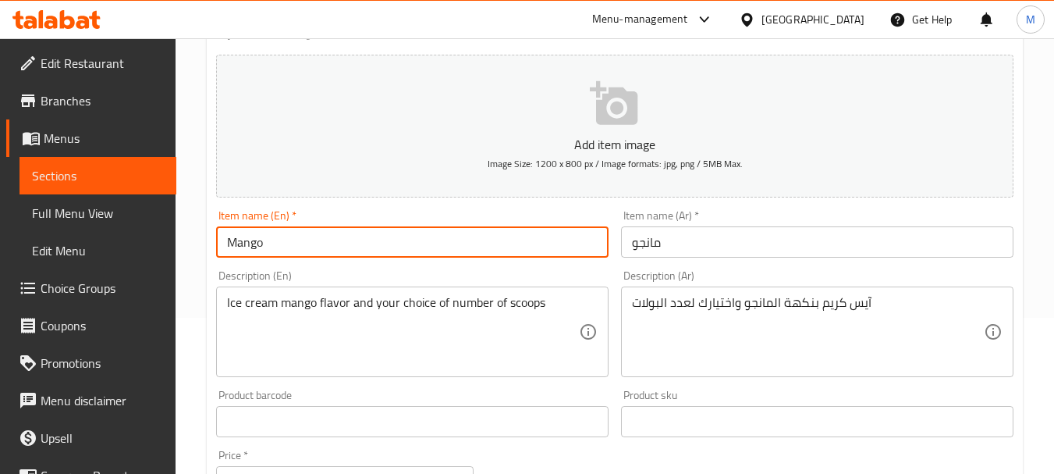
paste input "Ice cream"
type input "Mango Ice cream"
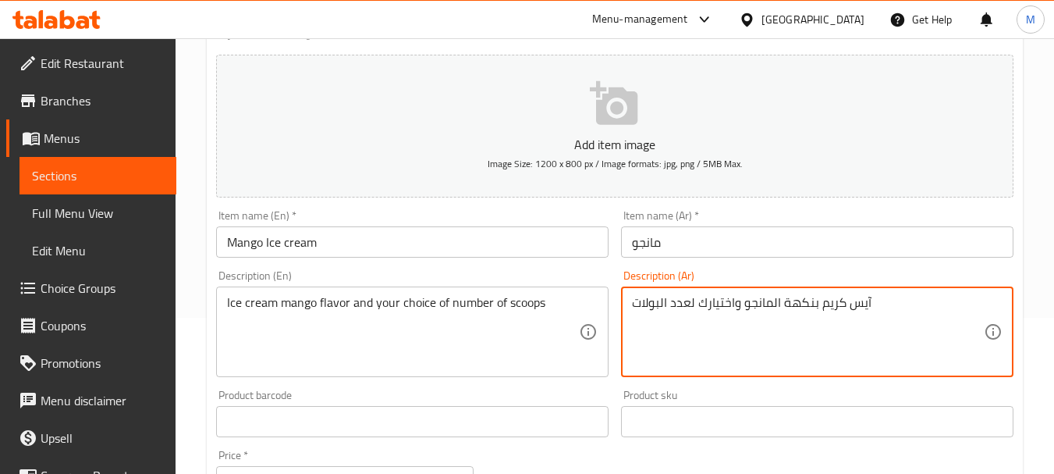
drag, startPoint x: 818, startPoint y: 305, endPoint x: 897, endPoint y: 300, distance: 79.0
drag, startPoint x: 751, startPoint y: 259, endPoint x: 744, endPoint y: 248, distance: 13.4
click at [751, 257] on div "Item name (Ar)   * مانجو Item name (Ar) *" at bounding box center [817, 234] width 405 height 60
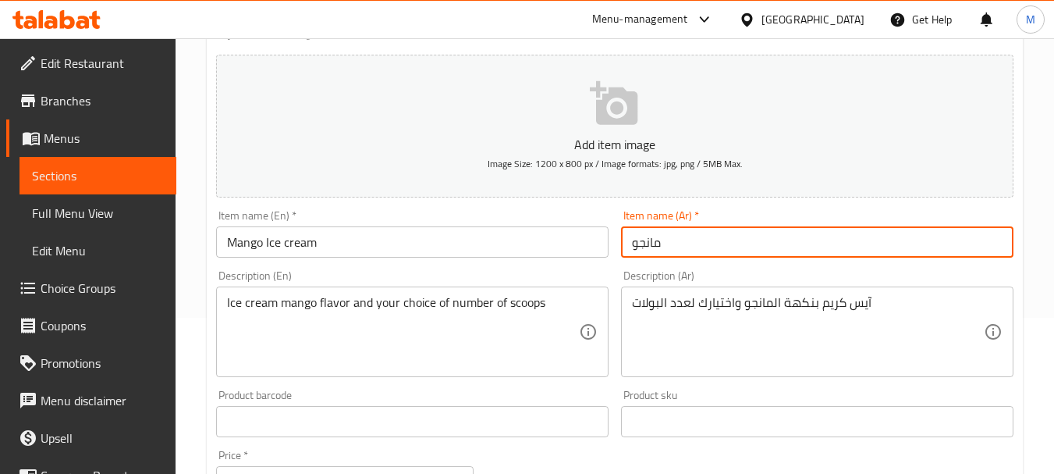
click at [744, 248] on input "مانجو" at bounding box center [817, 241] width 392 height 31
paste input "آيس كريم"
drag, startPoint x: 951, startPoint y: 243, endPoint x: 1029, endPoint y: 241, distance: 78.0
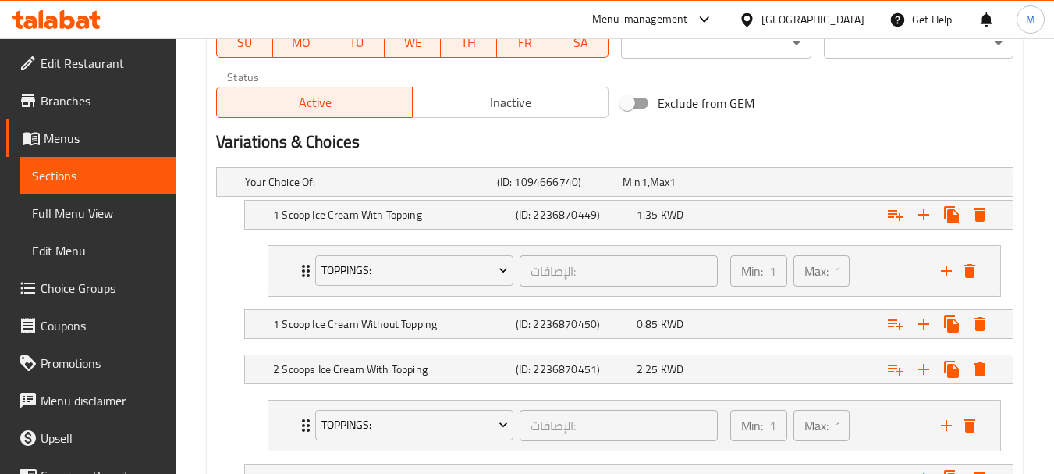
scroll to position [1014, 0]
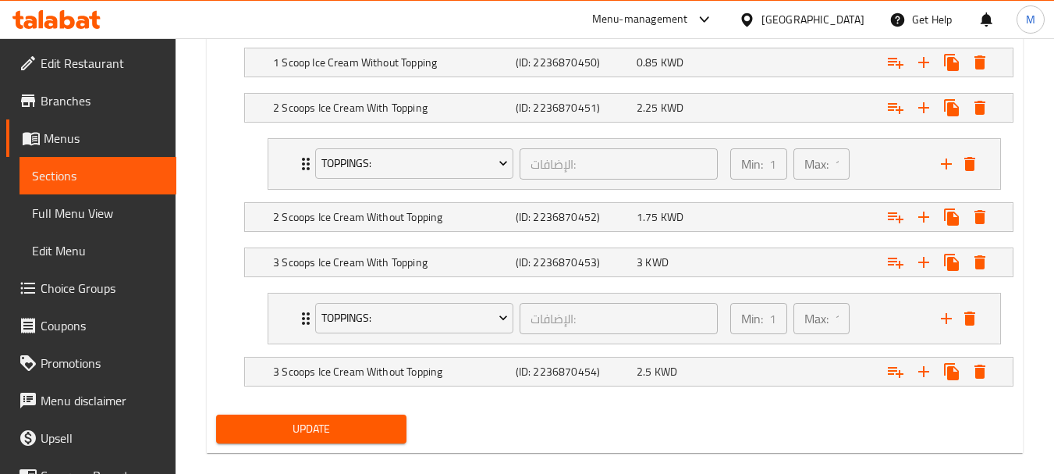
type input "آيس كريم مانجو"
click at [321, 432] on span "Update" at bounding box center [311, 429] width 165 height 20
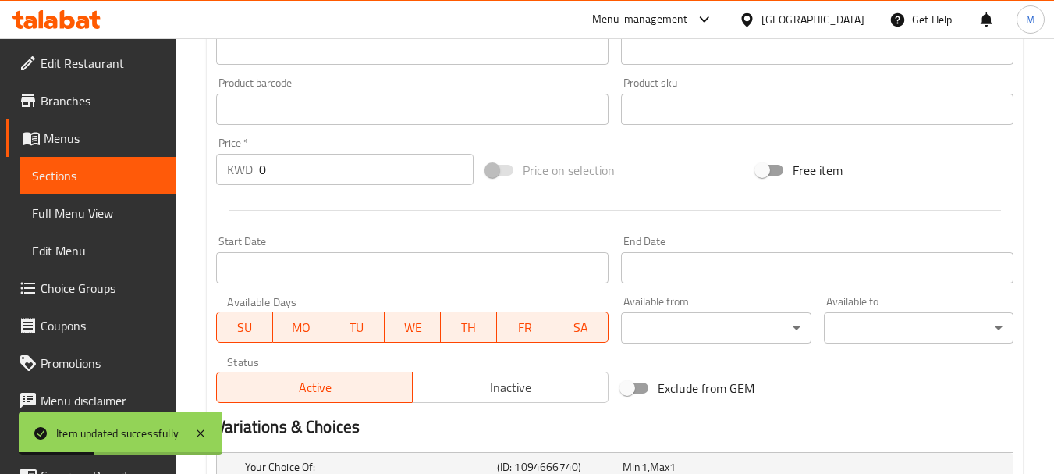
scroll to position [0, 0]
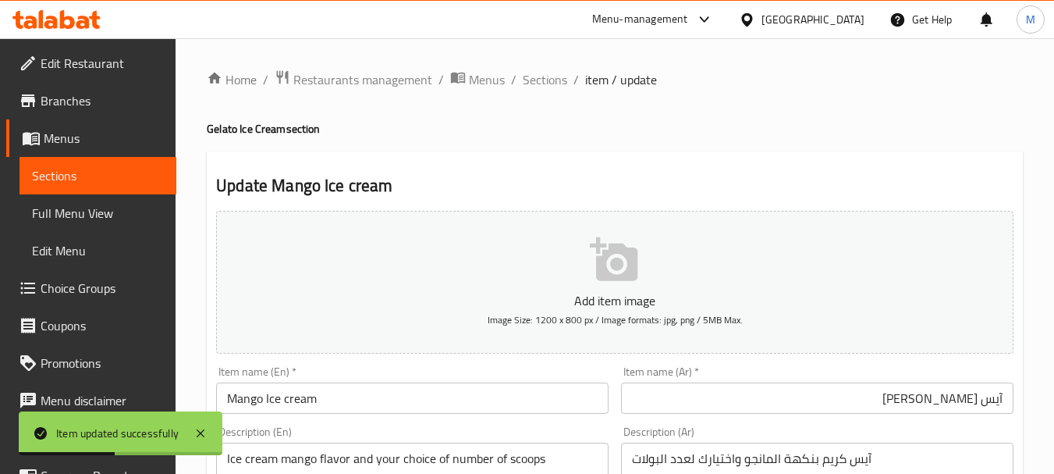
click at [548, 80] on span "Sections" at bounding box center [545, 79] width 44 height 19
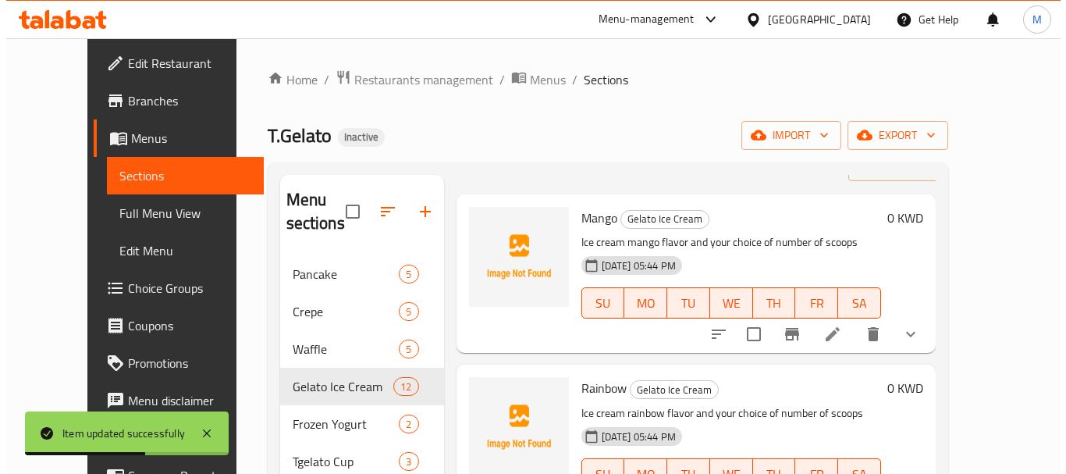
scroll to position [156, 0]
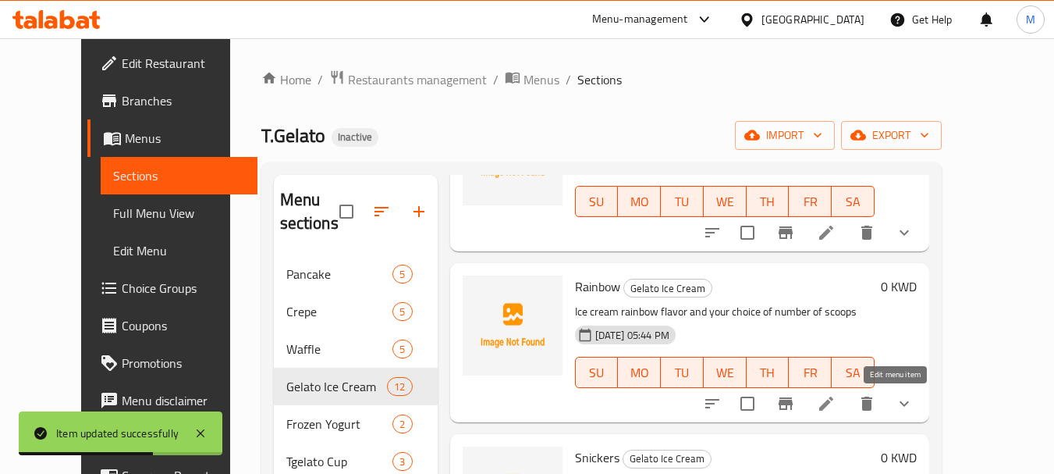
click at [836, 398] on icon at bounding box center [826, 403] width 19 height 19
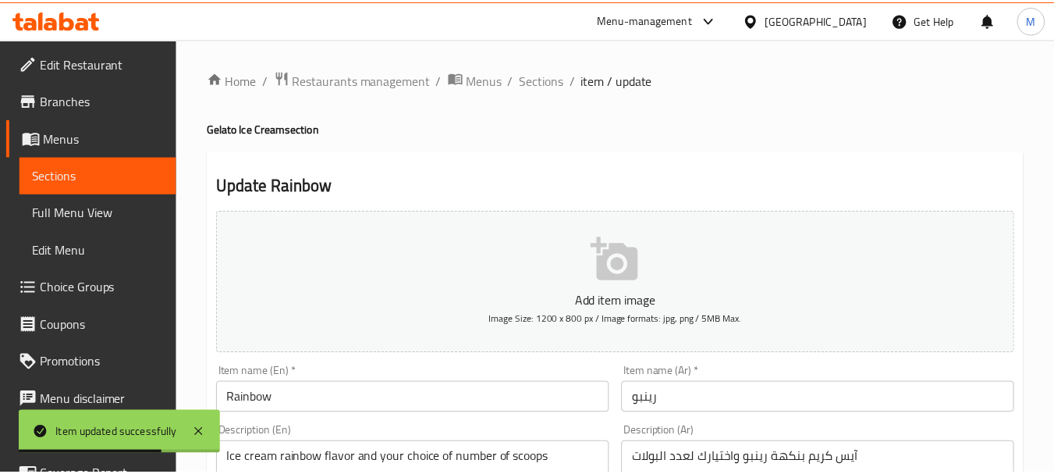
scroll to position [78, 0]
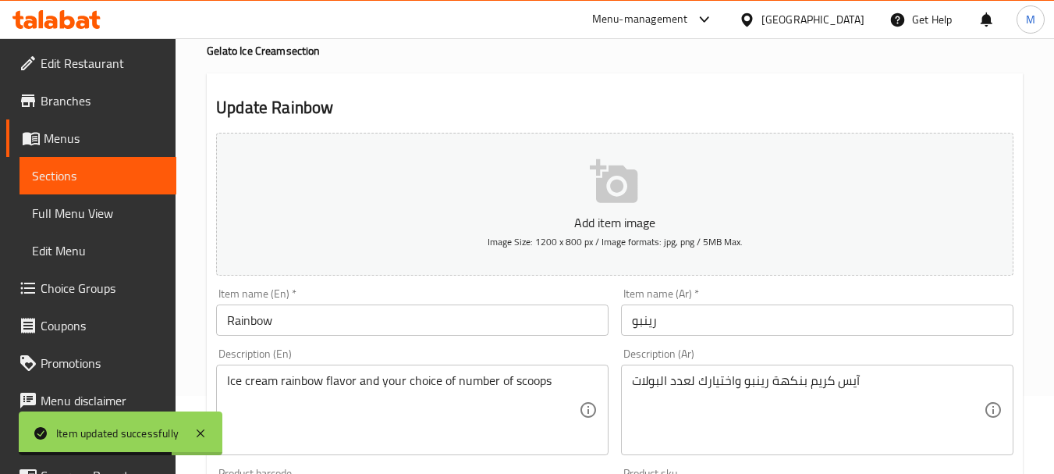
click at [777, 335] on input "رينبو" at bounding box center [817, 319] width 392 height 31
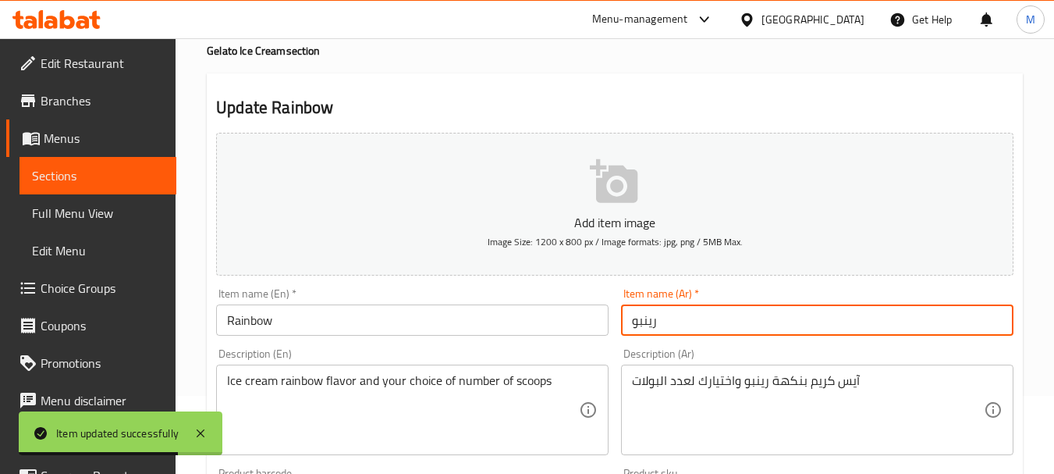
click at [783, 325] on input "رينبو" at bounding box center [817, 319] width 392 height 31
paste input "آيس كريم"
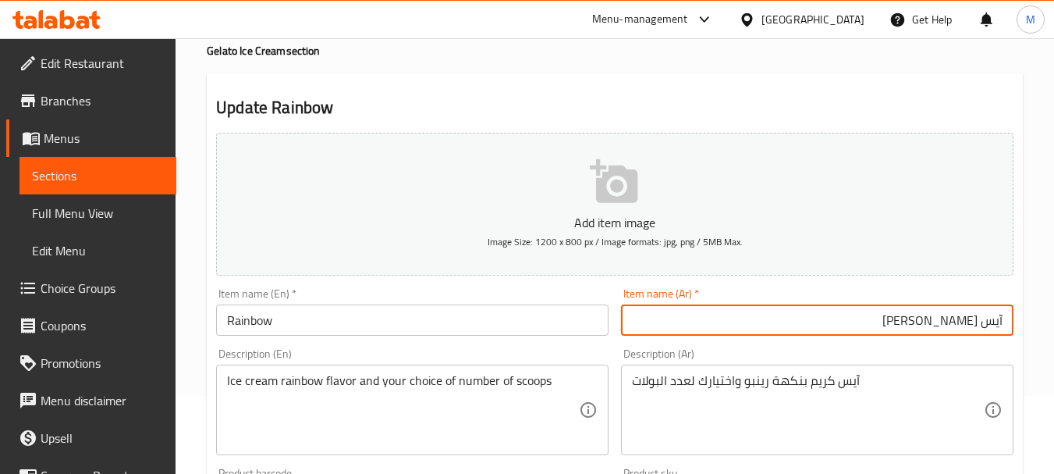
type input "آيس كريم رينبو"
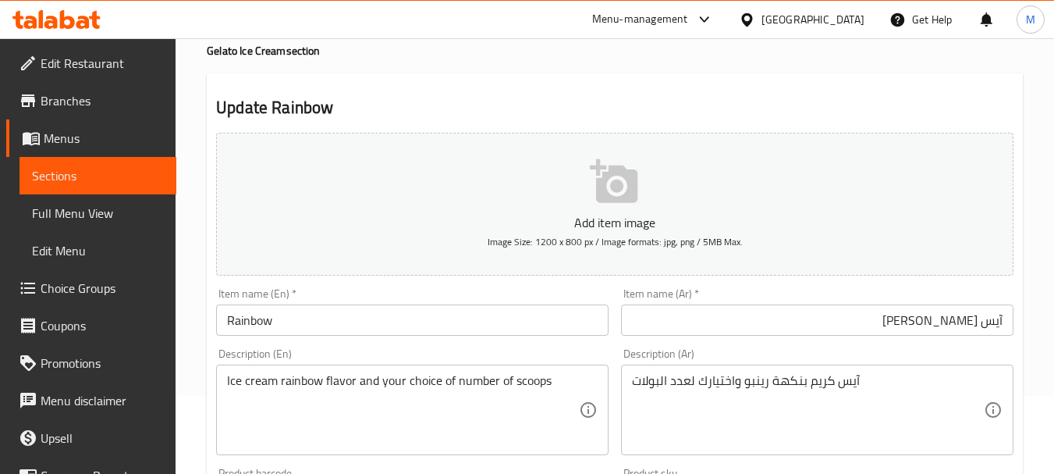
scroll to position [0, 0]
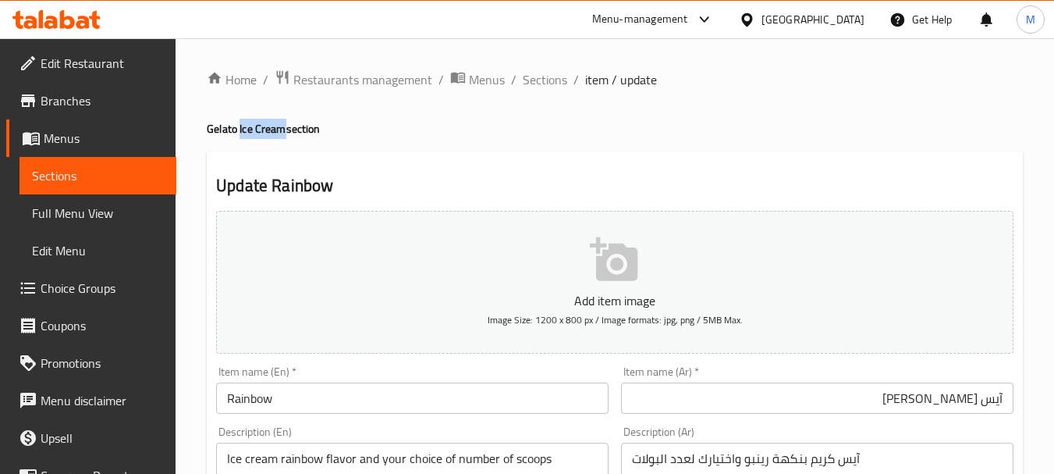
drag, startPoint x: 239, startPoint y: 127, endPoint x: 282, endPoint y: 126, distance: 43.7
click at [282, 126] on h4 "Gelato Ice Cream section" at bounding box center [615, 129] width 816 height 16
copy h4 "Ice Cream"
click at [331, 403] on input "Rainbow" at bounding box center [412, 397] width 392 height 31
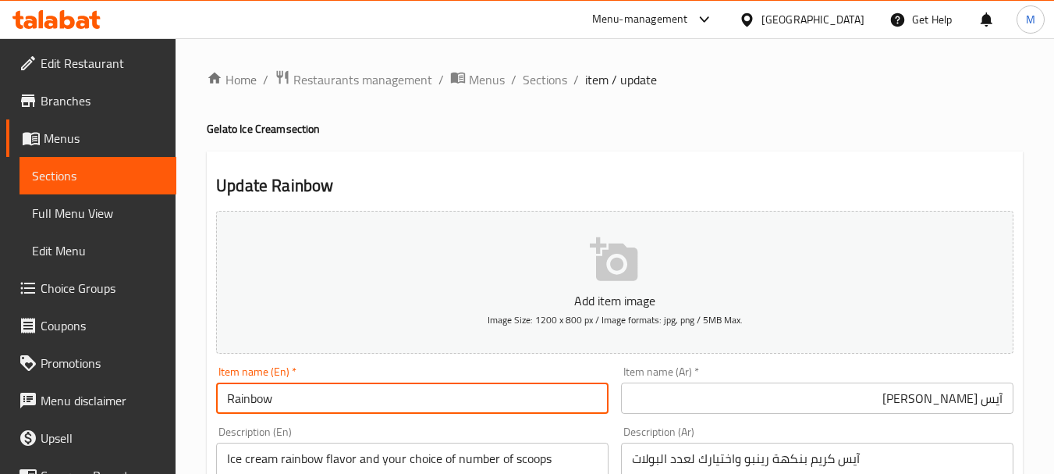
paste input "Ice Cream"
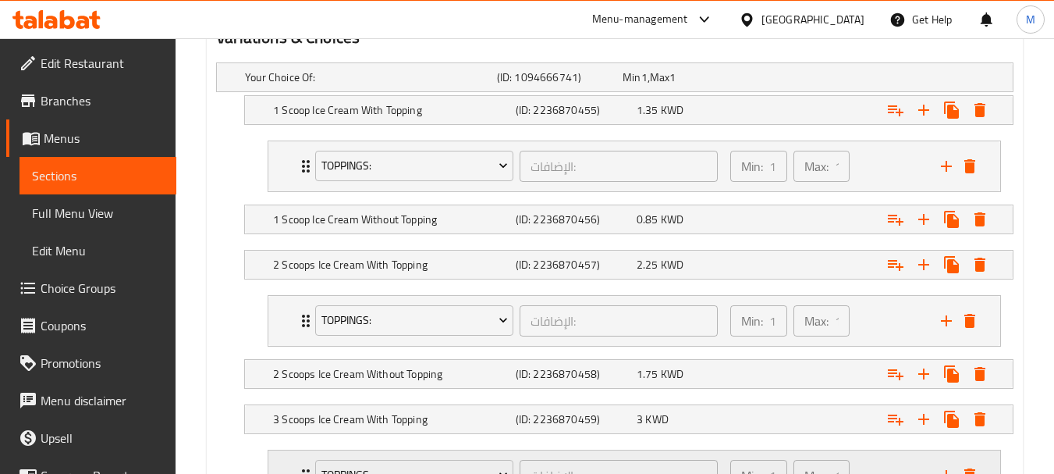
scroll to position [1037, 0]
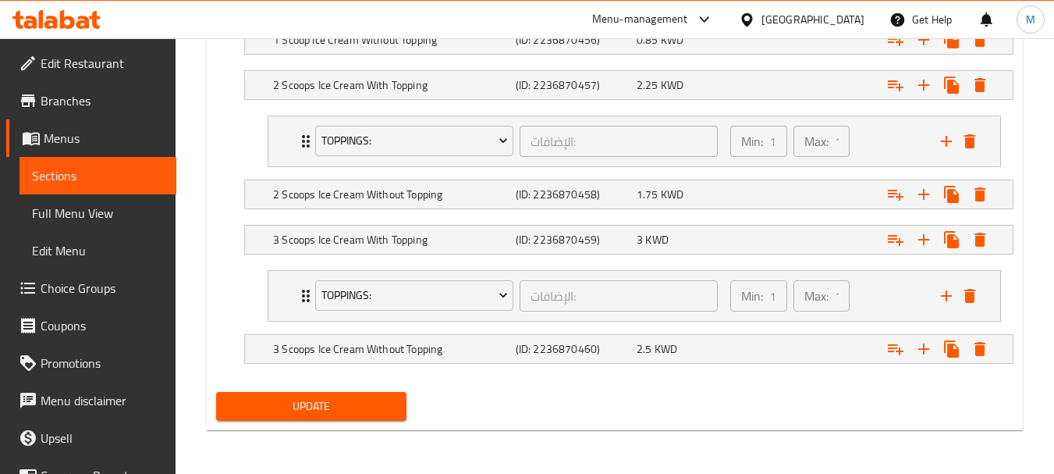
type input "Rainbow Ice Cream"
click at [307, 407] on span "Update" at bounding box center [311, 406] width 165 height 20
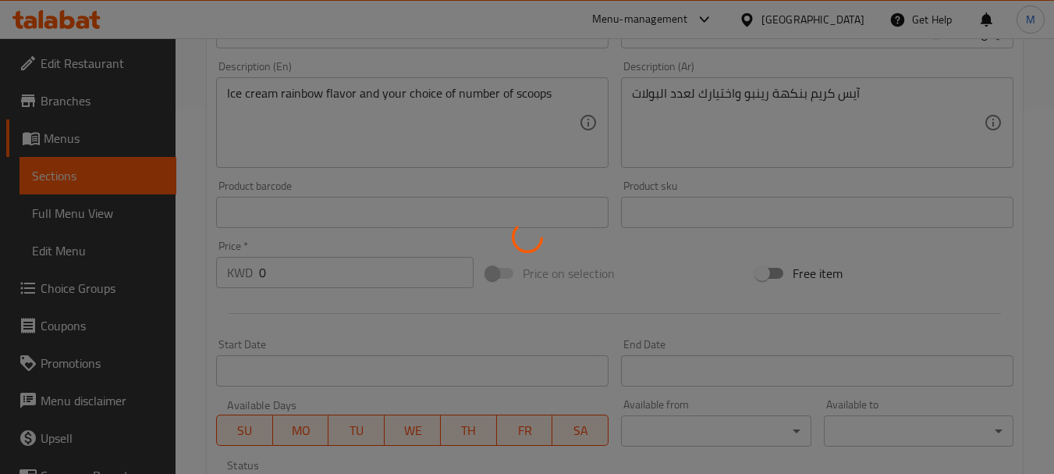
scroll to position [0, 0]
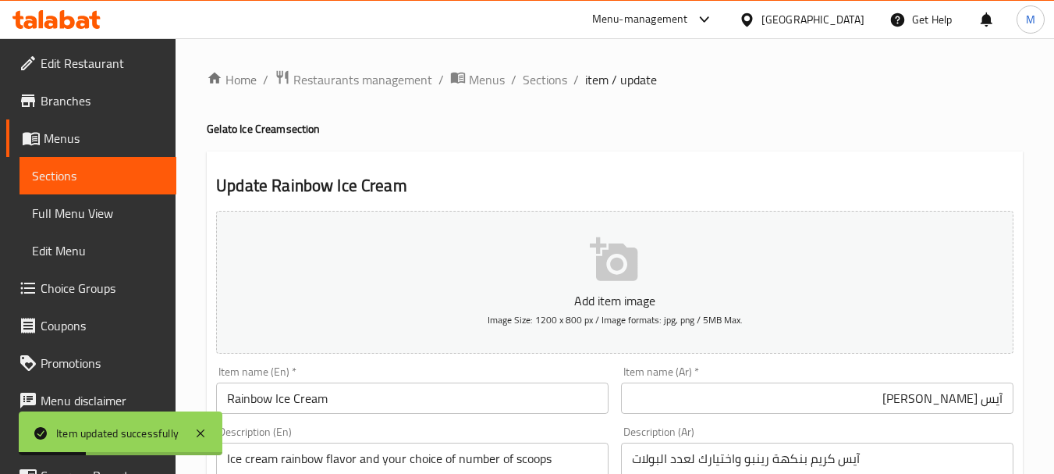
click at [548, 79] on span "Sections" at bounding box center [545, 79] width 44 height 19
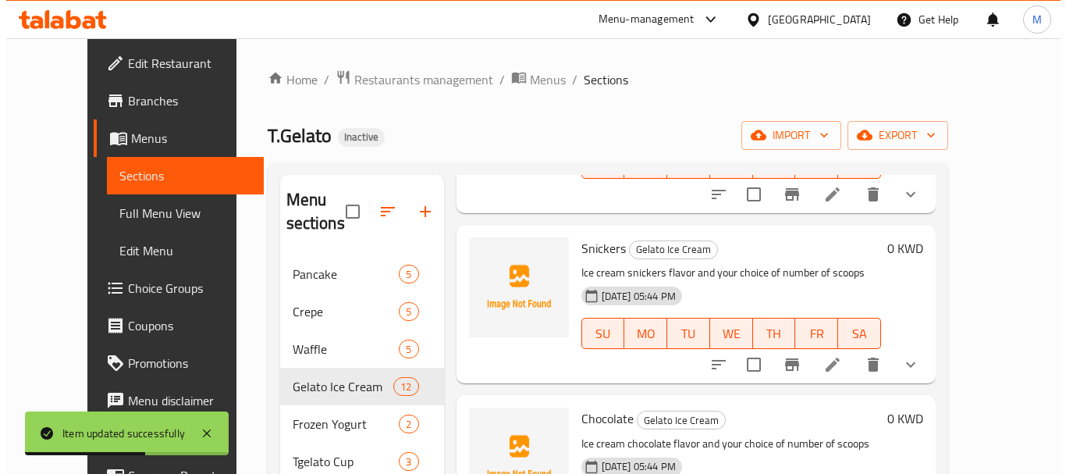
scroll to position [390, 0]
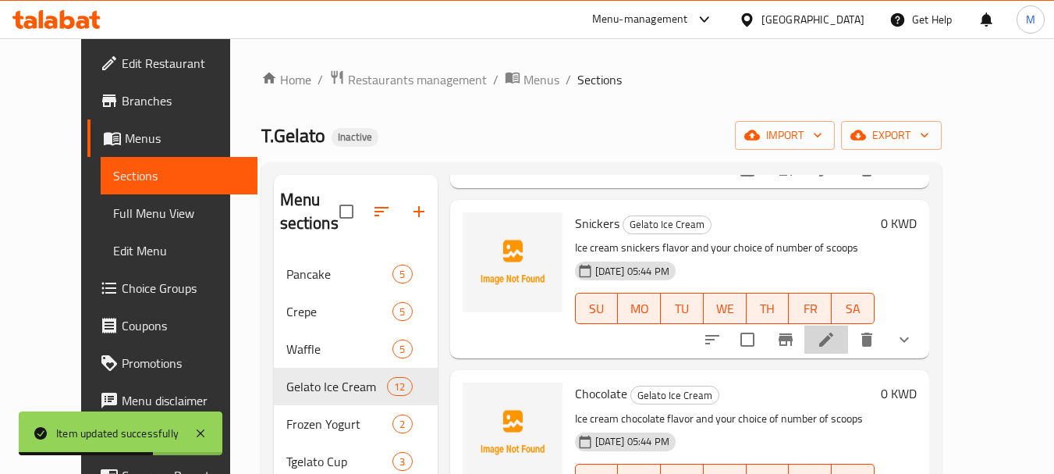
click at [848, 350] on li at bounding box center [826, 339] width 44 height 28
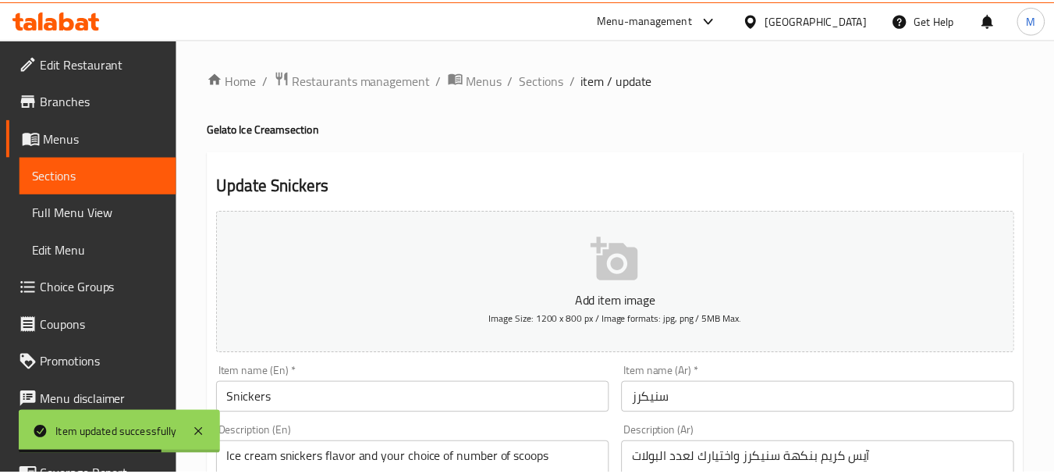
scroll to position [78, 0]
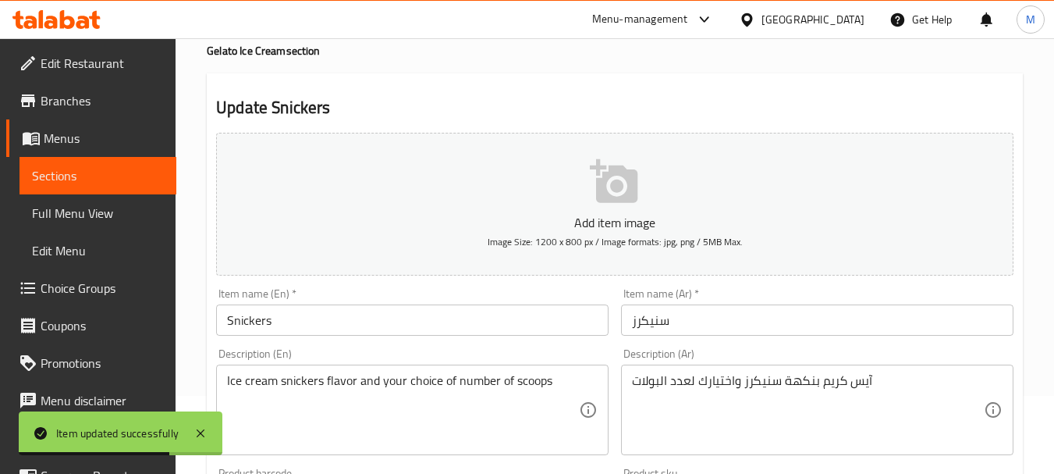
click at [318, 316] on input "Snickers" at bounding box center [412, 319] width 392 height 31
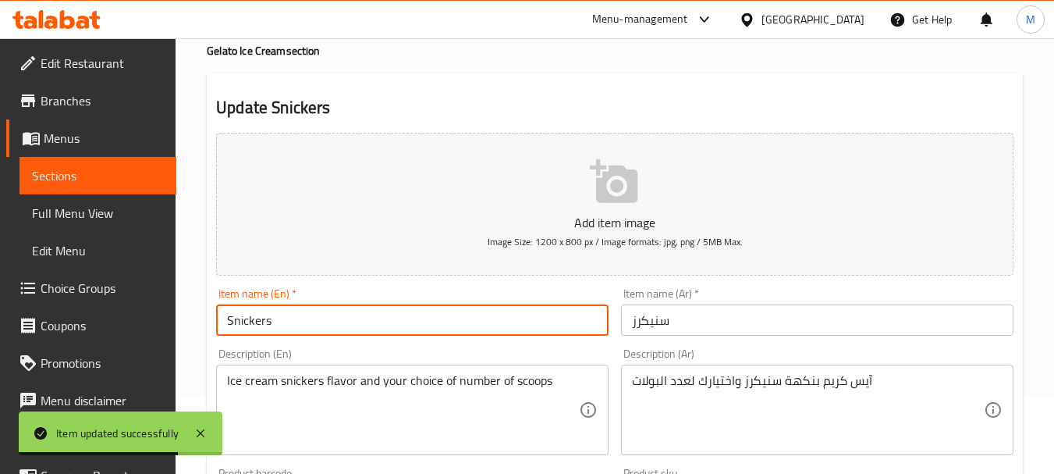
paste input "Ice Cream"
type input "Snickers Ice Cream"
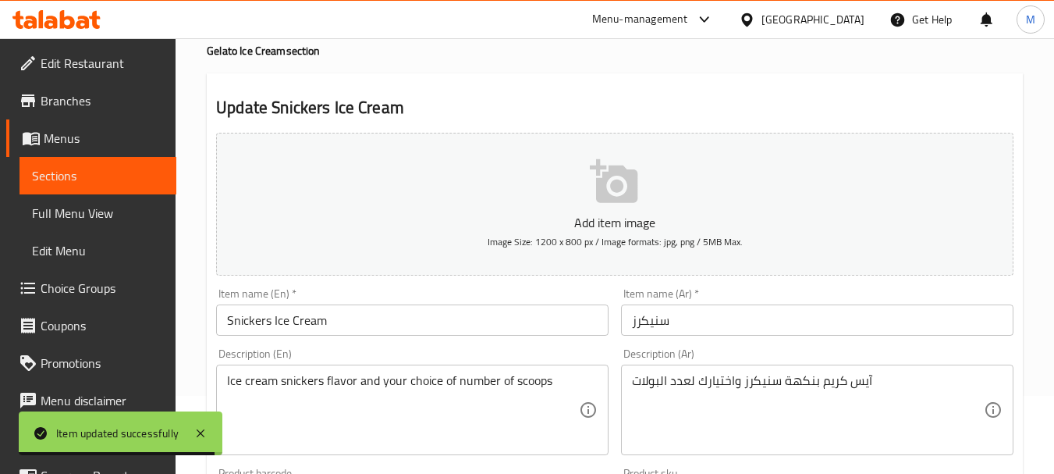
click at [783, 326] on input "سنيكرز" at bounding box center [817, 319] width 392 height 31
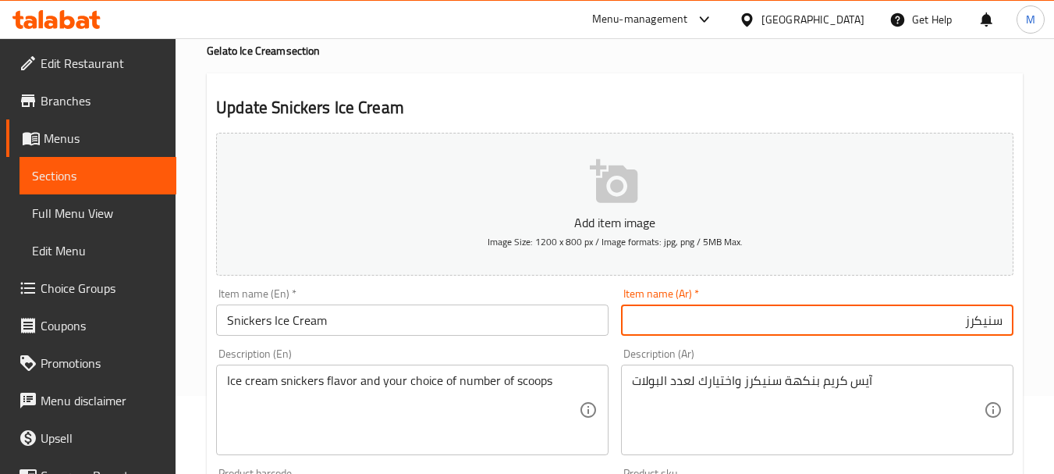
paste input "آيس كريم"
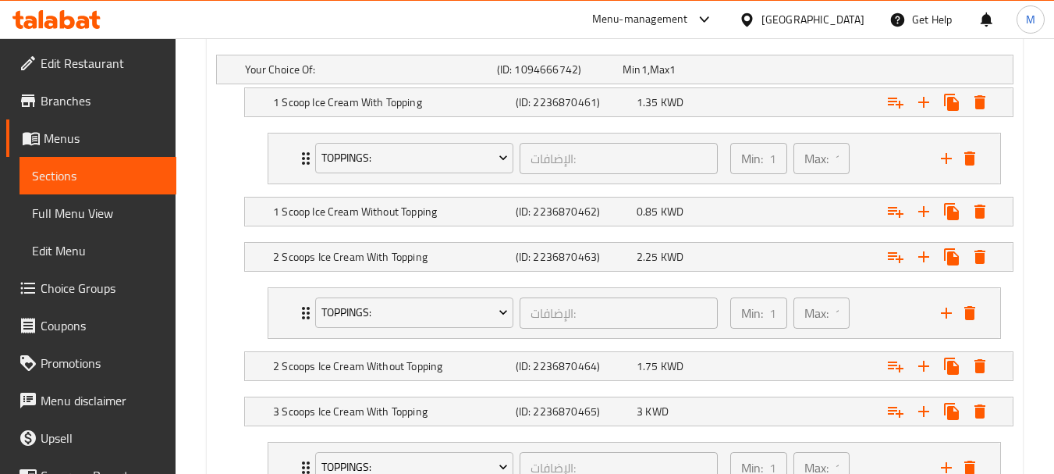
scroll to position [1037, 0]
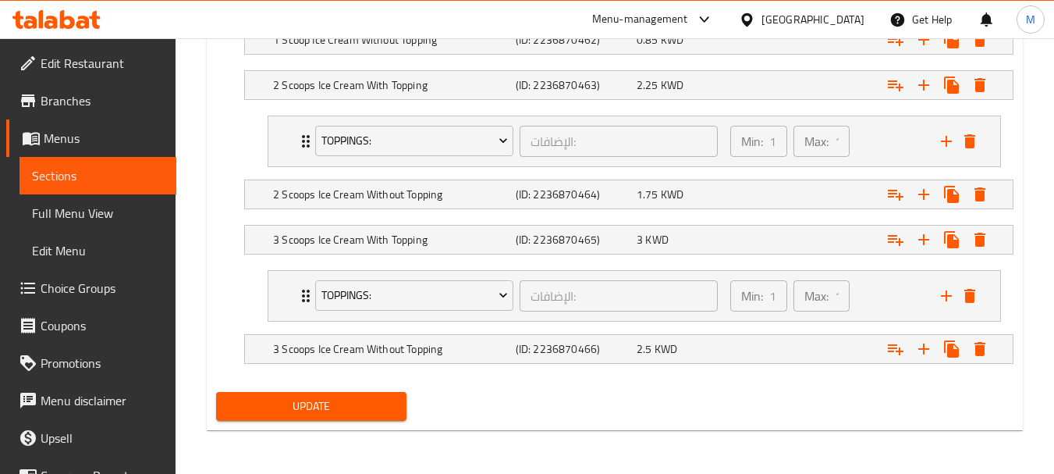
type input "آيس كريم سنيكرز"
click at [308, 406] on span "Update" at bounding box center [311, 406] width 165 height 20
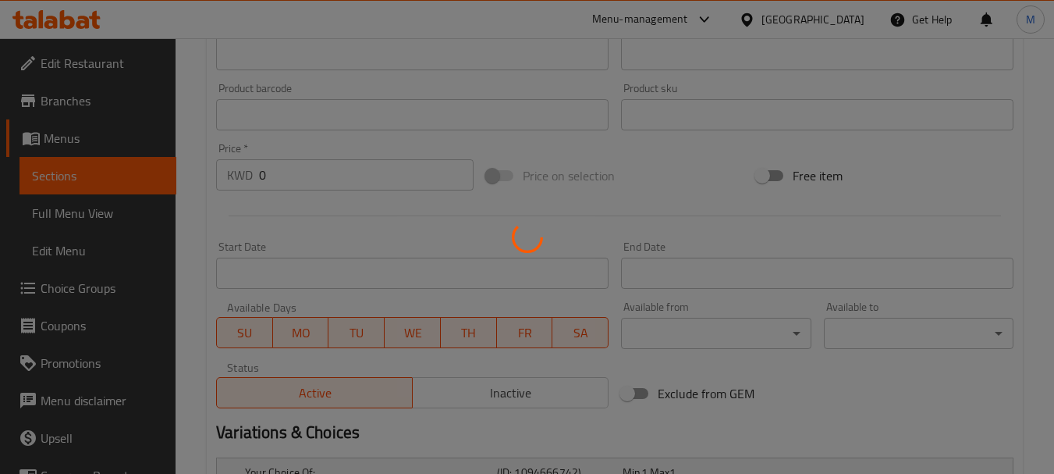
scroll to position [0, 0]
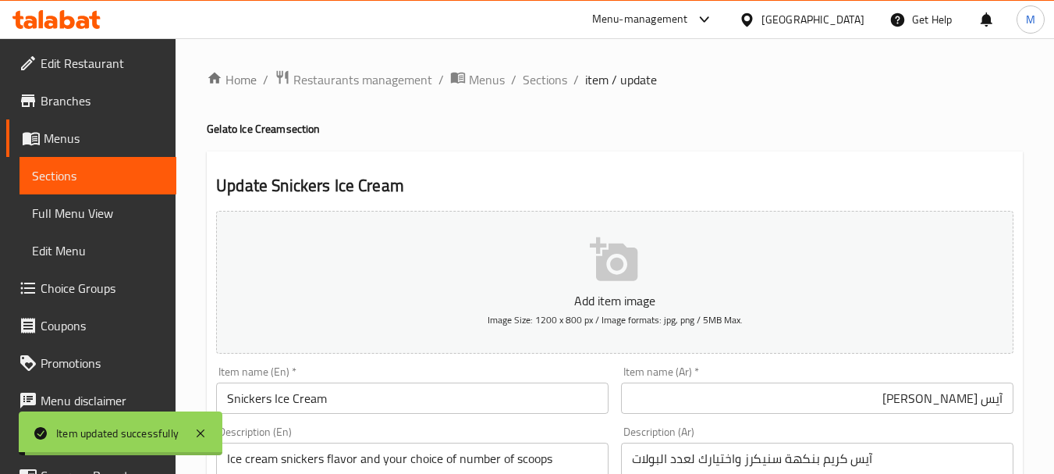
click at [545, 80] on span "Sections" at bounding box center [545, 79] width 44 height 19
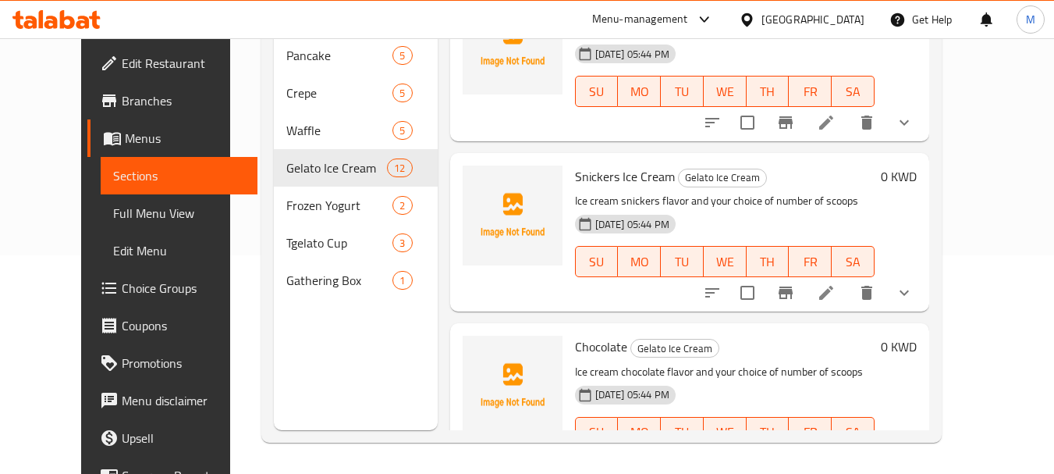
scroll to position [312, 0]
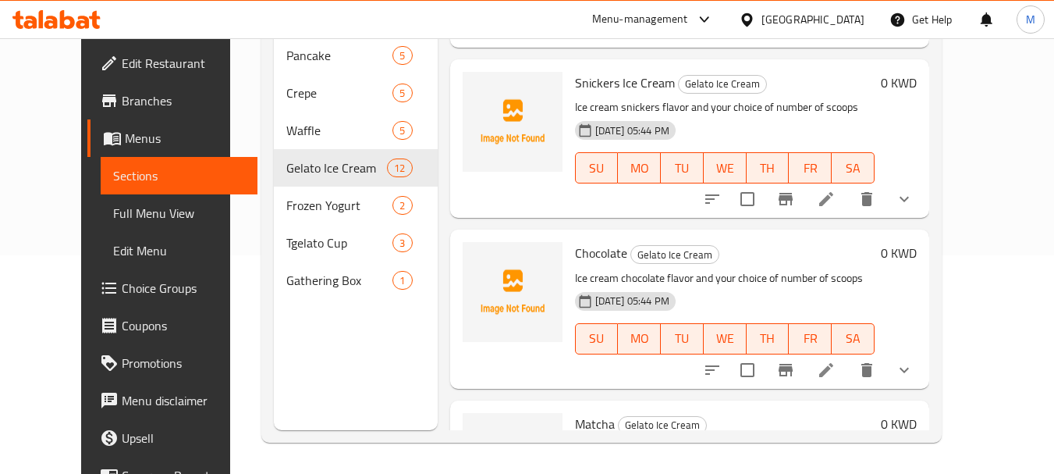
click at [836, 365] on icon at bounding box center [826, 369] width 19 height 19
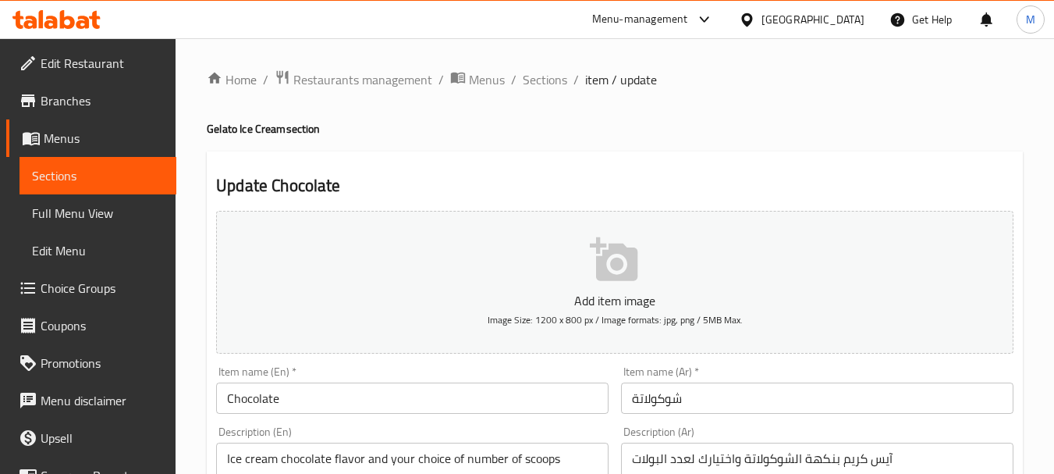
click at [304, 396] on input "Chocolate" at bounding box center [412, 397] width 392 height 31
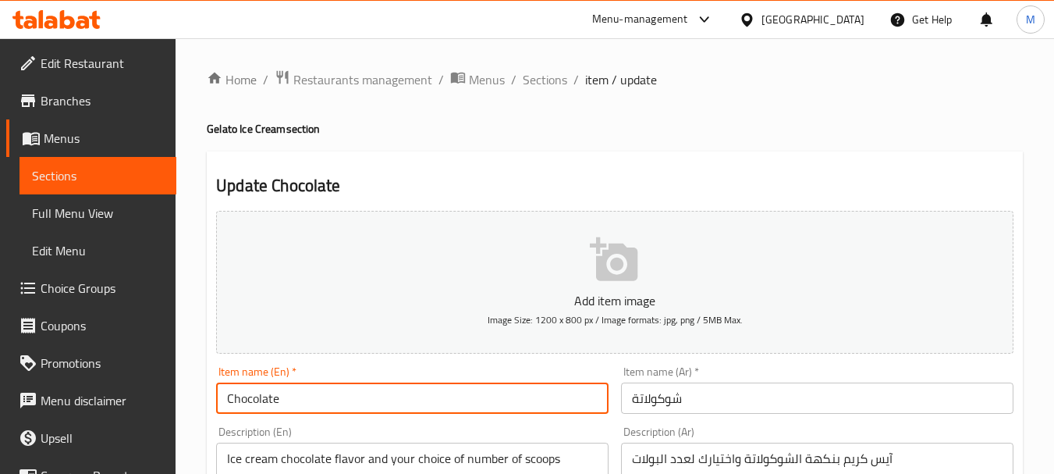
paste input "آيس كريم"
type input "Chocolate"
click at [715, 396] on input "شوكولاتة" at bounding box center [817, 397] width 392 height 31
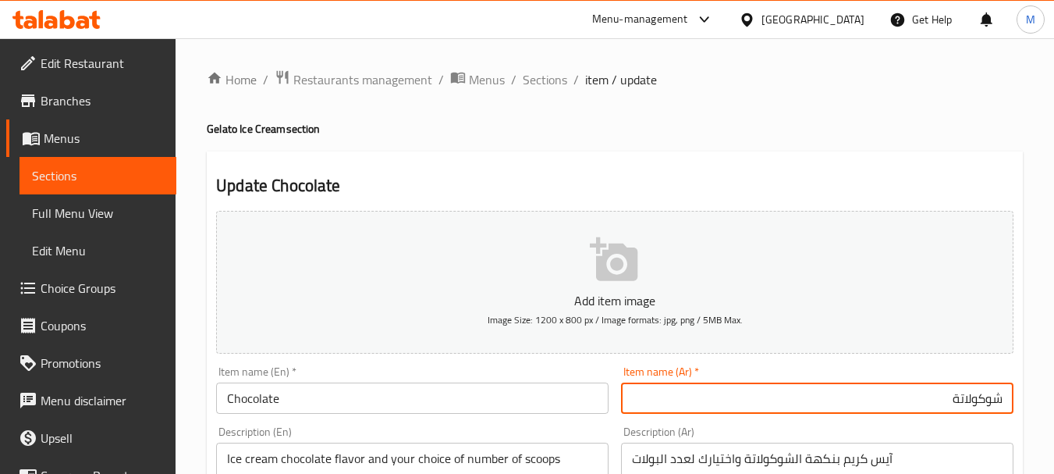
paste input "آيس كريم"
type input "آيس كريم شوكولاتة"
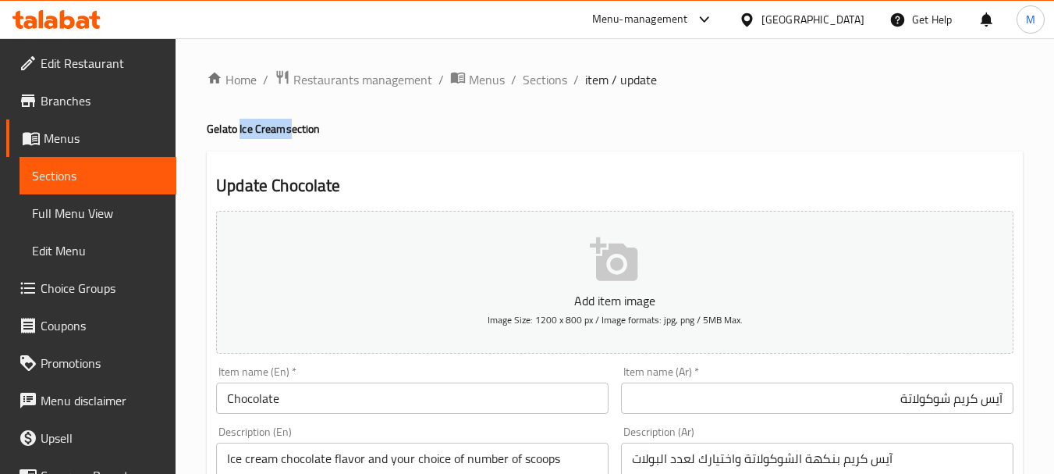
drag, startPoint x: 257, startPoint y: 130, endPoint x: 289, endPoint y: 126, distance: 31.5
click at [289, 126] on h4 "Gelato Ice Cream section" at bounding box center [615, 129] width 816 height 16
copy h4 "Ice Cream"
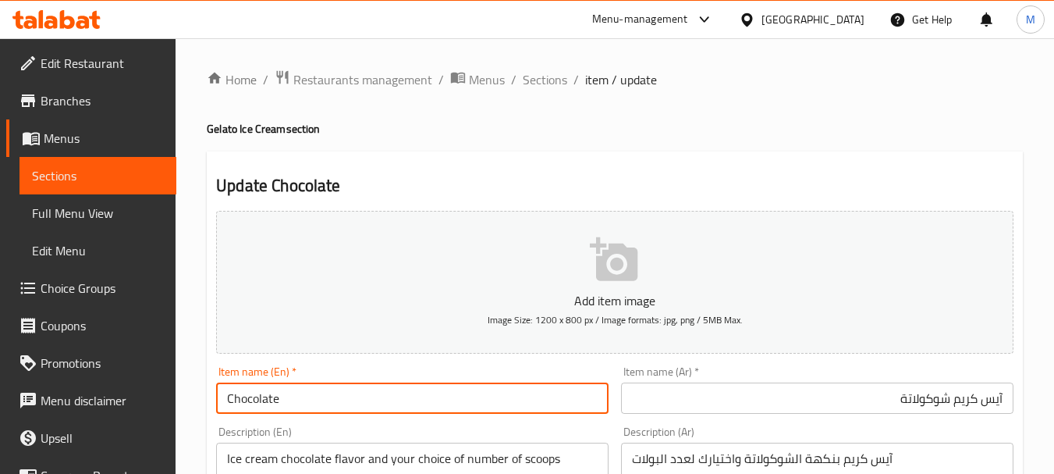
click at [308, 403] on input "Chocolate" at bounding box center [412, 397] width 392 height 31
paste input "Ice Cream"
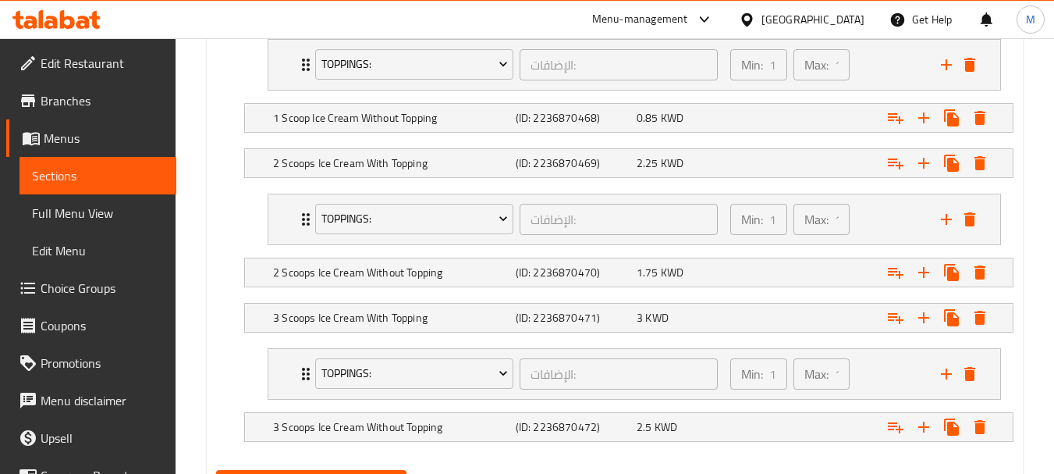
click at [335, 403] on li "Toppings: الإضافات: ​ Min: 1 ​ Max: 1 ​ Pomegranate (ID: 2236876823) 0 KWD Name…" at bounding box center [634, 374] width 758 height 64
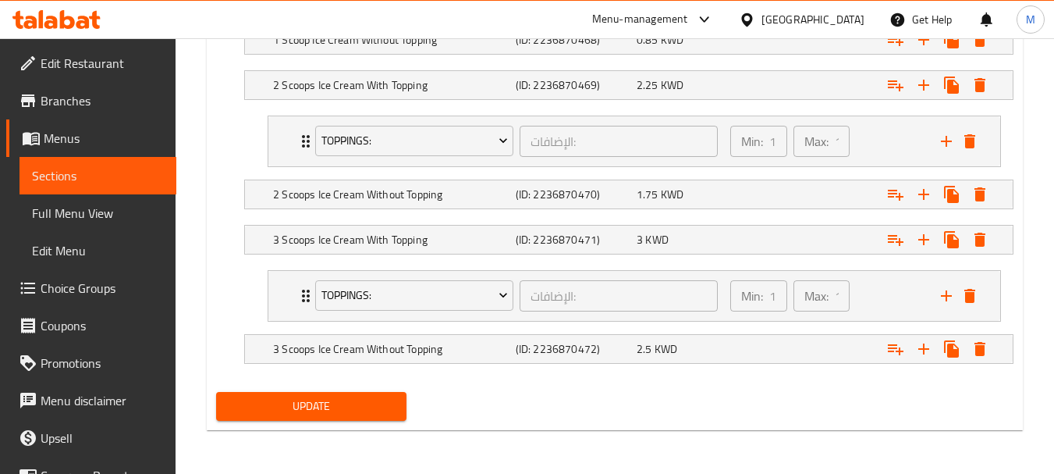
type input "Chocolate Ice Cream"
click at [332, 403] on span "Update" at bounding box center [311, 406] width 165 height 20
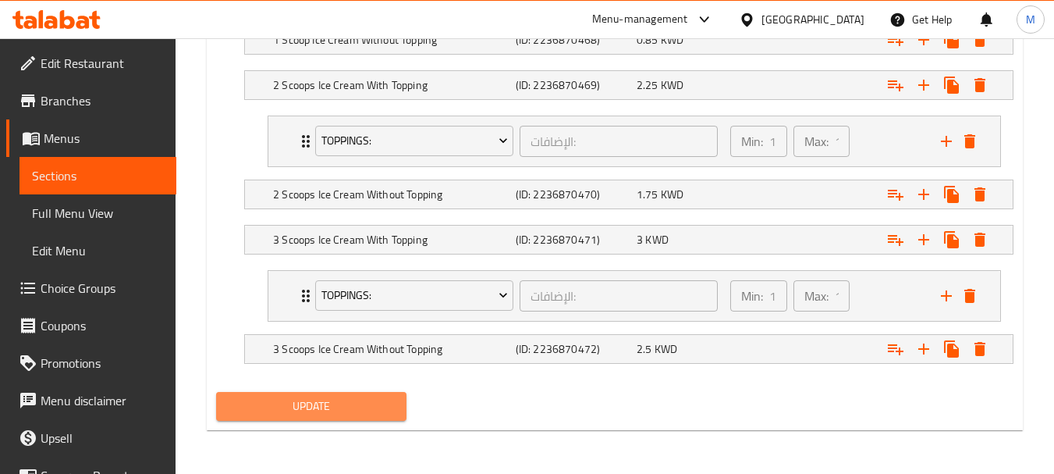
click at [339, 395] on button "Update" at bounding box center [311, 406] width 190 height 29
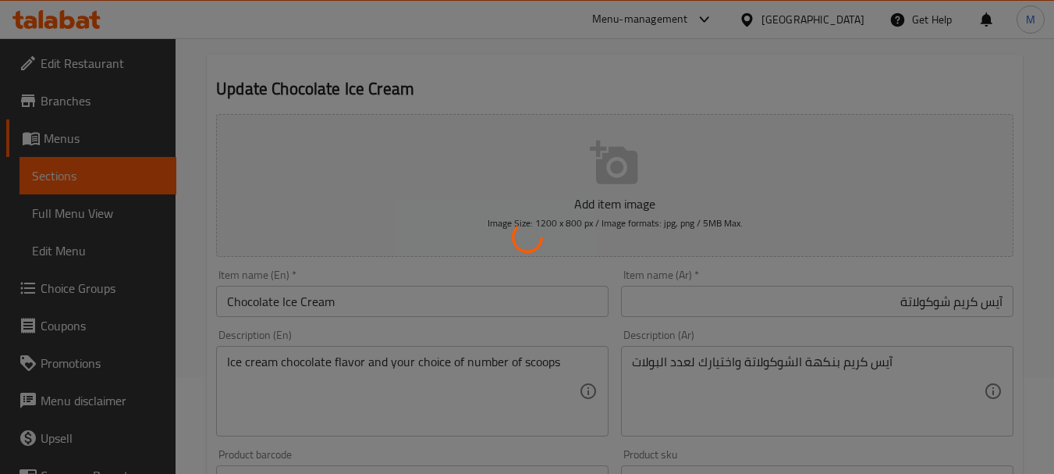
scroll to position [0, 0]
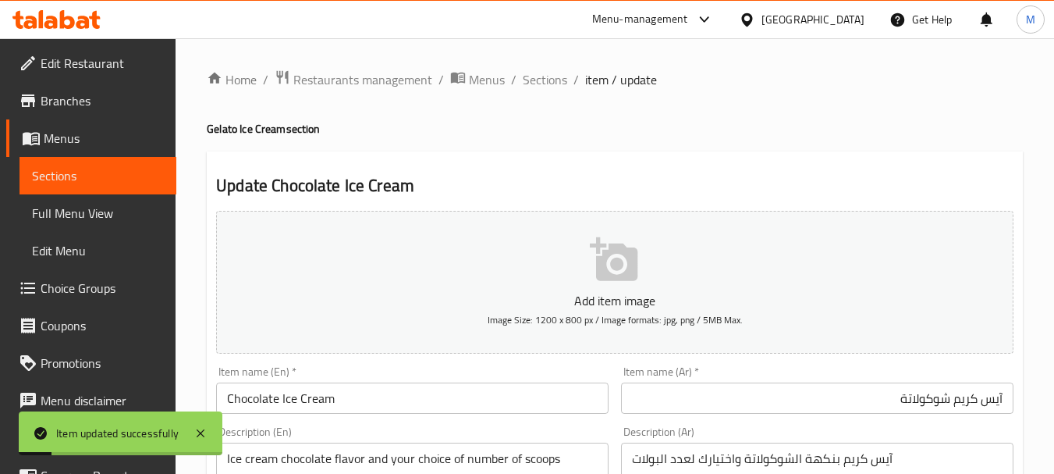
click at [539, 82] on span "Sections" at bounding box center [545, 79] width 44 height 19
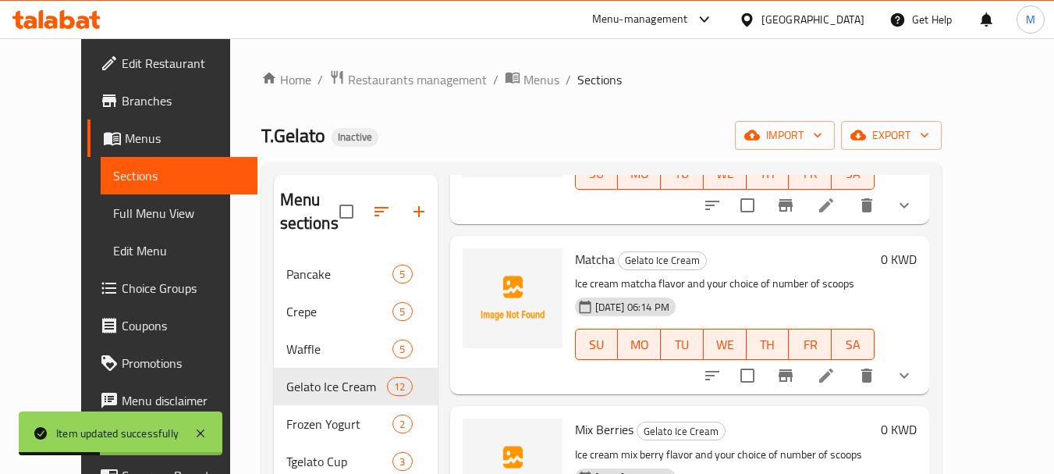
scroll to position [702, 0]
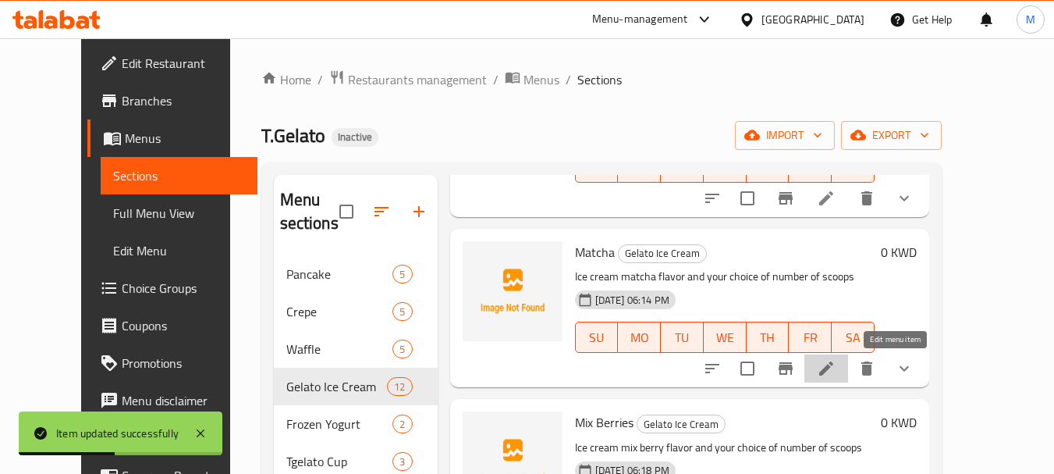
click at [836, 378] on icon at bounding box center [826, 368] width 19 height 19
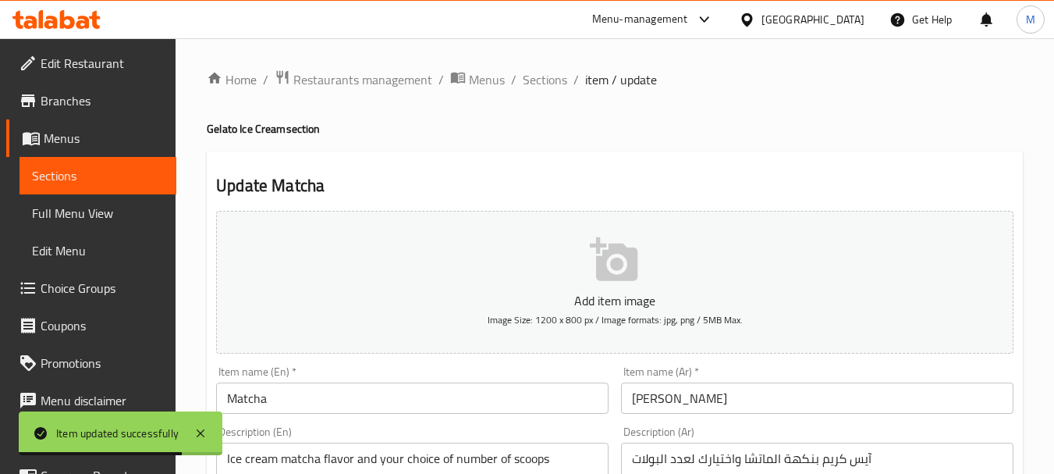
click at [306, 410] on input "Matcha" at bounding box center [412, 397] width 392 height 31
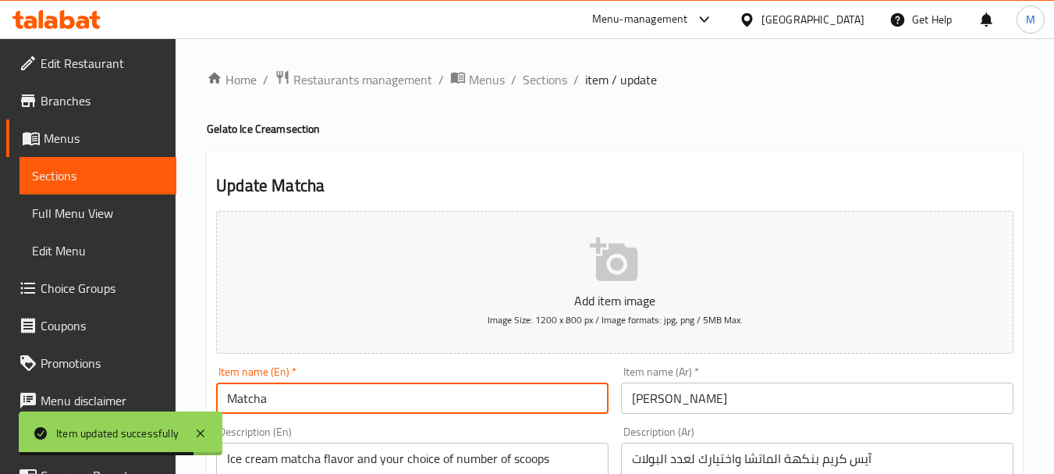
paste input "Ice Cream"
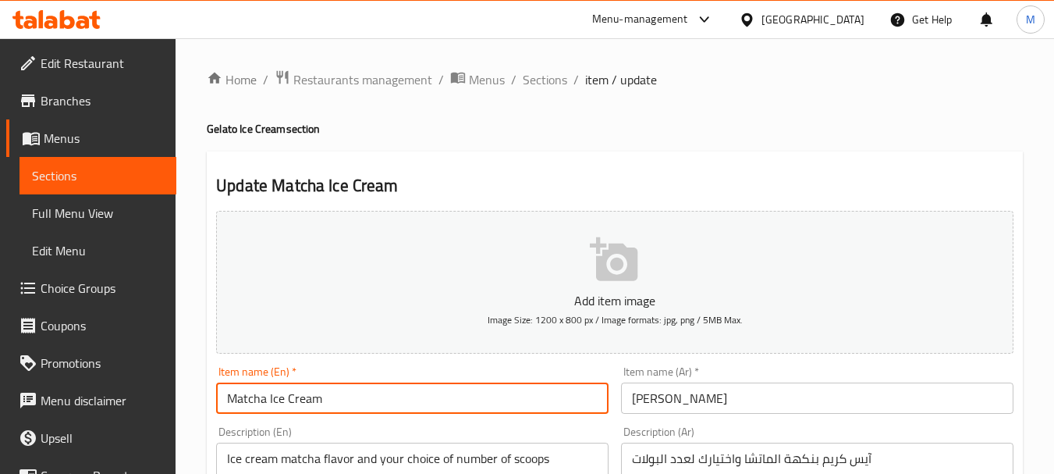
type input "Matcha Ice Cream"
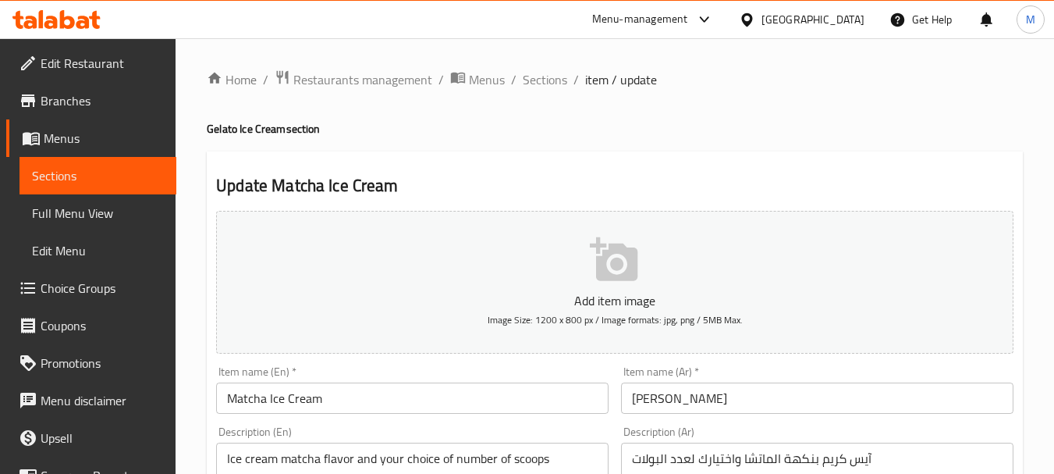
click at [698, 410] on input "[PERSON_NAME]" at bounding box center [817, 397] width 392 height 31
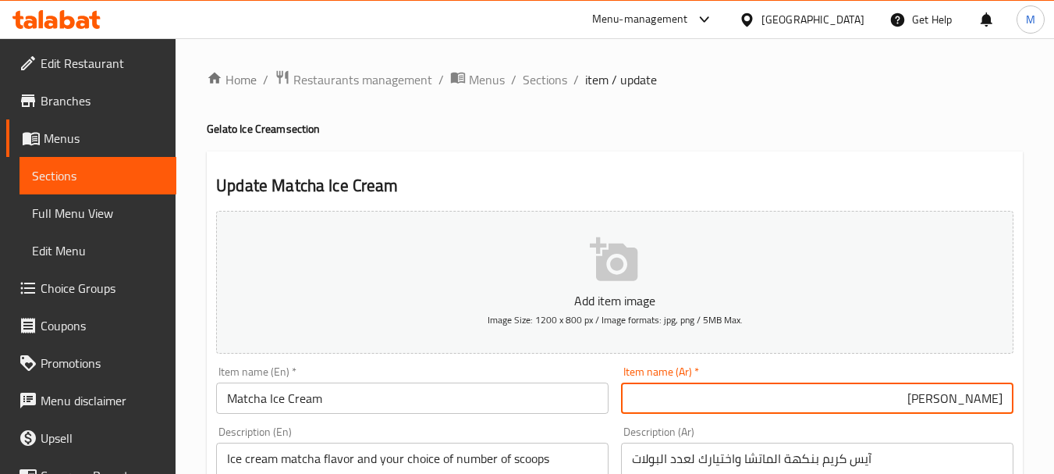
paste input "آيس كريم"
type input "آيس كريم ماتشا"
click at [493, 420] on div "Description (En) Ice cream matcha flavor and your choice of number of scoops De…" at bounding box center [412, 479] width 405 height 119
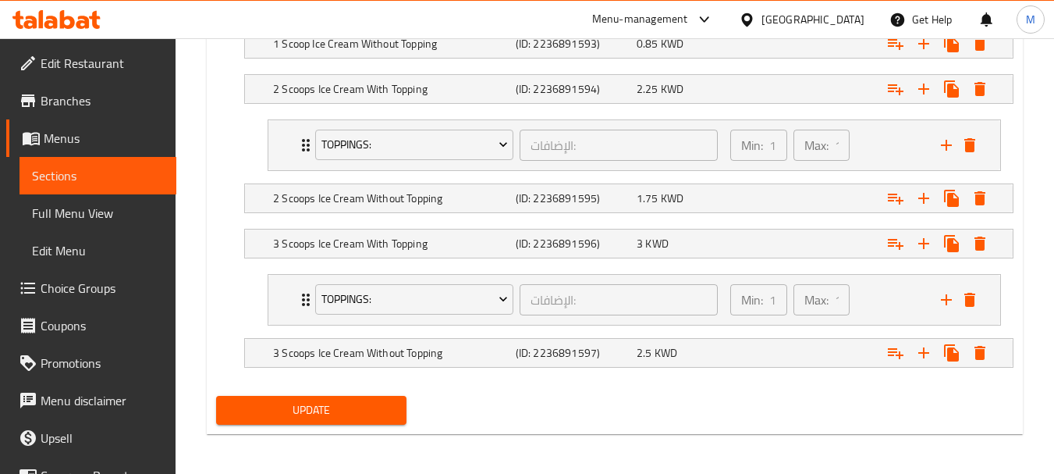
scroll to position [1037, 0]
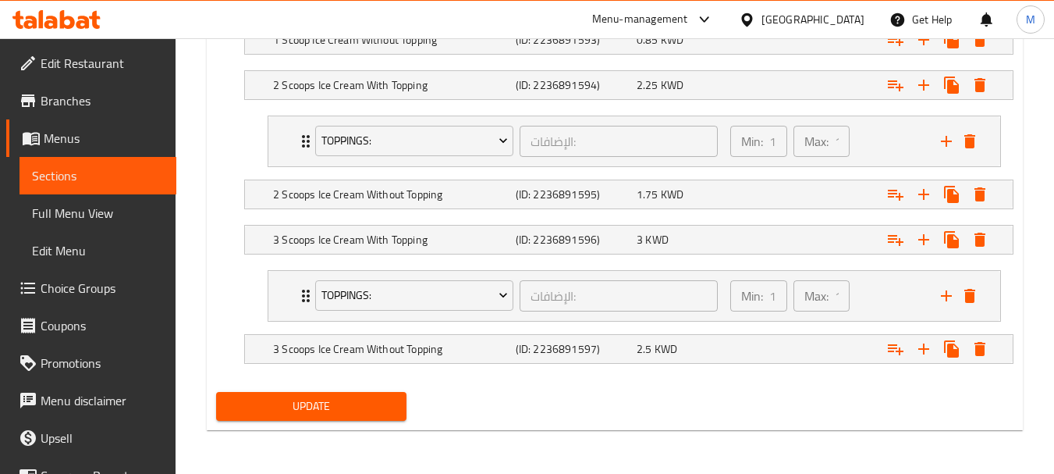
click at [350, 397] on span "Update" at bounding box center [311, 406] width 165 height 20
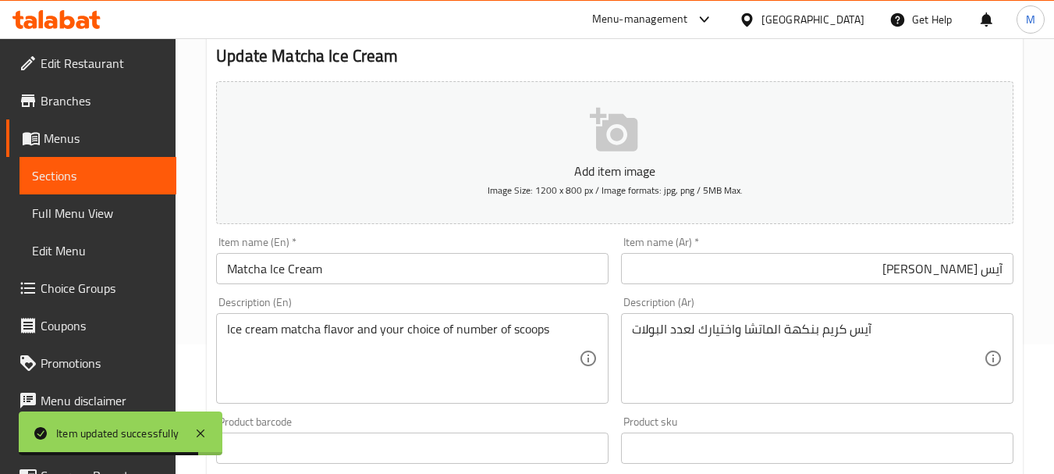
scroll to position [0, 0]
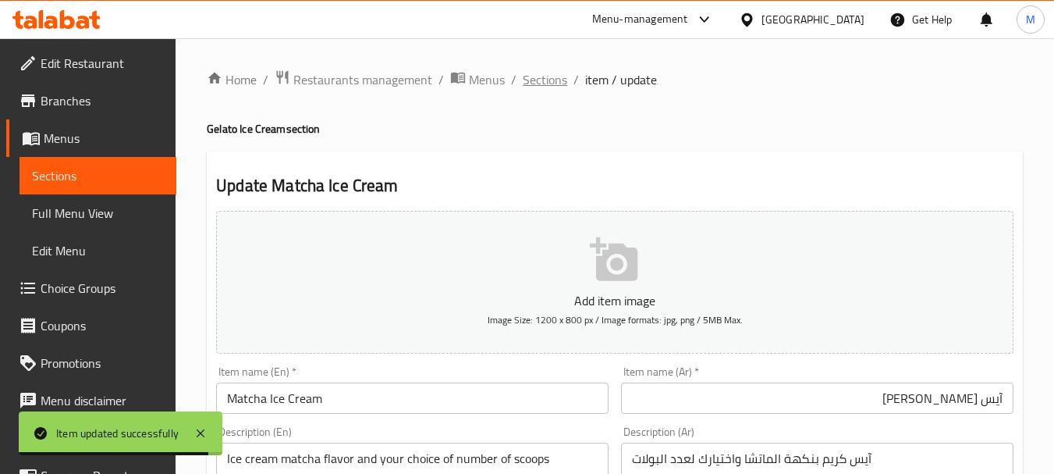
click at [541, 86] on span "Sections" at bounding box center [545, 79] width 44 height 19
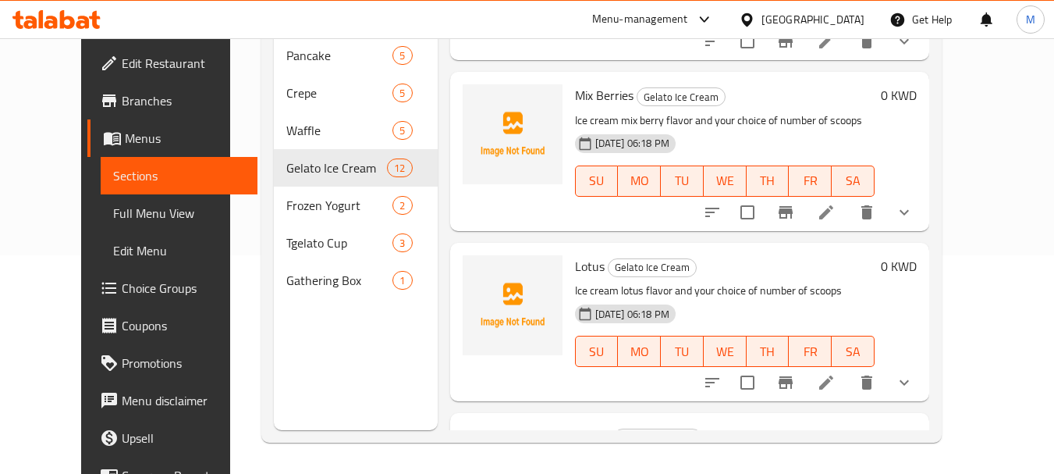
scroll to position [858, 0]
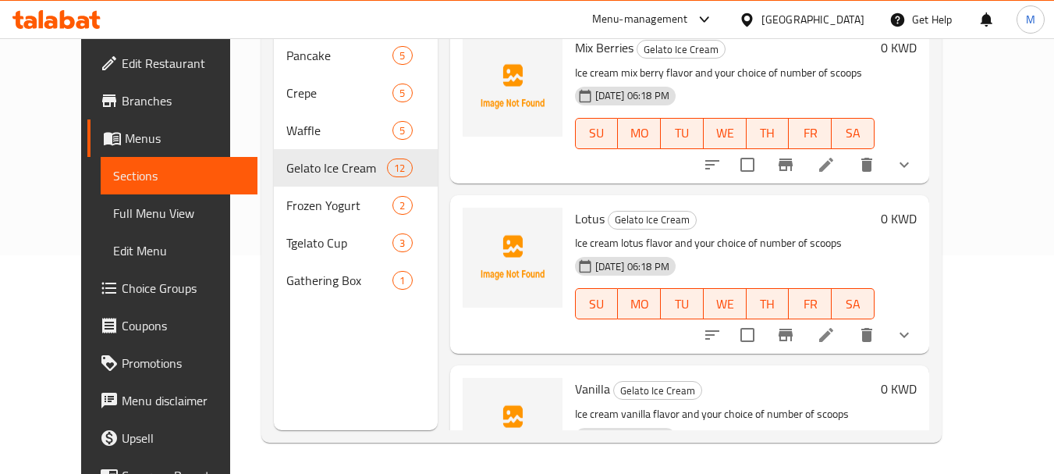
click at [833, 169] on icon at bounding box center [826, 165] width 14 height 14
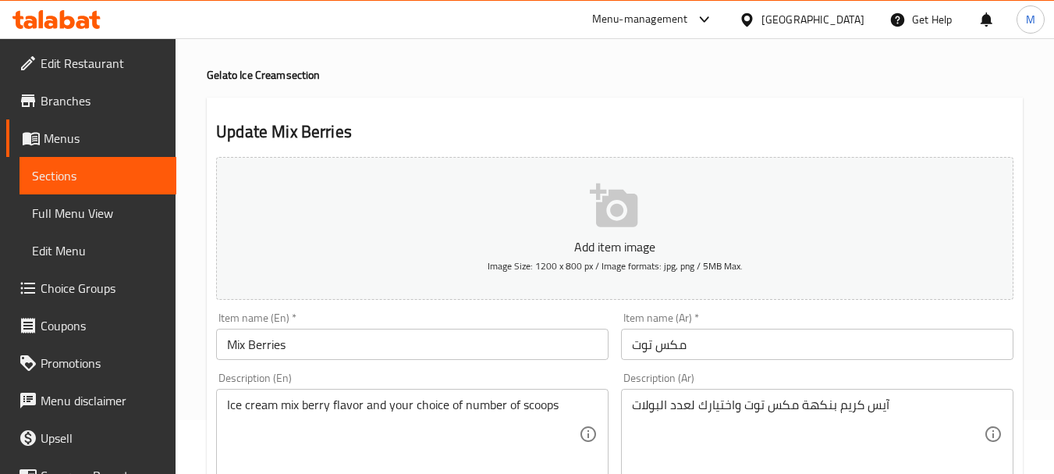
scroll to position [78, 0]
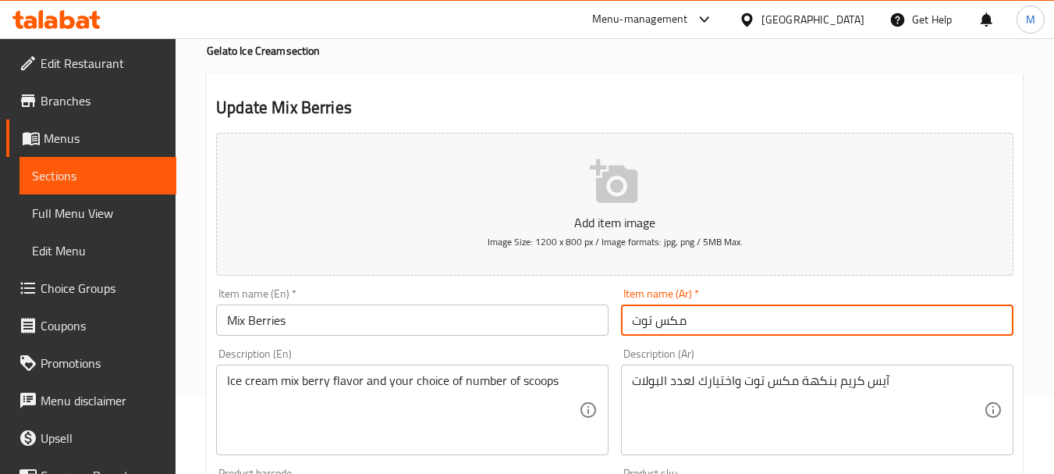
click at [758, 321] on input "مكس توت" at bounding box center [817, 319] width 392 height 31
paste input "آيس كريم"
type input "آيس كريم مكس توت"
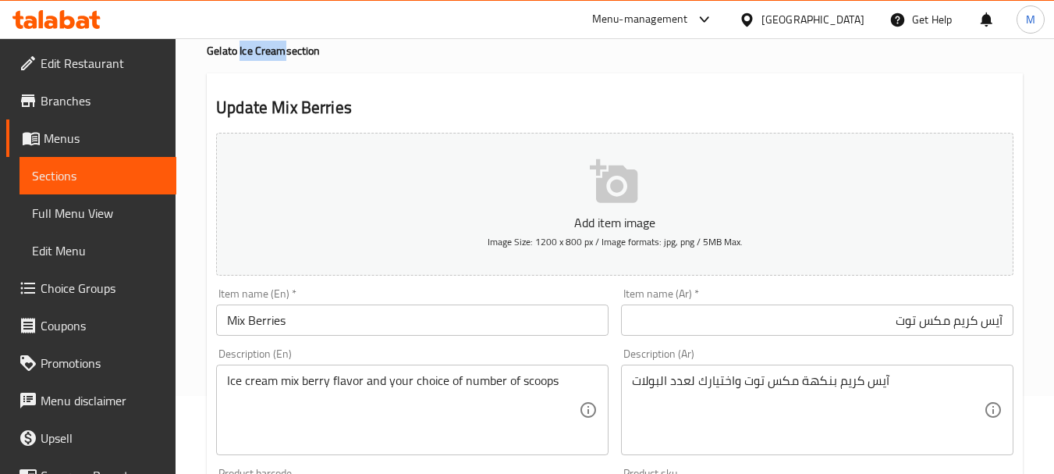
drag, startPoint x: 240, startPoint y: 51, endPoint x: 285, endPoint y: 48, distance: 45.4
click at [285, 48] on h4 "Gelato Ice Cream section" at bounding box center [615, 51] width 816 height 16
copy h4 "Ice Cream"
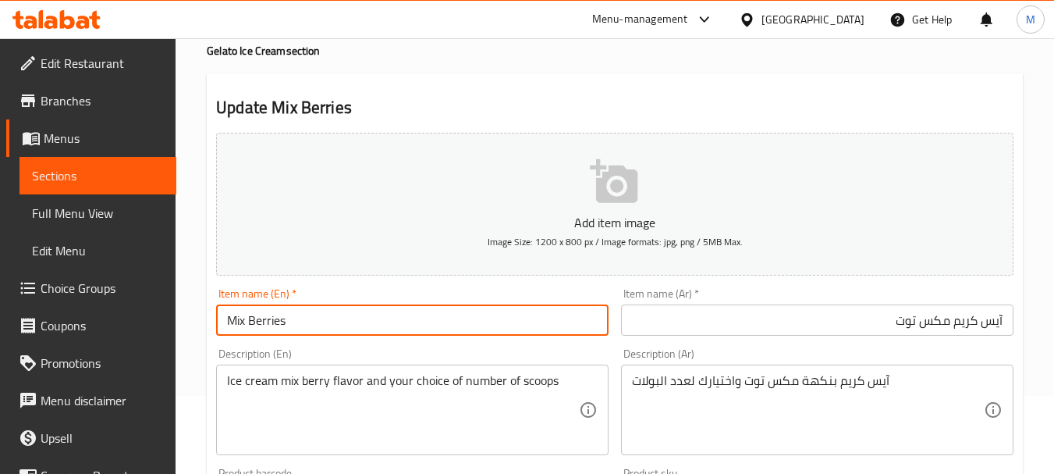
click at [313, 325] on input "Mix Berries" at bounding box center [412, 319] width 392 height 31
paste input "Ice Cream"
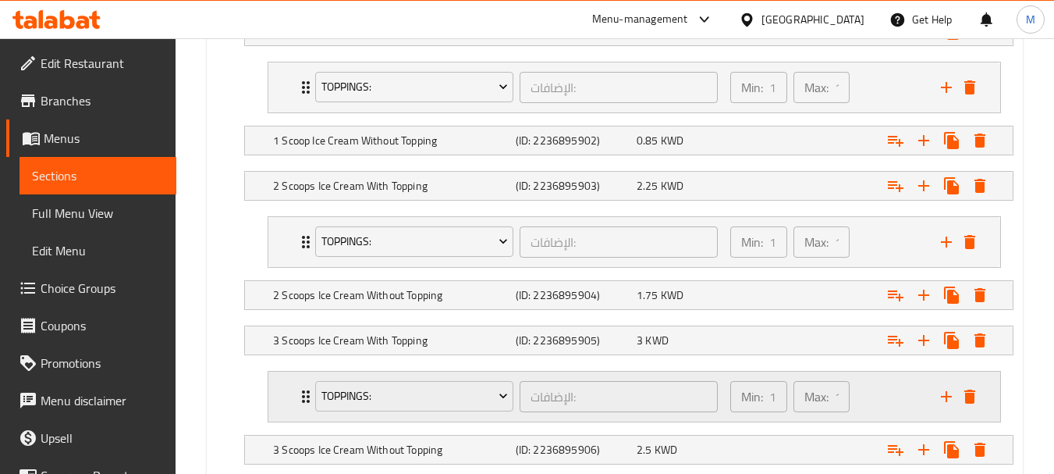
scroll to position [1037, 0]
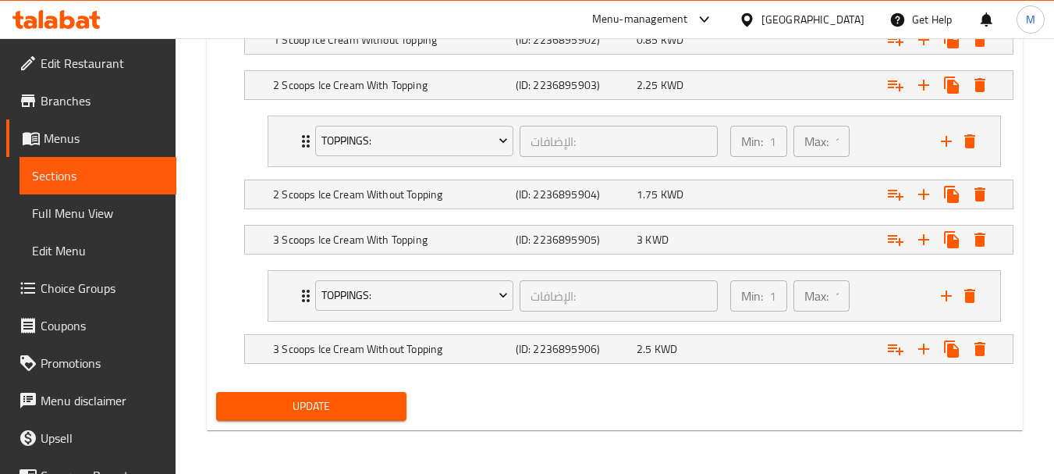
type input "Mix Berries Ice Cream"
click at [321, 404] on span "Update" at bounding box center [311, 406] width 165 height 20
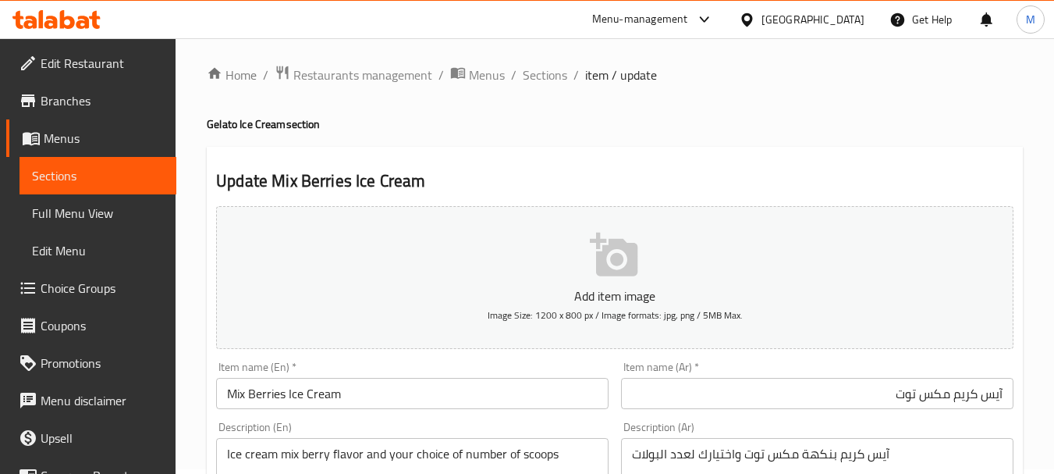
scroll to position [0, 0]
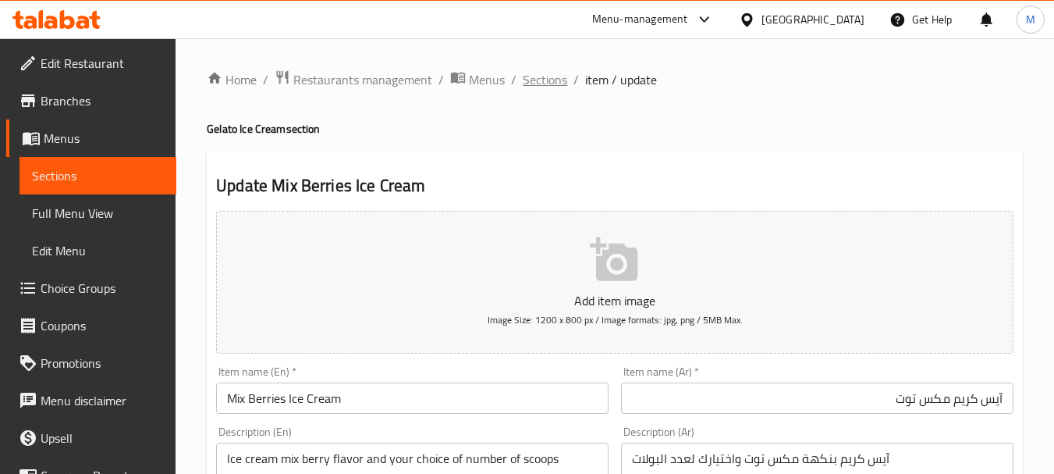
click at [539, 81] on span "Sections" at bounding box center [545, 79] width 44 height 19
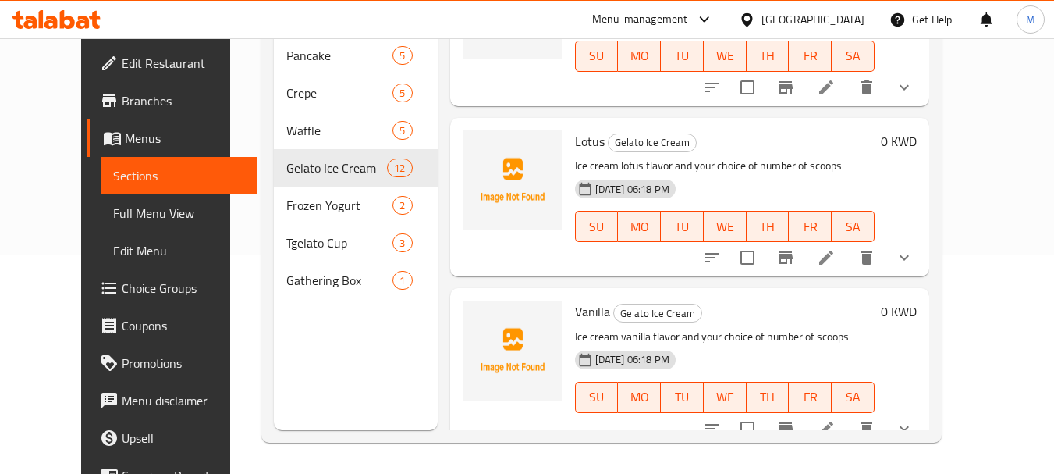
scroll to position [936, 0]
click at [833, 263] on icon at bounding box center [826, 257] width 14 height 14
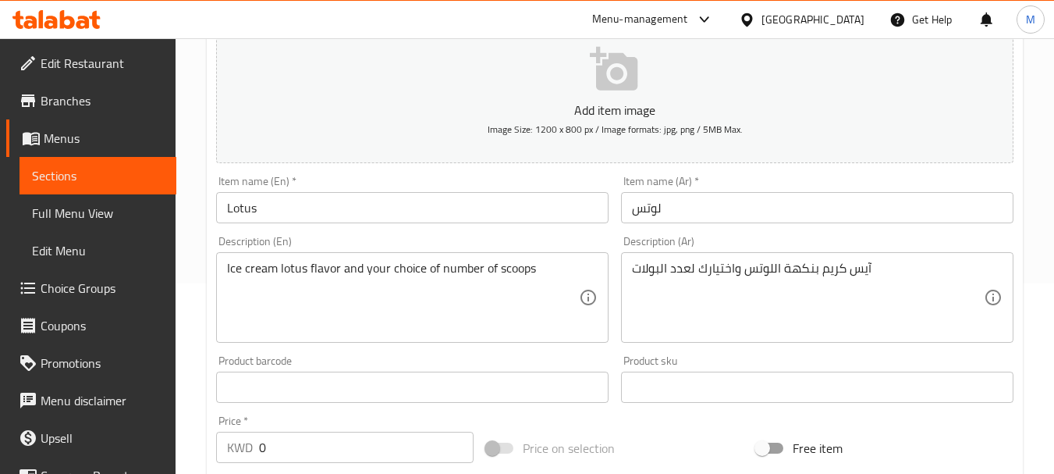
scroll to position [234, 0]
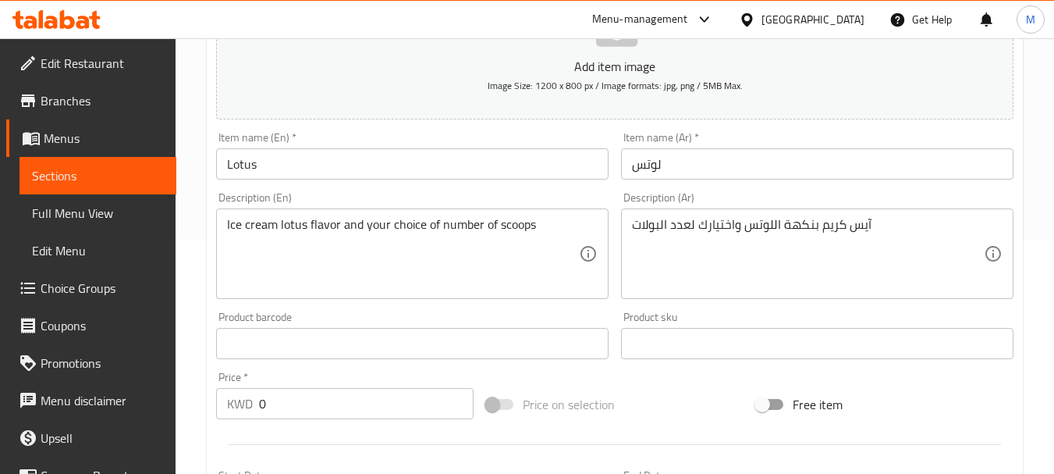
click at [438, 169] on input "Lotus" at bounding box center [412, 163] width 392 height 31
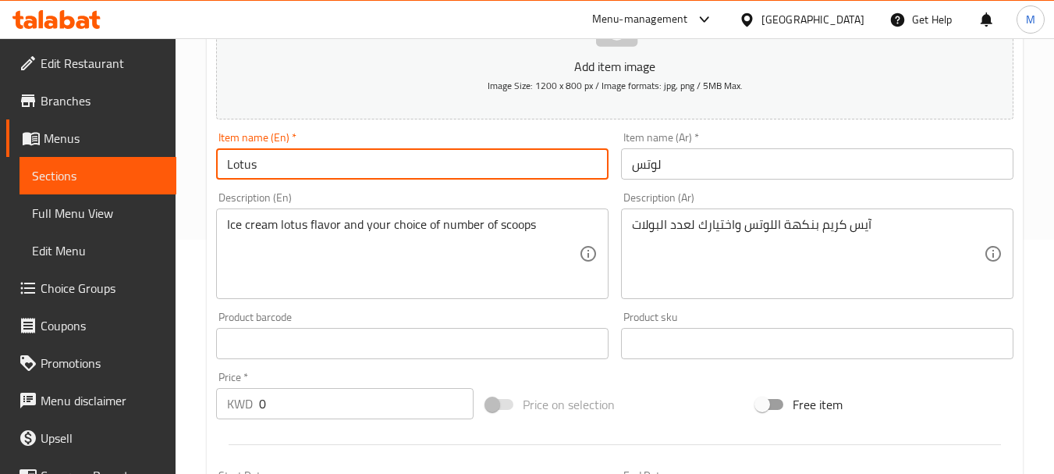
paste input "Ice Cream"
type input "Lotus Ice Cream"
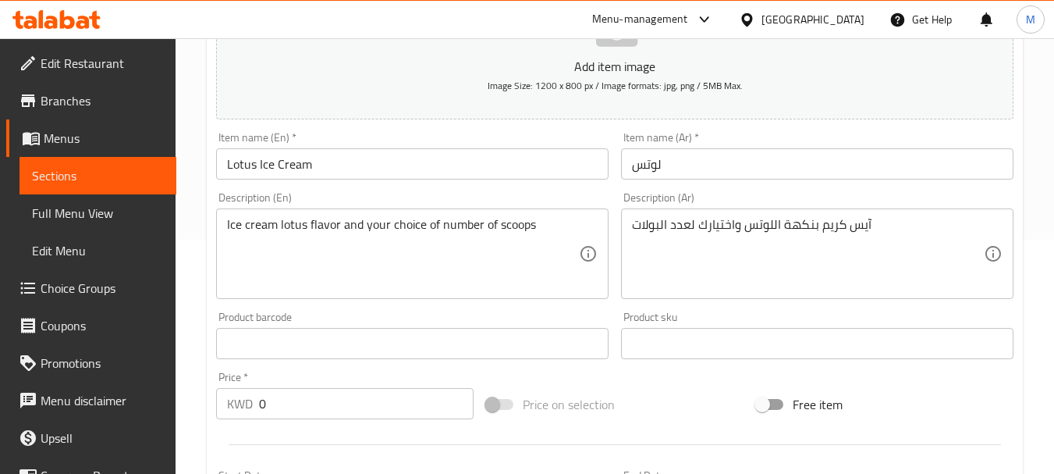
click at [722, 165] on input "لوتس" at bounding box center [817, 163] width 392 height 31
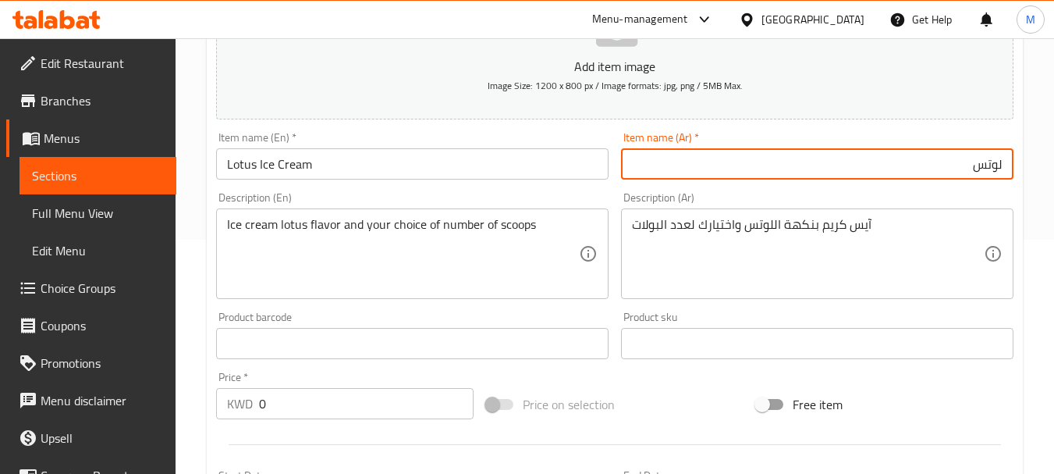
paste input "آيس كريم"
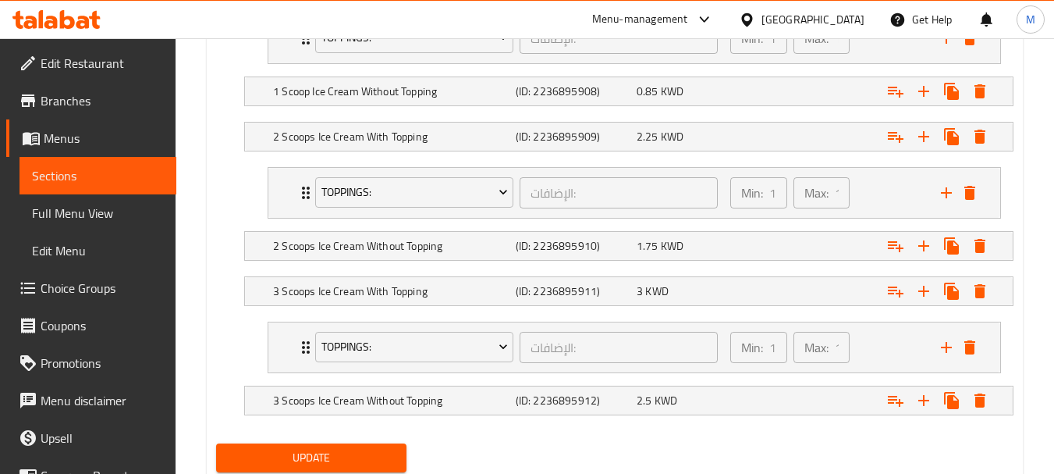
scroll to position [1037, 0]
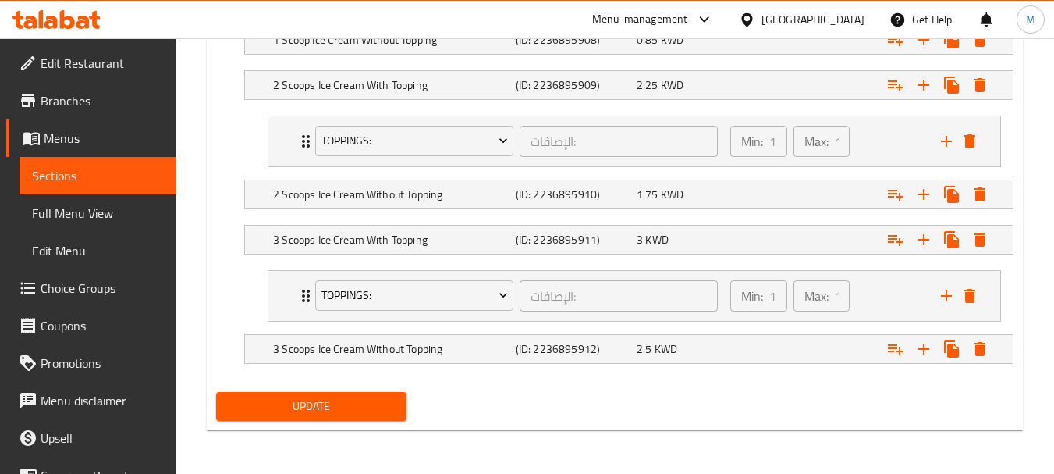
type input "آيس كريم لوتس"
click at [316, 404] on span "Update" at bounding box center [311, 406] width 165 height 20
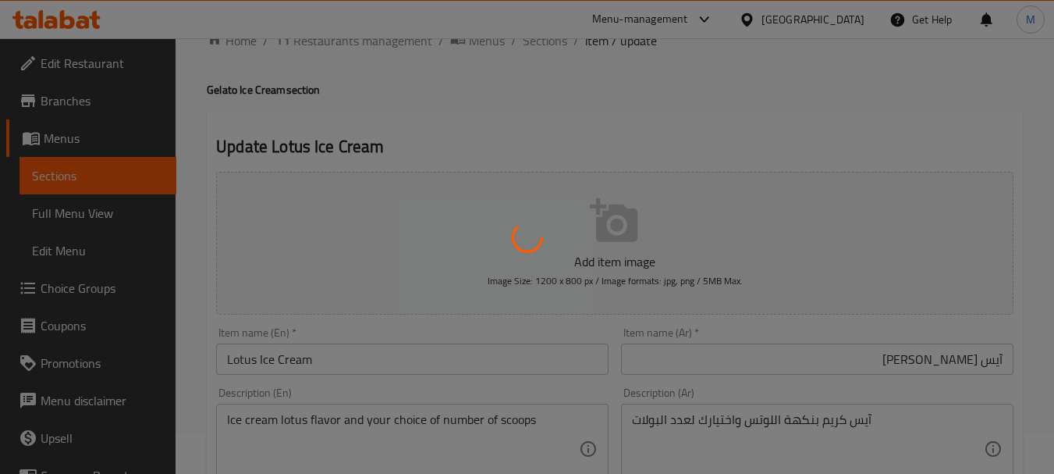
scroll to position [0, 0]
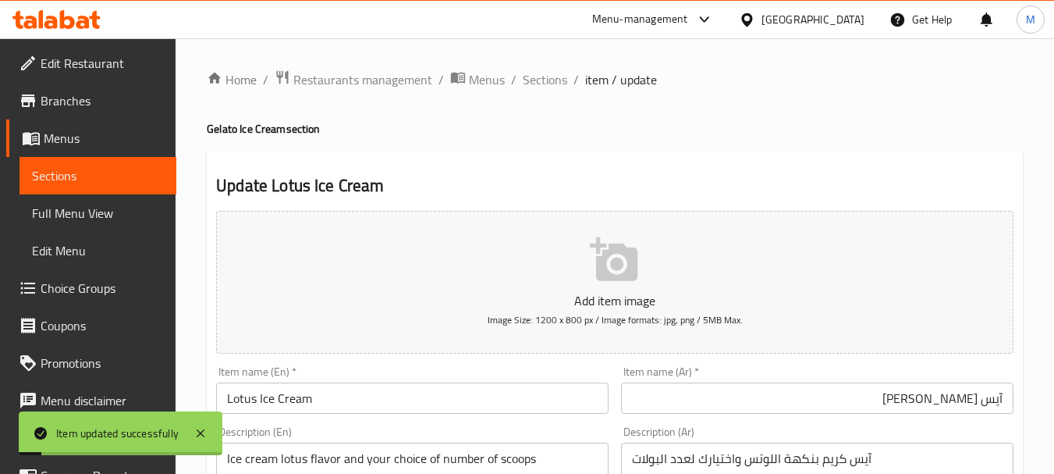
click at [536, 85] on span "Sections" at bounding box center [545, 79] width 44 height 19
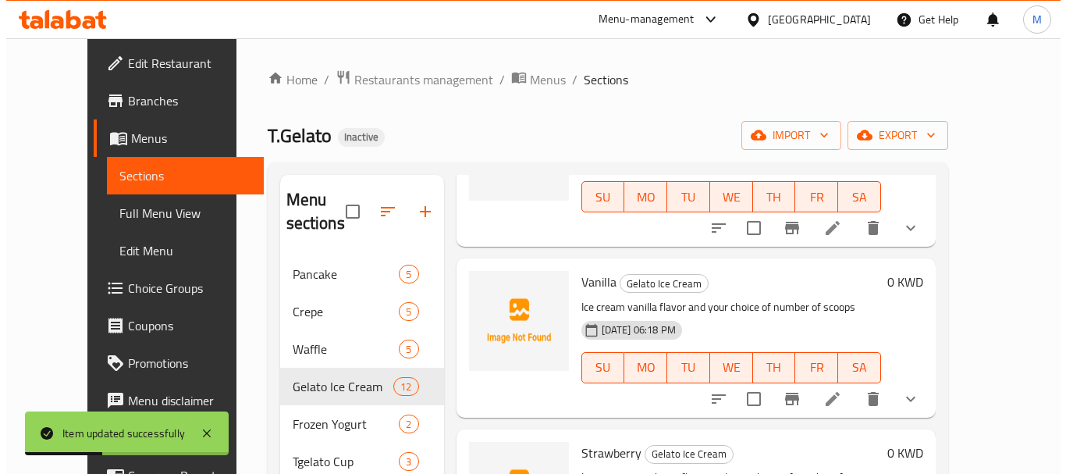
scroll to position [1248, 0]
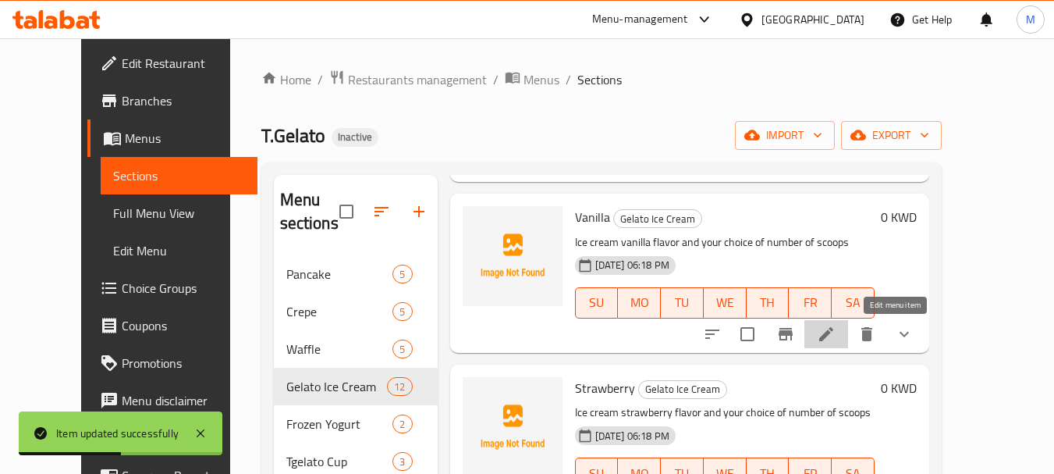
click at [836, 332] on icon at bounding box center [826, 334] width 19 height 19
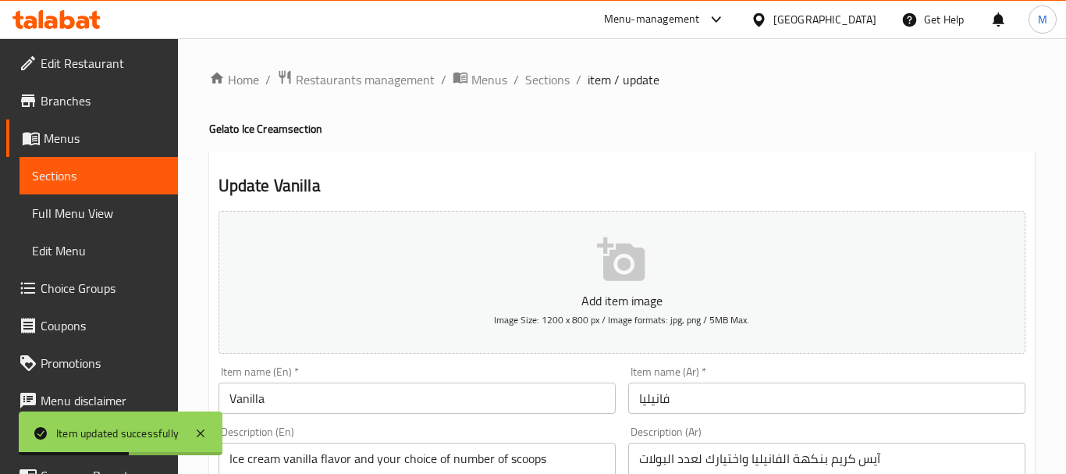
click at [690, 253] on div at bounding box center [533, 237] width 1066 height 474
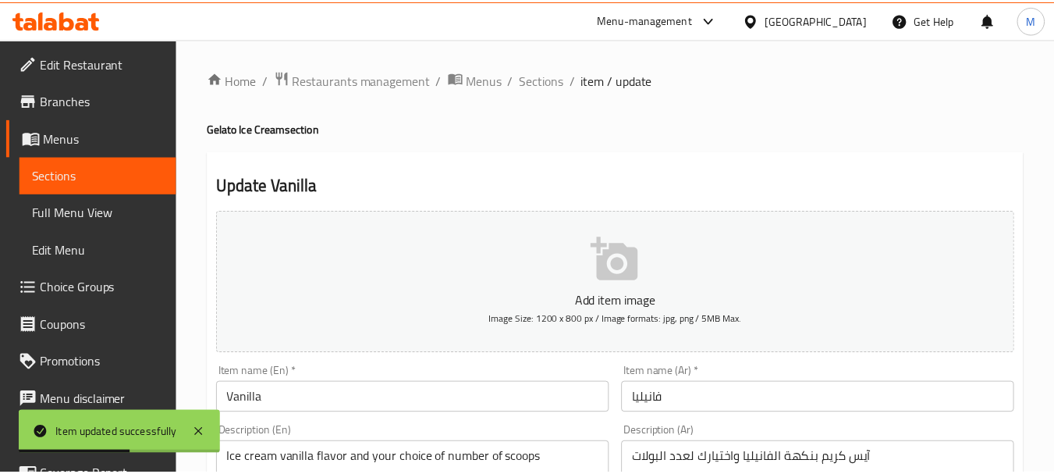
scroll to position [156, 0]
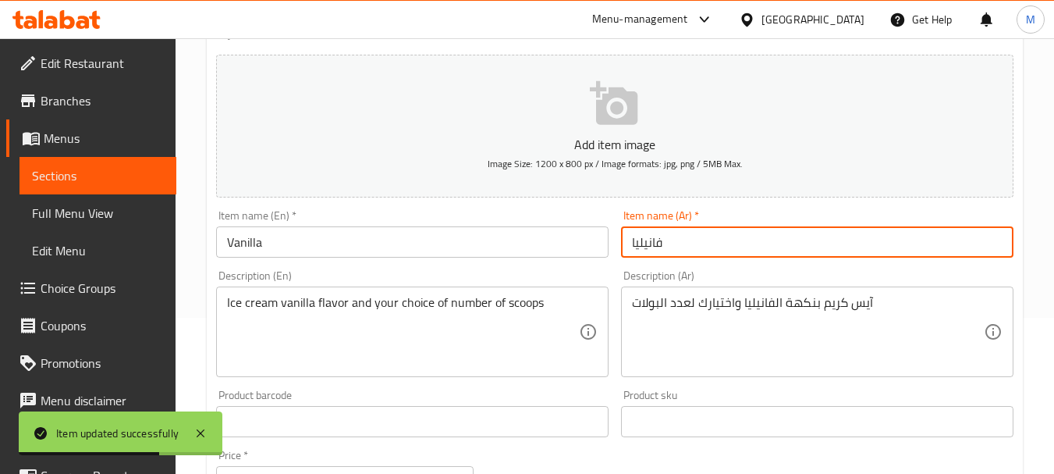
click at [690, 252] on input "فانيليا" at bounding box center [817, 241] width 392 height 31
paste input "آيس كريم"
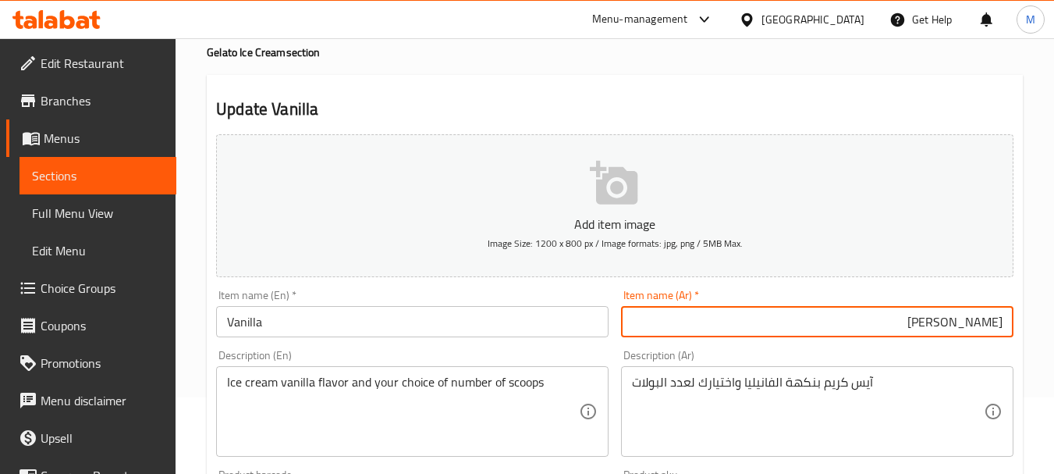
scroll to position [0, 0]
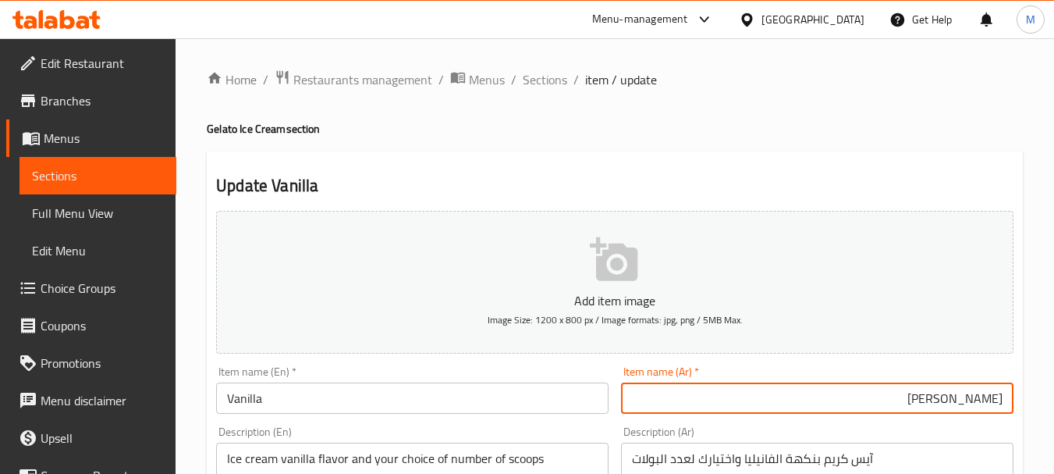
type input "آيس كريم فانيليا"
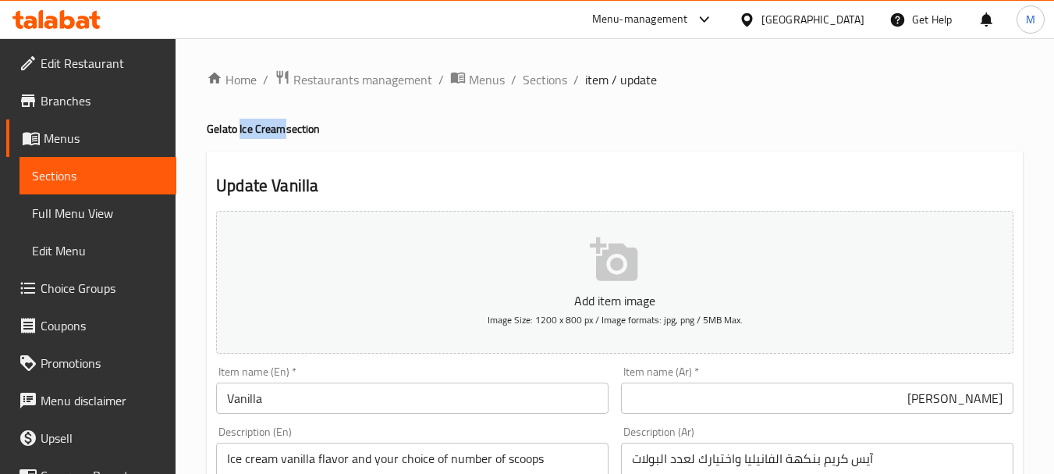
drag, startPoint x: 239, startPoint y: 125, endPoint x: 286, endPoint y: 125, distance: 47.6
click at [286, 125] on h4 "Gelato Ice Cream section" at bounding box center [615, 129] width 816 height 16
copy h4 "Ice Cream"
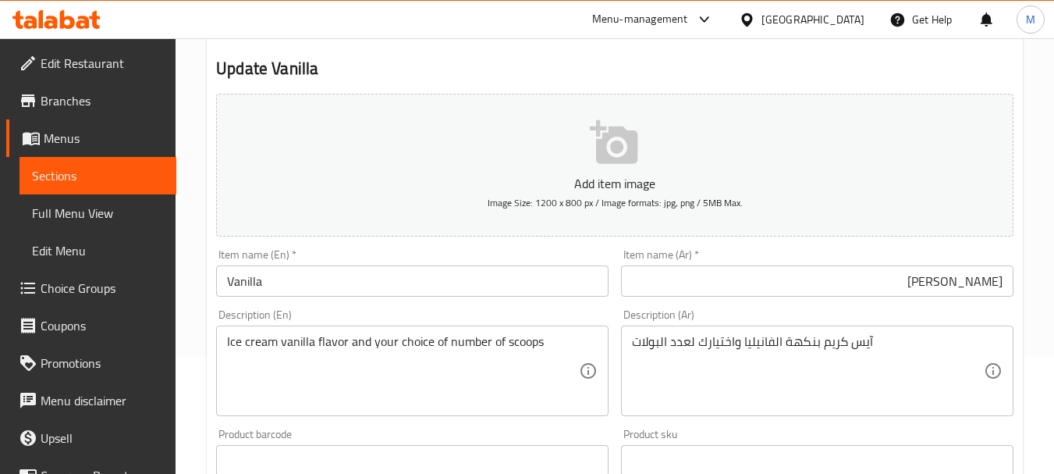
scroll to position [156, 0]
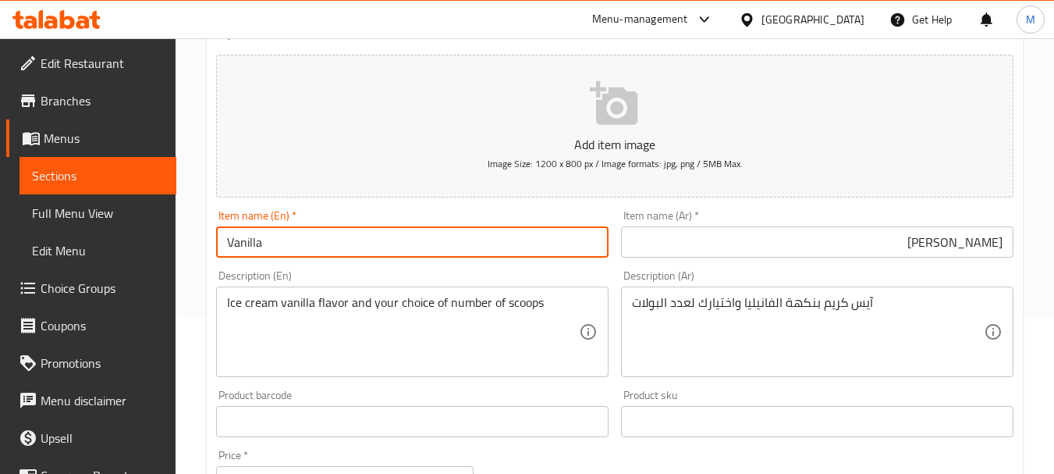
click at [282, 231] on input "Vanilla" at bounding box center [412, 241] width 392 height 31
paste input "Ice Cream"
type input "Vanilla Ice Cream"
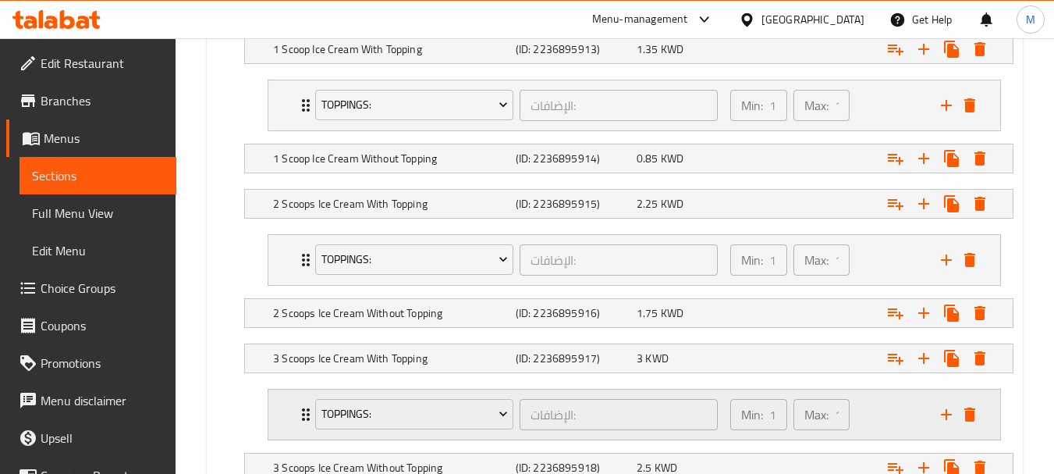
scroll to position [1037, 0]
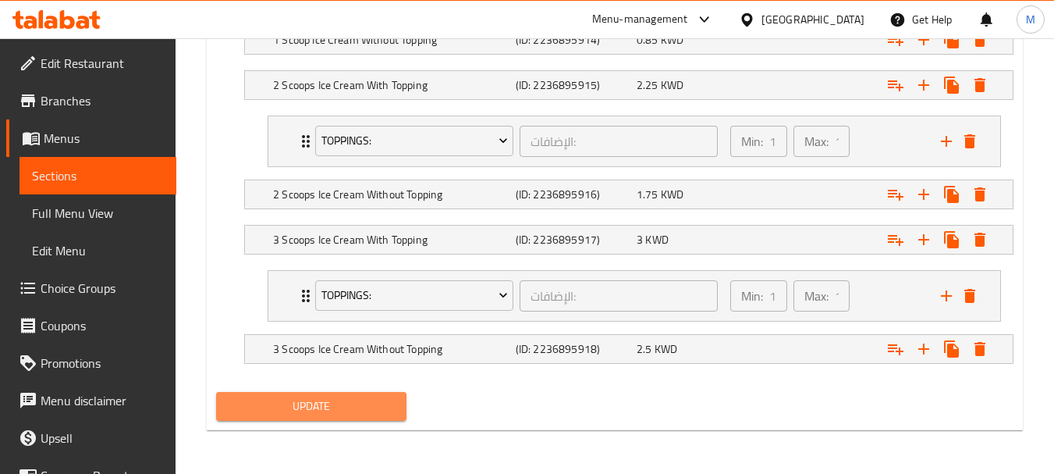
click at [318, 410] on span "Update" at bounding box center [311, 406] width 165 height 20
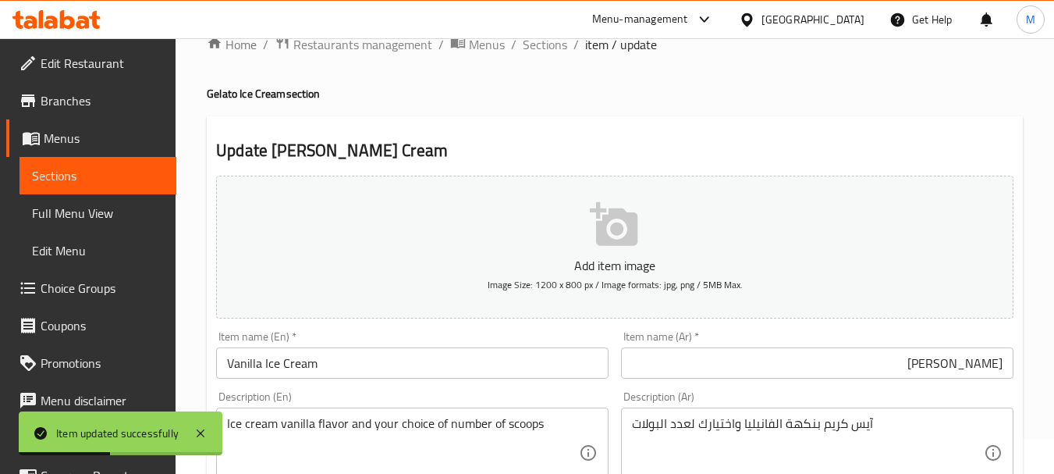
scroll to position [0, 0]
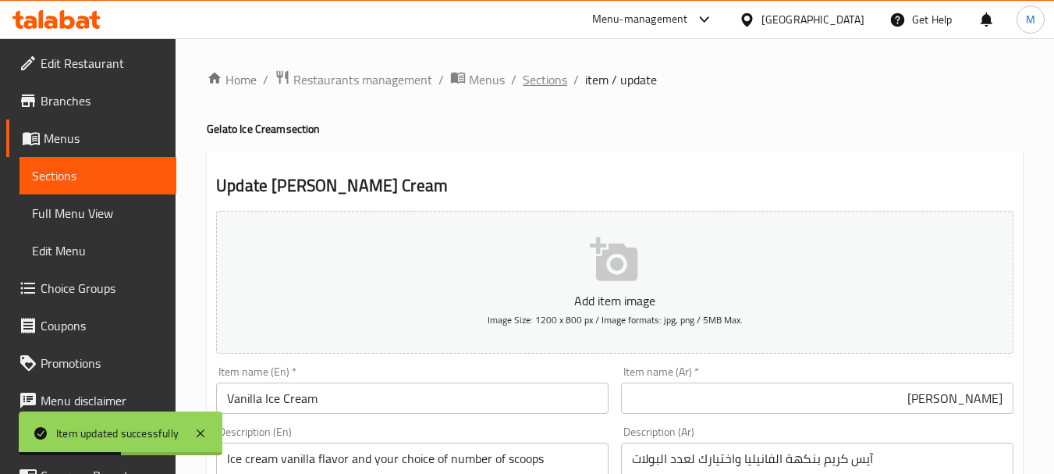
click at [528, 76] on span "Sections" at bounding box center [545, 79] width 44 height 19
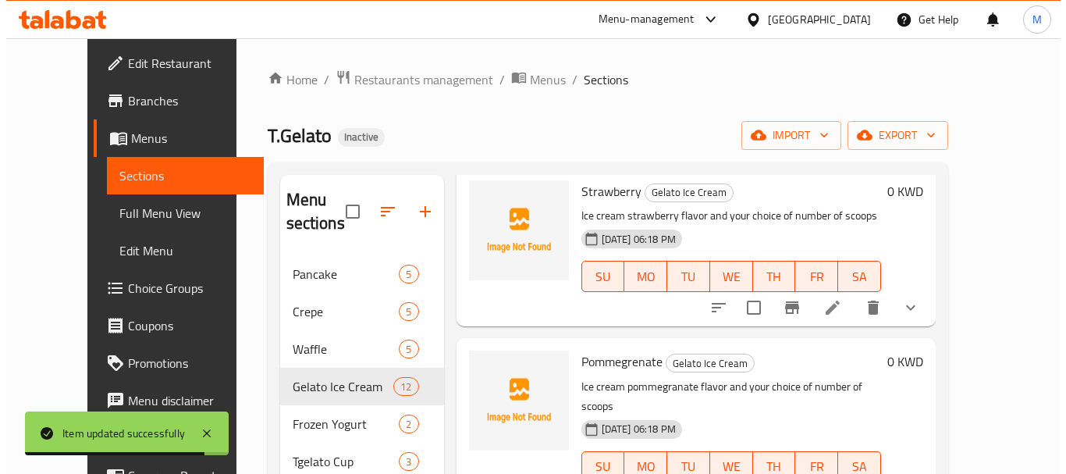
scroll to position [1482, 0]
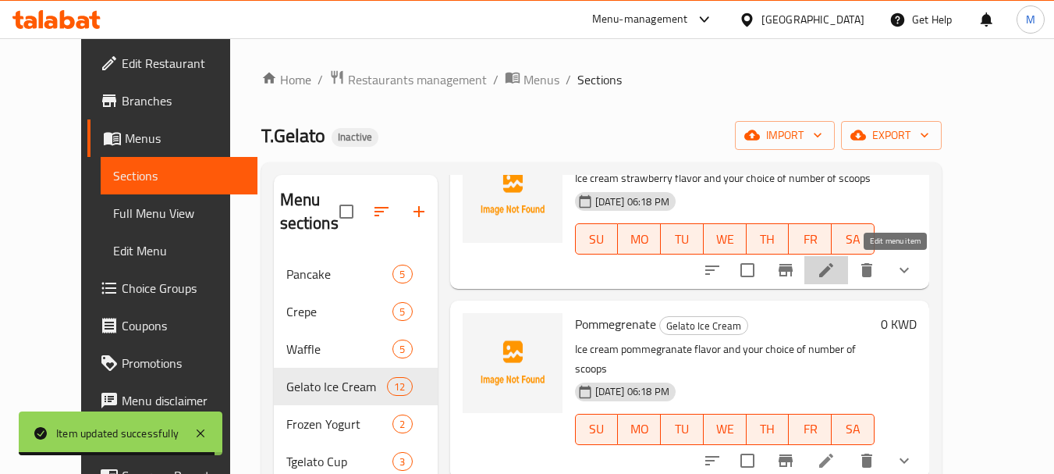
click at [836, 275] on icon at bounding box center [826, 270] width 19 height 19
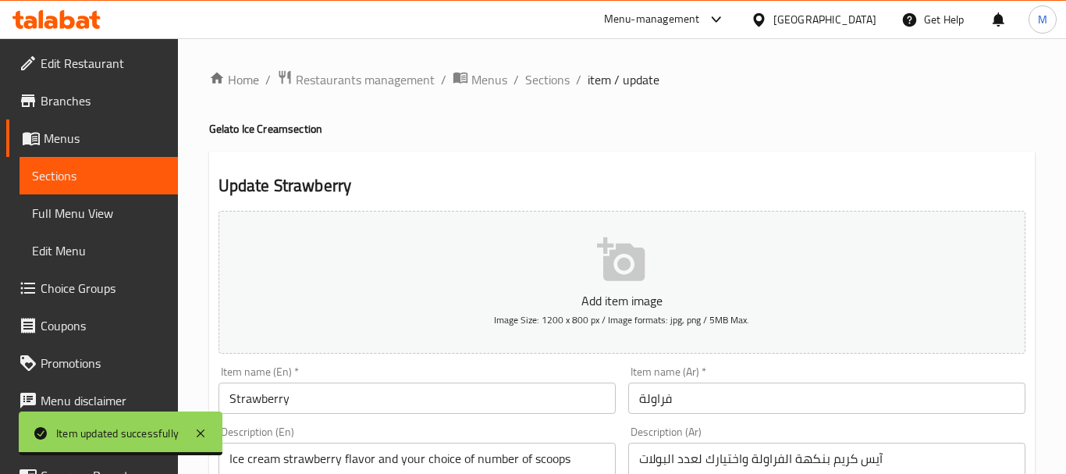
click at [326, 314] on div at bounding box center [533, 237] width 1066 height 474
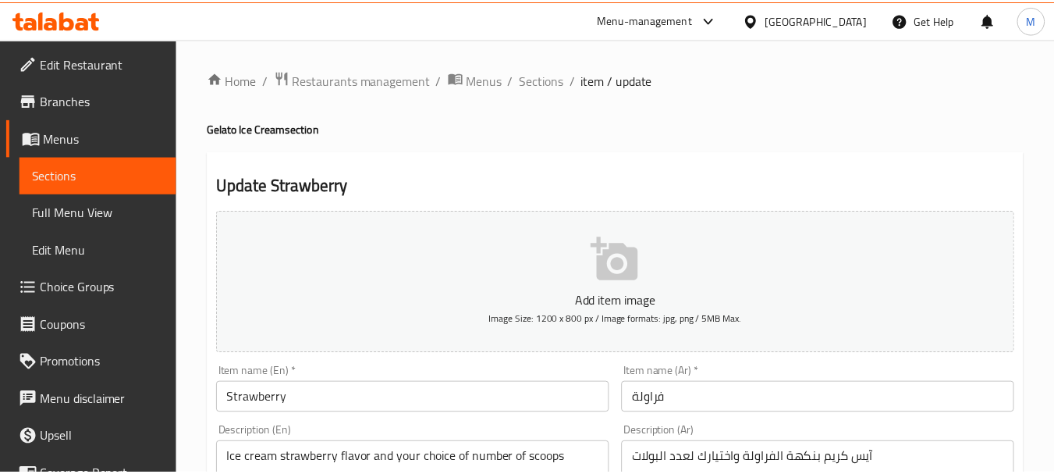
scroll to position [78, 0]
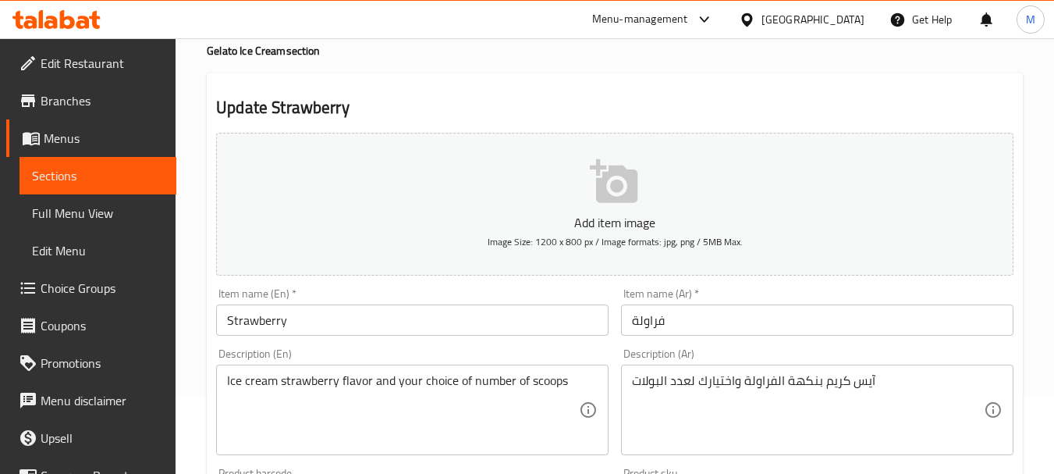
click at [325, 328] on input "Strawberry" at bounding box center [412, 319] width 392 height 31
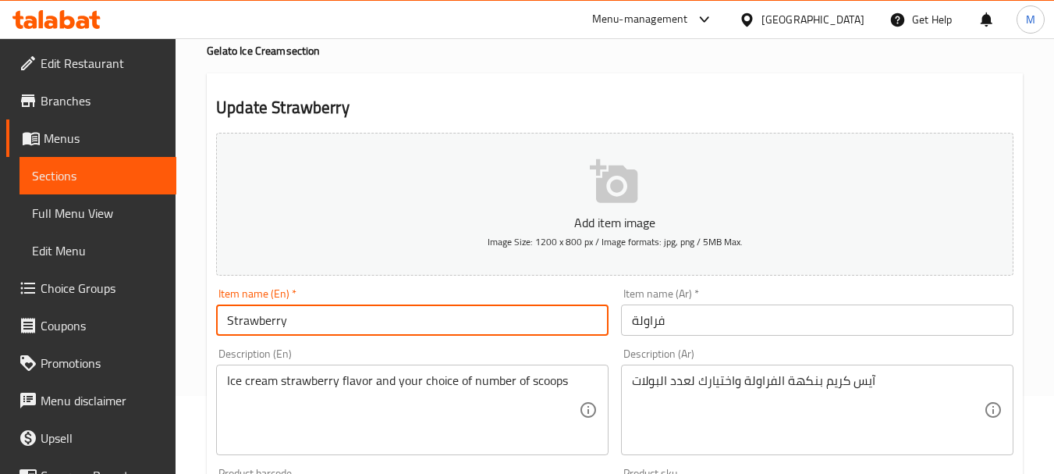
paste input "Ice Cream"
type input "Strawberry Ice Cream"
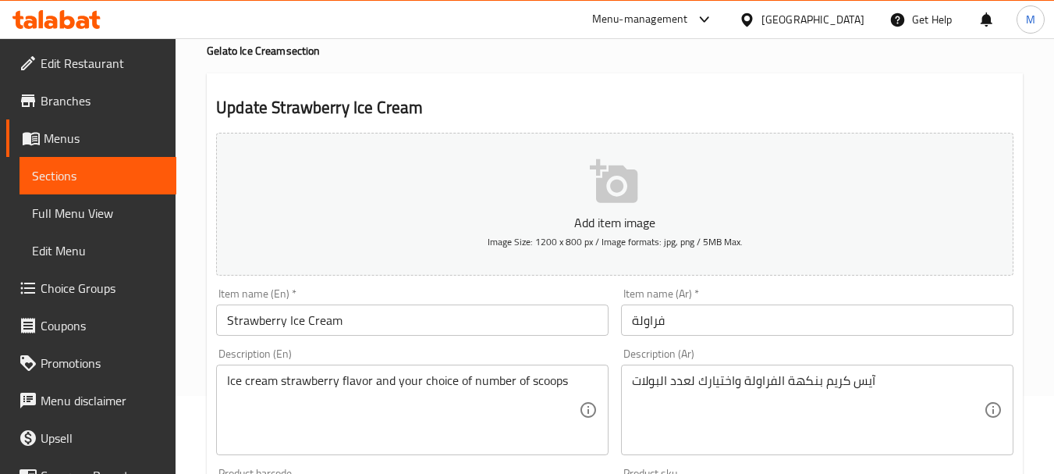
click at [678, 315] on input "فراولة" at bounding box center [817, 319] width 392 height 31
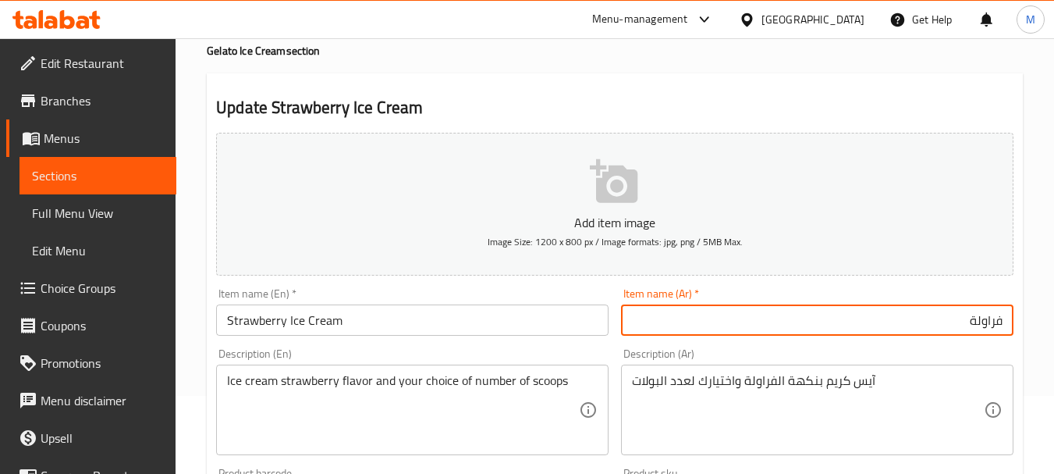
paste input "آيس كريم"
type input "آيس كريم فراولة"
click at [517, 358] on div "Description (En) Ice cream strawberry flavor and your choice of number of scoop…" at bounding box center [412, 401] width 392 height 107
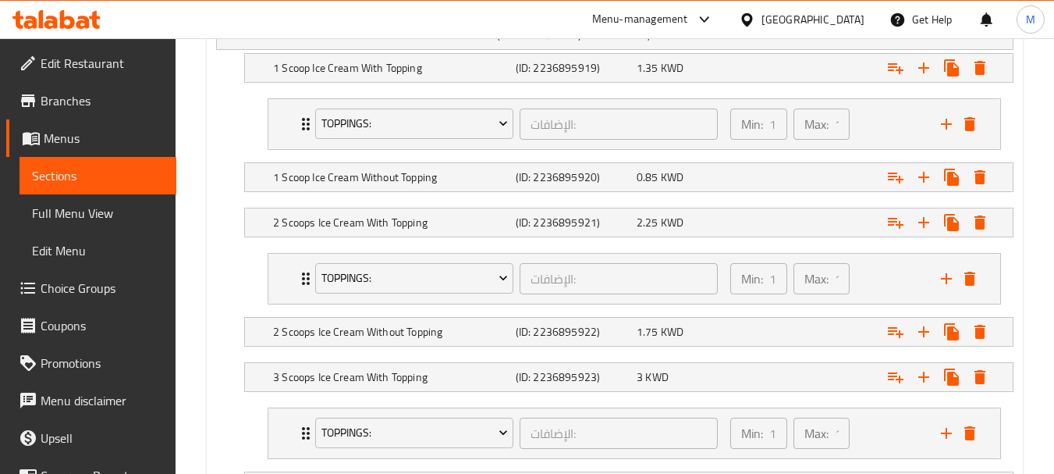
scroll to position [1037, 0]
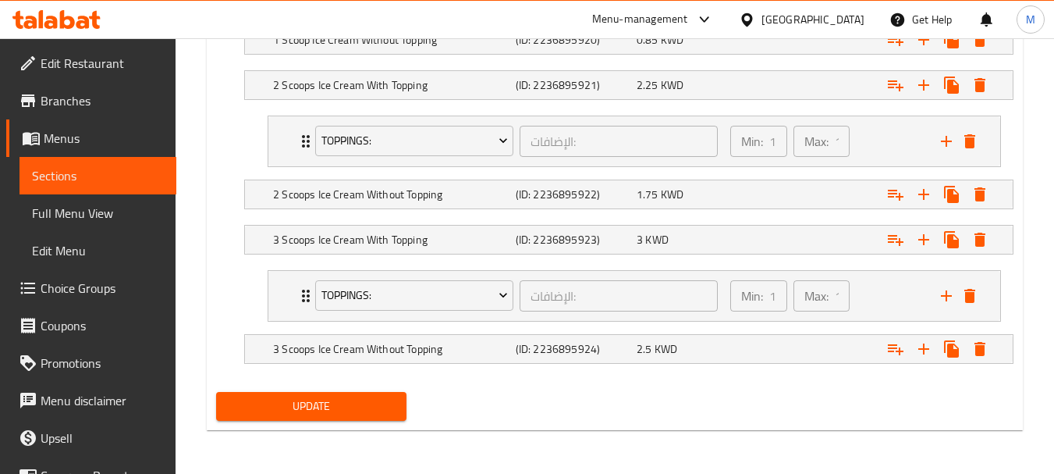
click at [314, 400] on span "Update" at bounding box center [311, 406] width 165 height 20
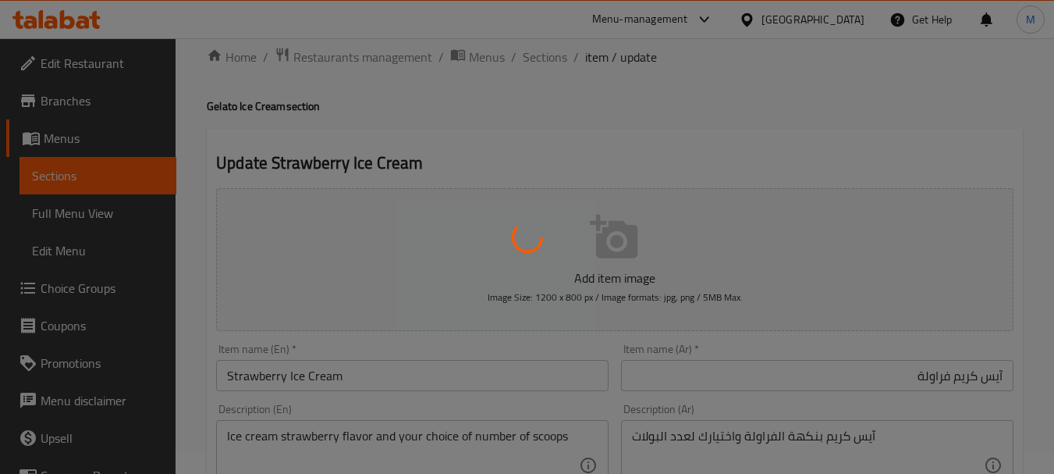
scroll to position [0, 0]
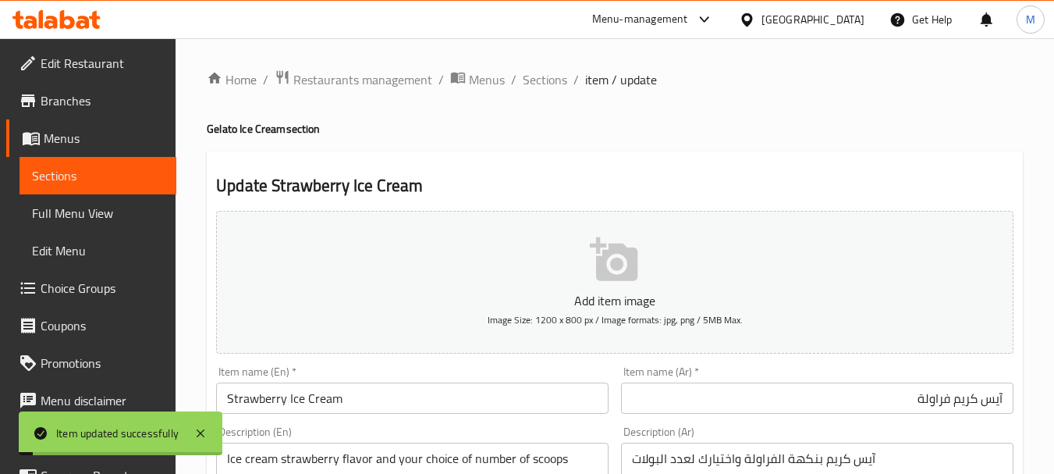
click at [541, 83] on span "Sections" at bounding box center [545, 79] width 44 height 19
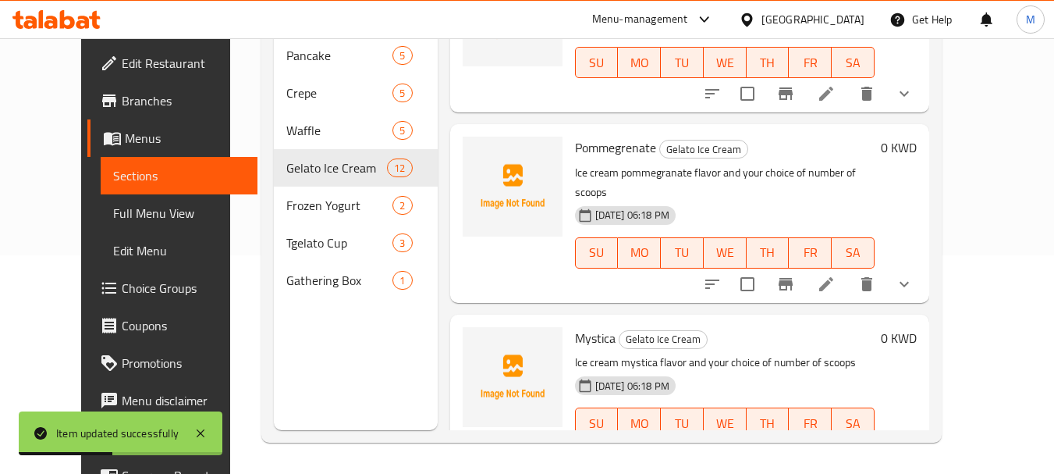
scroll to position [1560, 0]
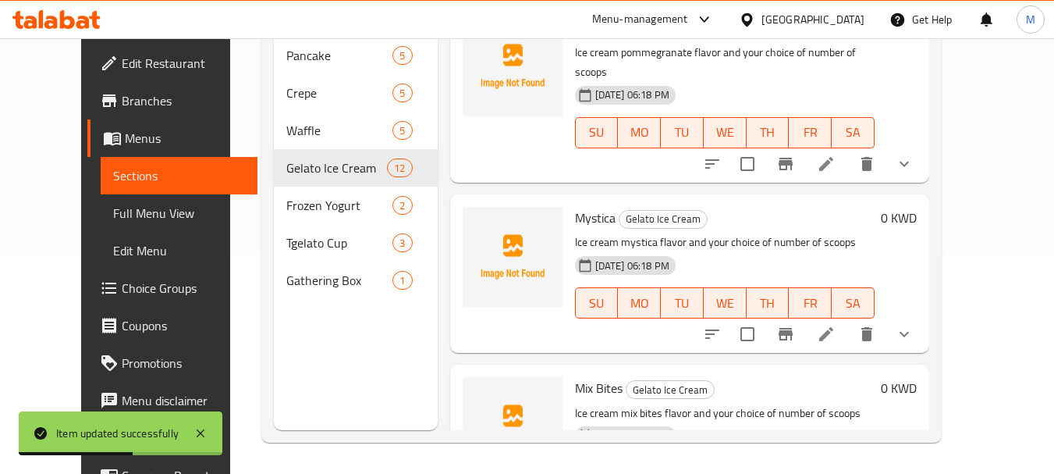
click at [836, 154] on icon at bounding box center [826, 163] width 19 height 19
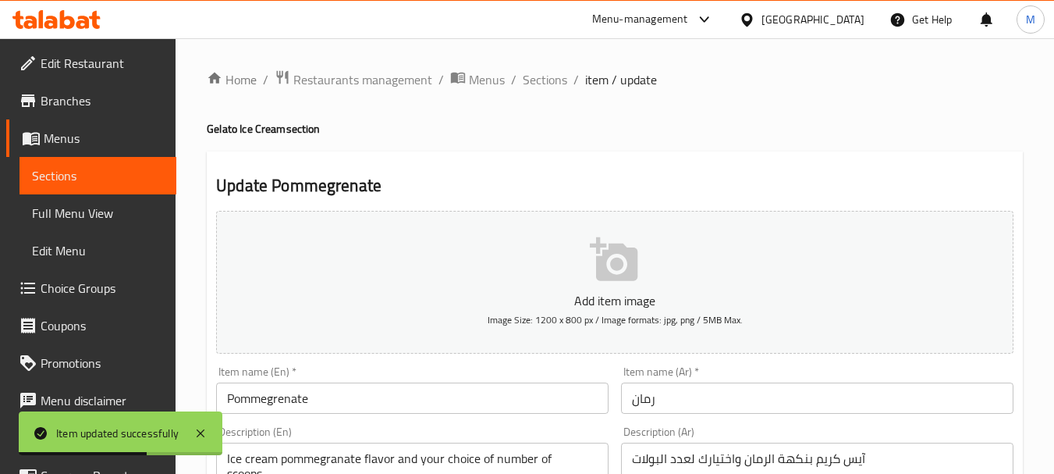
click at [350, 405] on input "Pommegrenate" at bounding box center [412, 397] width 392 height 31
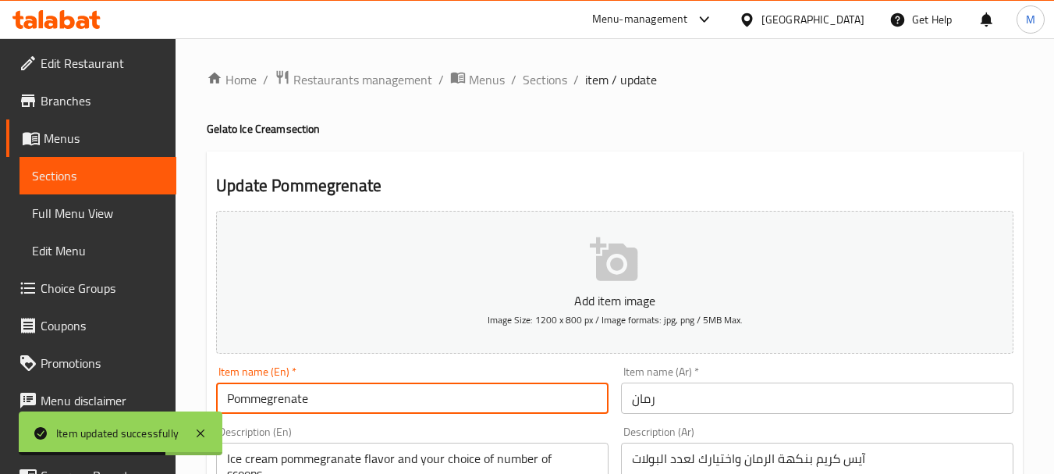
paste input "آيس كريم"
type input "Pommegrenate آيس كريم"
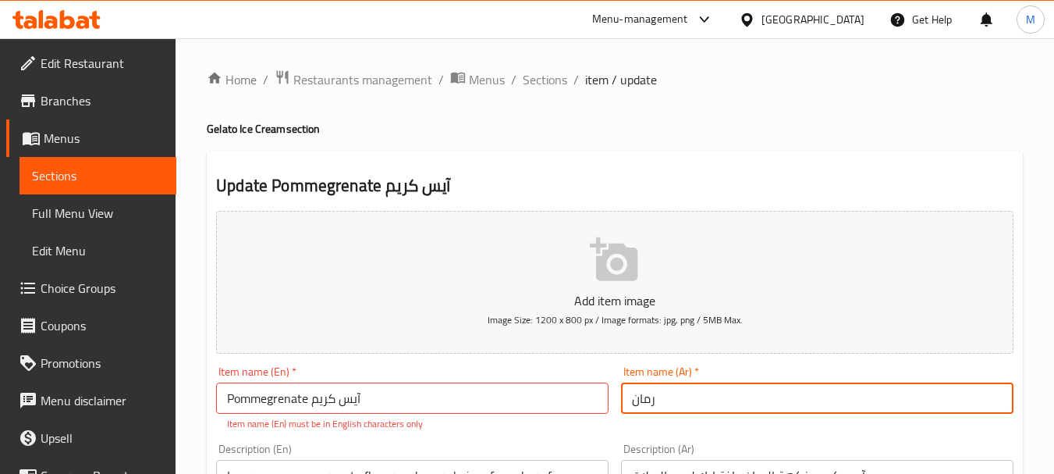
click at [692, 393] on input "رمان" at bounding box center [817, 397] width 392 height 31
paste input "آيس كريم"
type input "آيس كريم رمان"
click at [555, 431] on p "Item name (En) must be in English characters only" at bounding box center [412, 424] width 371 height 14
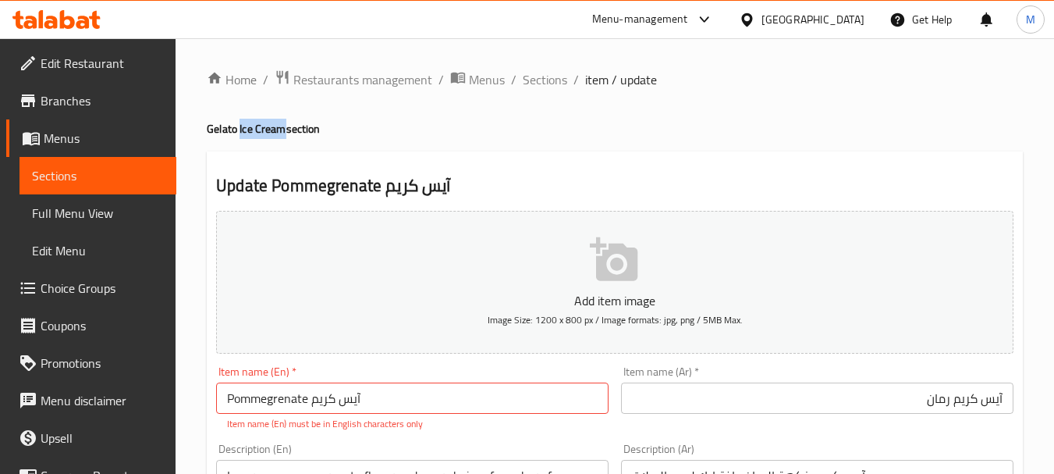
drag, startPoint x: 240, startPoint y: 127, endPoint x: 283, endPoint y: 123, distance: 43.9
click at [283, 123] on h4 "Gelato Ice Cream section" at bounding box center [615, 129] width 816 height 16
copy h4 "Ice Cream"
drag, startPoint x: 352, startPoint y: 400, endPoint x: 311, endPoint y: 403, distance: 41.4
click at [311, 403] on input "Pommegrenate آيس كريم" at bounding box center [412, 397] width 392 height 31
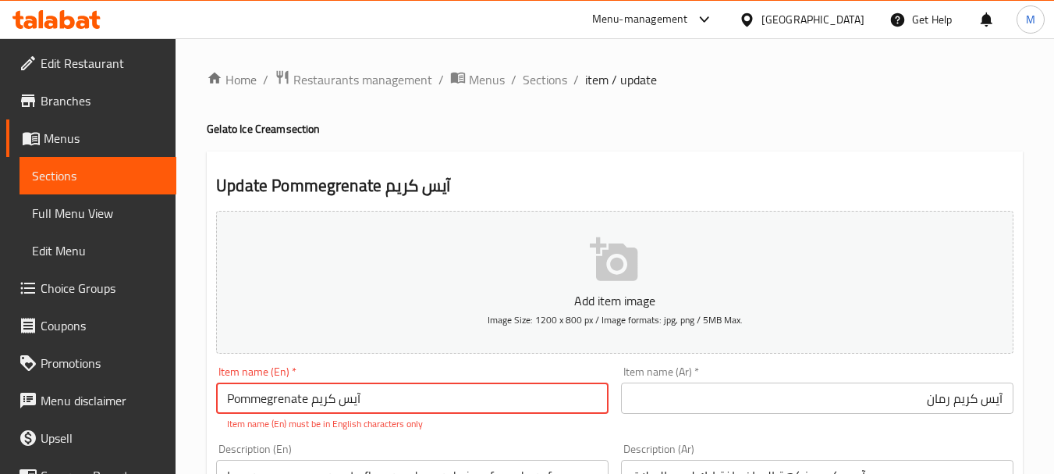
paste input "Ice Cream"
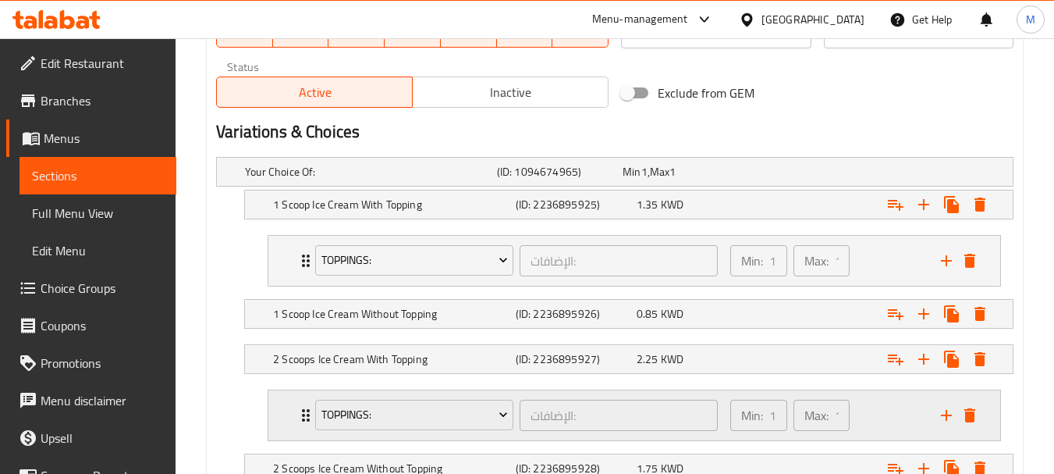
scroll to position [1054, 0]
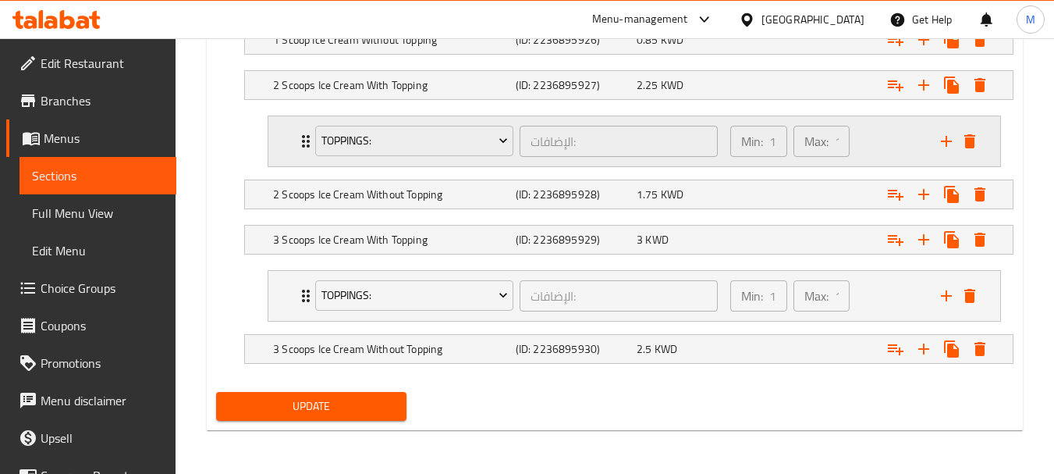
type input "Pommegrenate Ice Cream"
click at [297, 415] on span "Update" at bounding box center [311, 406] width 165 height 20
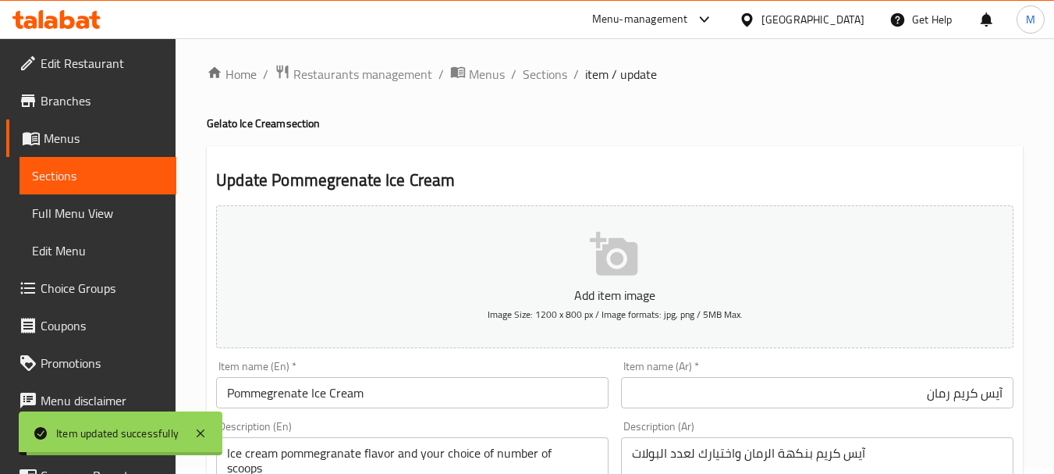
scroll to position [0, 0]
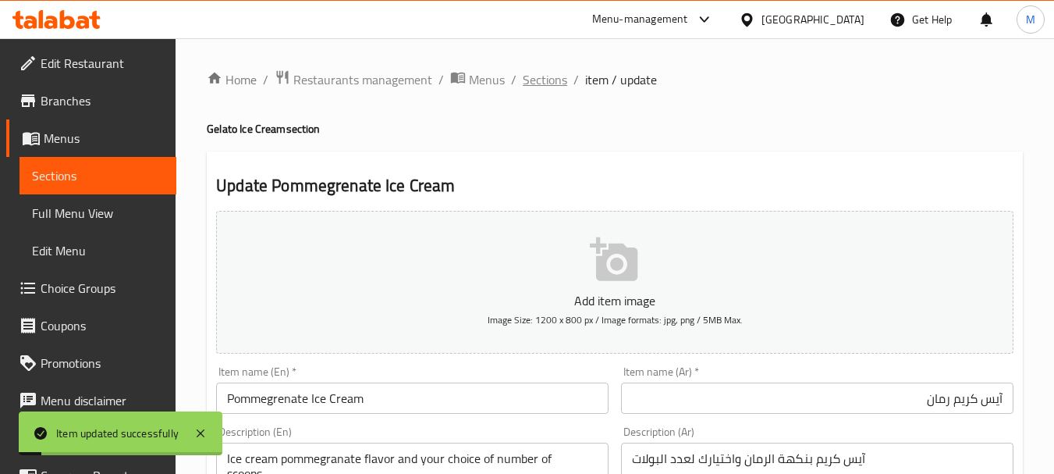
click at [555, 82] on span "Sections" at bounding box center [545, 79] width 44 height 19
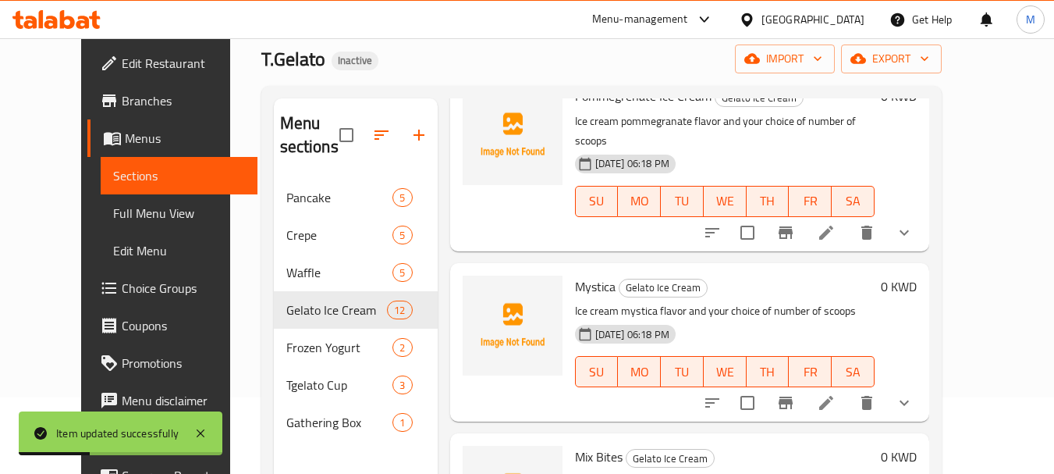
scroll to position [218, 0]
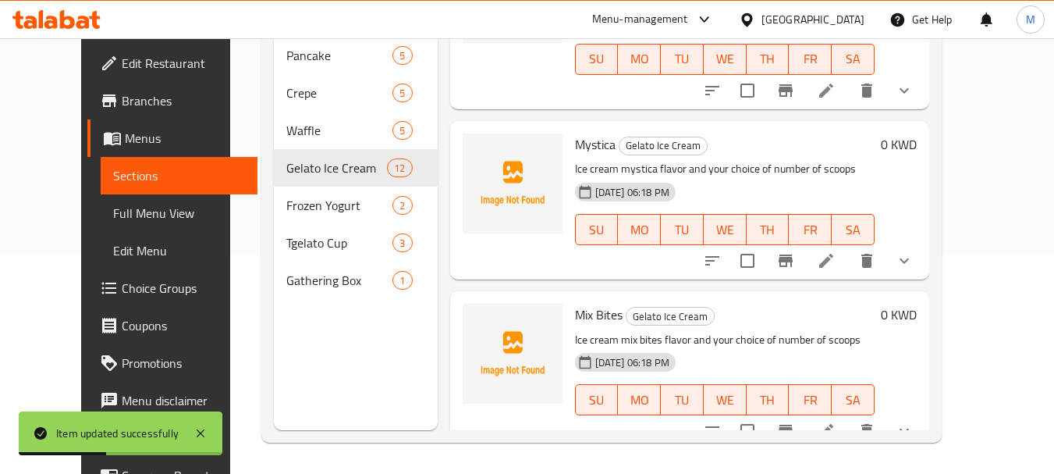
click at [836, 251] on icon at bounding box center [826, 260] width 19 height 19
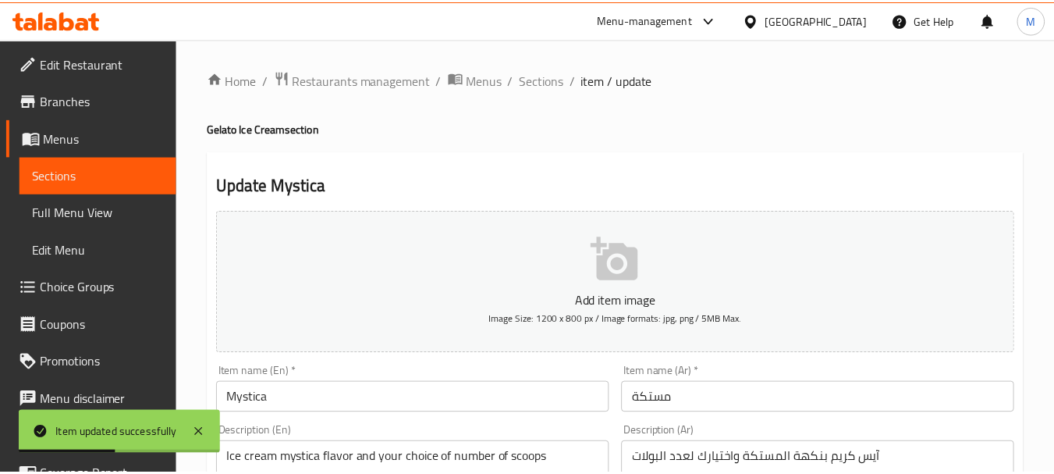
scroll to position [156, 0]
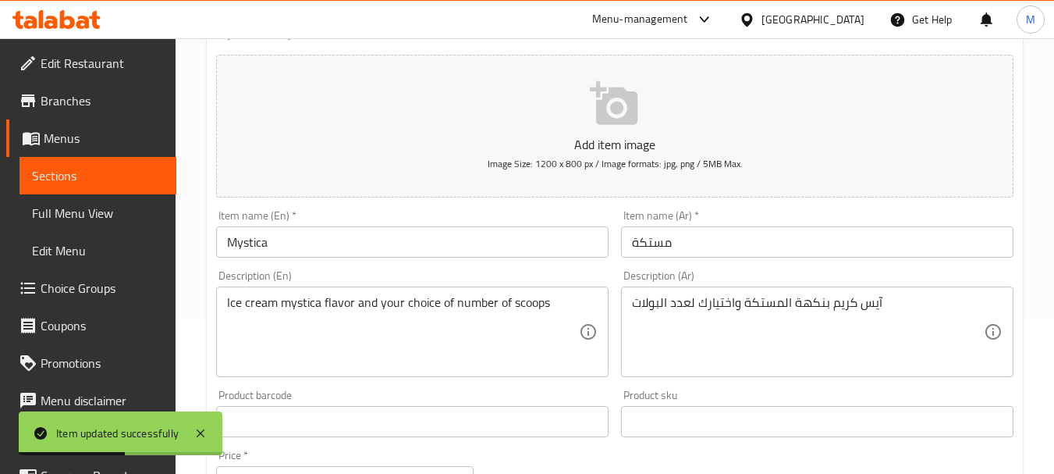
click at [329, 243] on input "Mystica" at bounding box center [412, 241] width 392 height 31
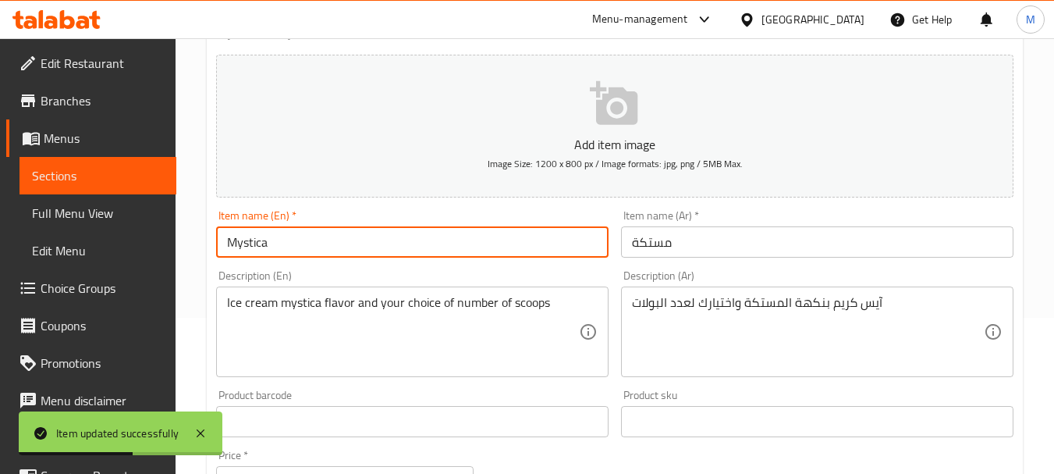
paste input "Ice Cream"
drag, startPoint x: 251, startPoint y: 244, endPoint x: 462, endPoint y: 237, distance: 210.8
click at [462, 237] on input "Mystica Ice Cream" at bounding box center [412, 241] width 392 height 31
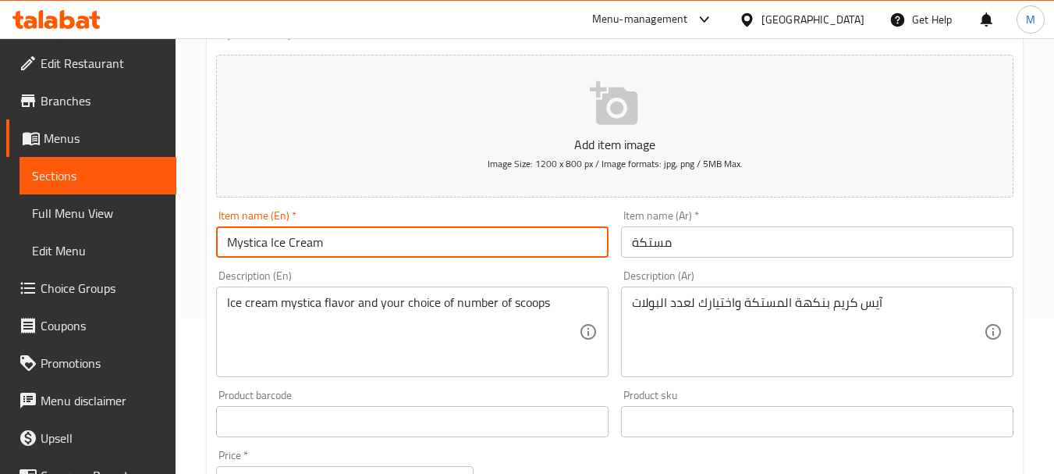
type input "Mystica Ice Cream"
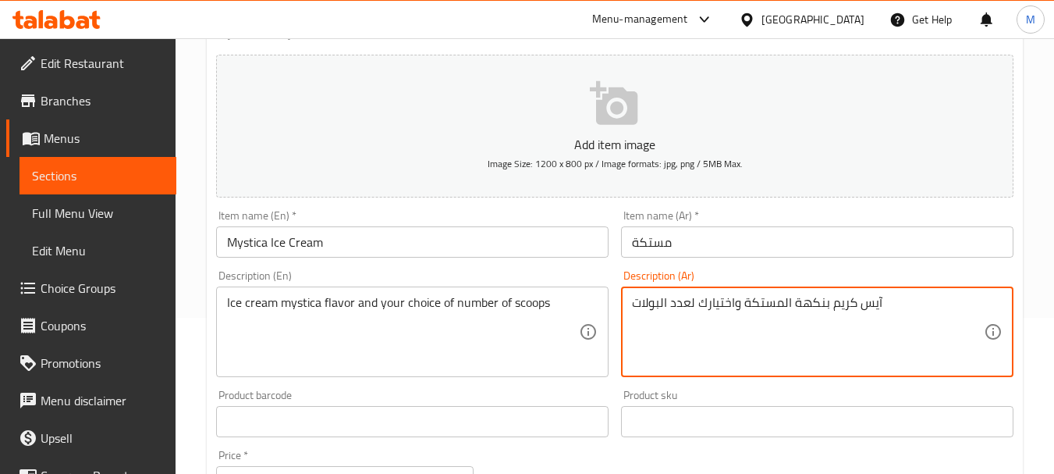
drag, startPoint x: 829, startPoint y: 304, endPoint x: 861, endPoint y: 284, distance: 37.9
click at [783, 231] on input "مستكة" at bounding box center [817, 241] width 392 height 31
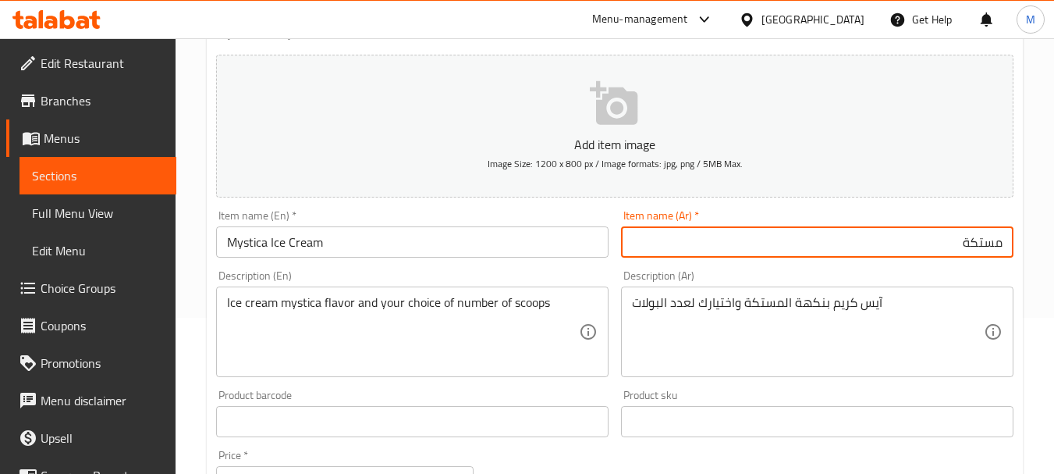
paste input "آيس كريم"
type input "آيس كريم مستكة"
click at [580, 279] on div "Description (En) Ice cream mystica flavor and your choice of number of scoops D…" at bounding box center [412, 323] width 392 height 107
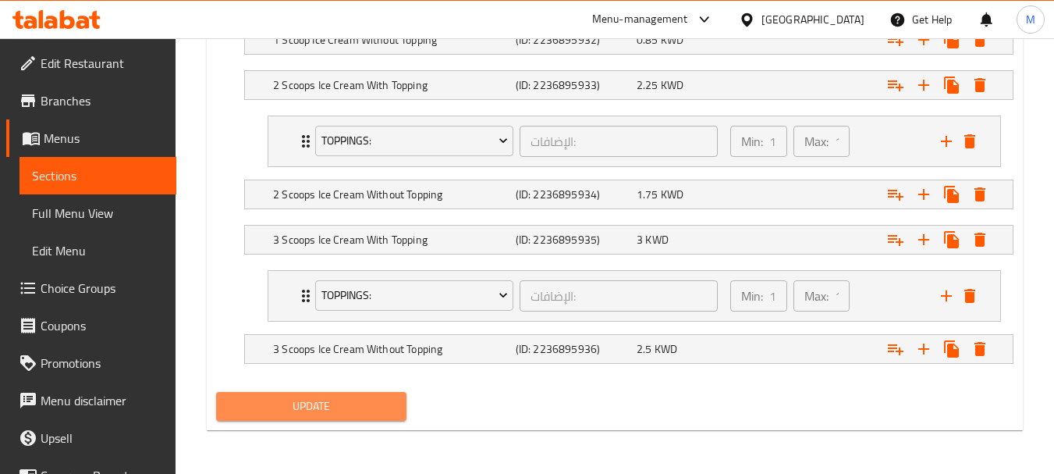
click at [373, 401] on span "Update" at bounding box center [311, 406] width 165 height 20
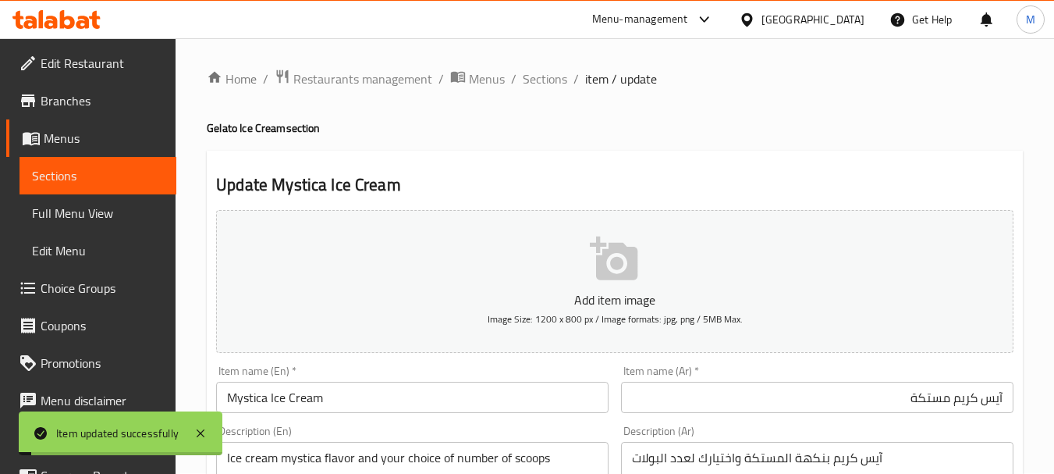
scroll to position [0, 0]
click at [528, 84] on span "Sections" at bounding box center [545, 79] width 44 height 19
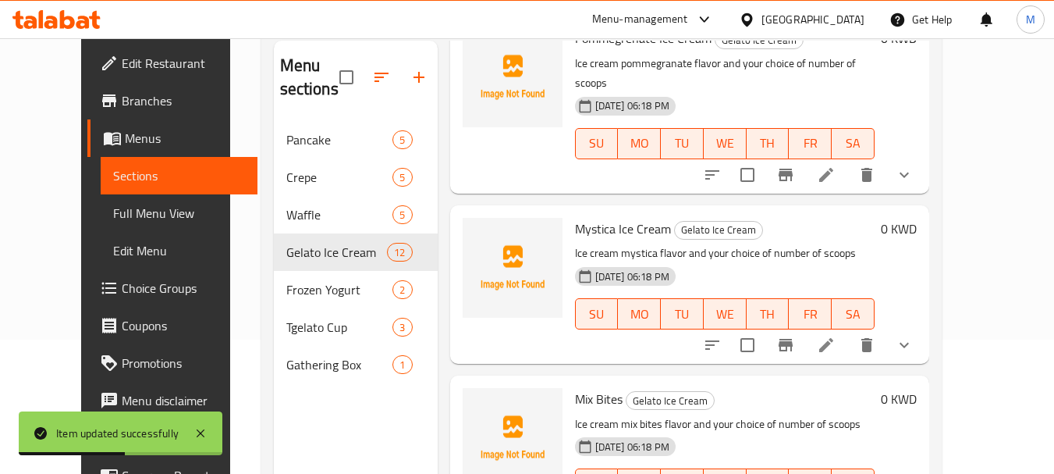
scroll to position [218, 0]
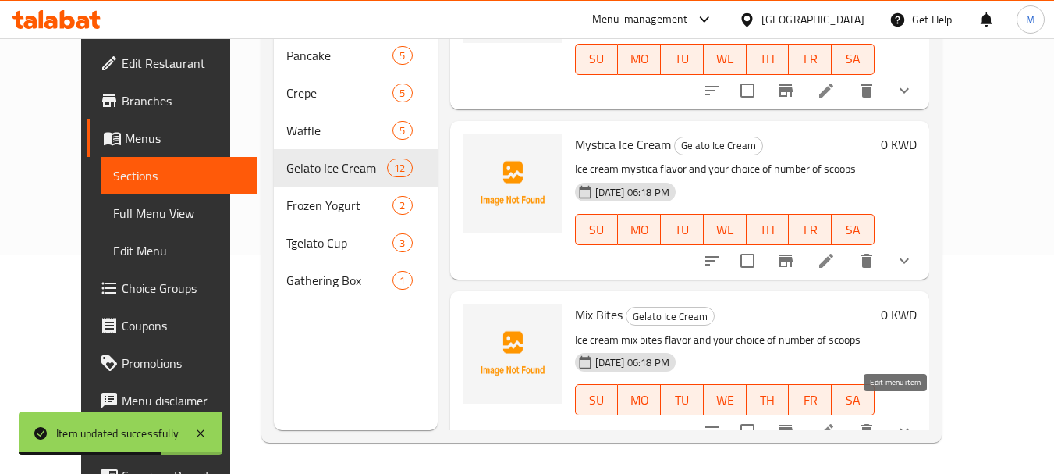
click at [836, 421] on icon at bounding box center [826, 430] width 19 height 19
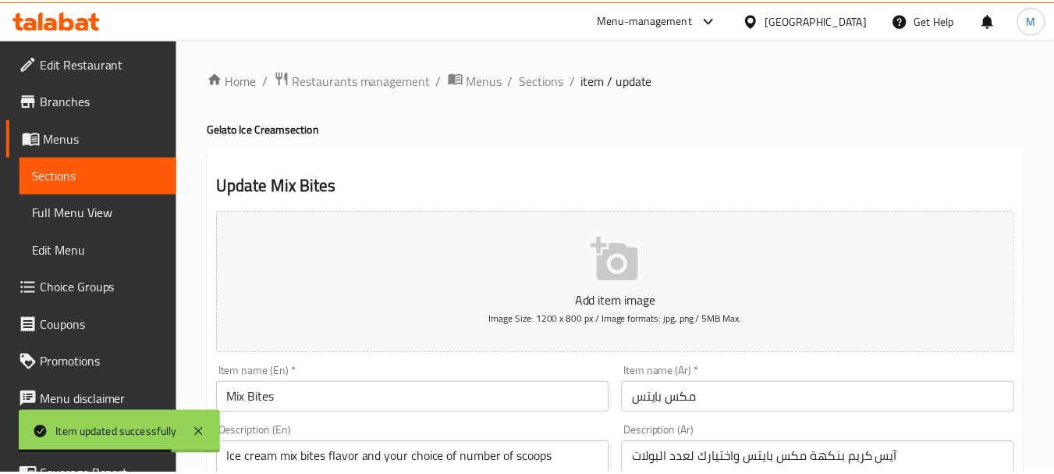
scroll to position [312, 0]
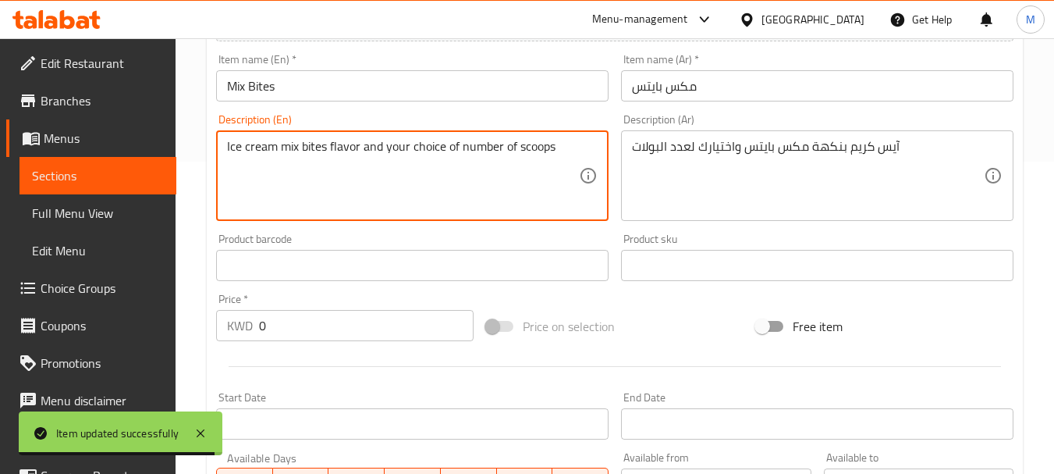
drag, startPoint x: 279, startPoint y: 146, endPoint x: 201, endPoint y: 147, distance: 77.3
click at [326, 86] on input "Mix Bites" at bounding box center [412, 85] width 392 height 31
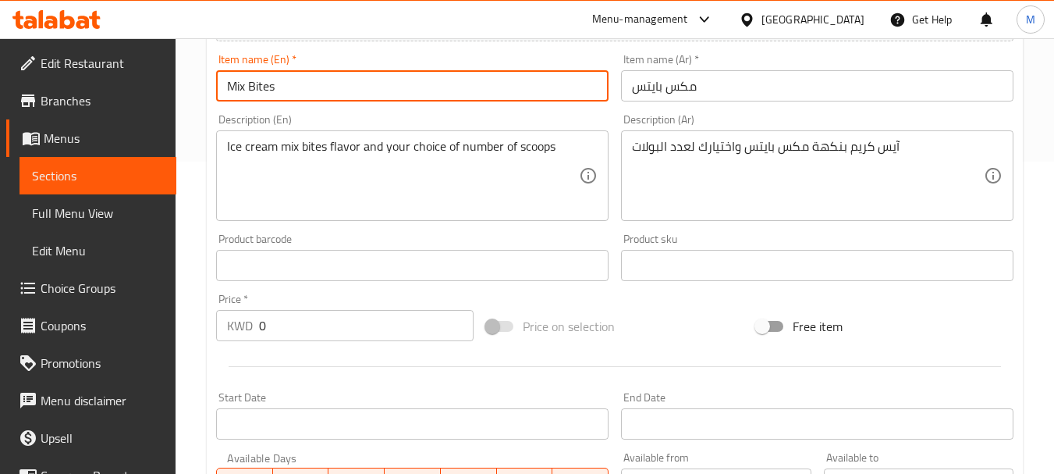
paste input "Ice cream"
type input "Mix Bites Ice cream"
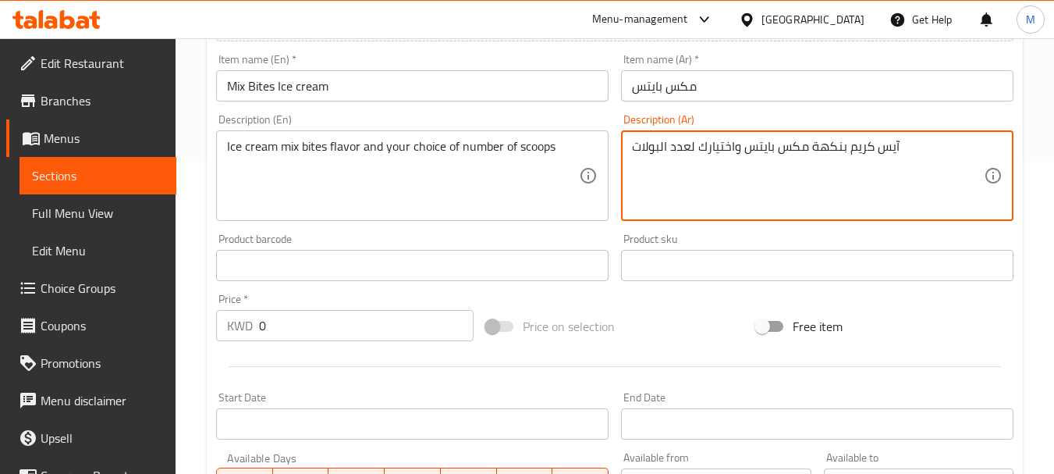
drag, startPoint x: 847, startPoint y: 147, endPoint x: 905, endPoint y: 140, distance: 58.3
click at [751, 87] on input "مكس بايتس" at bounding box center [817, 85] width 392 height 31
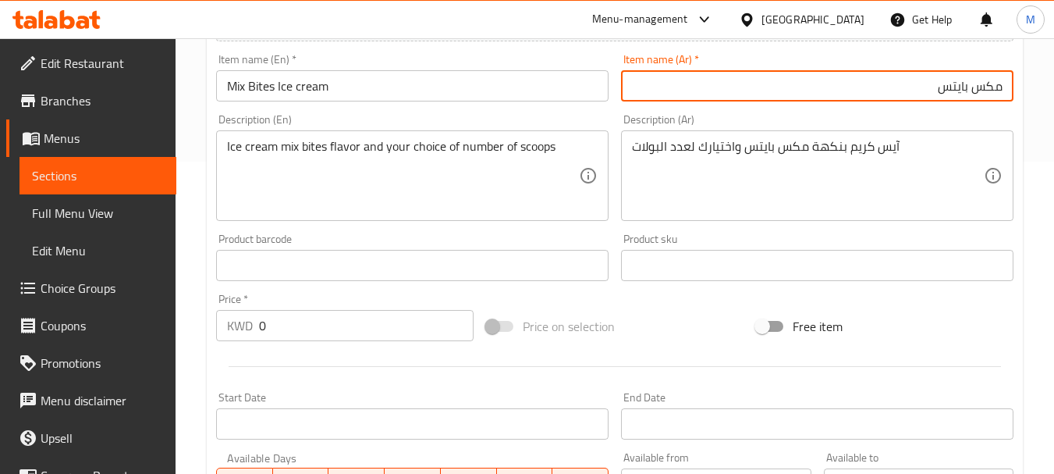
paste input "آيس كريم"
type input "آيس كريم مكس بايتس"
click at [539, 119] on div "Description (En) Ice cream mix bites flavor and your choice of number of scoops…" at bounding box center [412, 167] width 392 height 107
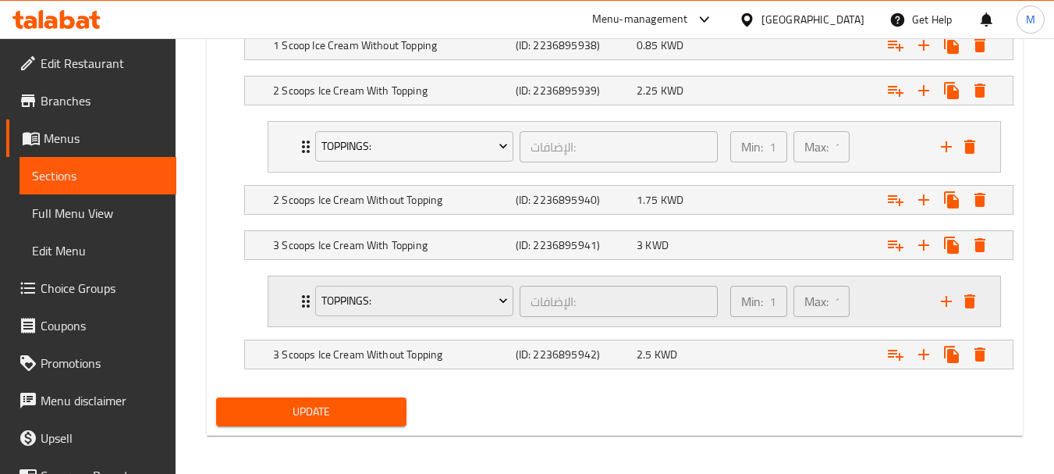
scroll to position [1037, 0]
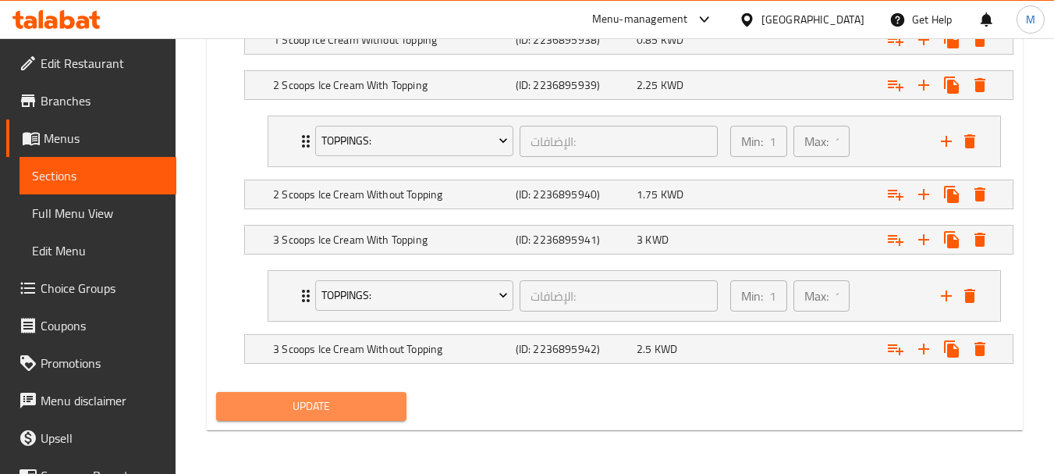
click at [325, 398] on span "Update" at bounding box center [311, 406] width 165 height 20
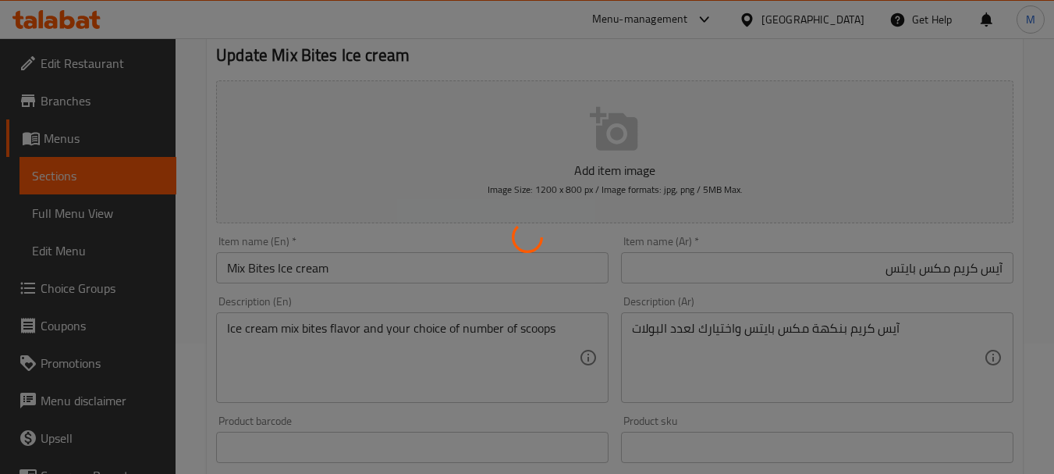
scroll to position [0, 0]
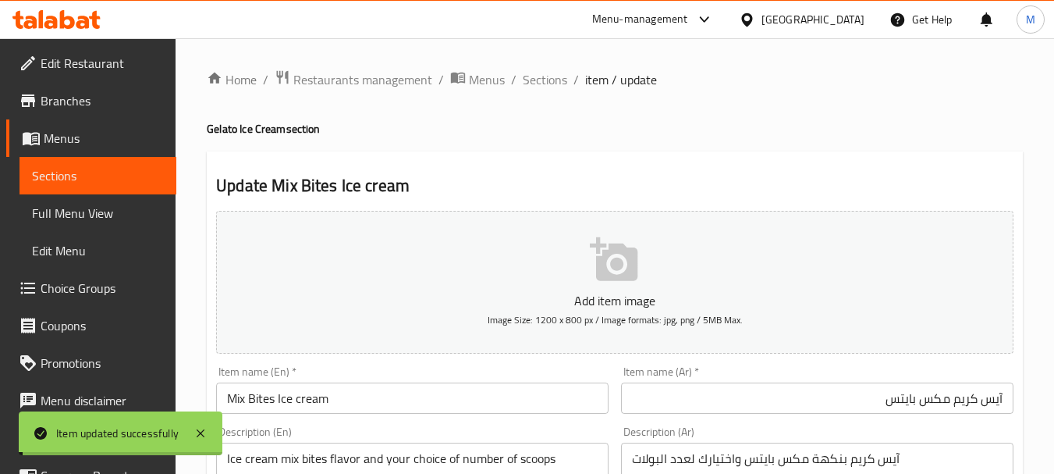
click at [538, 80] on span "Sections" at bounding box center [545, 79] width 44 height 19
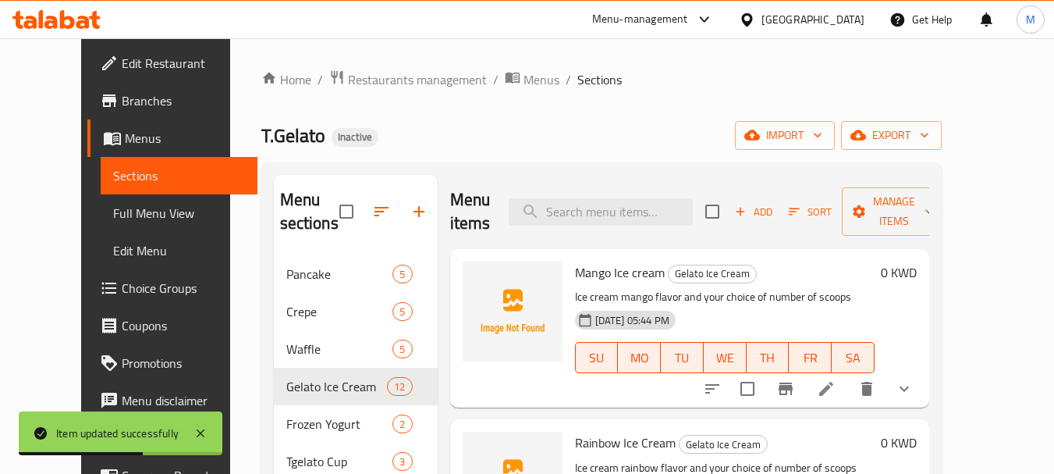
click at [113, 204] on span "Full Menu View" at bounding box center [179, 213] width 132 height 19
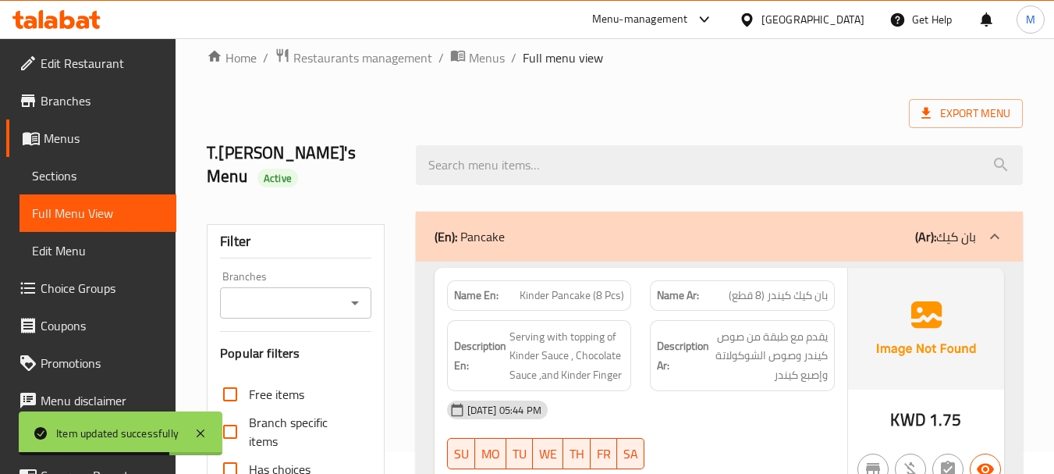
scroll to position [390, 0]
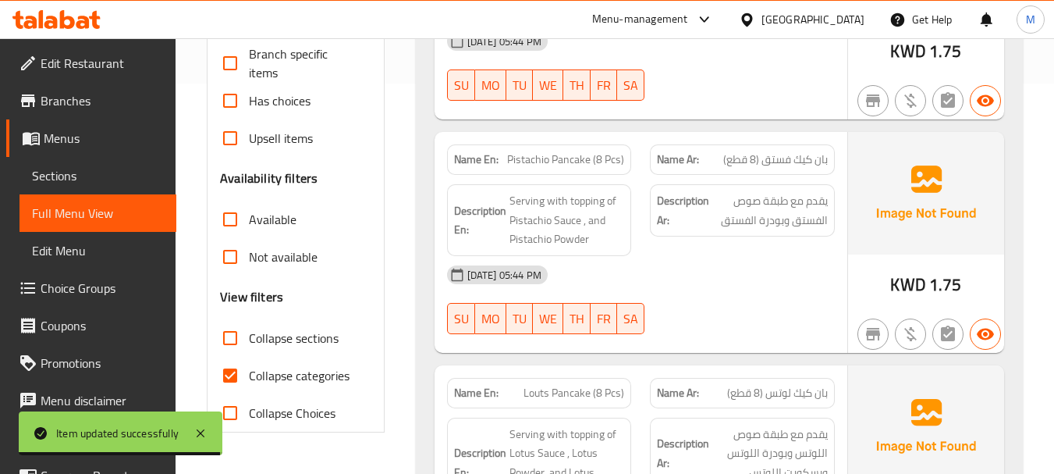
drag, startPoint x: 240, startPoint y: 311, endPoint x: 397, endPoint y: 353, distance: 162.2
click at [240, 319] on input "Collapse sections" at bounding box center [229, 337] width 37 height 37
checkbox input "true"
click at [224, 357] on input "Collapse categories" at bounding box center [229, 375] width 37 height 37
checkbox input "false"
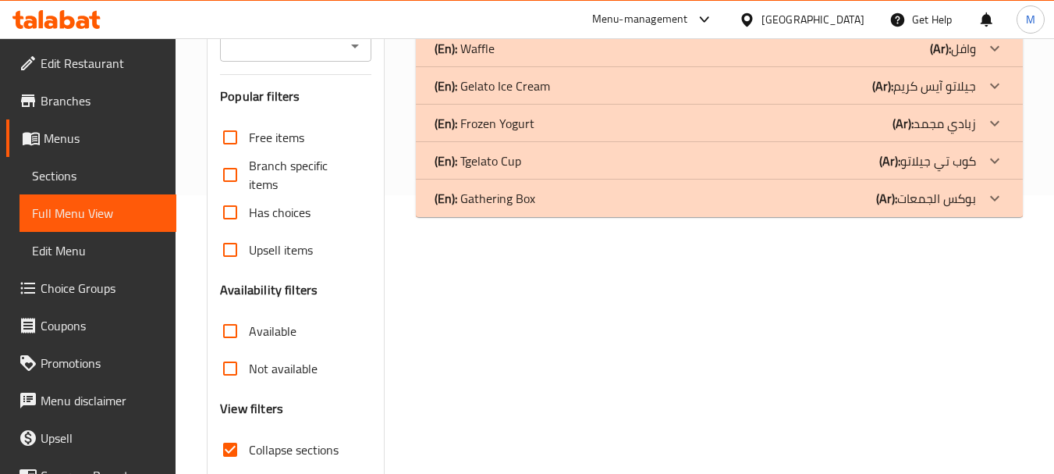
scroll to position [357, 0]
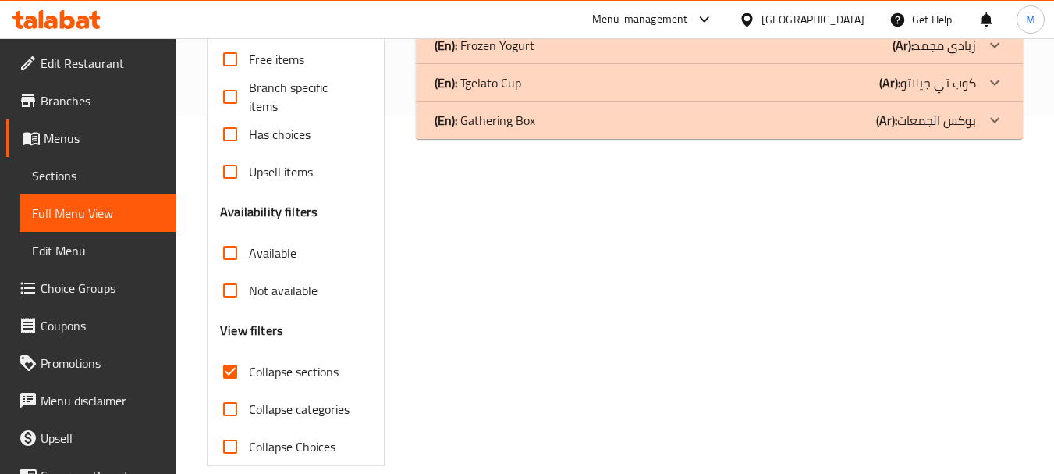
click at [224, 428] on input "Collapse Choices" at bounding box center [229, 446] width 37 height 37
checkbox input "true"
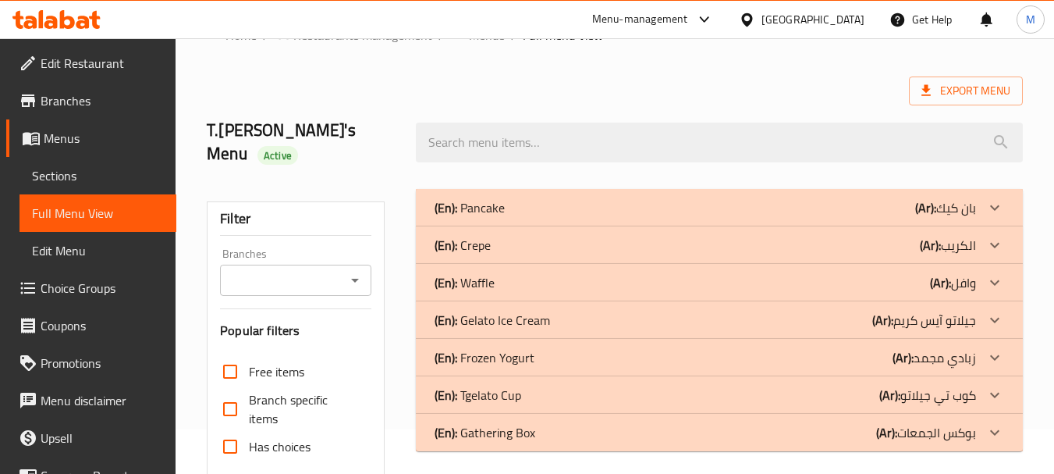
click at [495, 217] on p "(En): Gelato Ice Cream" at bounding box center [470, 207] width 70 height 19
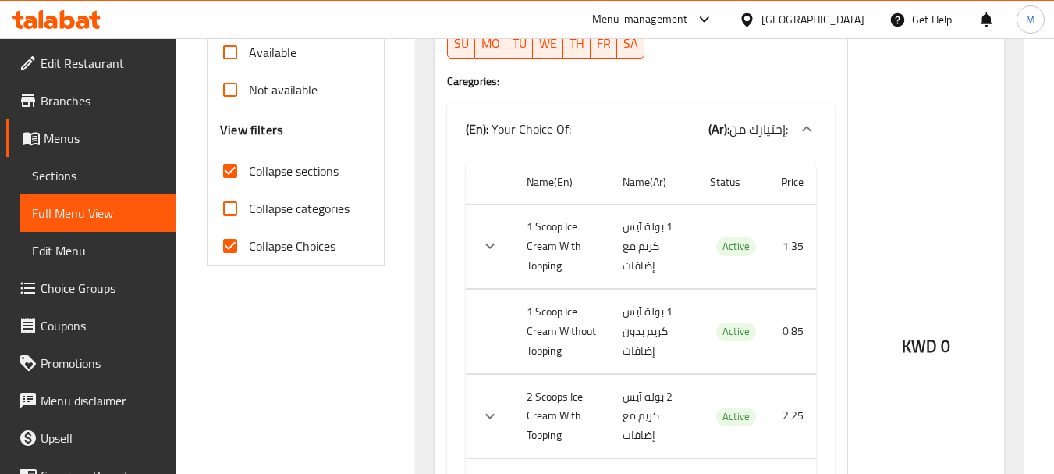
scroll to position [624, 0]
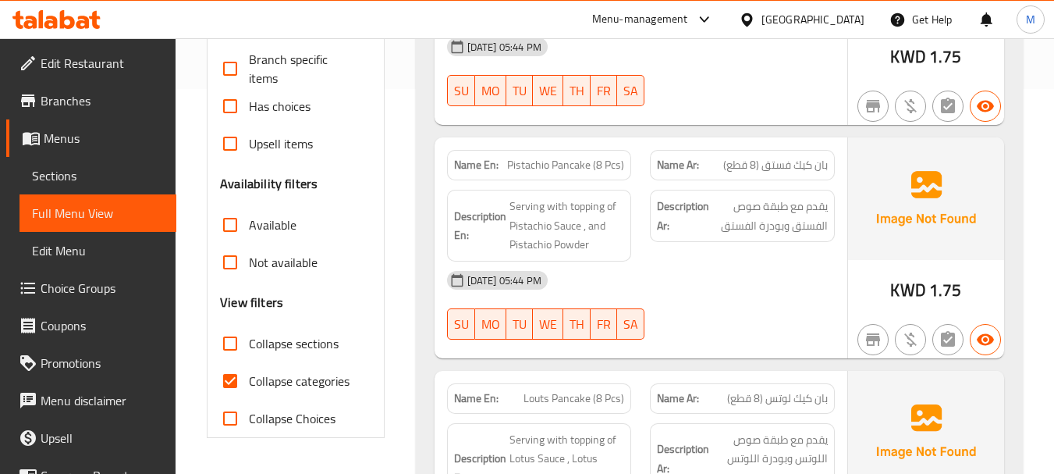
scroll to position [390, 0]
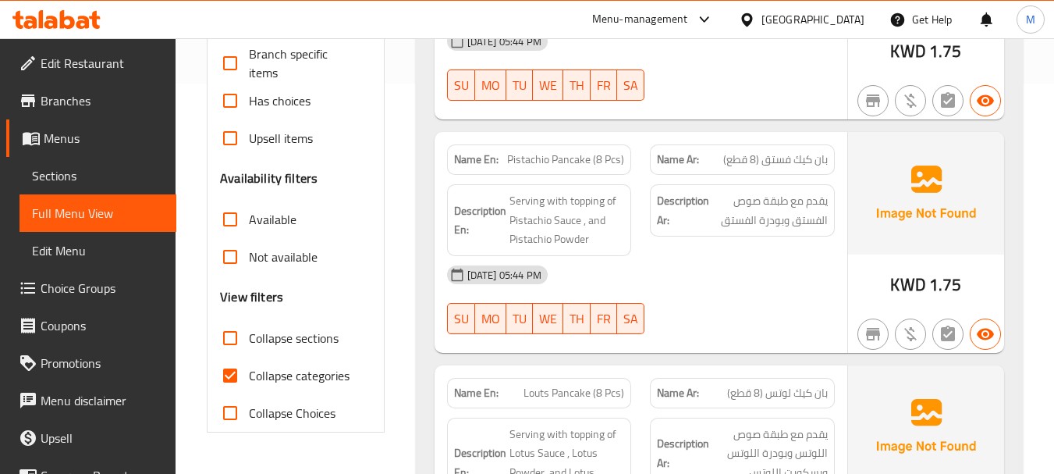
click at [233, 357] on input "Collapse categories" at bounding box center [229, 375] width 37 height 37
checkbox input "false"
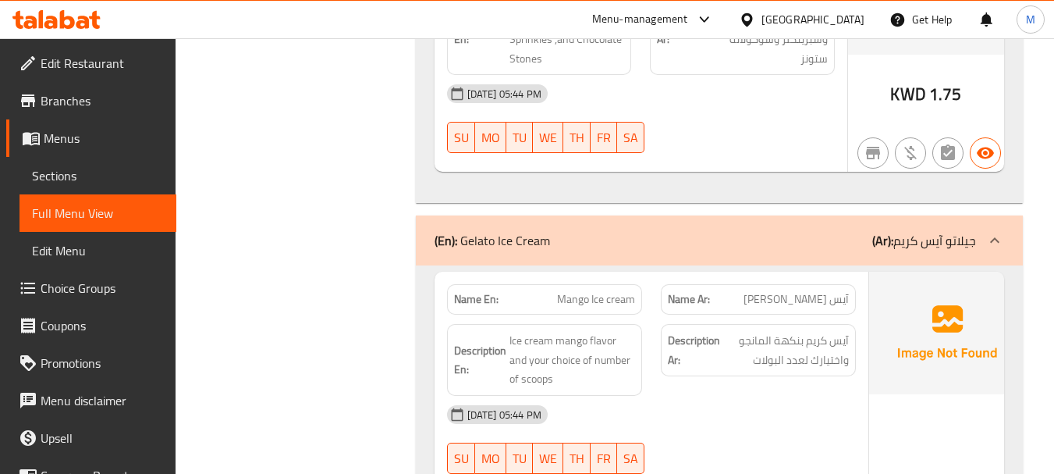
scroll to position [0, 0]
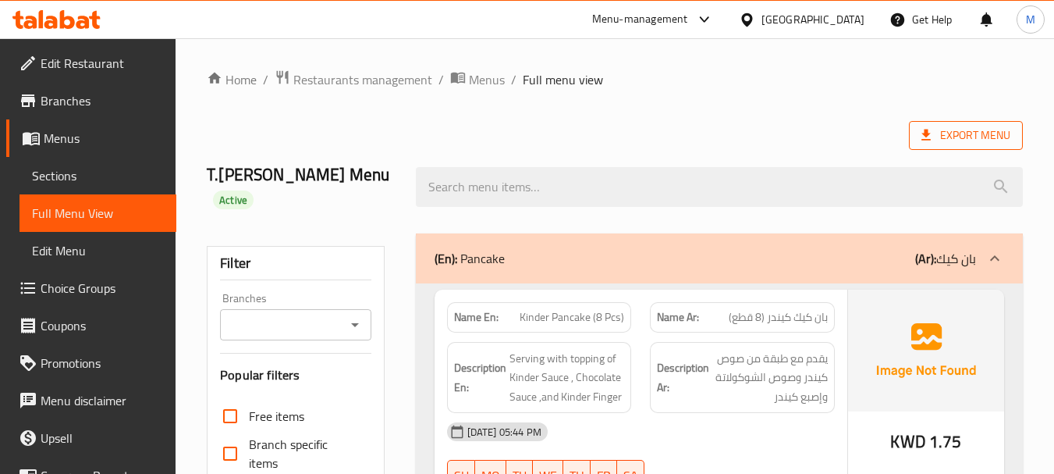
click at [980, 135] on span "Export Menu" at bounding box center [965, 136] width 89 height 20
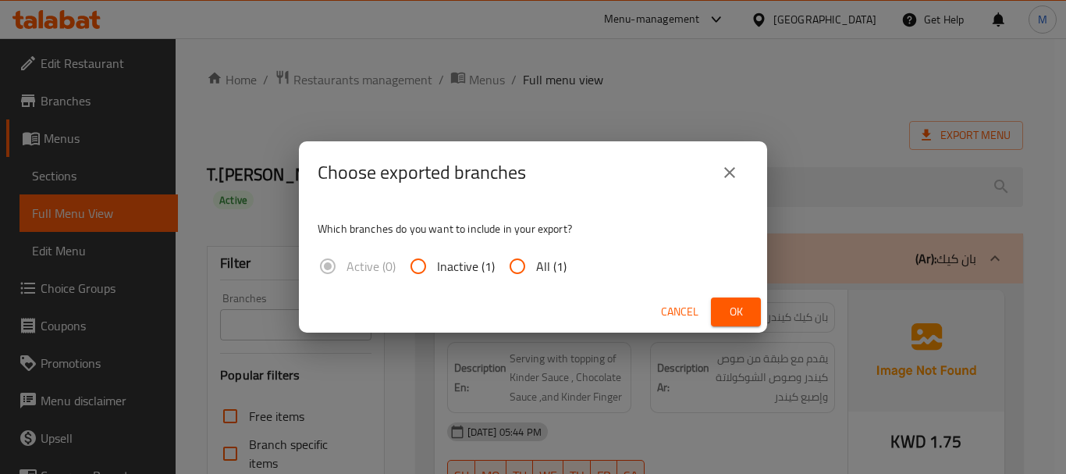
click at [511, 270] on input "All (1)" at bounding box center [517, 265] width 37 height 37
radio input "true"
click at [741, 311] on span "Ok" at bounding box center [735, 312] width 25 height 20
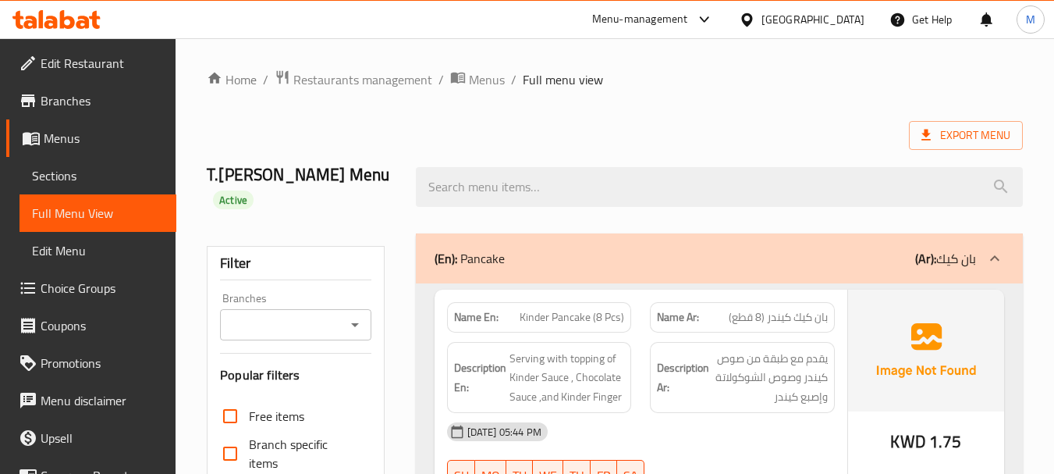
click at [81, 72] on span "Edit Restaurant" at bounding box center [102, 63] width 123 height 19
